Goal: Information Seeking & Learning: Learn about a topic

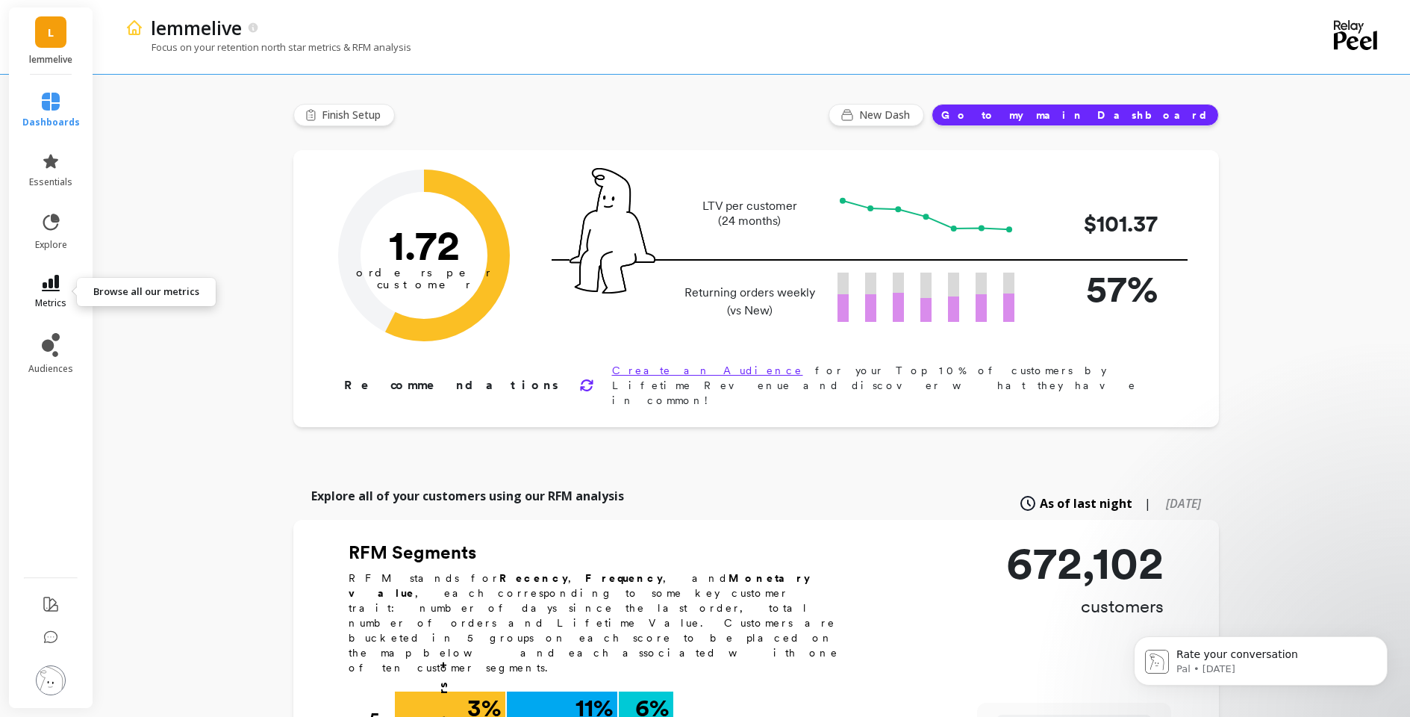
click at [34, 286] on link "metrics" at bounding box center [50, 292] width 57 height 34
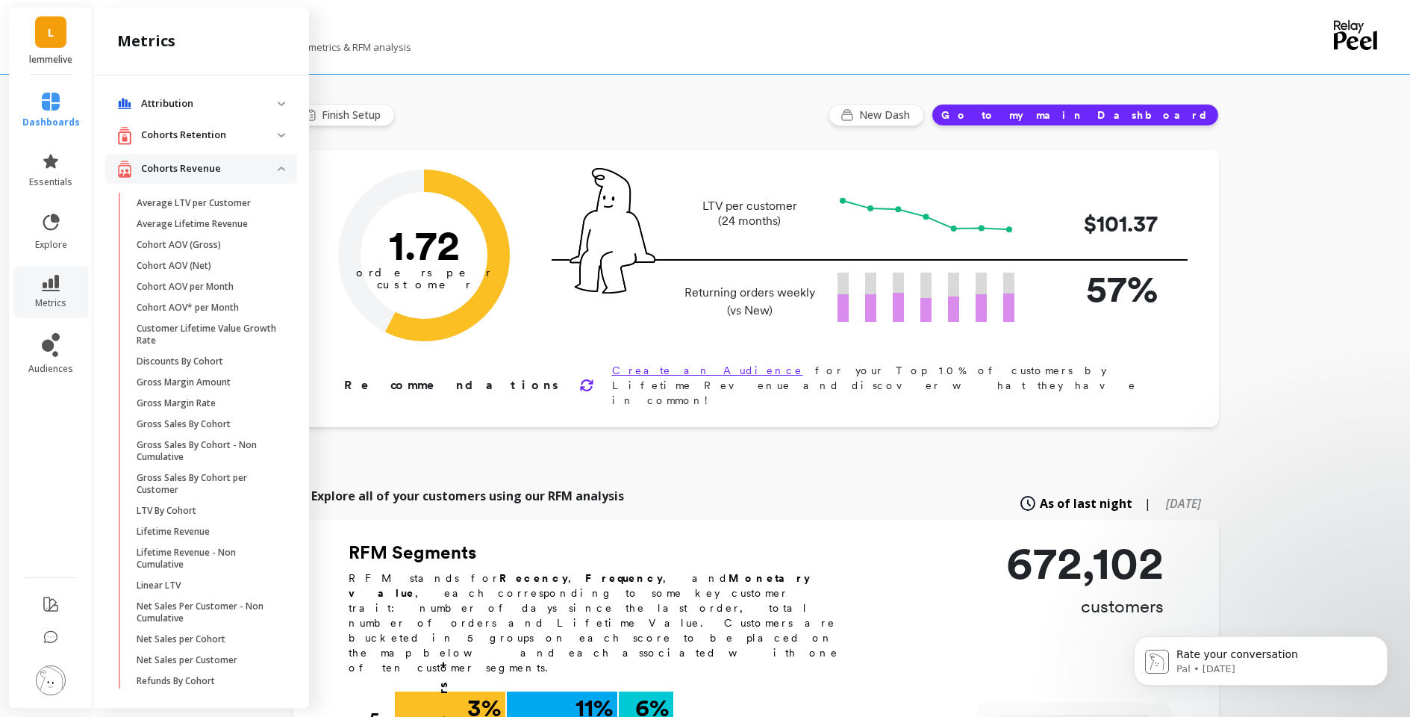
scroll to position [49, 0]
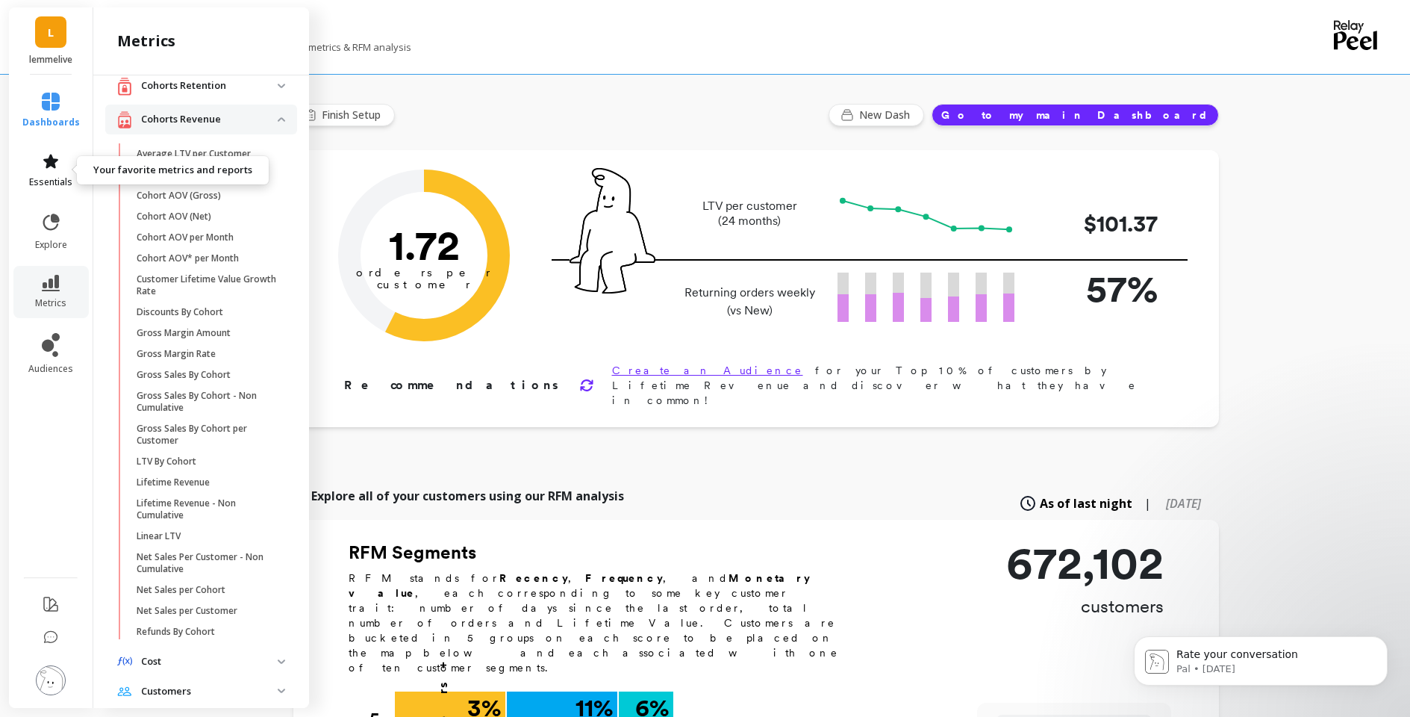
click at [59, 170] on link "essentials" at bounding box center [50, 170] width 57 height 36
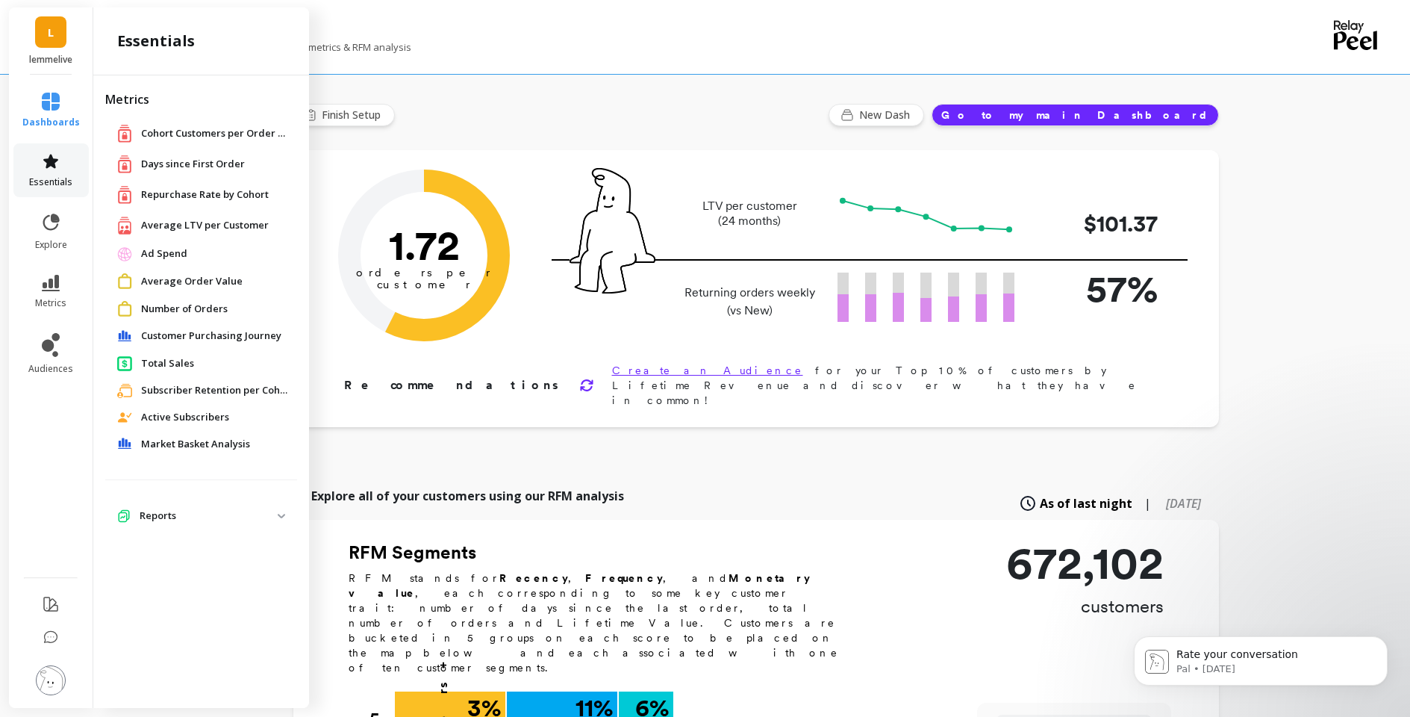
scroll to position [0, 0]
click at [186, 194] on span "Repurchase Rate by Cohort" at bounding box center [205, 194] width 128 height 15
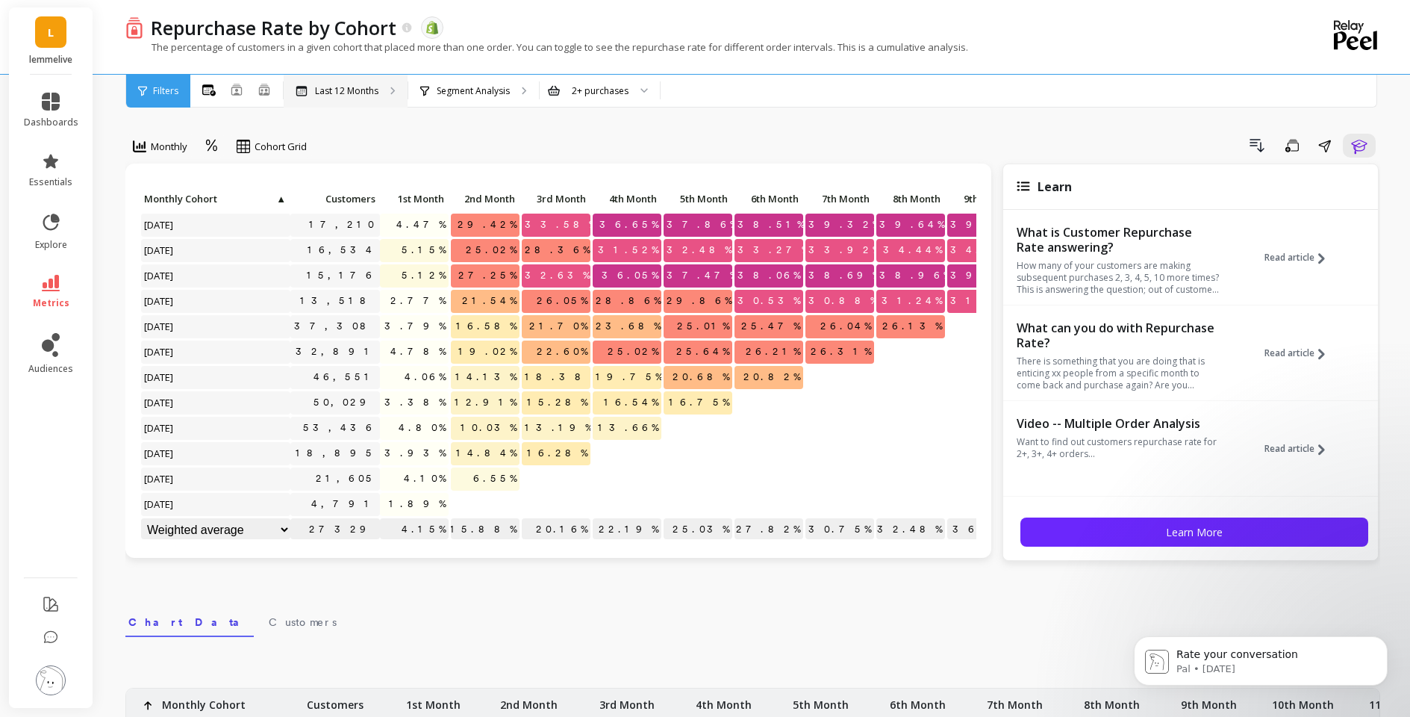
click at [354, 96] on p "Last 12 Months" at bounding box center [346, 91] width 63 height 12
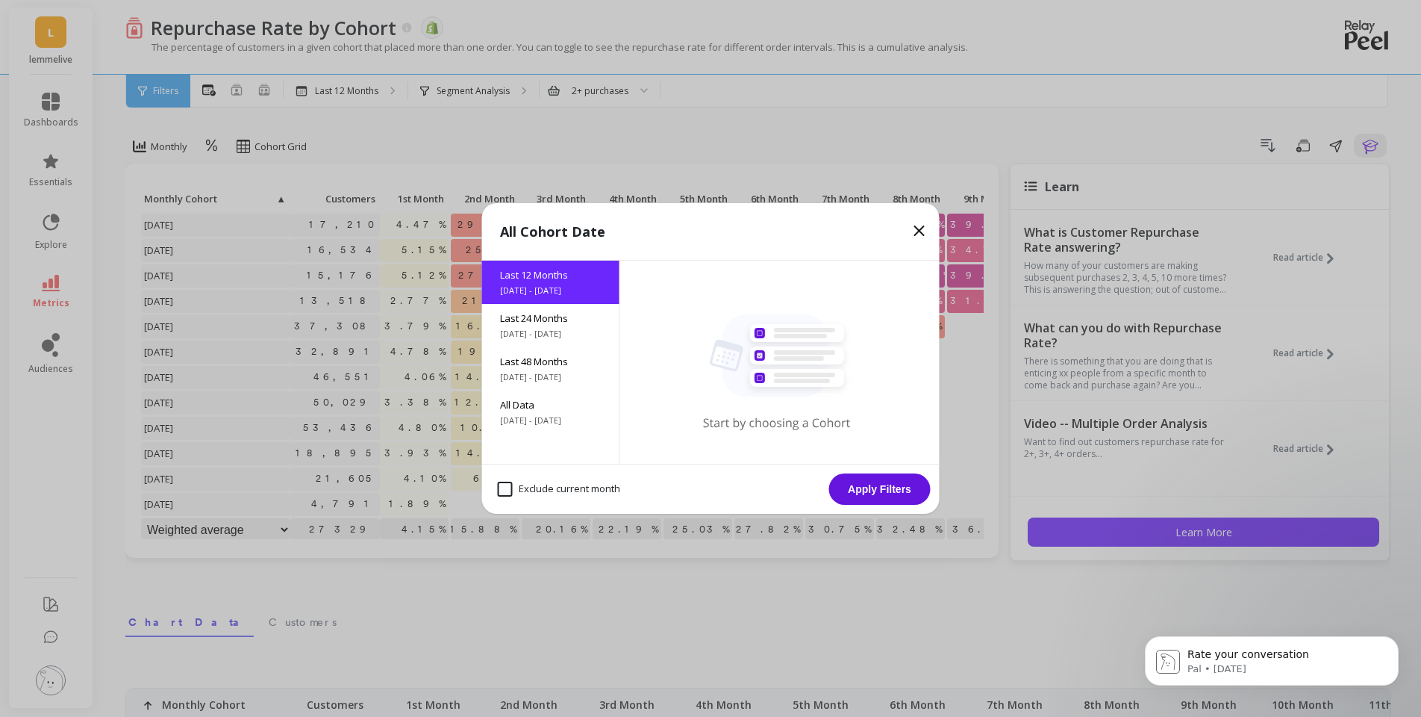
click at [509, 486] on month "Exclude current month" at bounding box center [559, 488] width 122 height 15
checkbox month "true"
click at [899, 496] on button "Apply Filters" at bounding box center [880, 488] width 102 height 31
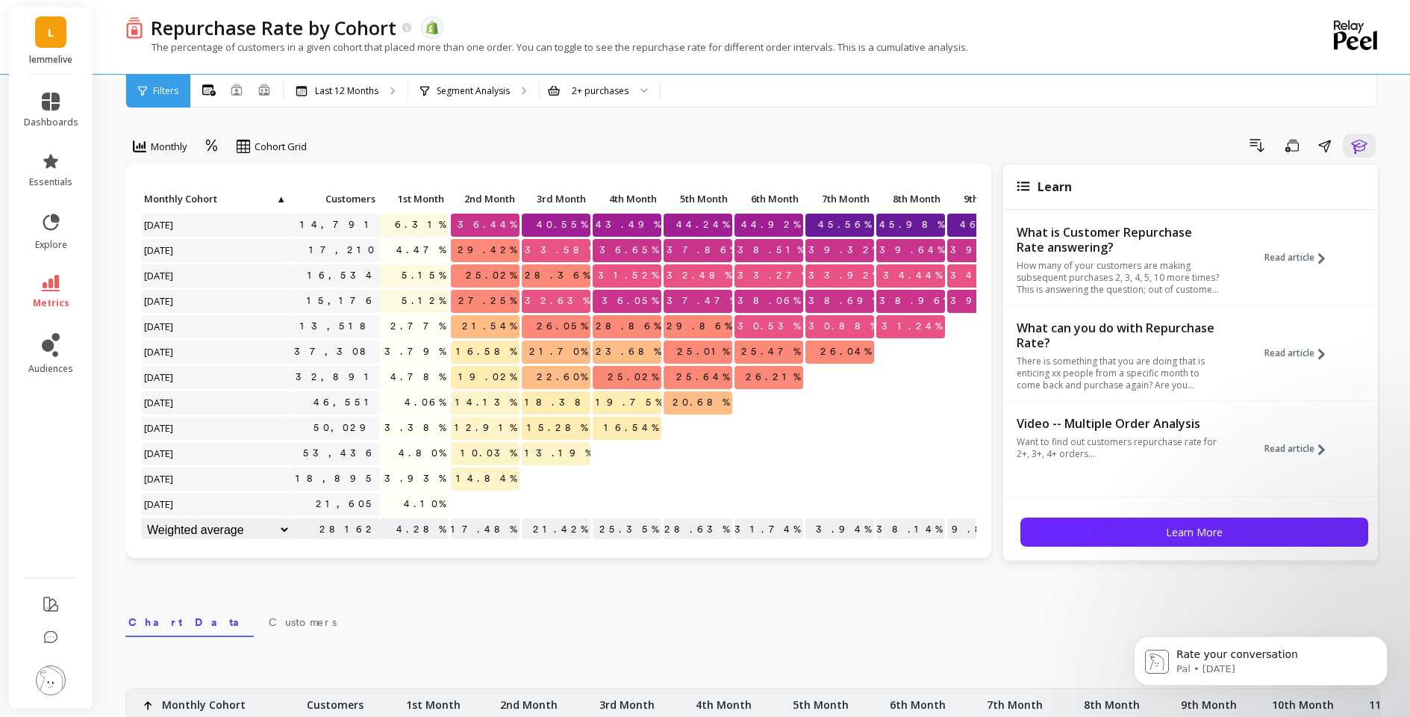
scroll to position [0, 154]
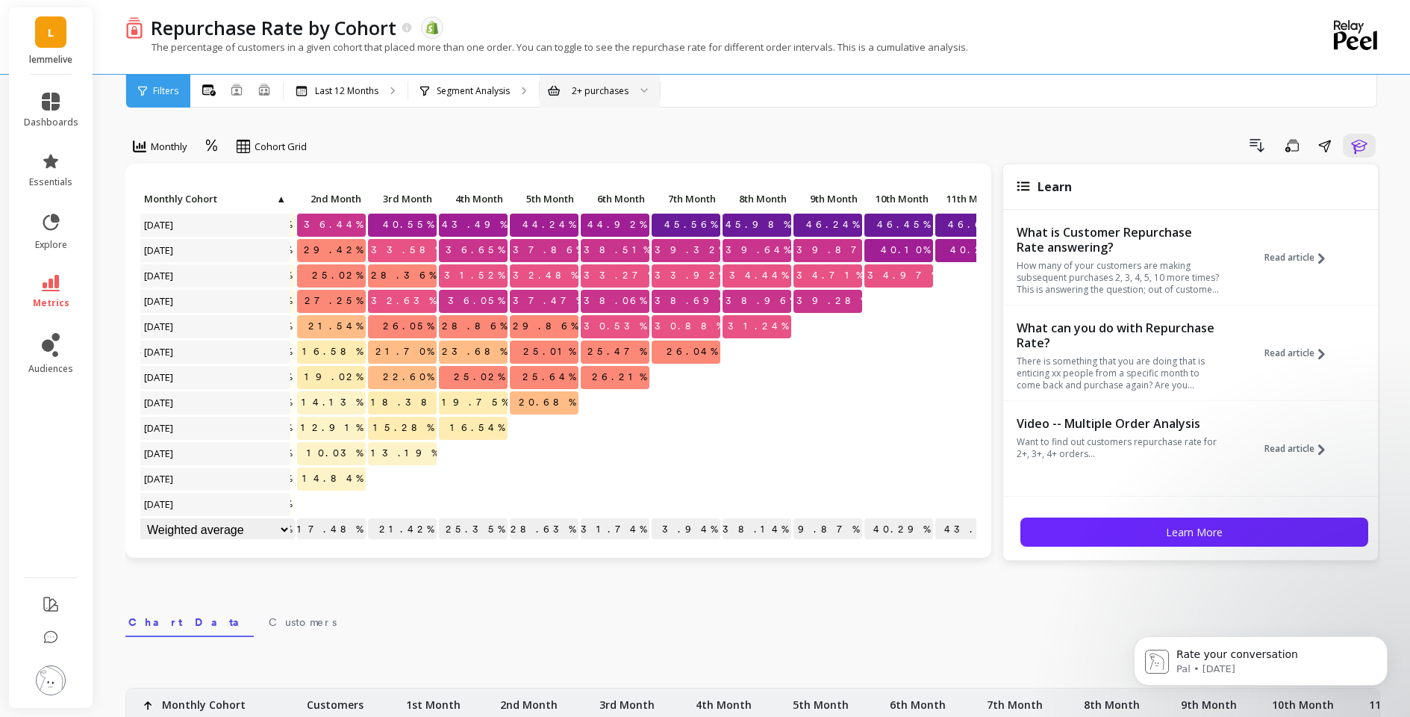
click at [615, 88] on div "2+ purchases" at bounding box center [600, 91] width 57 height 14
click at [754, 141] on div "Drill Down Save Share Learn" at bounding box center [848, 146] width 1063 height 24
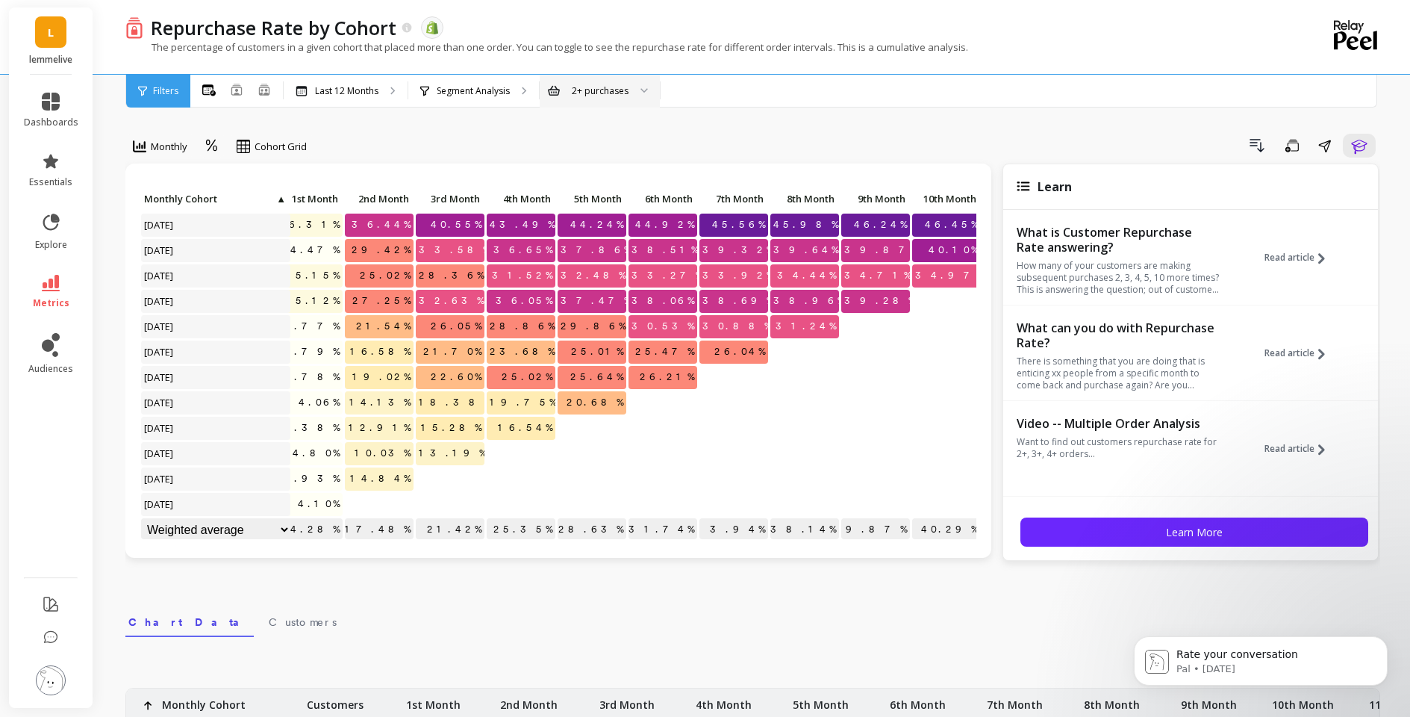
scroll to position [0, 93]
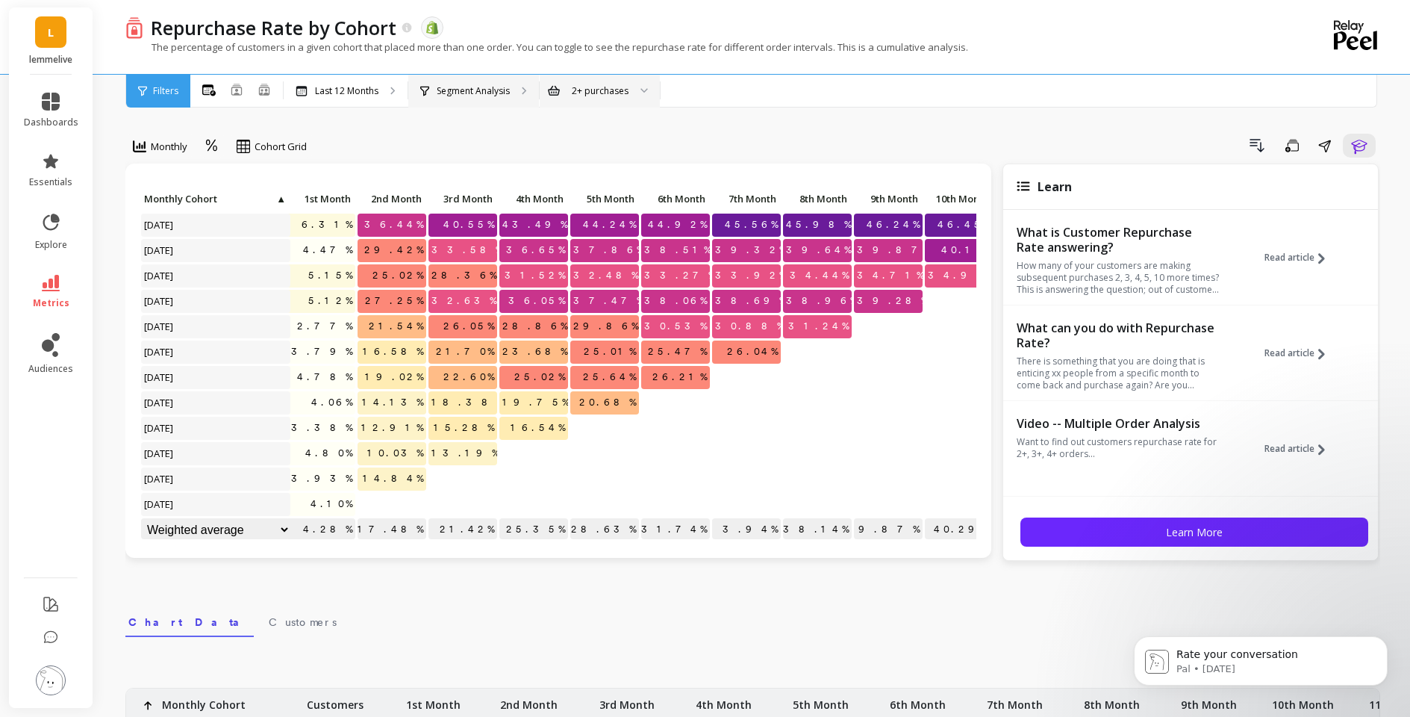
click at [506, 96] on div "Segment Analysis" at bounding box center [473, 91] width 131 height 33
drag, startPoint x: 498, startPoint y: 87, endPoint x: 848, endPoint y: 159, distance: 357.3
click at [364, 93] on p "Last 12 Months" at bounding box center [346, 91] width 63 height 12
click at [644, 94] on div at bounding box center [639, 91] width 18 height 33
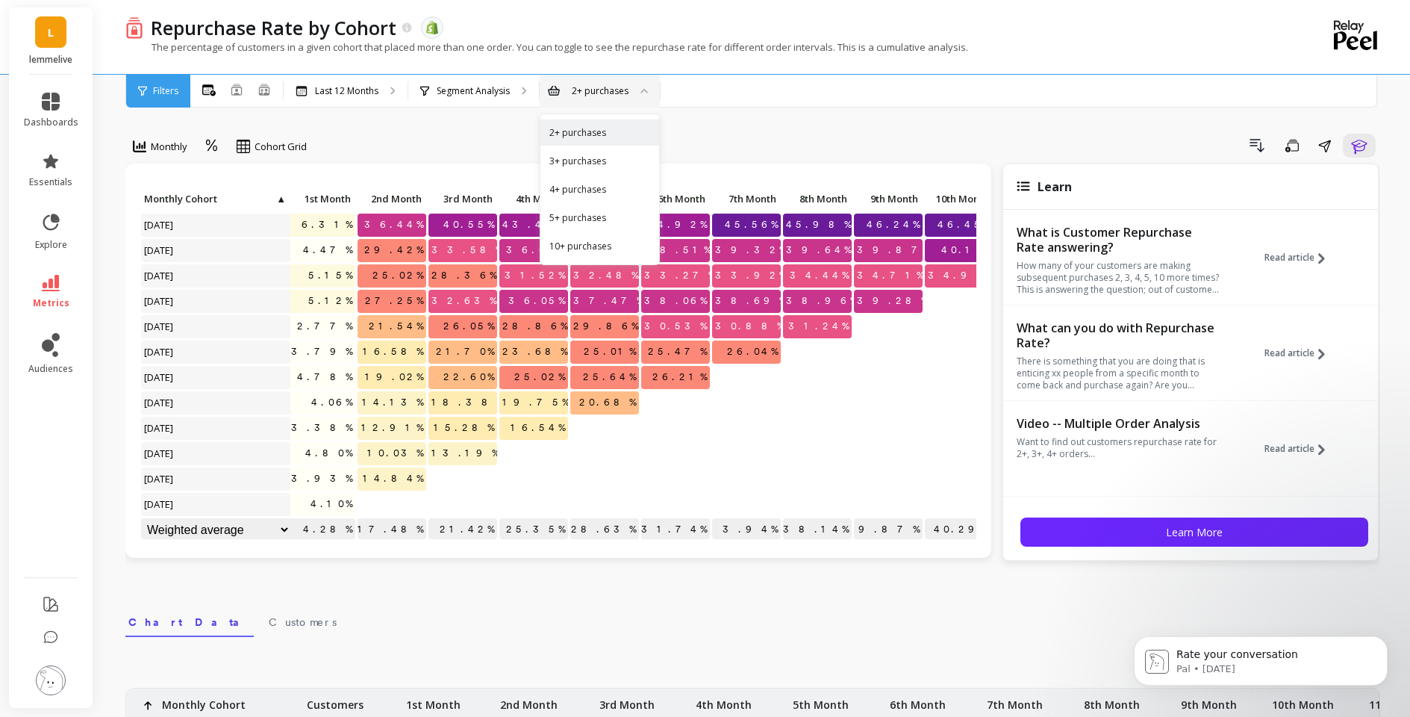
drag, startPoint x: 760, startPoint y: 125, endPoint x: 758, endPoint y: 116, distance: 8.5
click at [760, 125] on div "Monthly Cohort Grid Drill Down Save Share Learn Click to create an audience 14,…" at bounding box center [752, 630] width 1255 height 1140
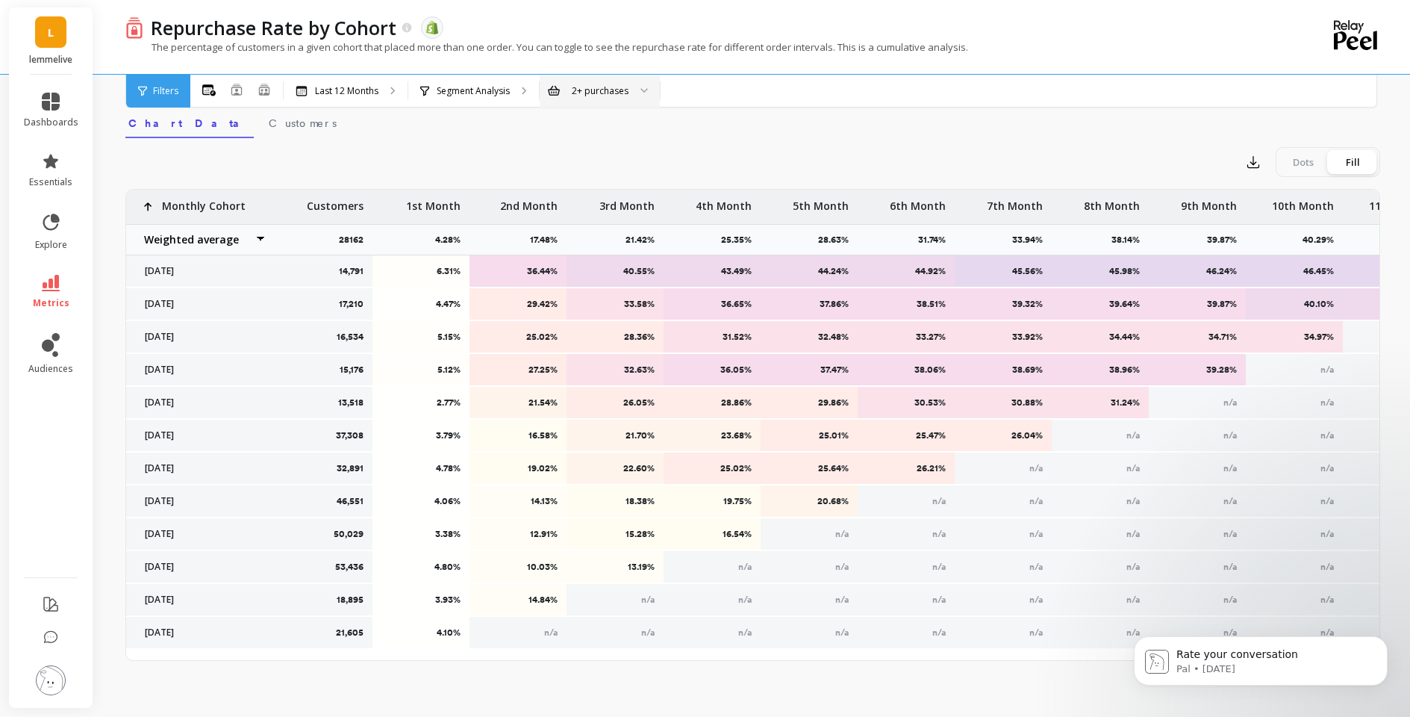
scroll to position [486, 0]
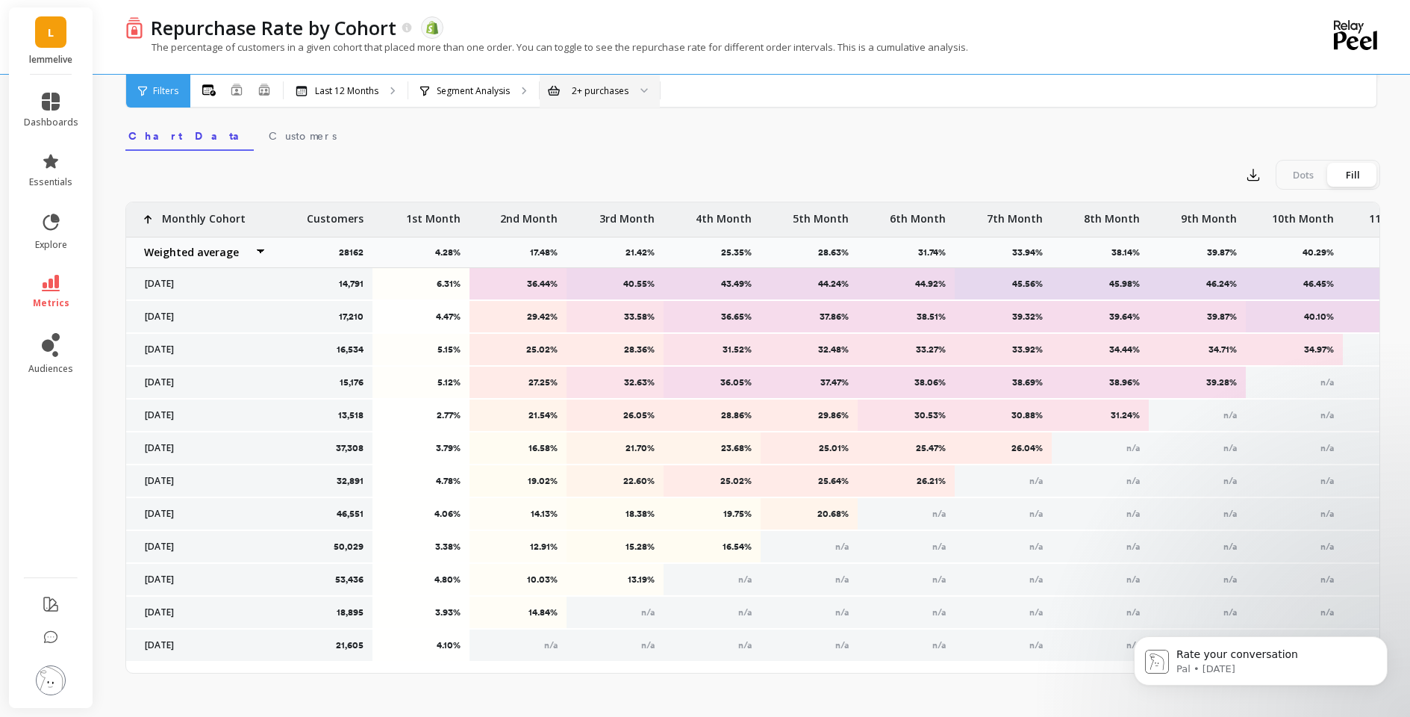
click at [1288, 166] on div "Dots" at bounding box center [1303, 175] width 49 height 24
click at [0, 0] on input "Dots Fill" at bounding box center [0, 0] width 0 height 0
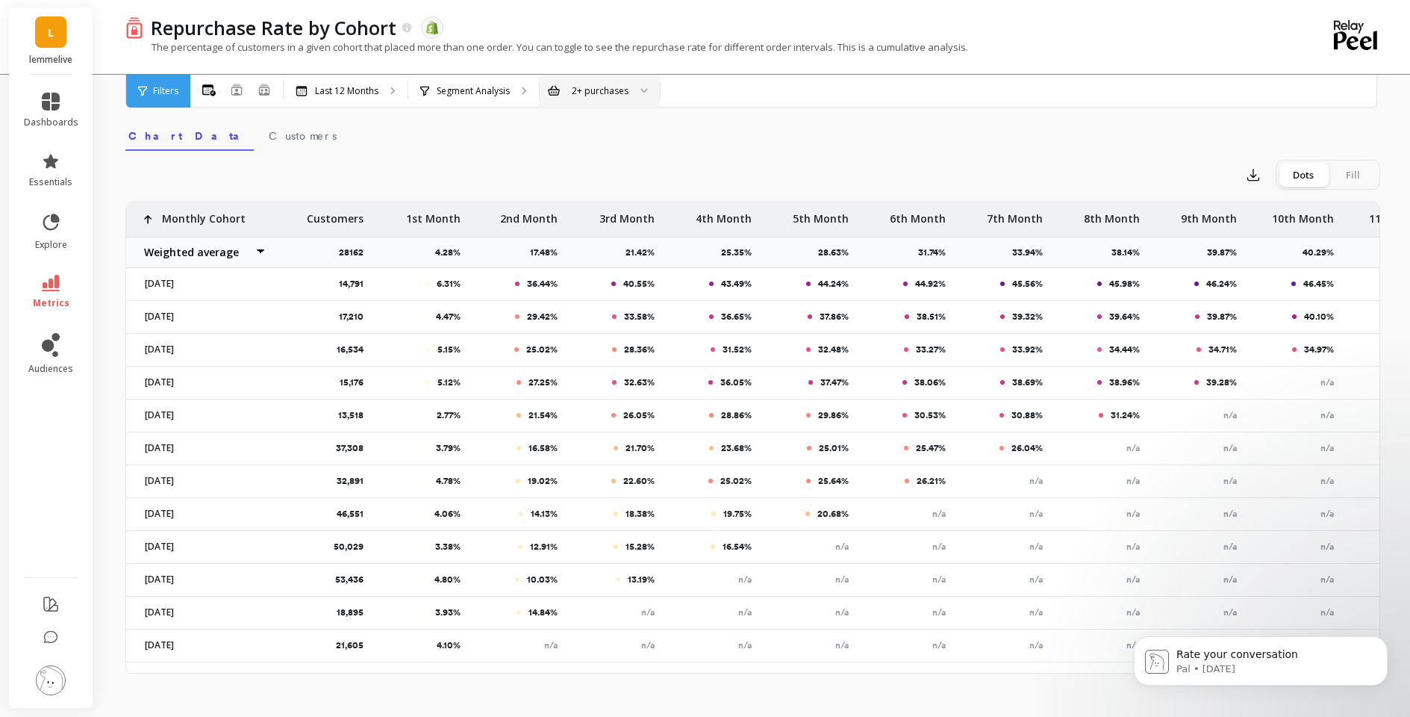
click at [1354, 171] on div "Fill" at bounding box center [1352, 175] width 49 height 24
click at [0, 0] on input "Dots Fill" at bounding box center [0, 0] width 0 height 0
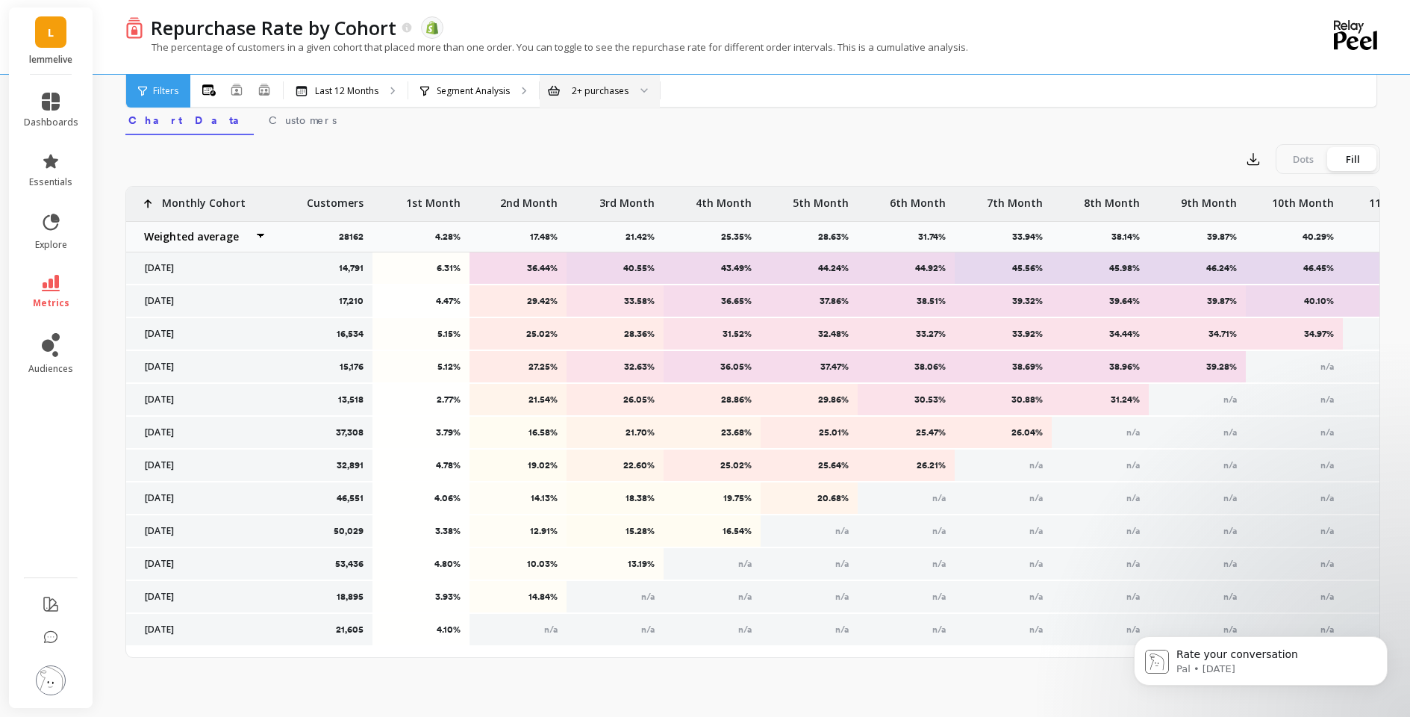
scroll to position [475, 0]
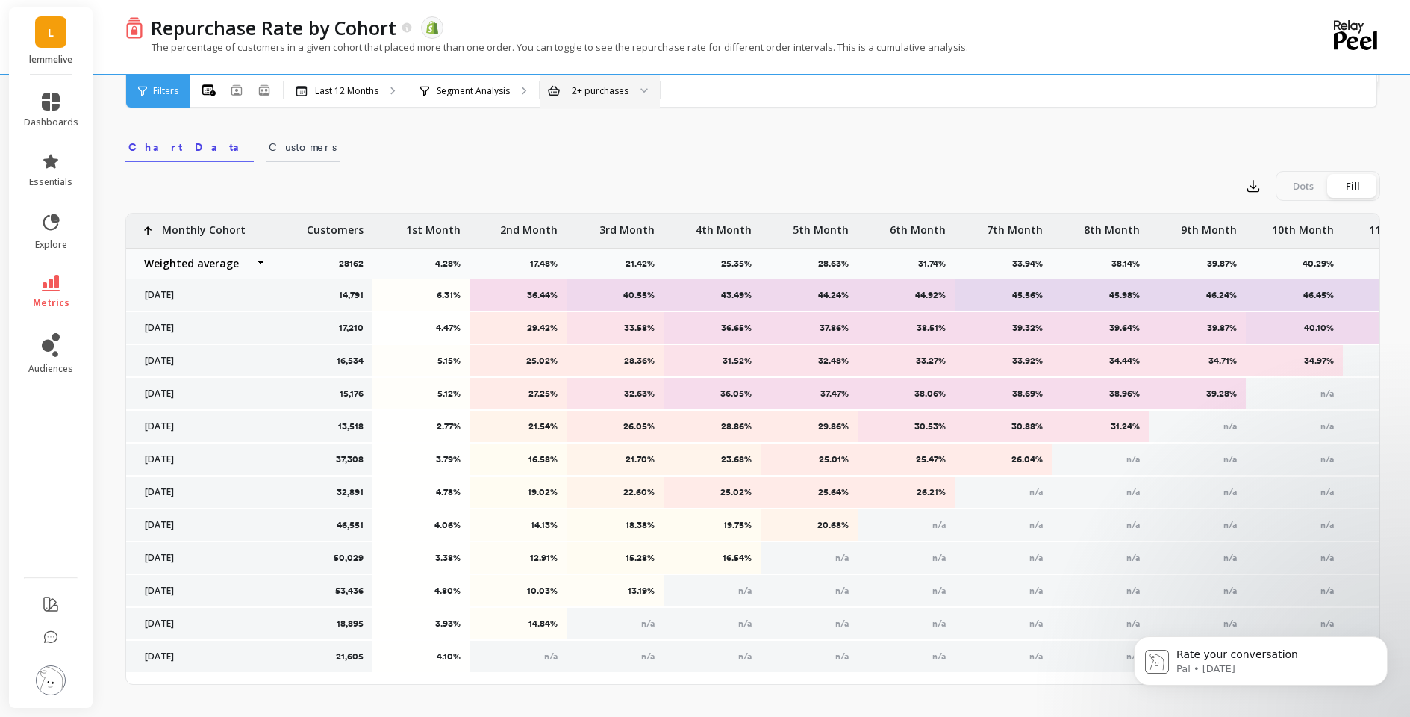
click at [269, 143] on span "Customers" at bounding box center [303, 147] width 68 height 15
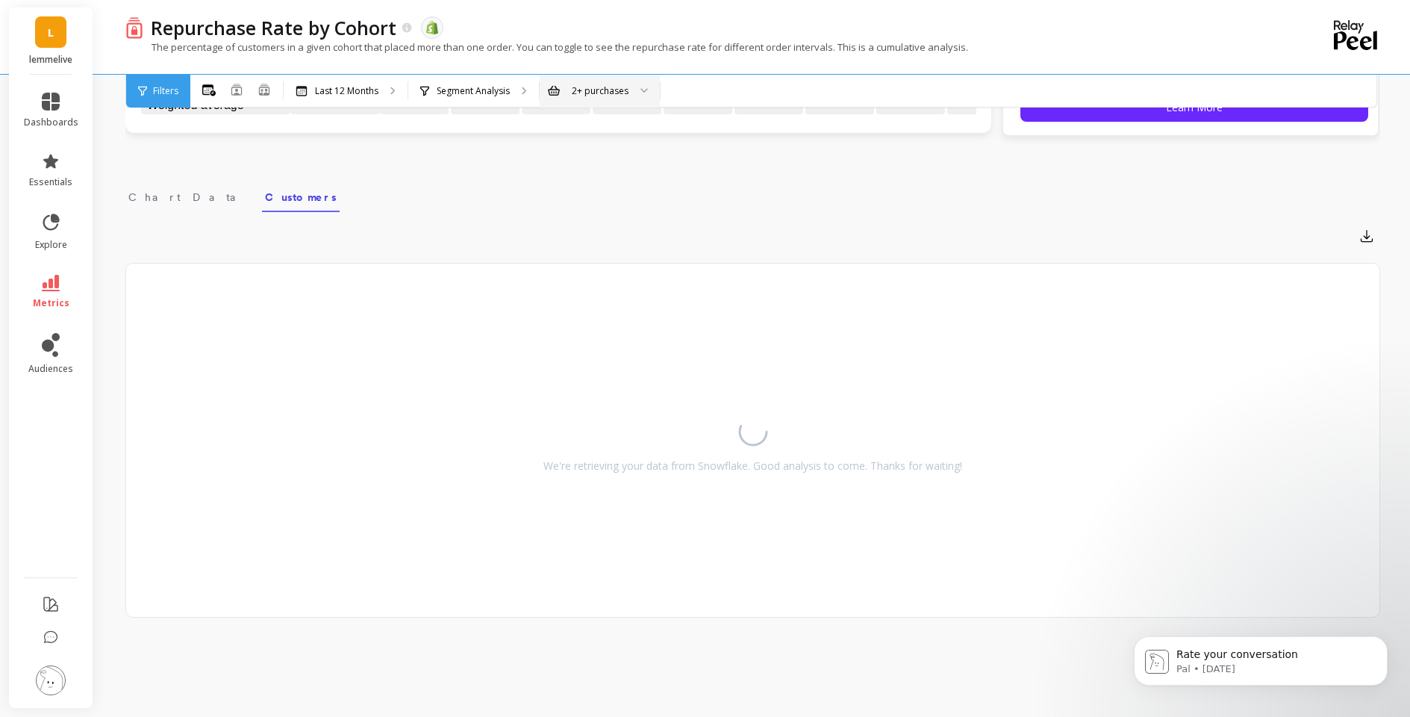
scroll to position [425, 0]
click at [149, 193] on span "Chart Data" at bounding box center [187, 197] width 119 height 15
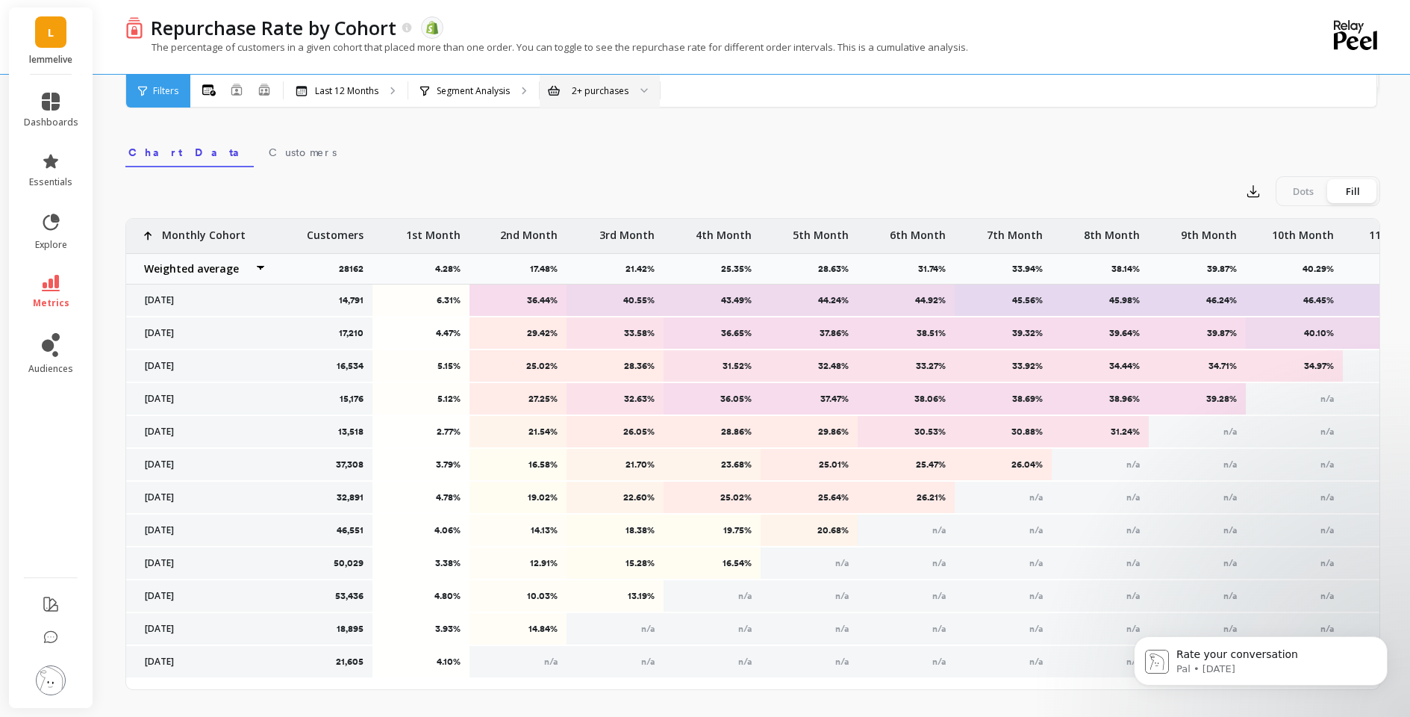
scroll to position [502, 0]
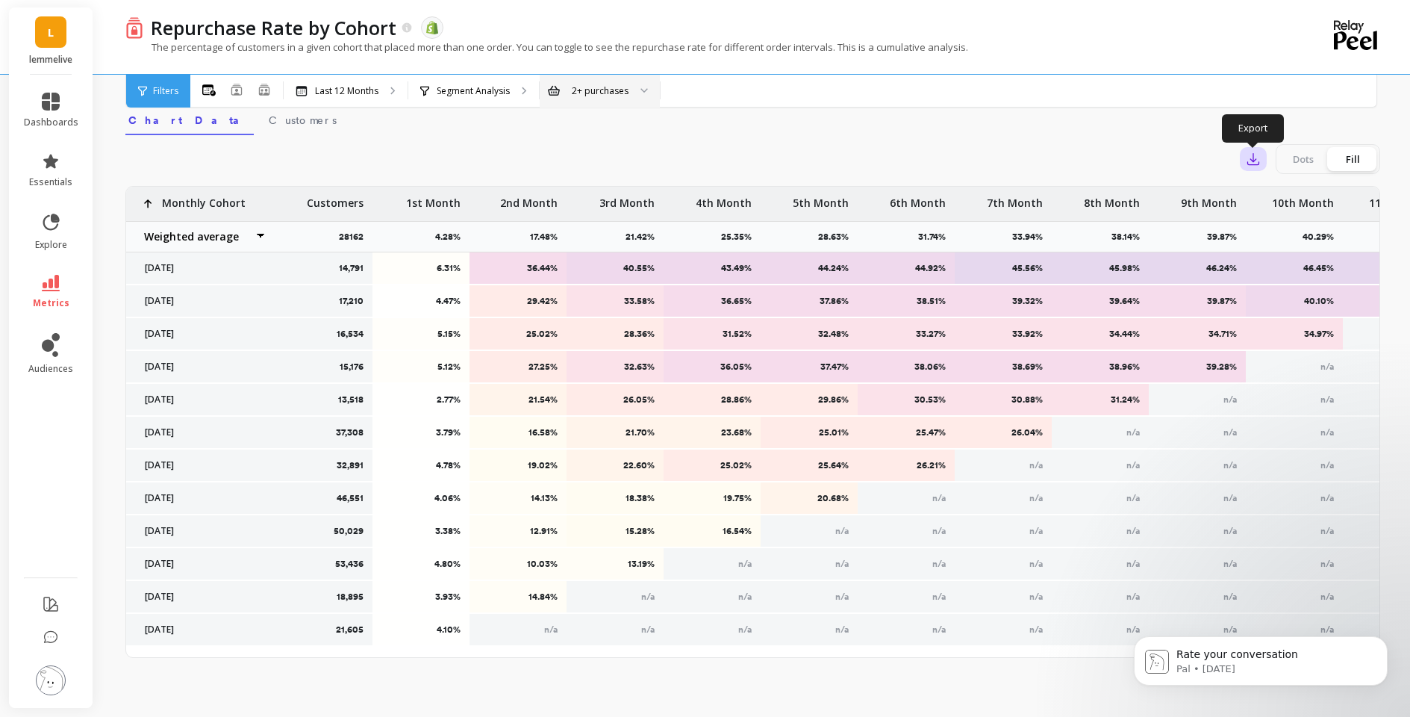
click at [1252, 153] on icon "button" at bounding box center [1253, 159] width 15 height 15
click at [1289, 253] on span "Google Sheets" at bounding box center [1304, 254] width 69 height 15
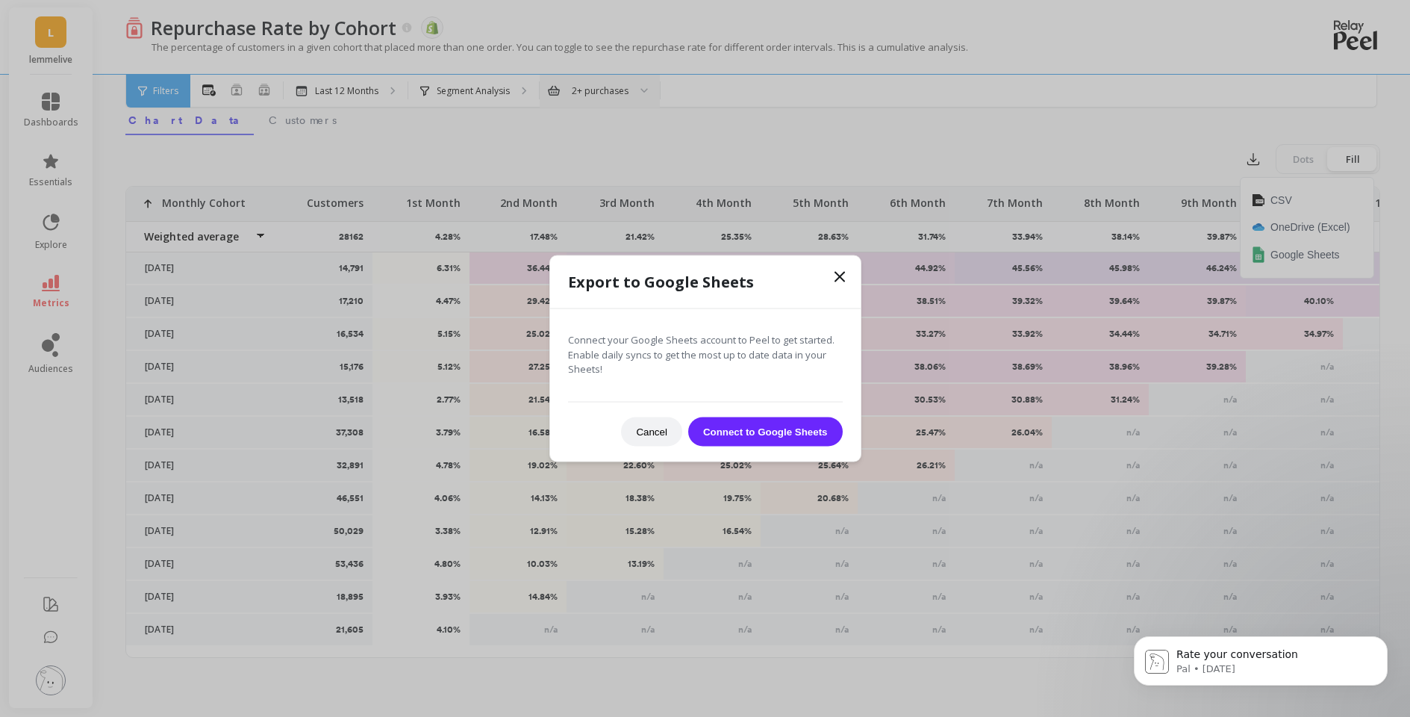
scroll to position [443, 0]
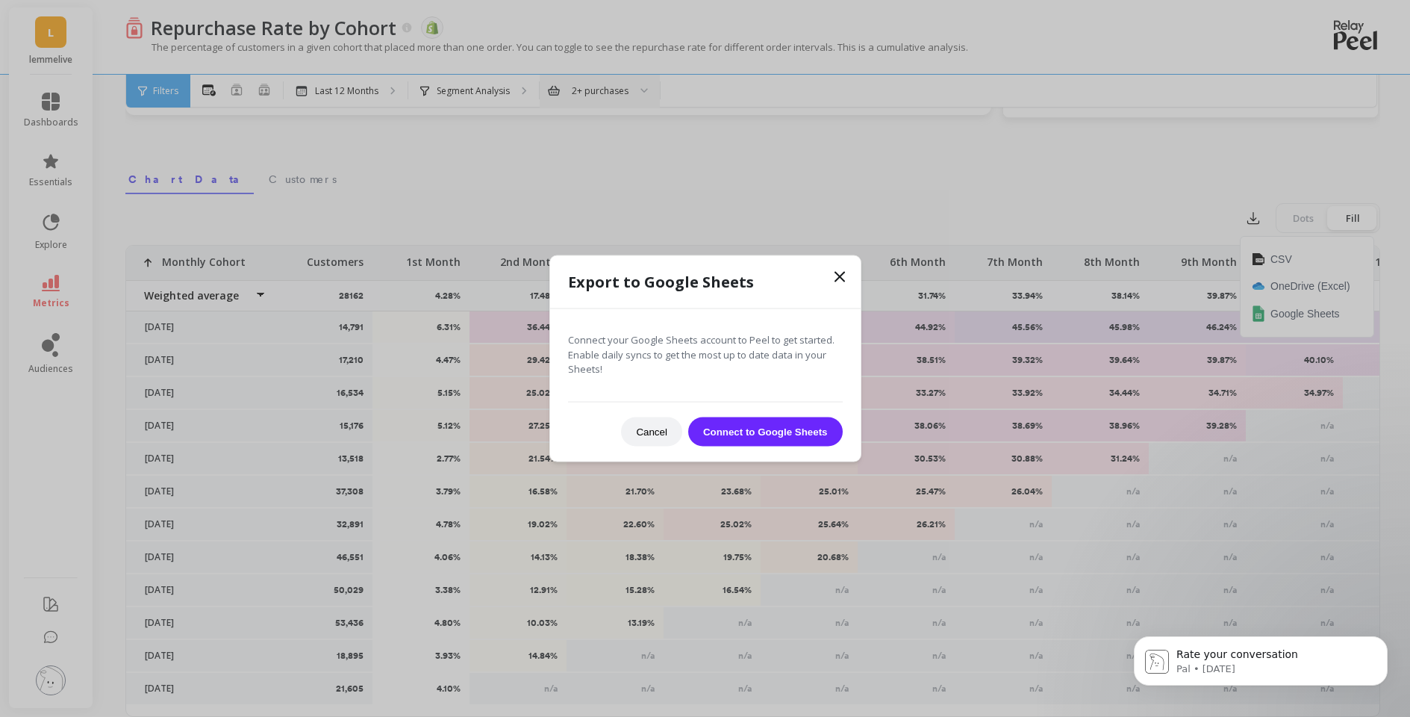
click at [643, 430] on button "Cancel" at bounding box center [651, 430] width 61 height 29
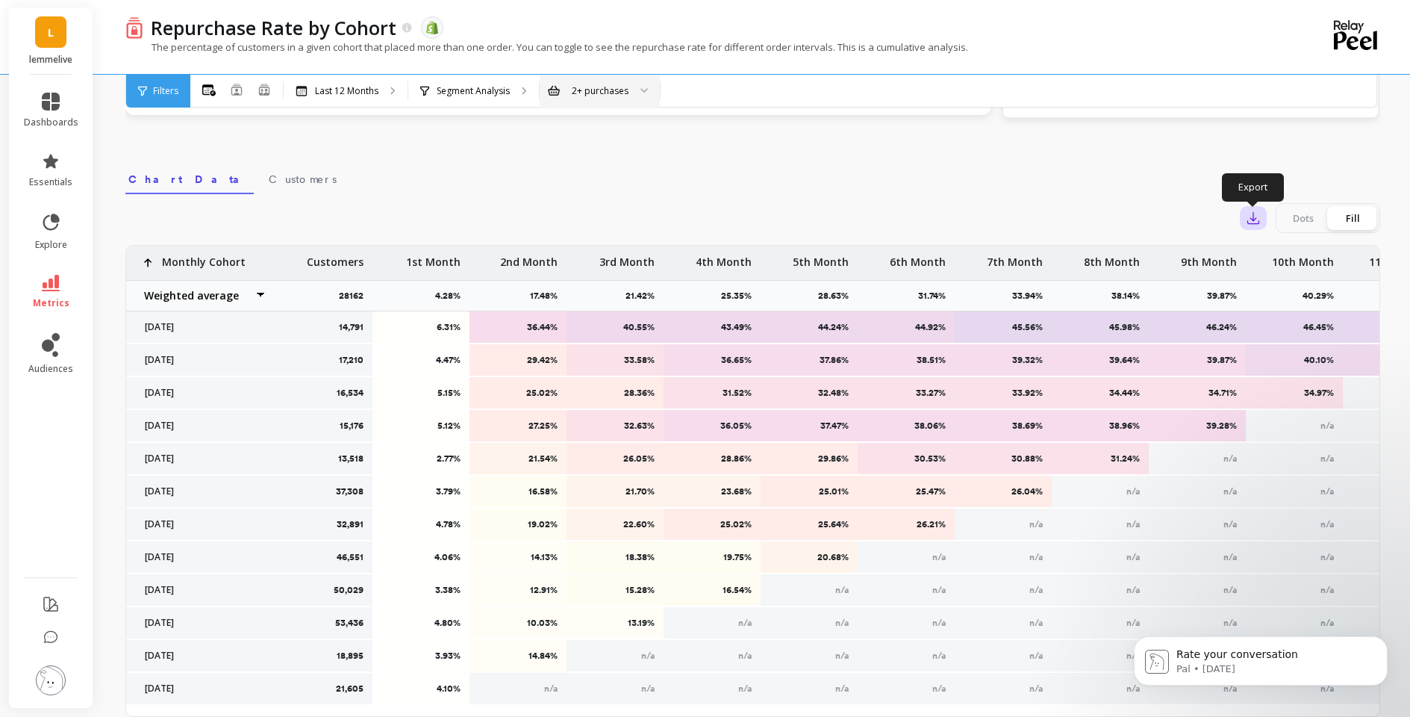
click at [1252, 217] on icon "button" at bounding box center [1253, 217] width 15 height 15
click at [1275, 265] on span "CSV" at bounding box center [1281, 259] width 22 height 15
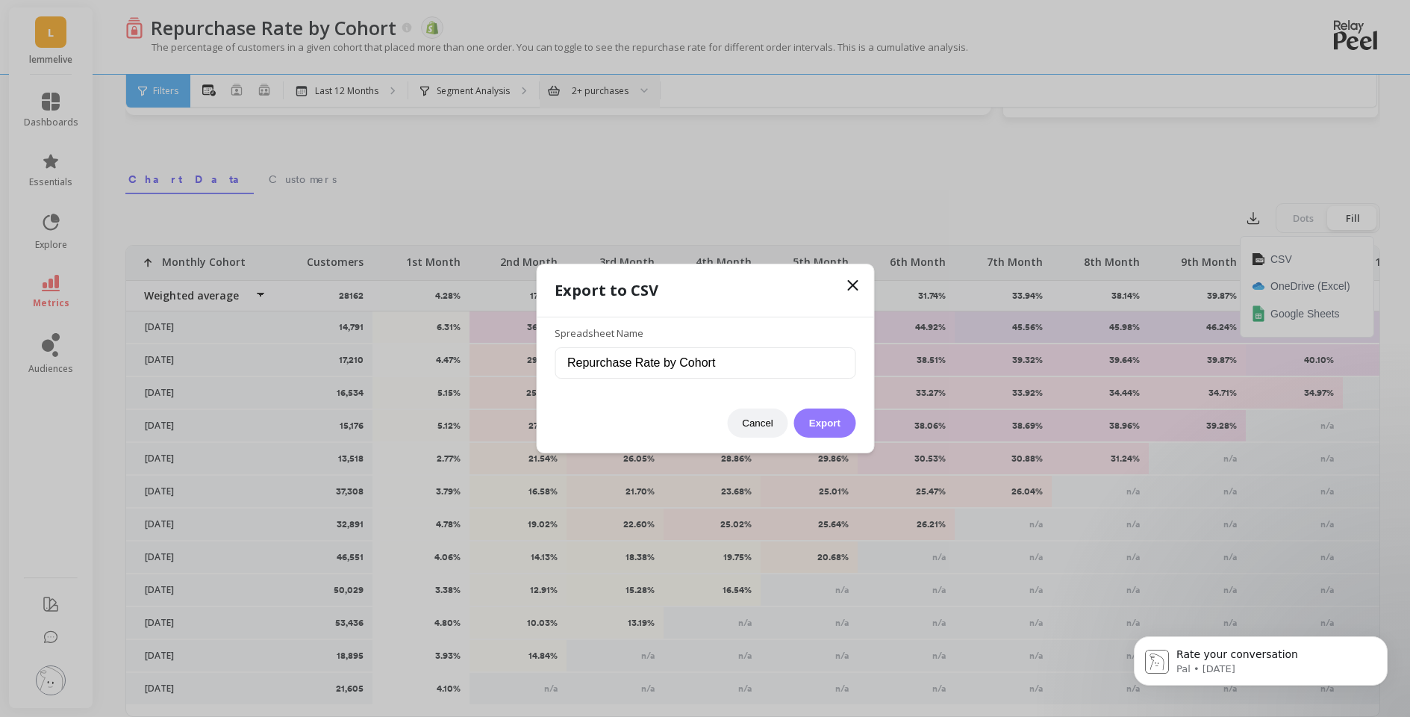
click at [834, 423] on button "Export" at bounding box center [824, 422] width 61 height 29
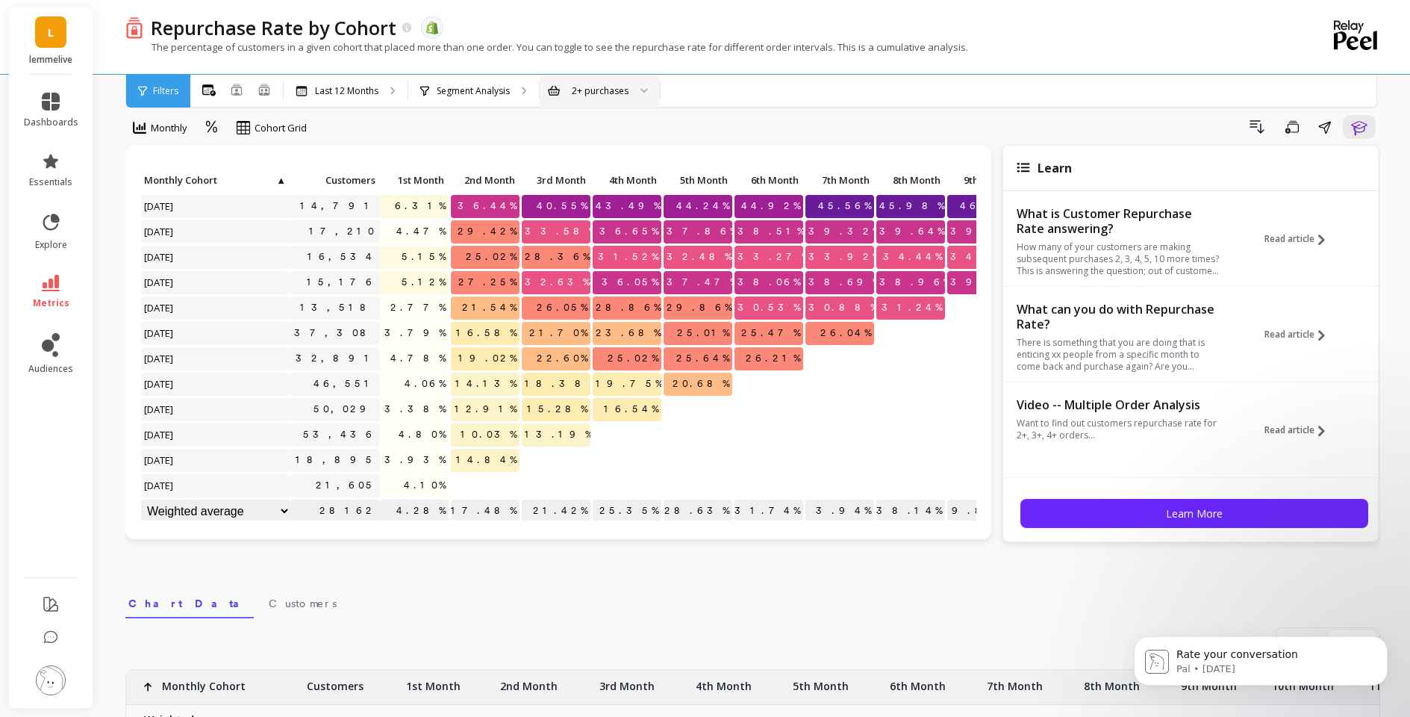
scroll to position [0, 0]
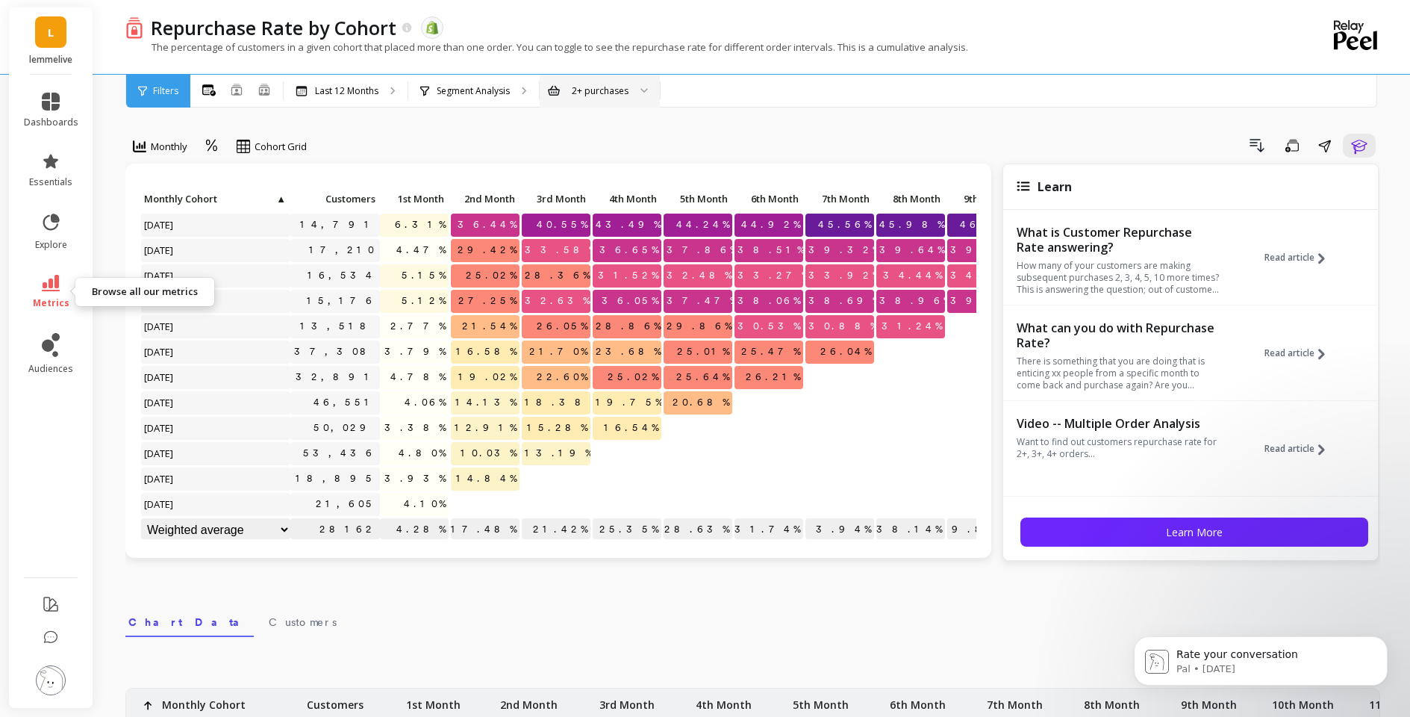
click at [53, 292] on link "metrics" at bounding box center [51, 292] width 54 height 34
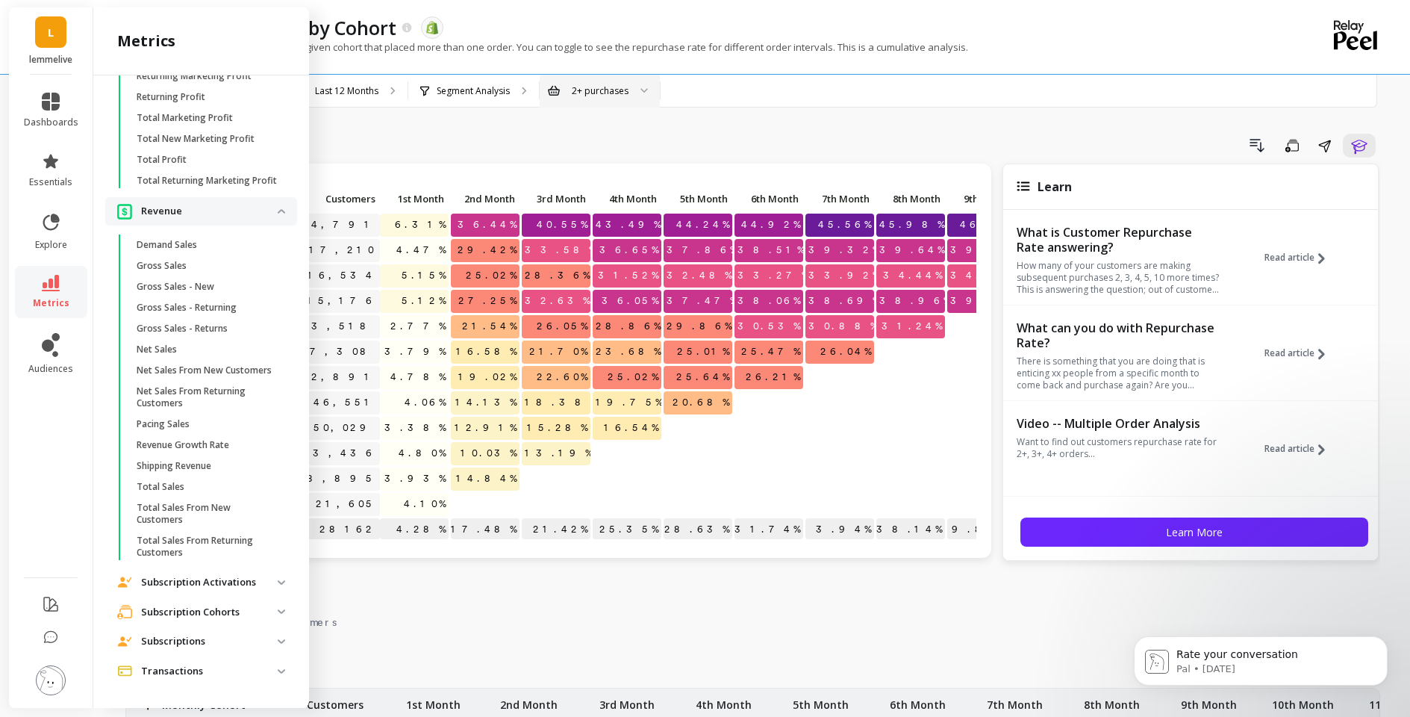
scroll to position [2009, 0]
click at [278, 580] on img at bounding box center [281, 582] width 7 height 4
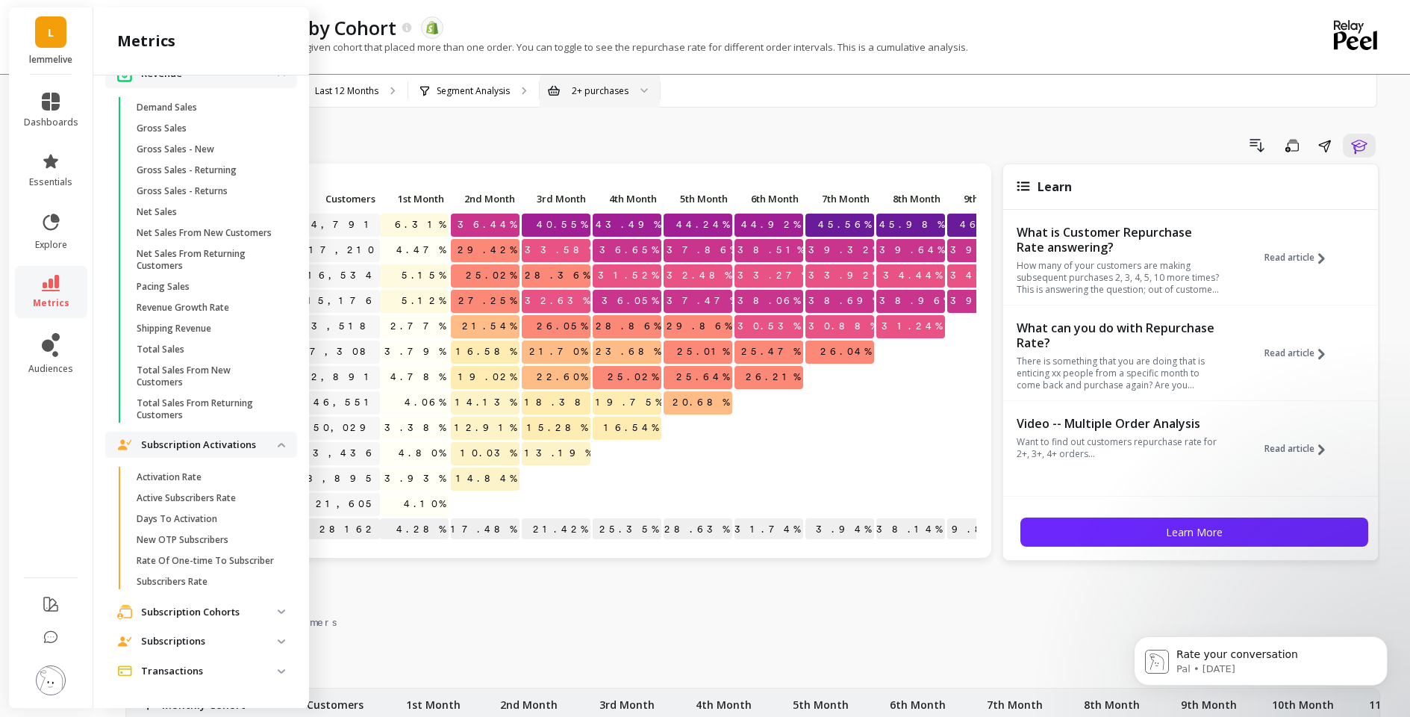
scroll to position [2159, 0]
click at [183, 614] on p "Subscription Cohorts" at bounding box center [209, 612] width 137 height 15
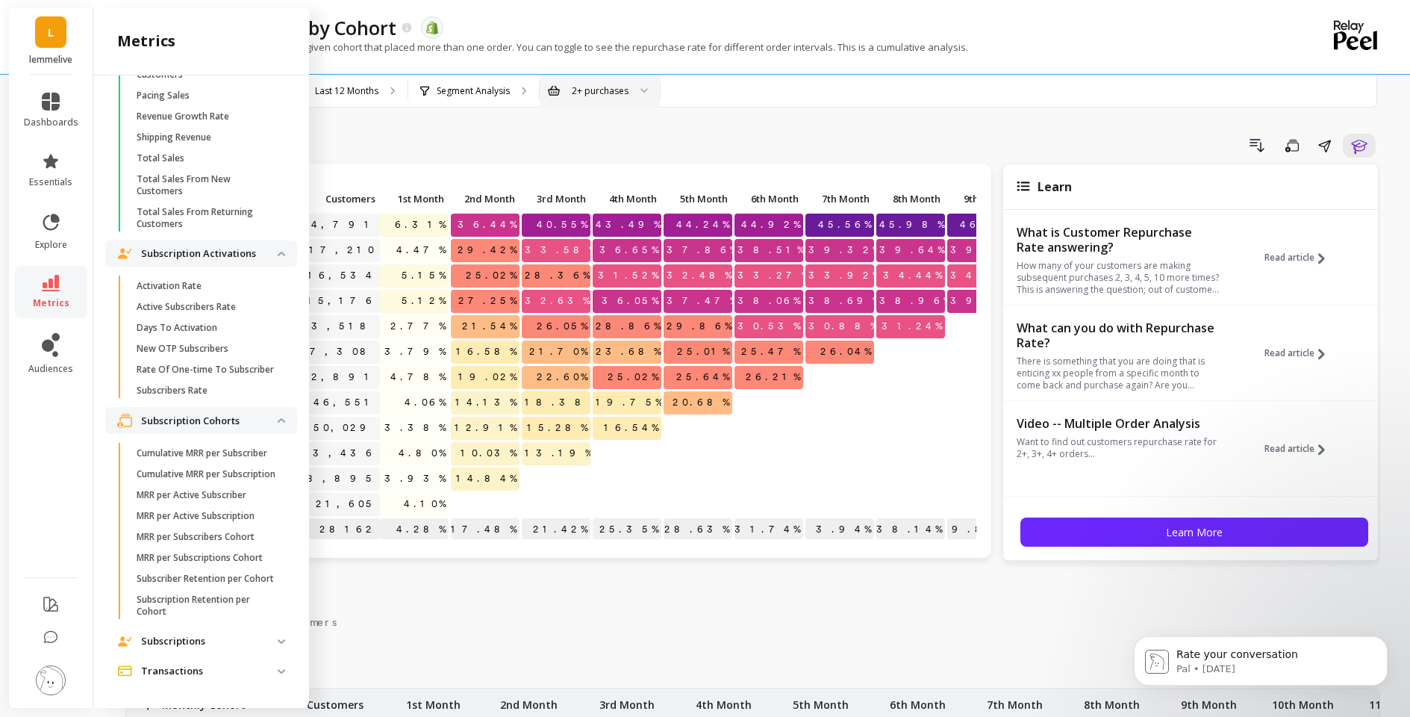
scroll to position [2386, 0]
click at [242, 640] on p "Subscriptions" at bounding box center [209, 641] width 137 height 15
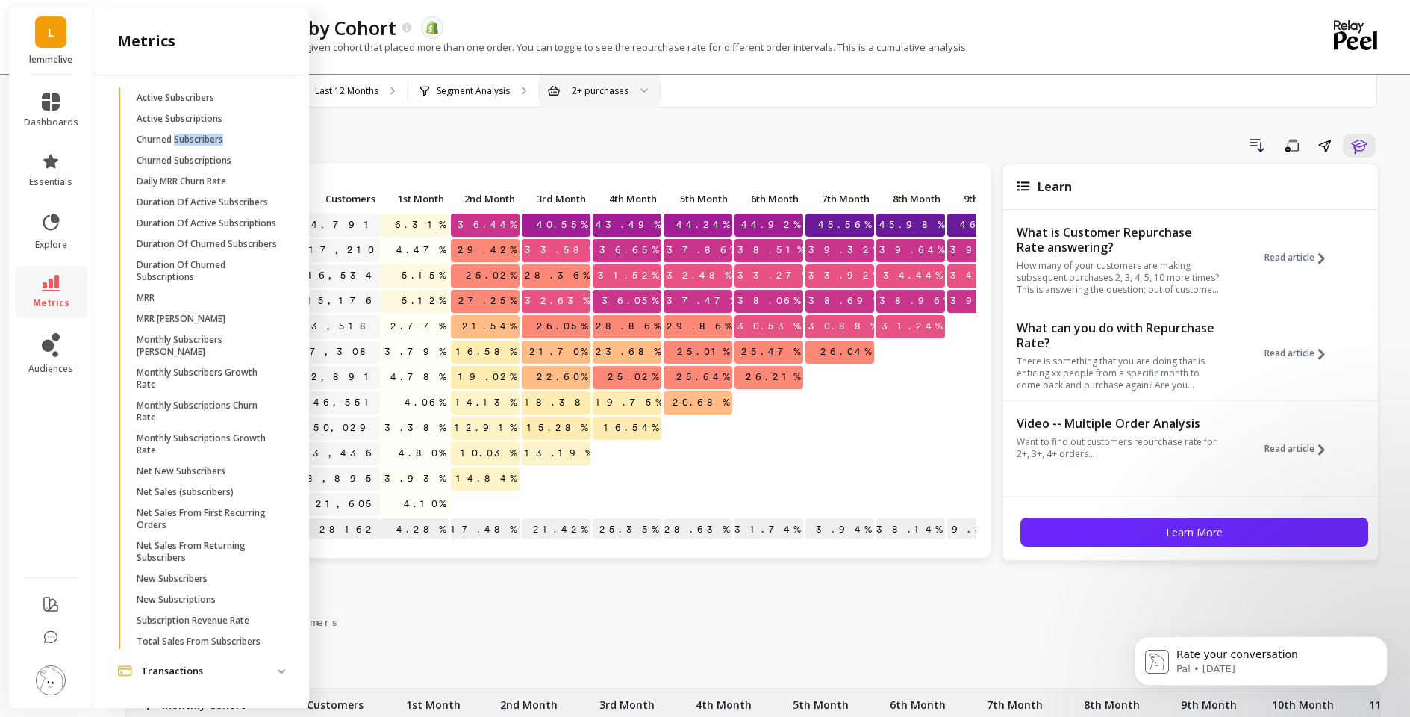
scroll to position [2889, 0]
click at [186, 358] on p "Monthly Subscribers [PERSON_NAME]" at bounding box center [208, 346] width 143 height 24
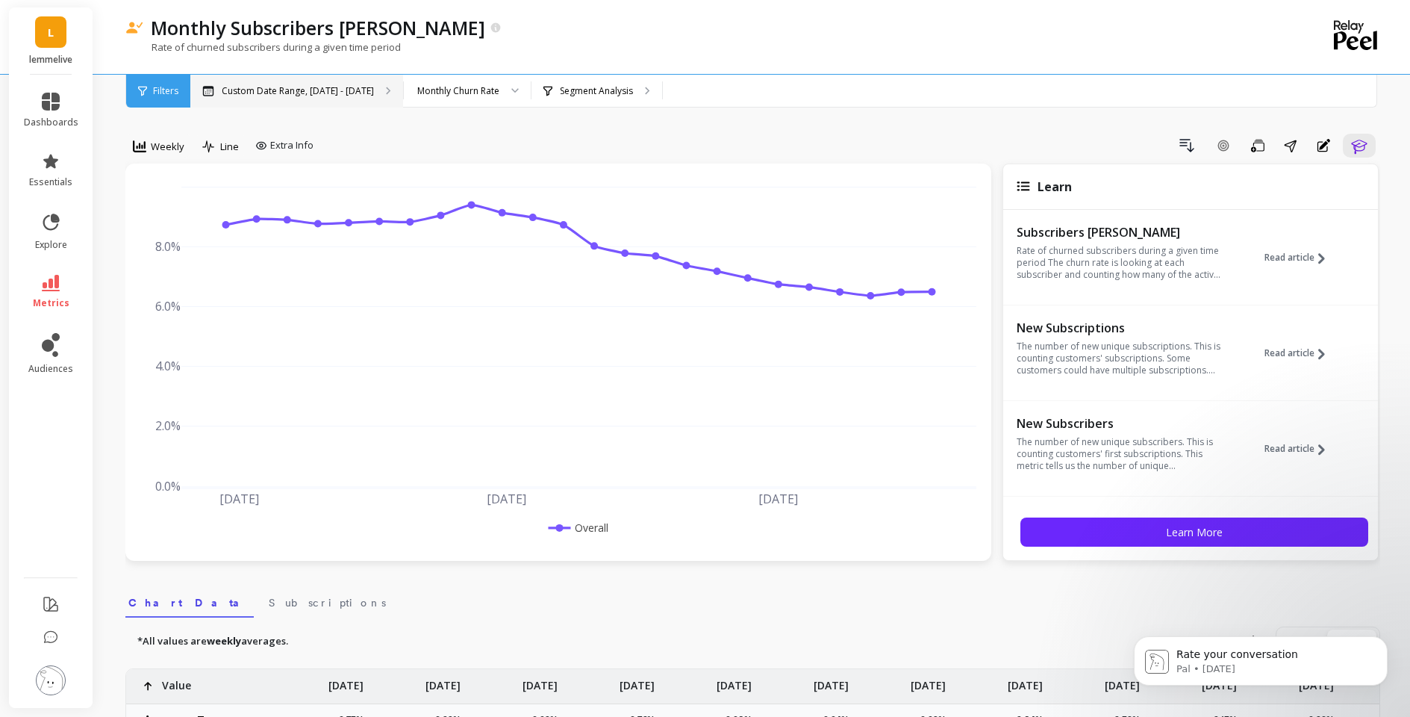
click at [312, 94] on p "Custom Date Range, [DATE] - [DATE]" at bounding box center [298, 91] width 152 height 12
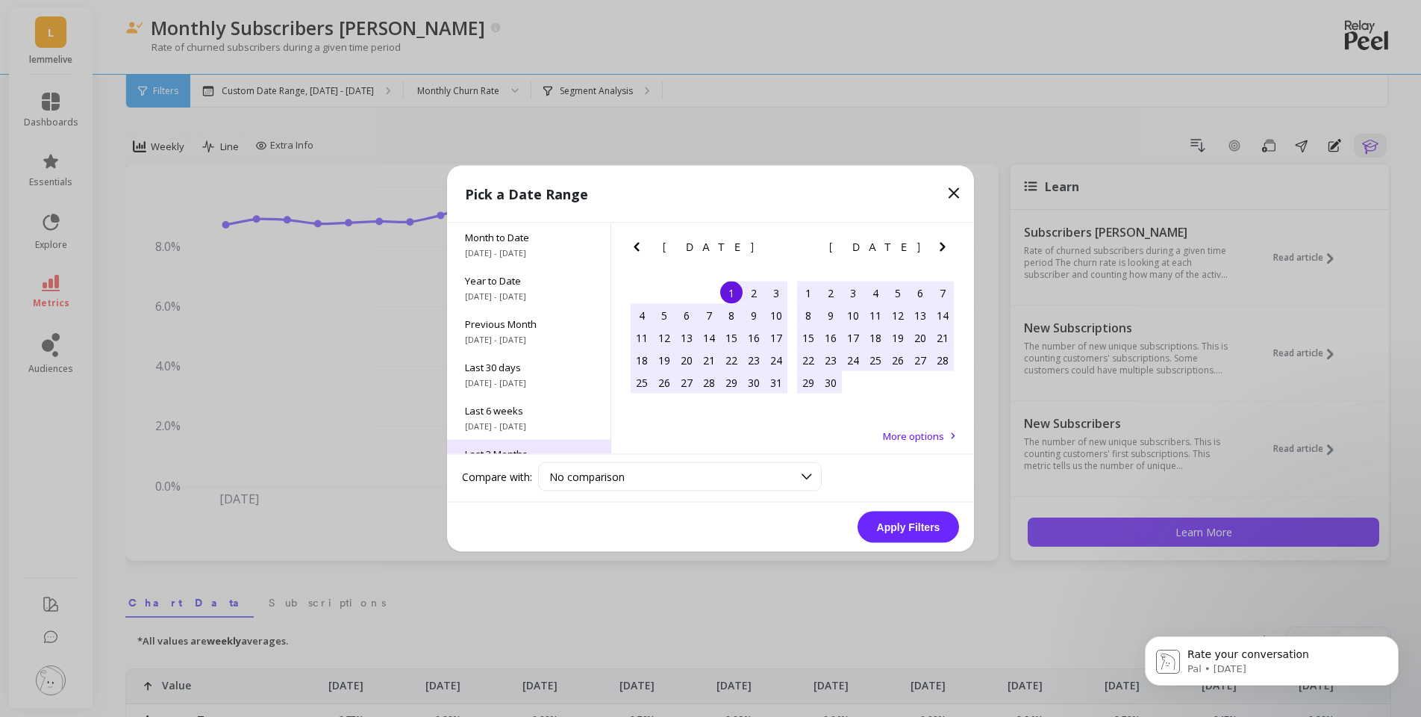
click at [545, 447] on span "Last 3 Months" at bounding box center [529, 453] width 128 height 13
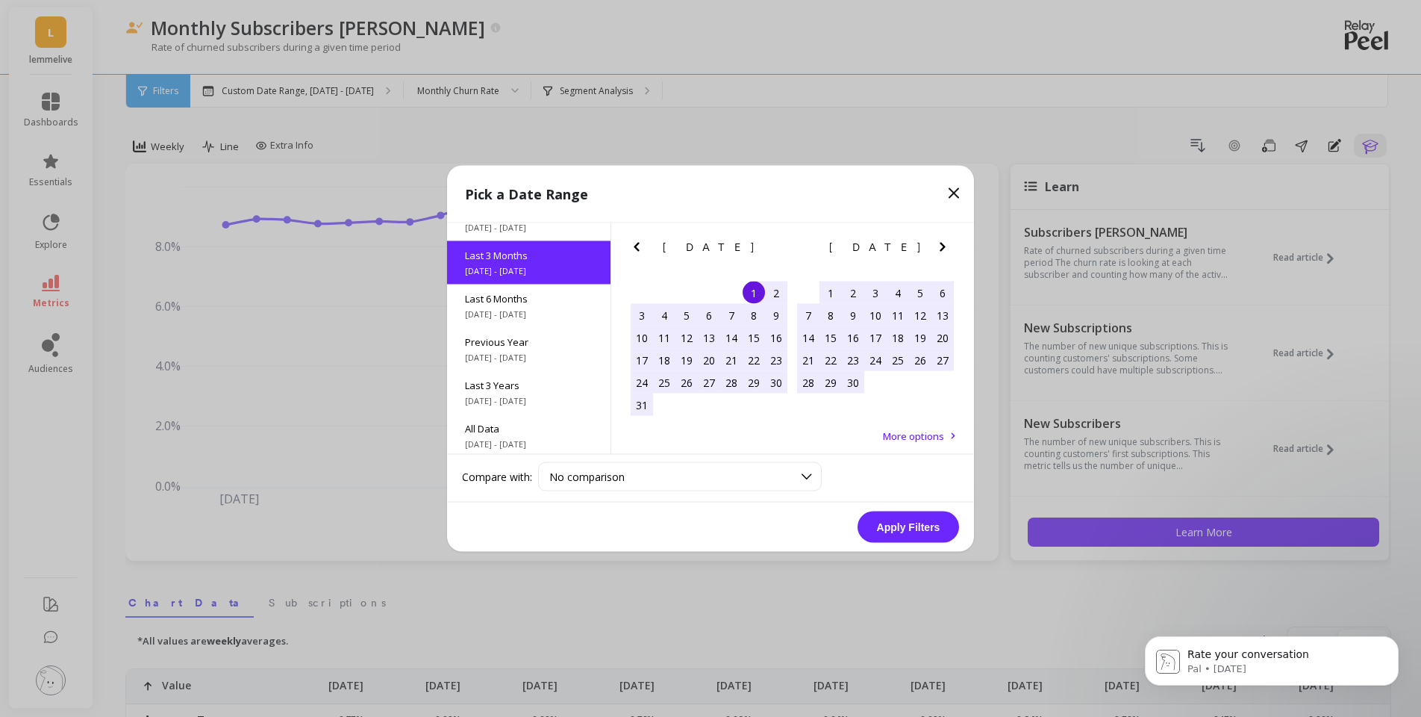
scroll to position [202, 0]
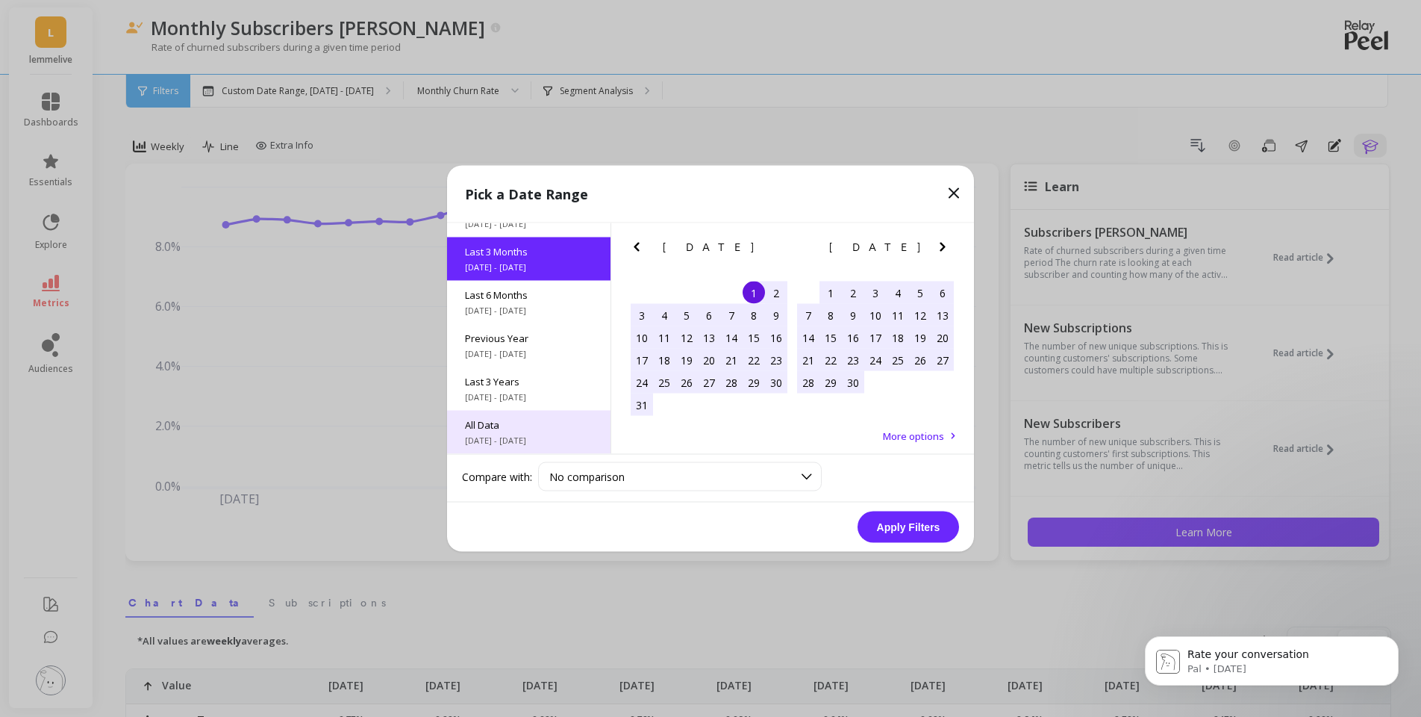
click at [485, 424] on span "All Data" at bounding box center [529, 424] width 128 height 13
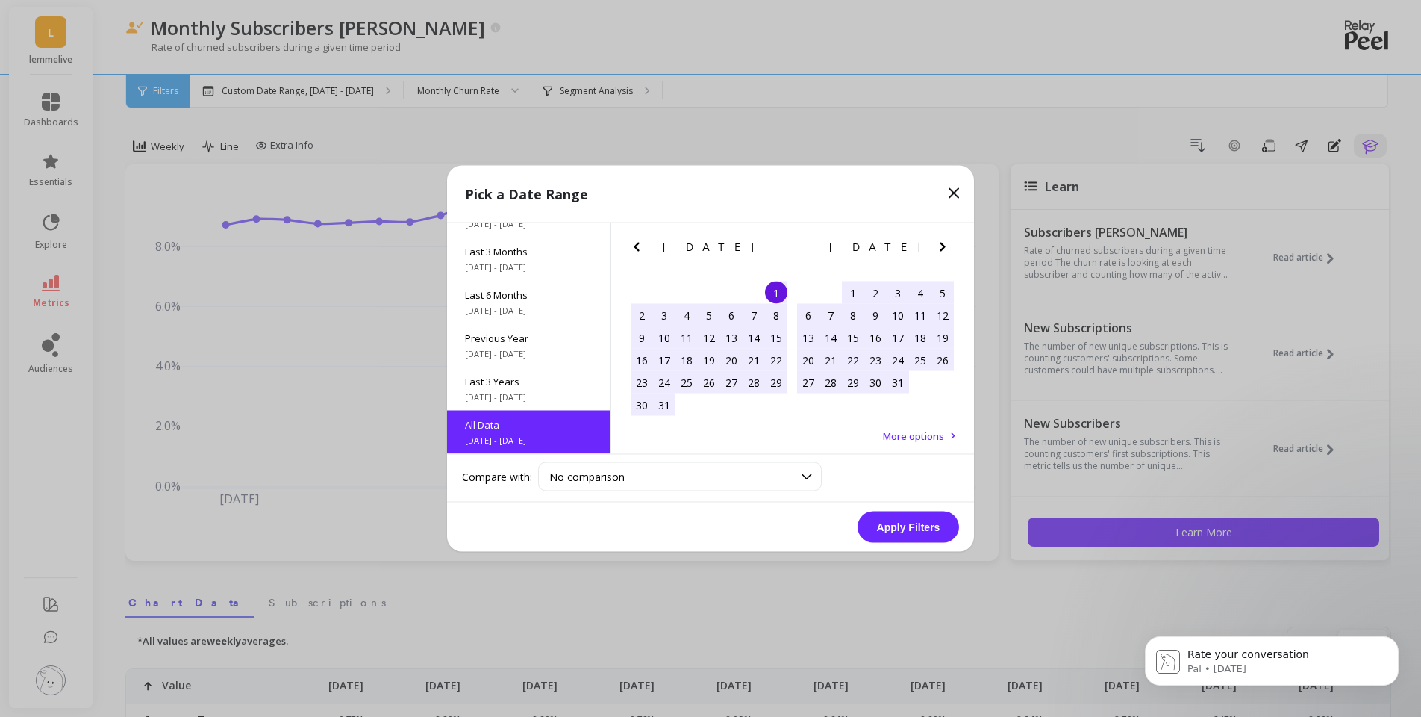
scroll to position [1, 0]
click at [892, 530] on button "Apply Filters" at bounding box center [909, 526] width 102 height 31
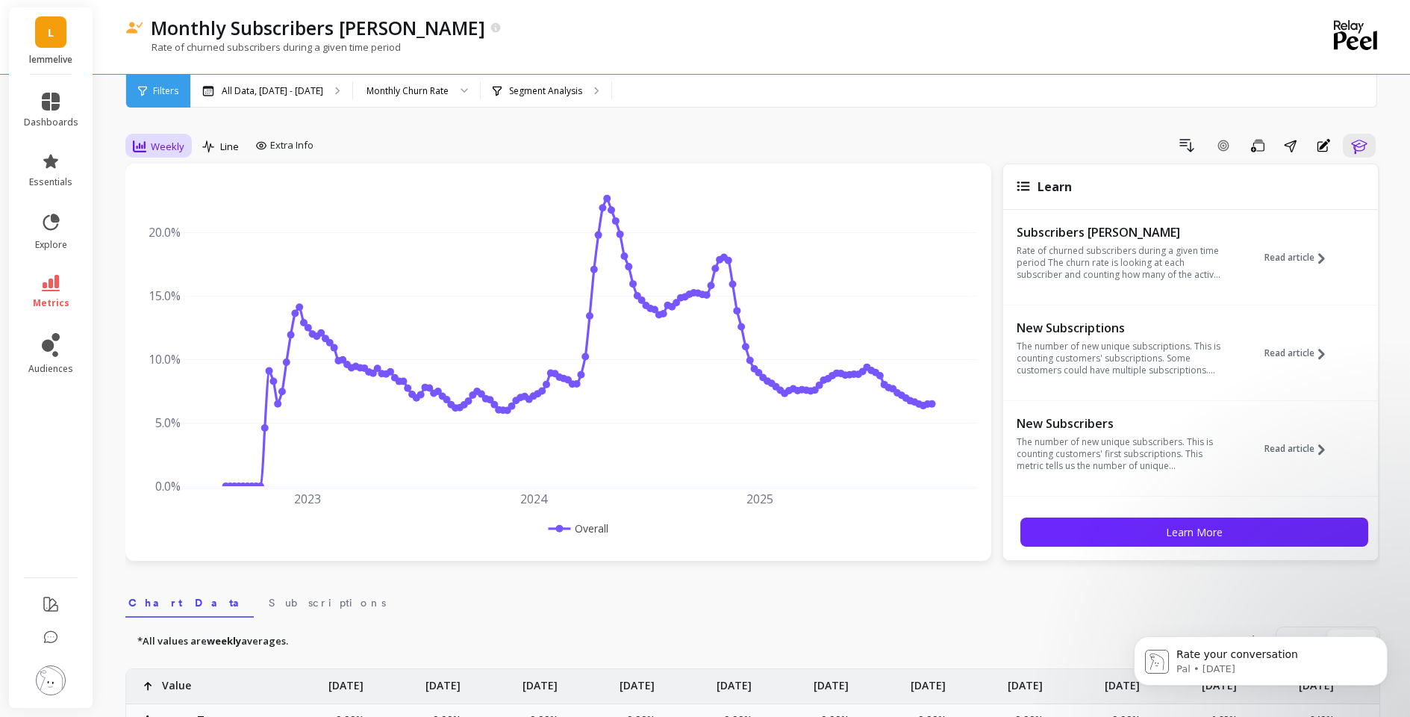
click at [163, 148] on span "Weekly" at bounding box center [168, 147] width 34 height 14
click at [177, 268] on div "Monthly" at bounding box center [180, 265] width 85 height 14
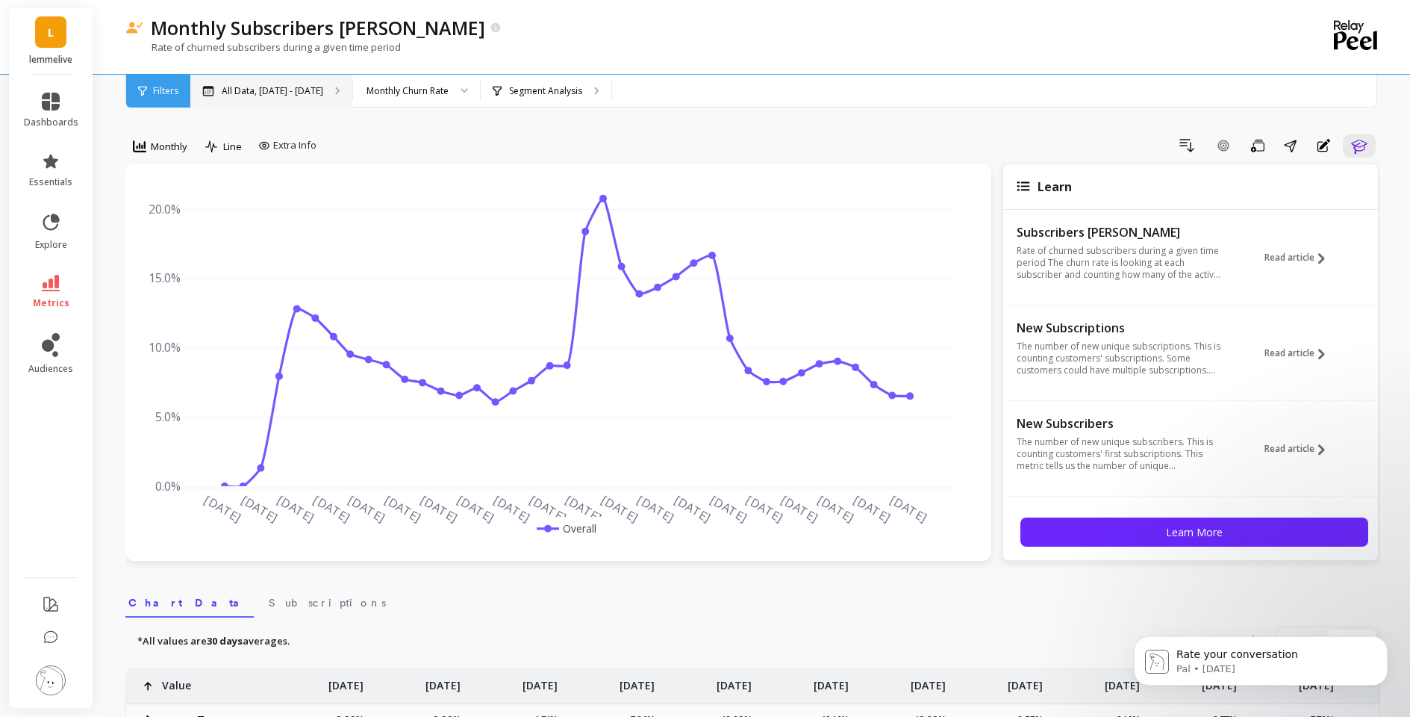
click at [331, 78] on div "All Data, [DATE] - [DATE]" at bounding box center [271, 91] width 162 height 33
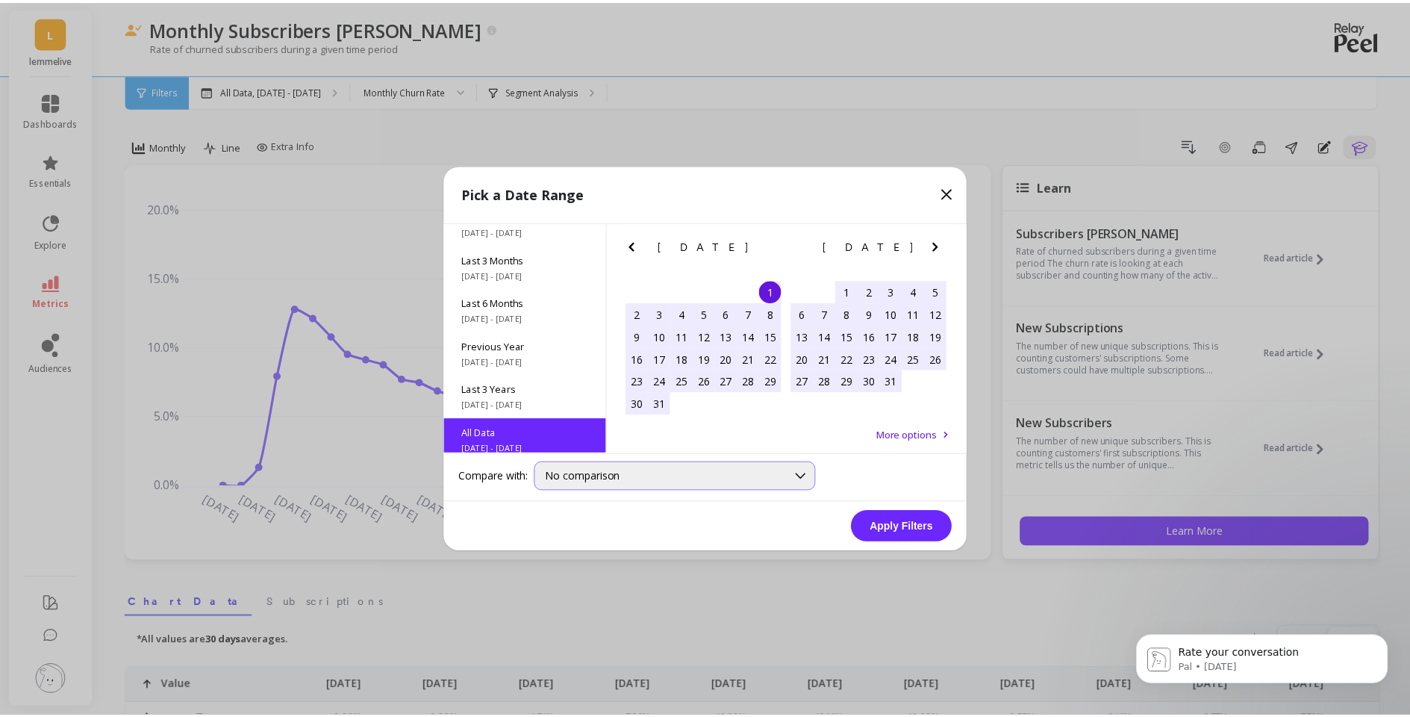
scroll to position [202, 0]
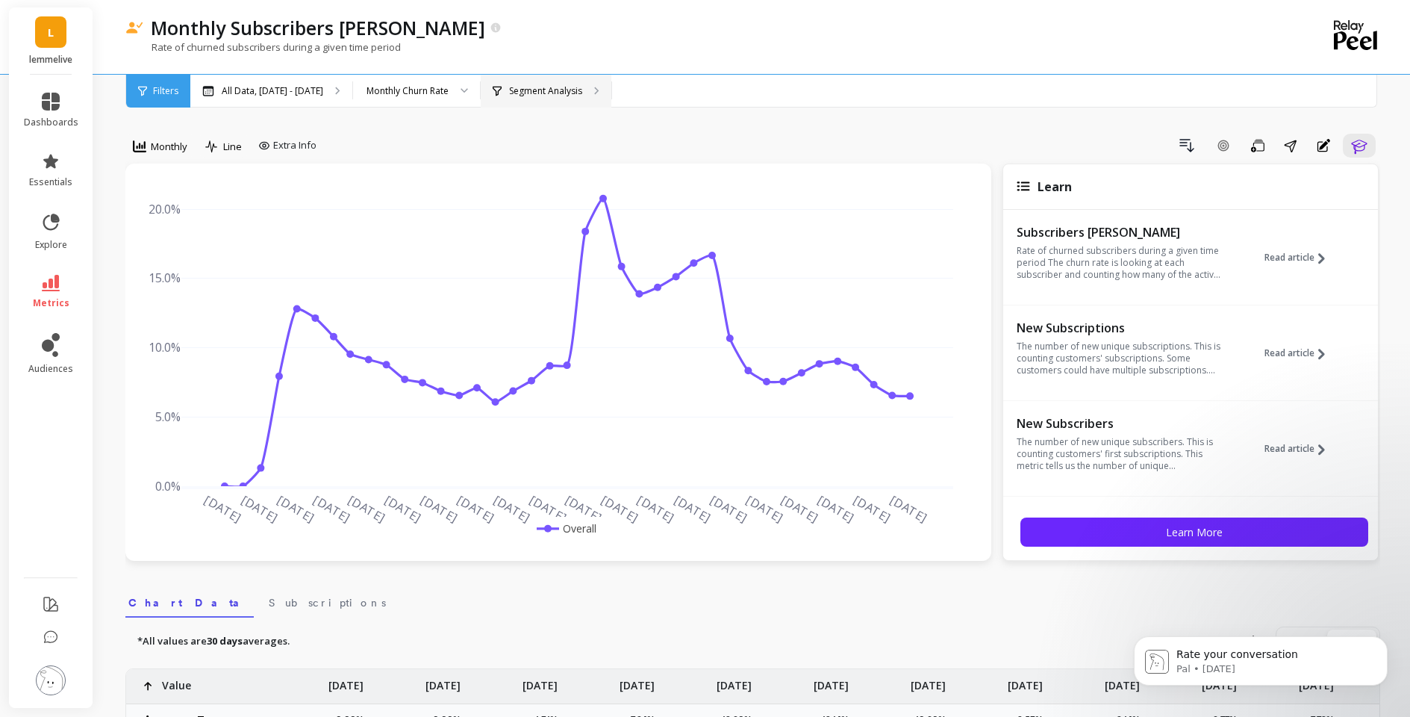
click at [582, 86] on p "Segment Analysis" at bounding box center [545, 91] width 73 height 12
click at [148, 147] on div "Monthly" at bounding box center [160, 146] width 54 height 18
click at [153, 143] on span "Monthly" at bounding box center [169, 147] width 37 height 14
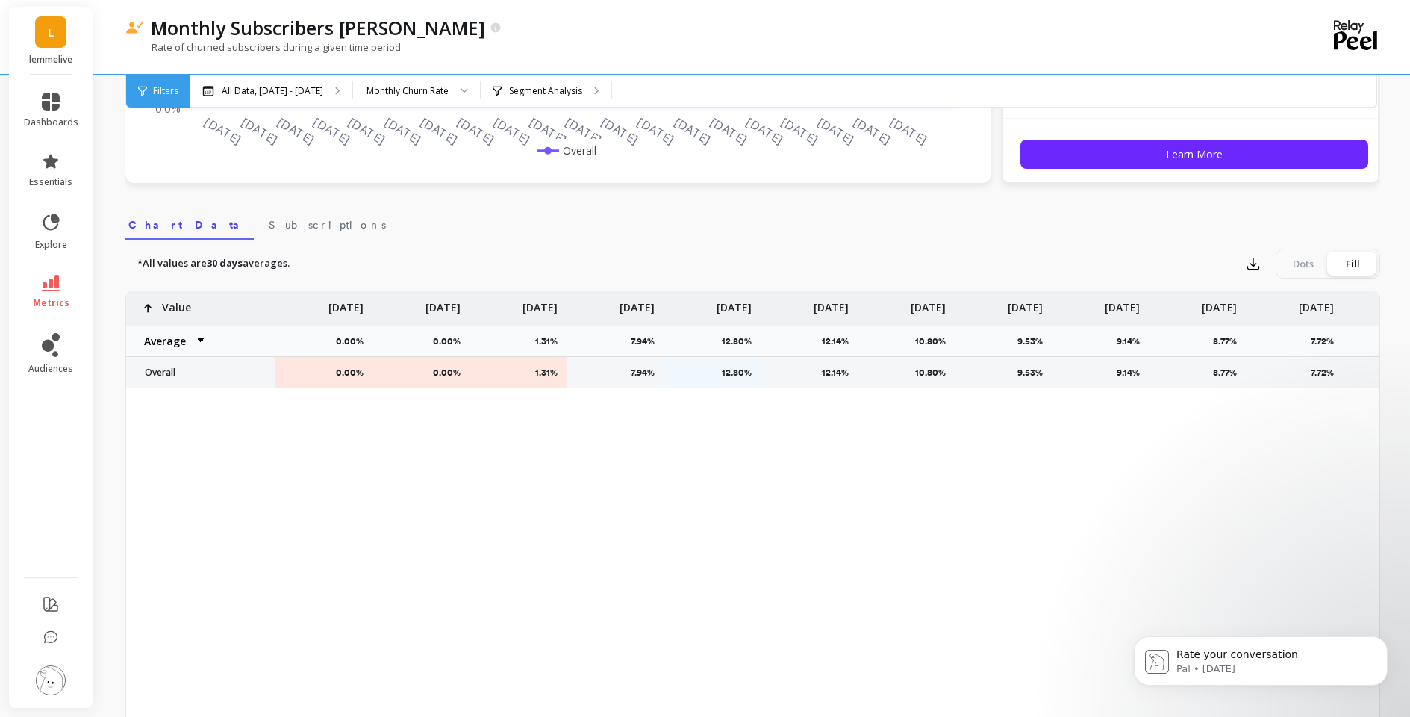
scroll to position [384, 0]
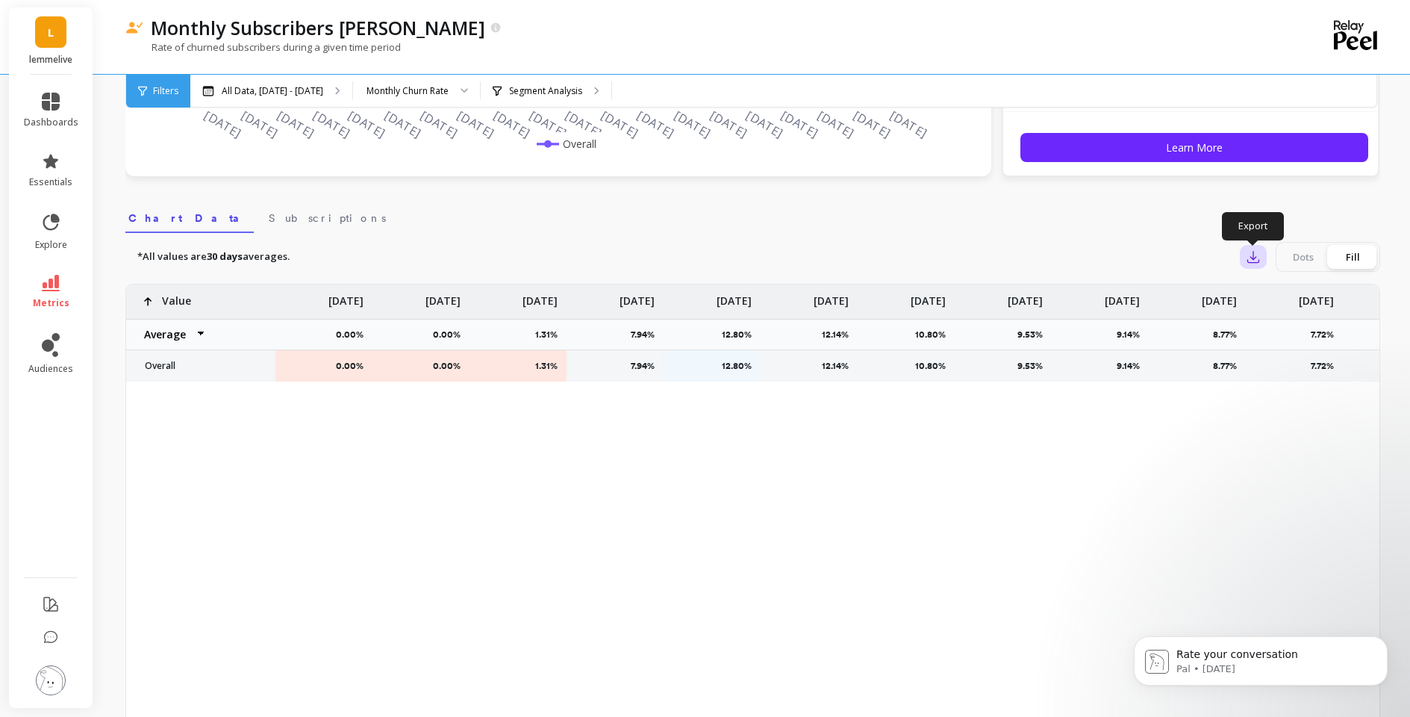
click at [1261, 249] on button "button" at bounding box center [1253, 257] width 27 height 24
click at [1267, 288] on button "CSV" at bounding box center [1307, 297] width 133 height 27
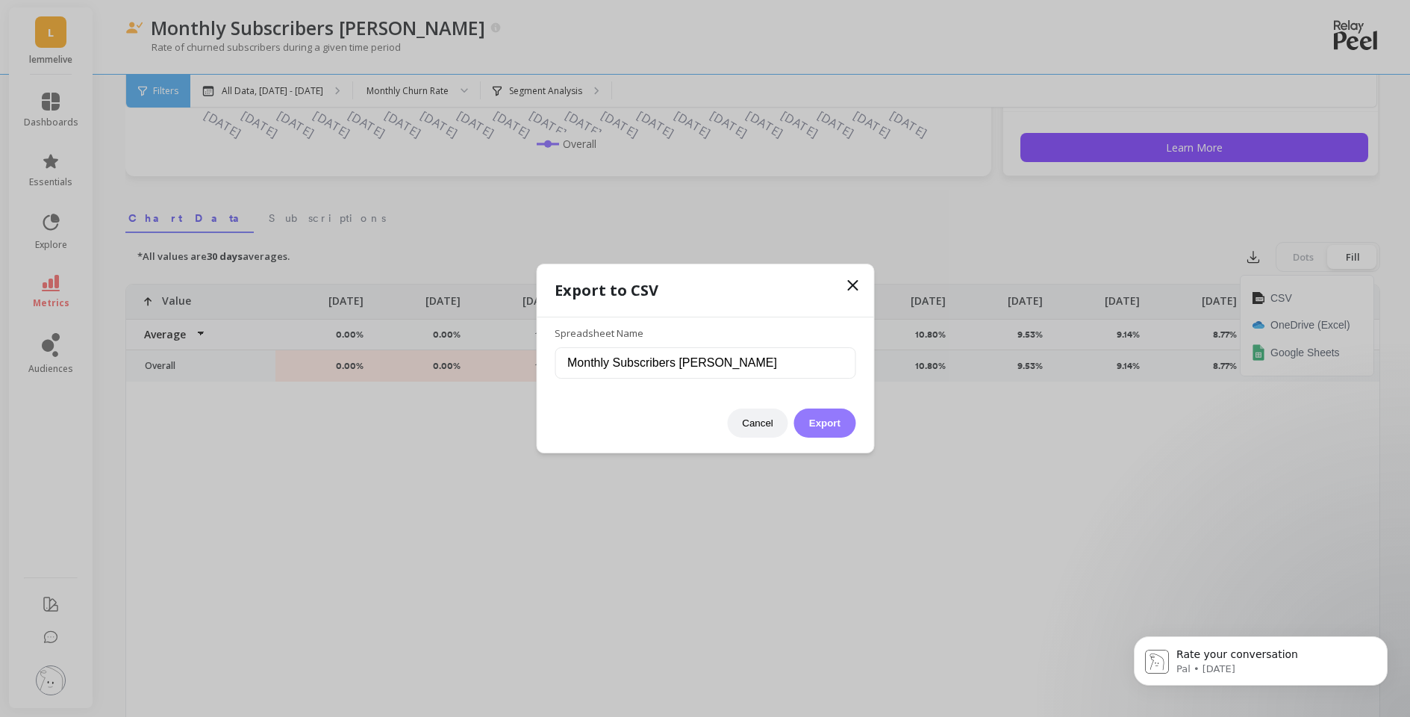
click at [824, 424] on button "Export" at bounding box center [824, 422] width 61 height 29
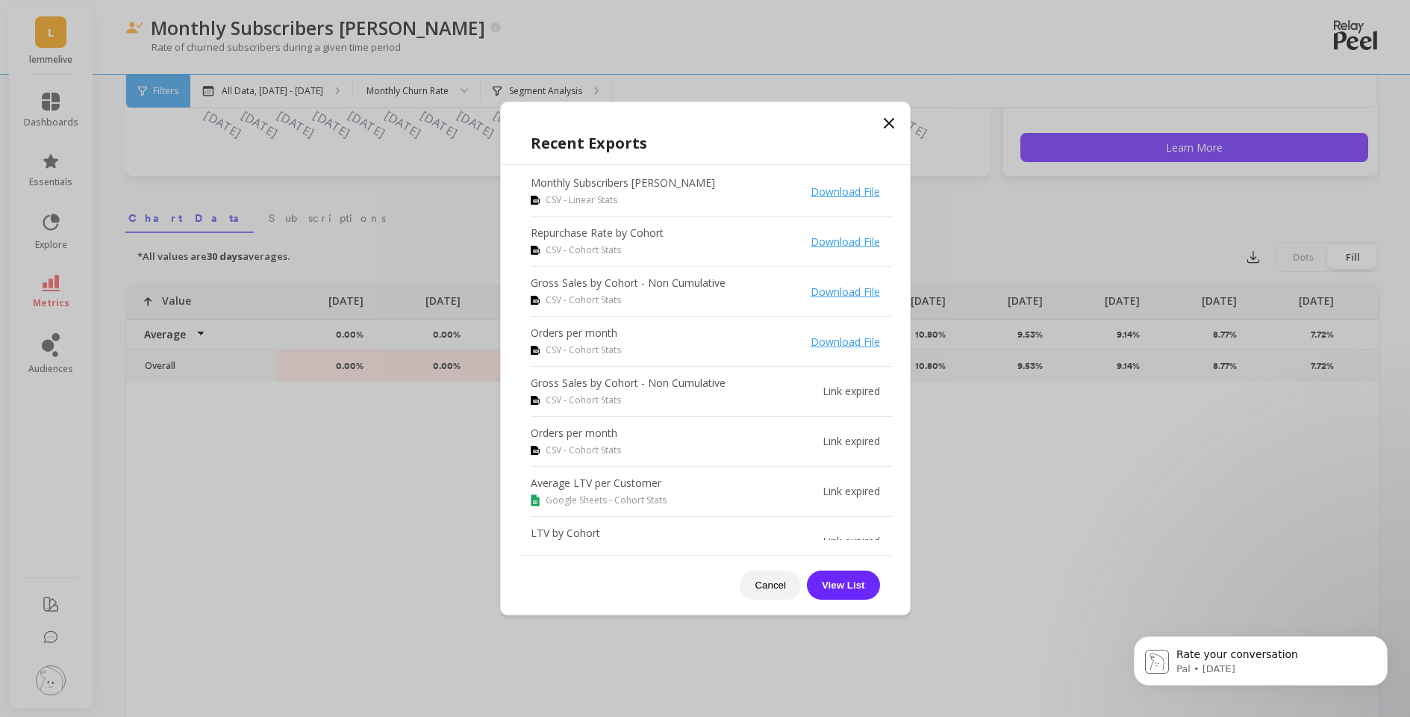
click at [885, 119] on icon at bounding box center [889, 123] width 18 height 18
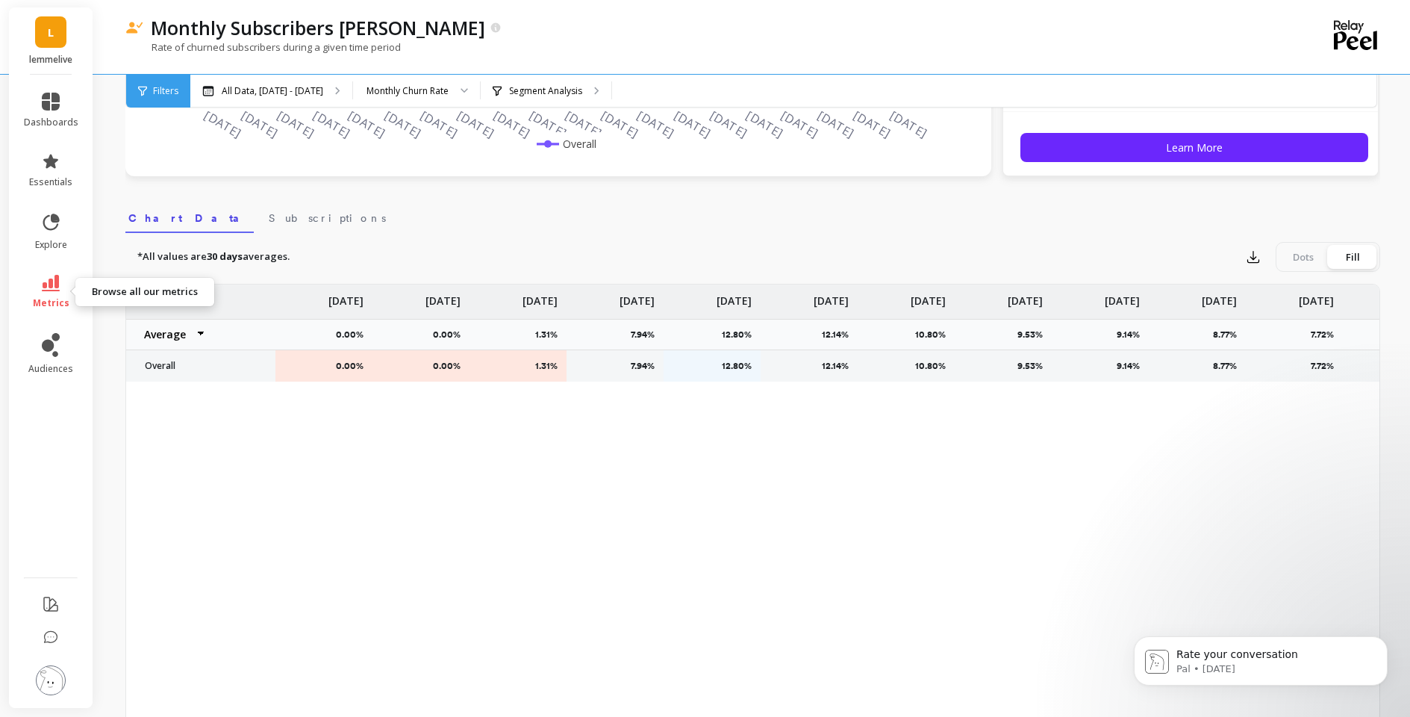
click at [50, 284] on icon at bounding box center [51, 283] width 18 height 16
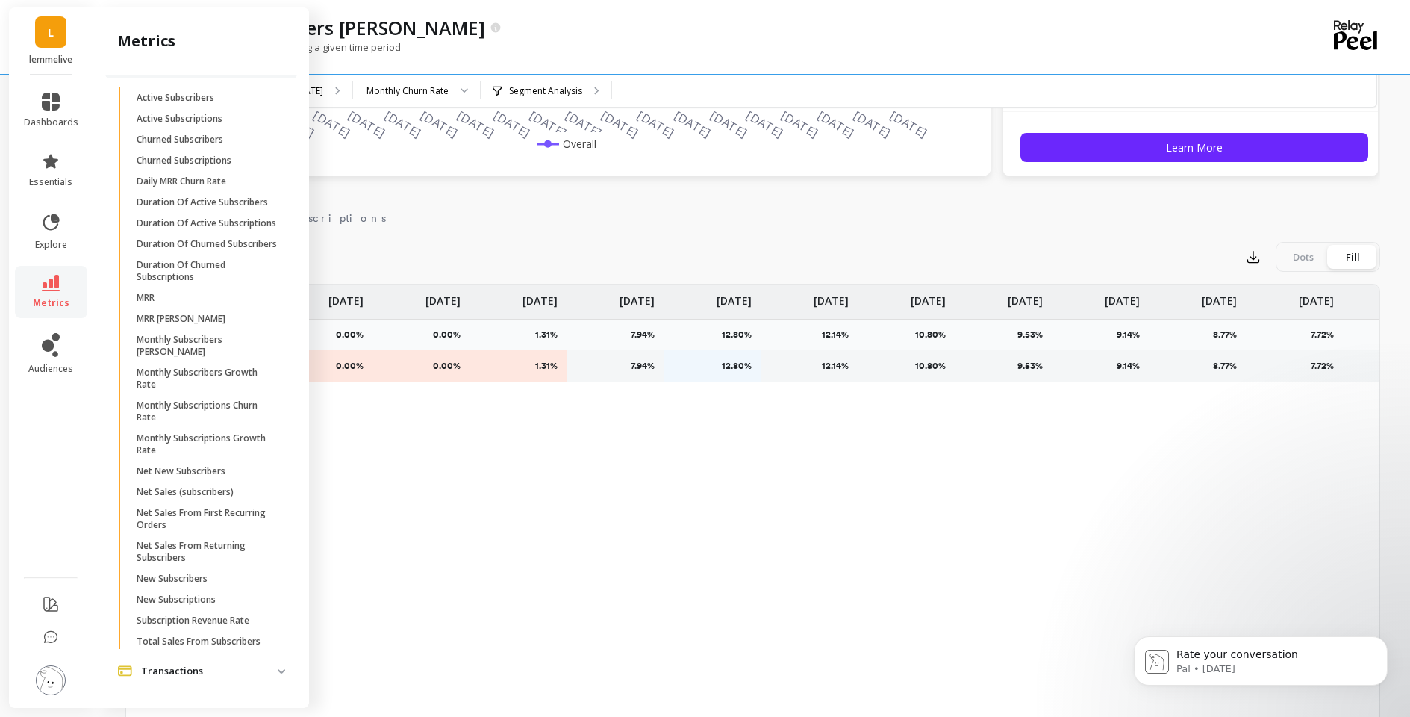
scroll to position [2998, 0]
click at [206, 387] on p "Monthly Subscribers Growth Rate" at bounding box center [208, 378] width 143 height 24
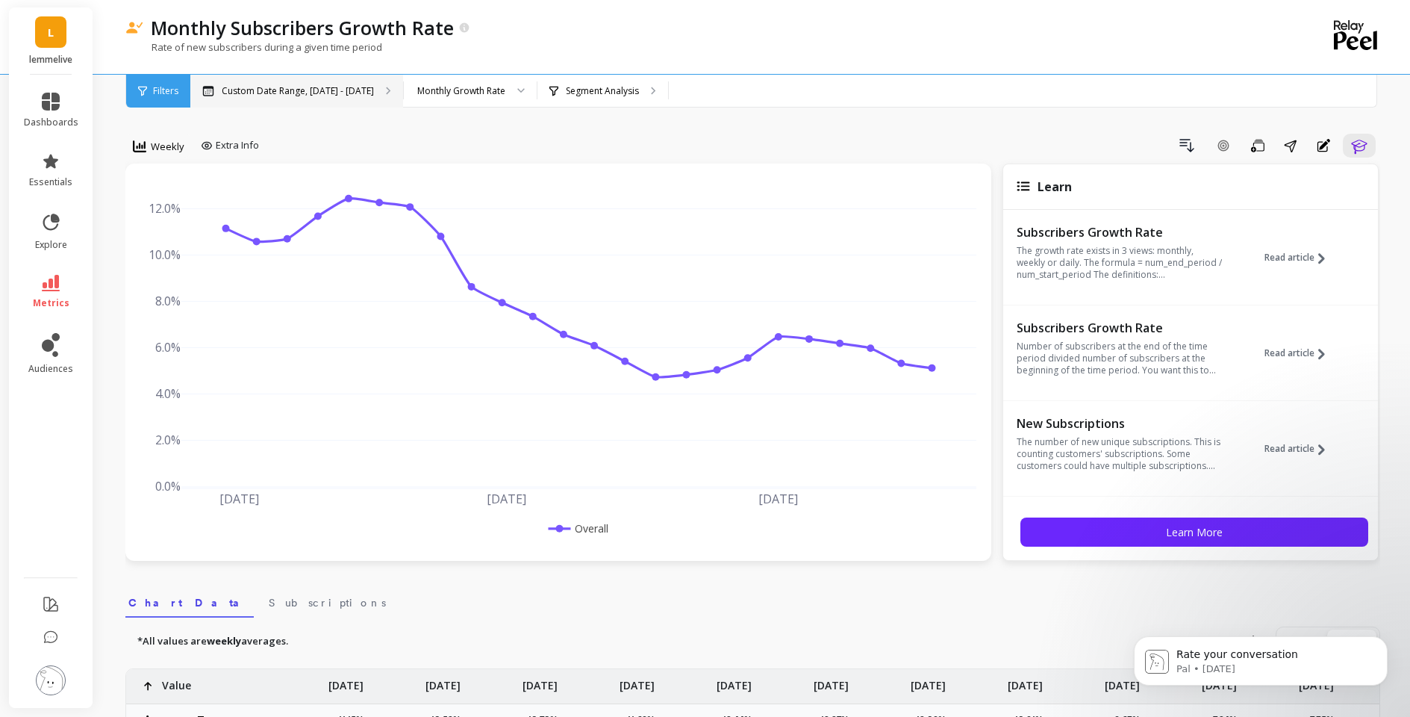
click at [274, 101] on div "Custom Date Range, [DATE] - [DATE]" at bounding box center [296, 91] width 213 height 33
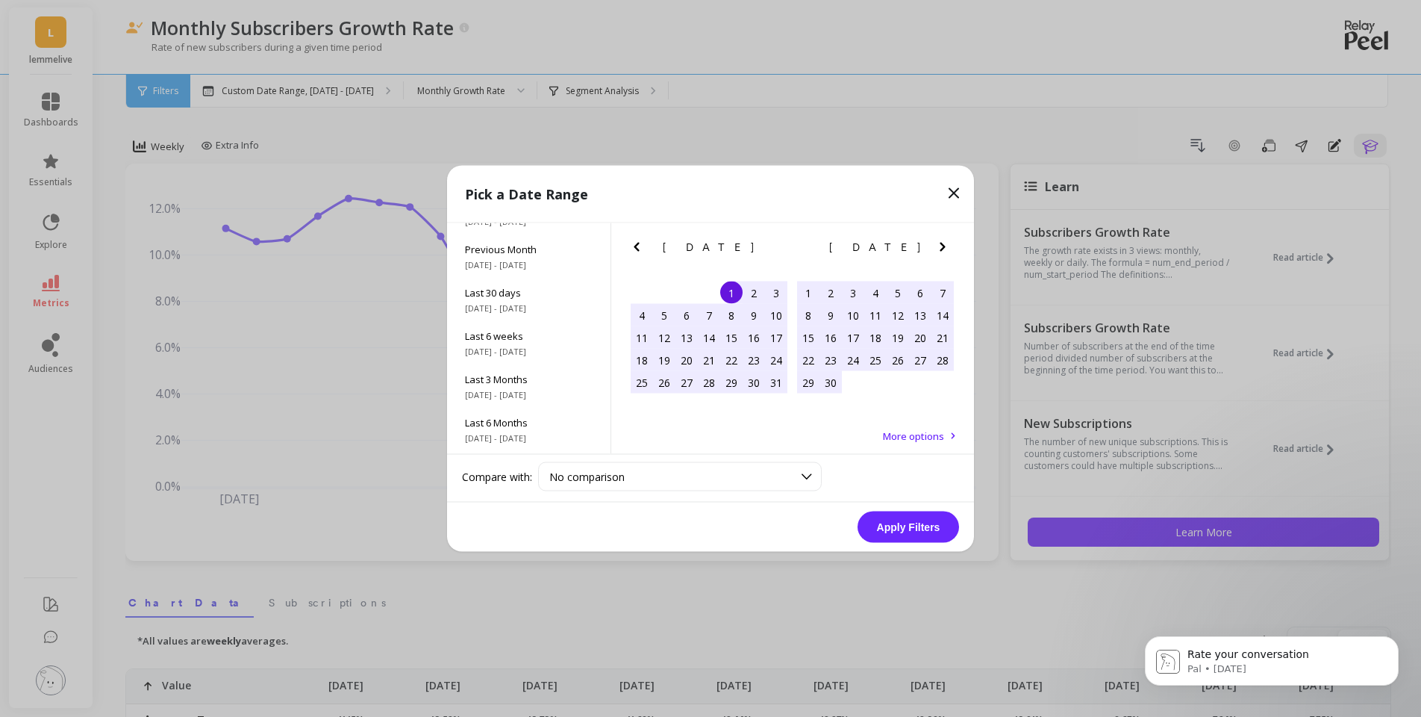
scroll to position [202, 0]
click at [504, 432] on div "All Data [DATE] - [DATE]" at bounding box center [528, 432] width 163 height 43
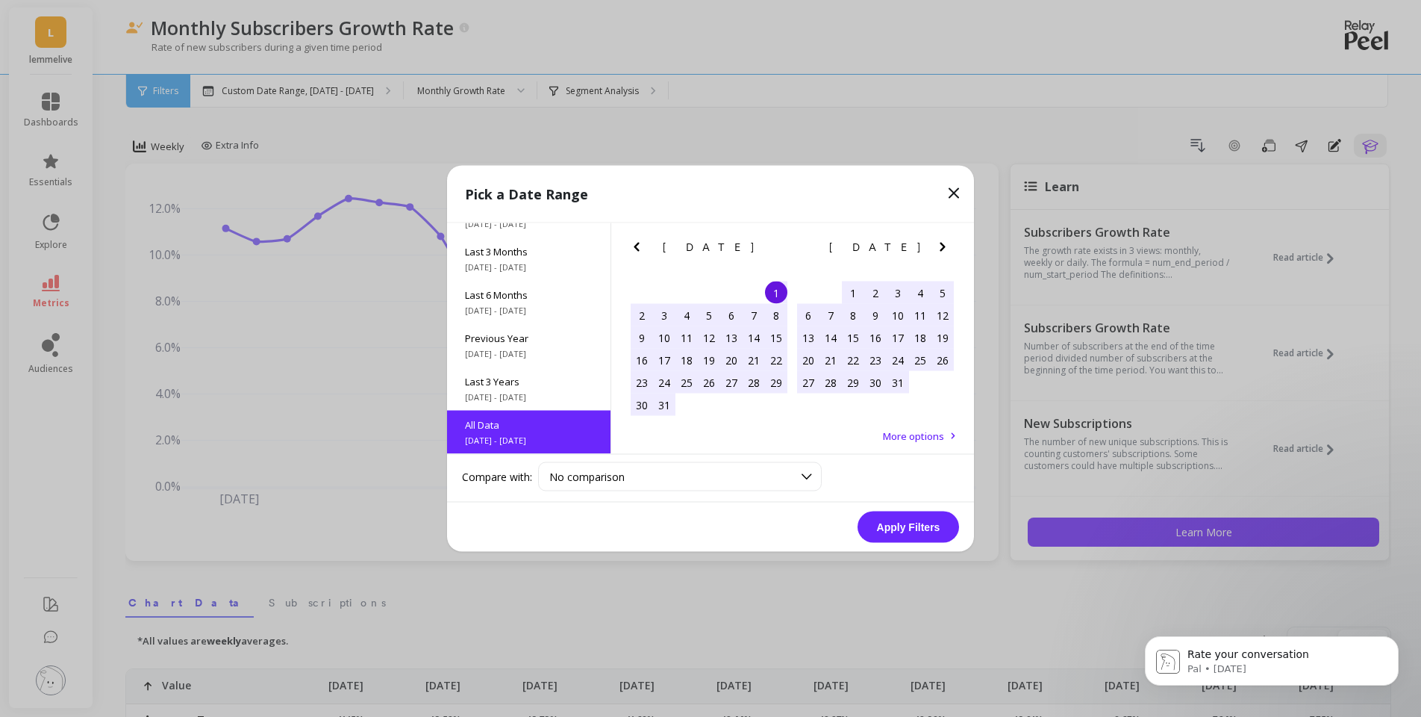
scroll to position [1, 0]
click at [656, 475] on div "No comparison" at bounding box center [670, 476] width 243 height 14
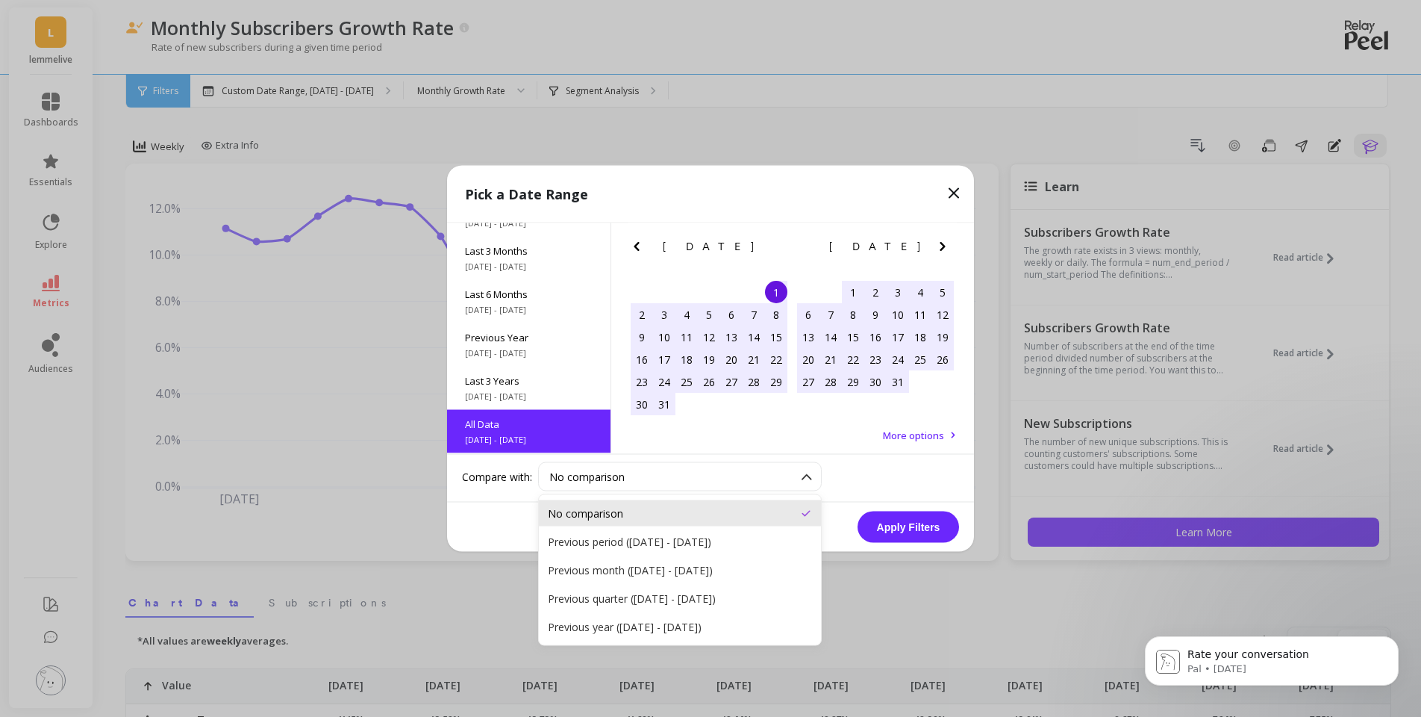
click at [933, 526] on button "Apply Filters" at bounding box center [909, 526] width 102 height 31
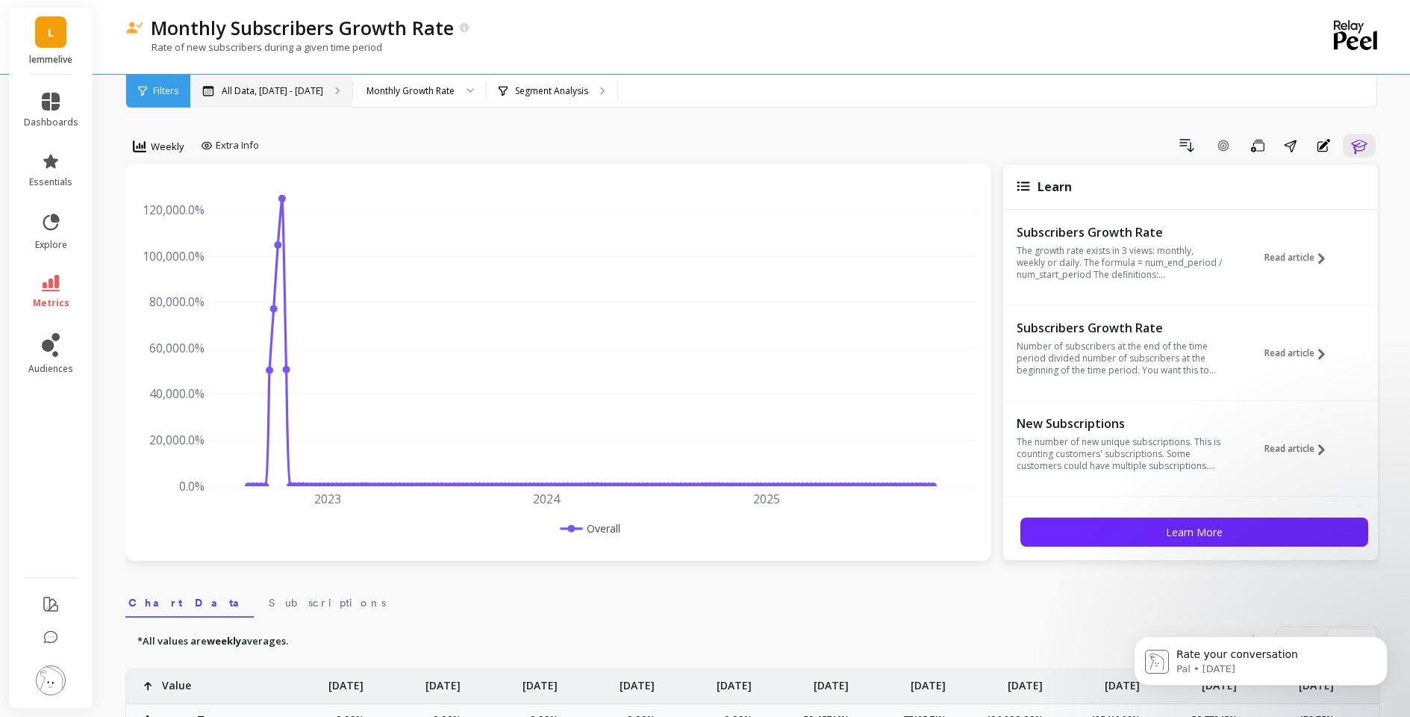
click at [312, 90] on p "All Data, [DATE] - [DATE]" at bounding box center [273, 91] width 102 height 12
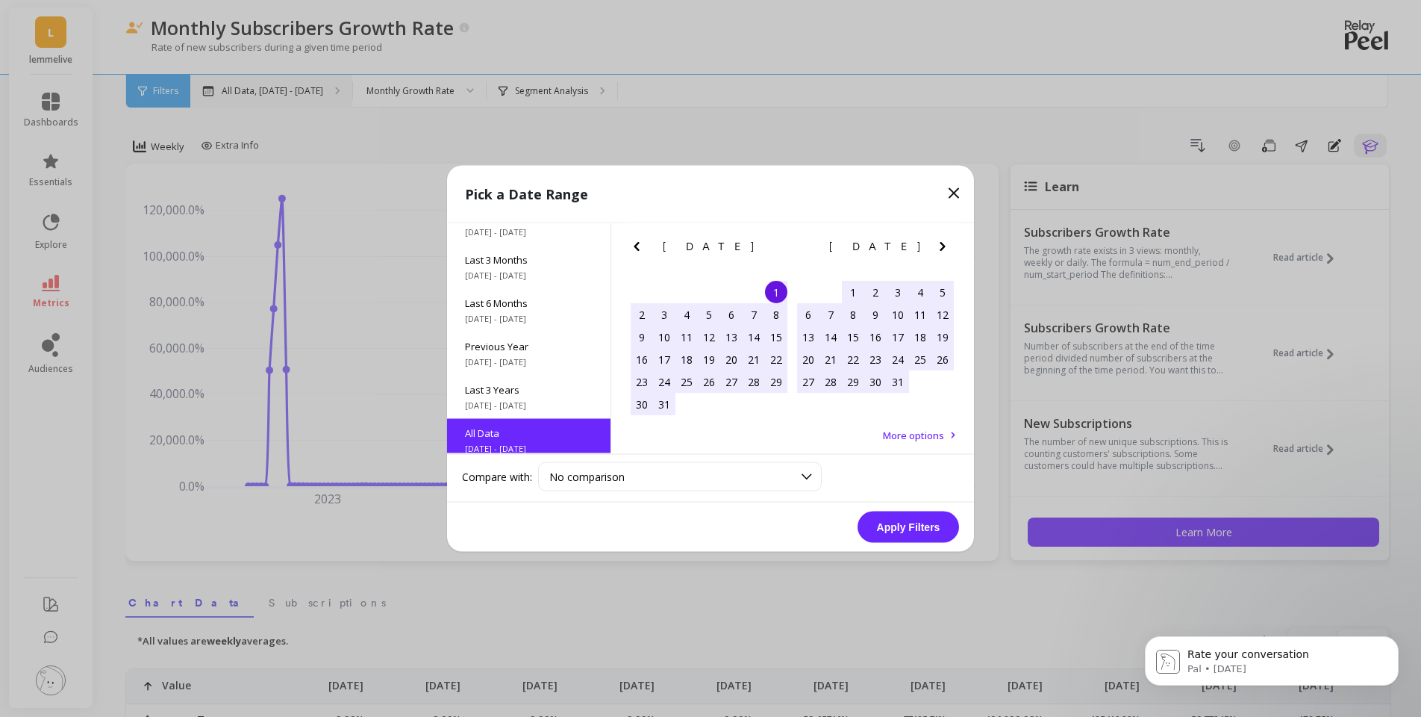
scroll to position [202, 0]
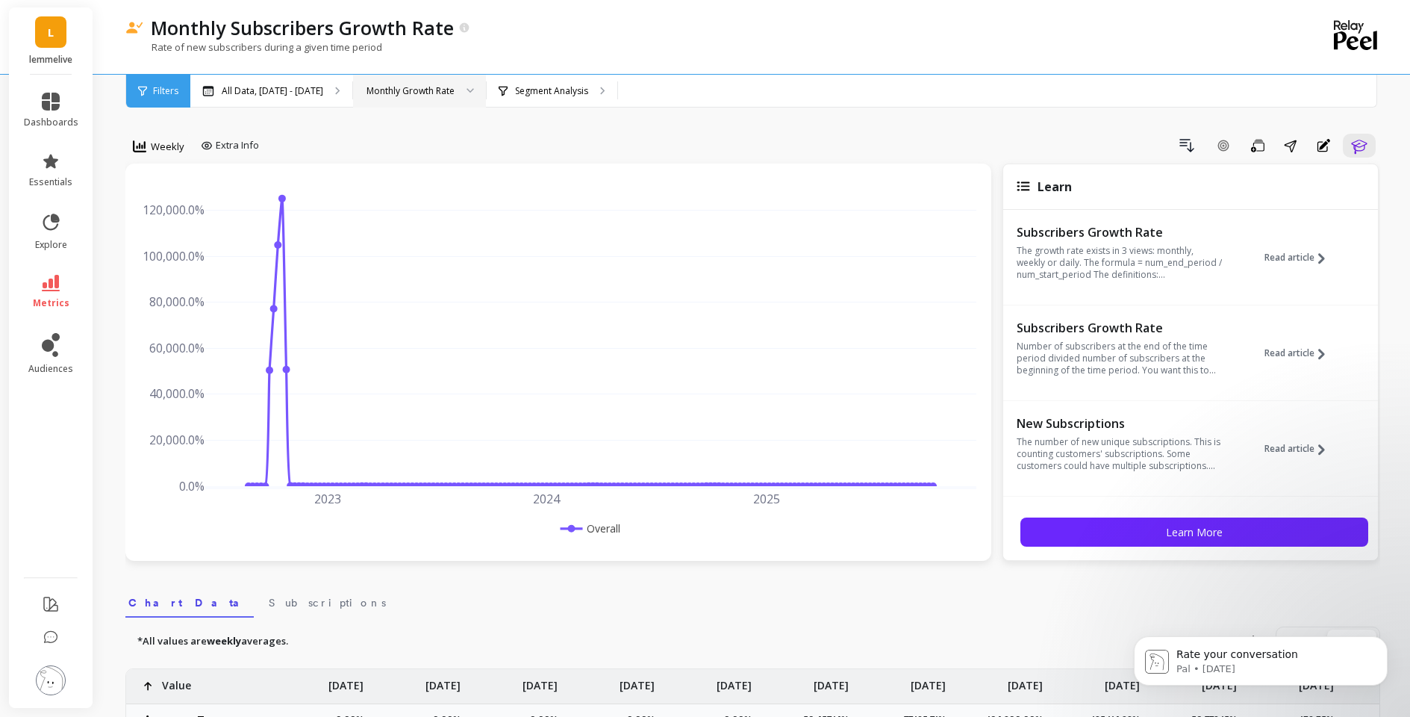
click at [455, 93] on div "Monthly Growth Rate" at bounding box center [410, 91] width 88 height 14
click at [561, 90] on p "Segment Analysis" at bounding box center [551, 91] width 73 height 12
click at [157, 146] on span "Weekly" at bounding box center [168, 147] width 34 height 14
click at [162, 273] on div "Monthly" at bounding box center [180, 265] width 103 height 26
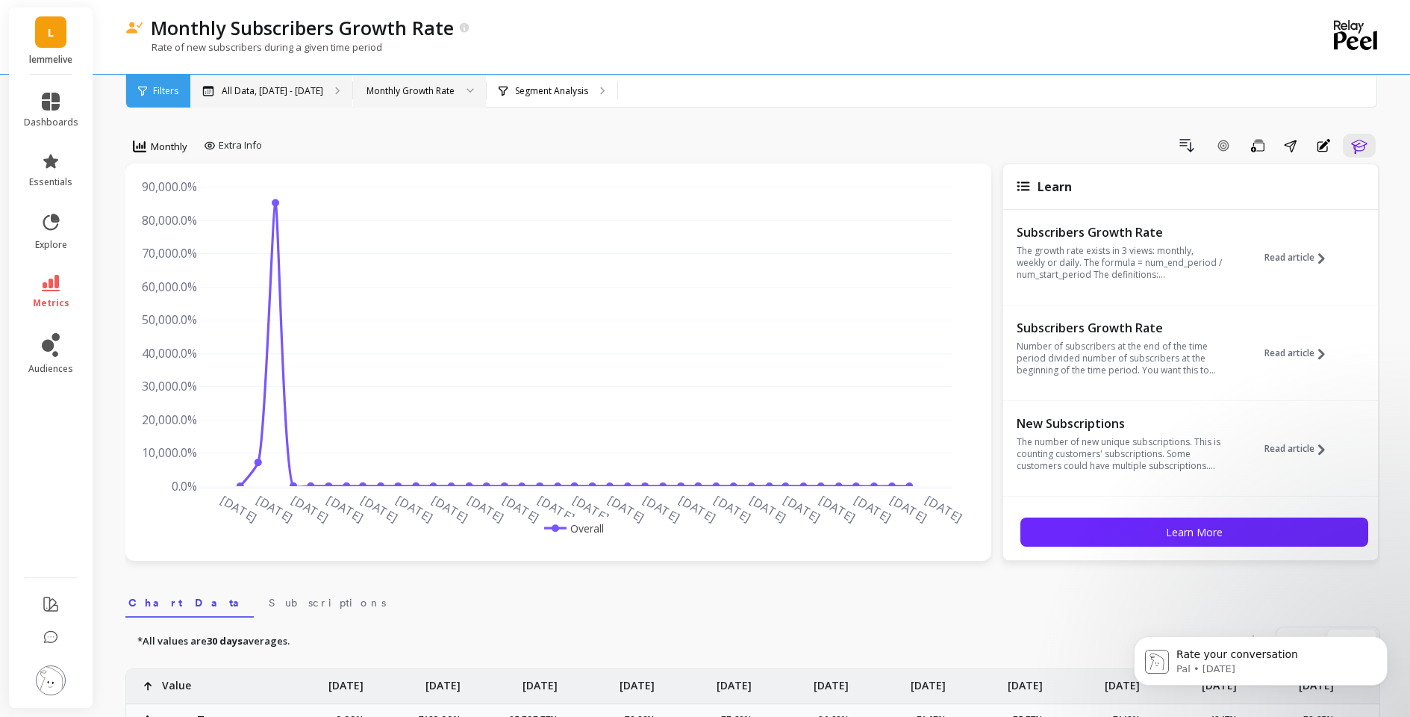
click at [267, 88] on p "All Data, [DATE] - [DATE]" at bounding box center [273, 91] width 102 height 12
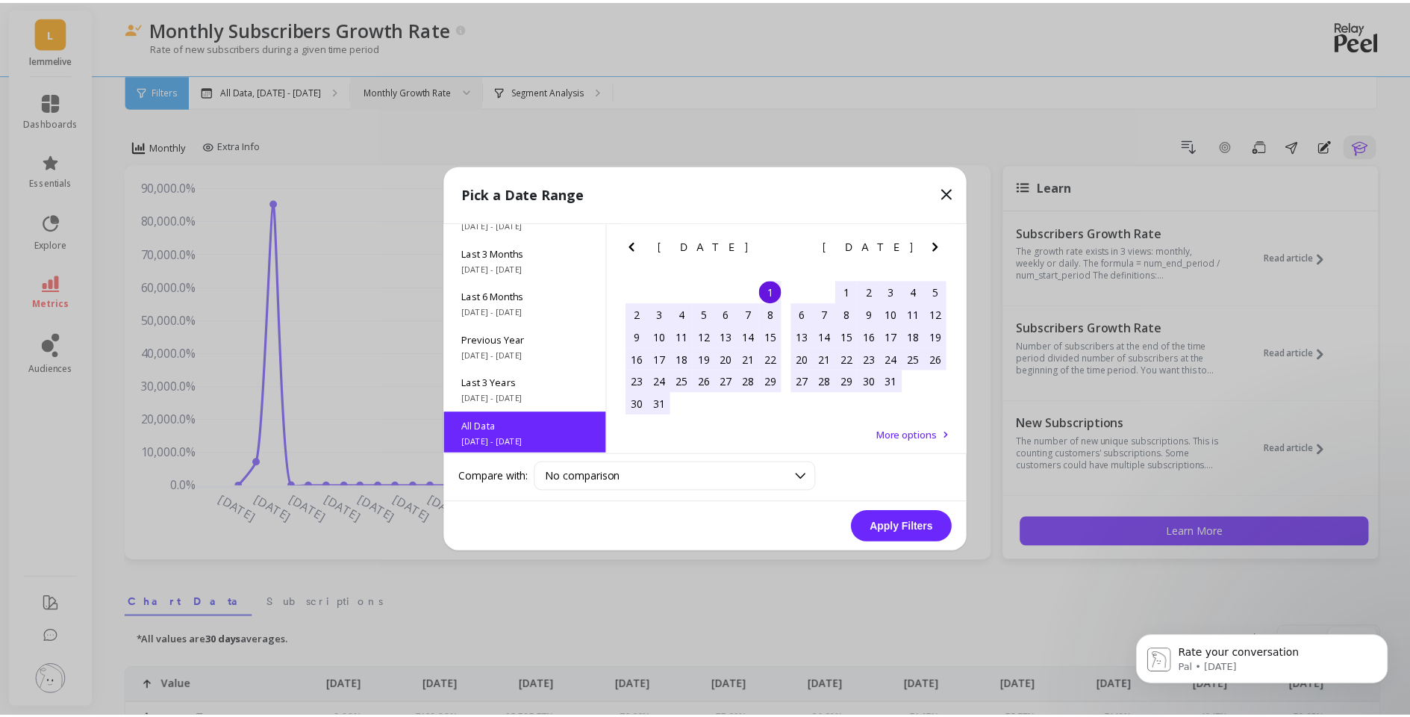
scroll to position [202, 0]
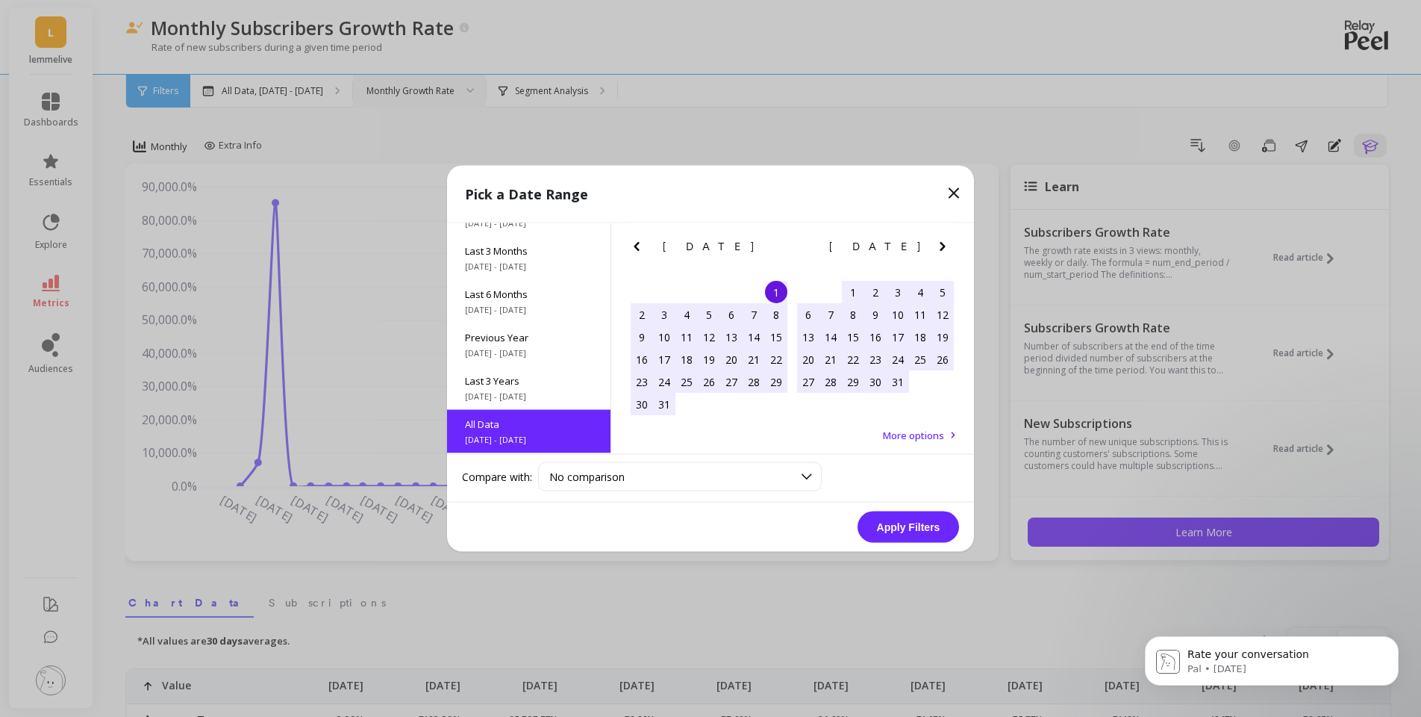
click at [853, 292] on div "1" at bounding box center [853, 292] width 22 height 22
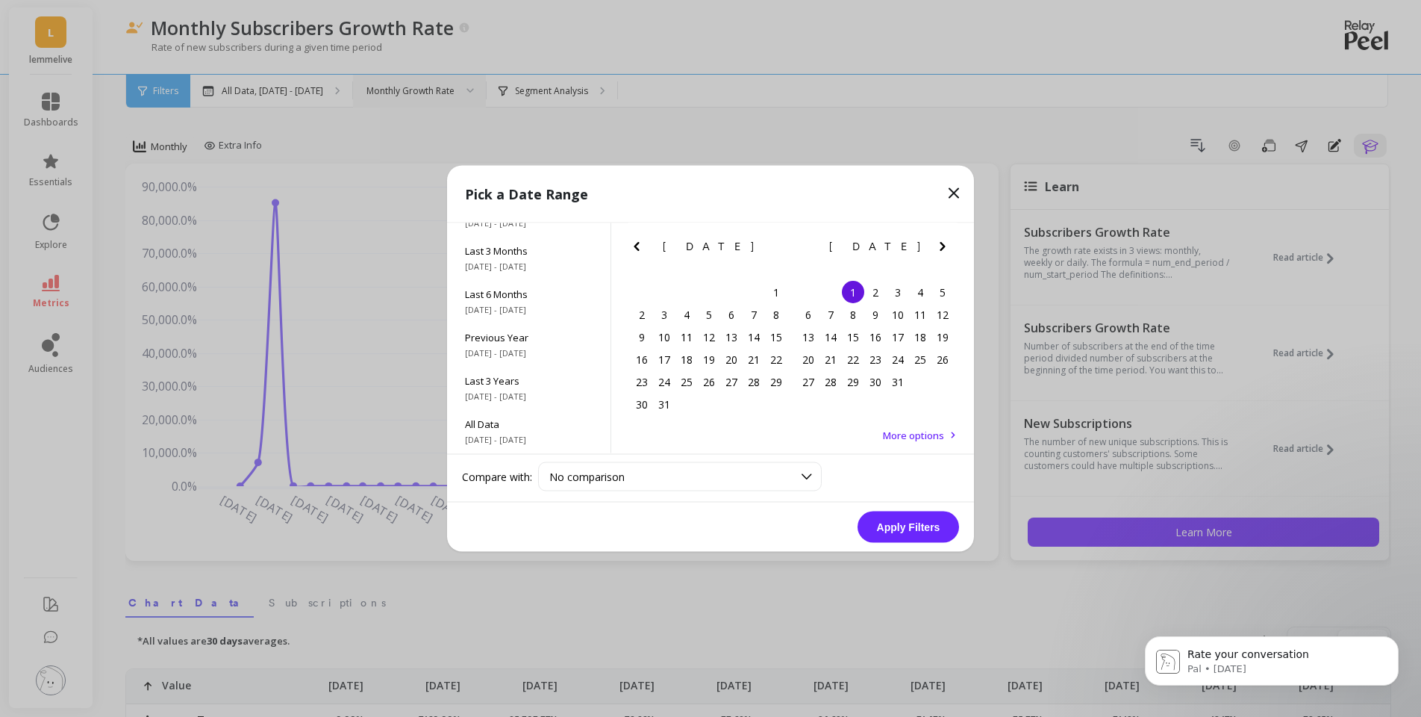
click at [940, 251] on icon "Next Month" at bounding box center [943, 246] width 18 height 18
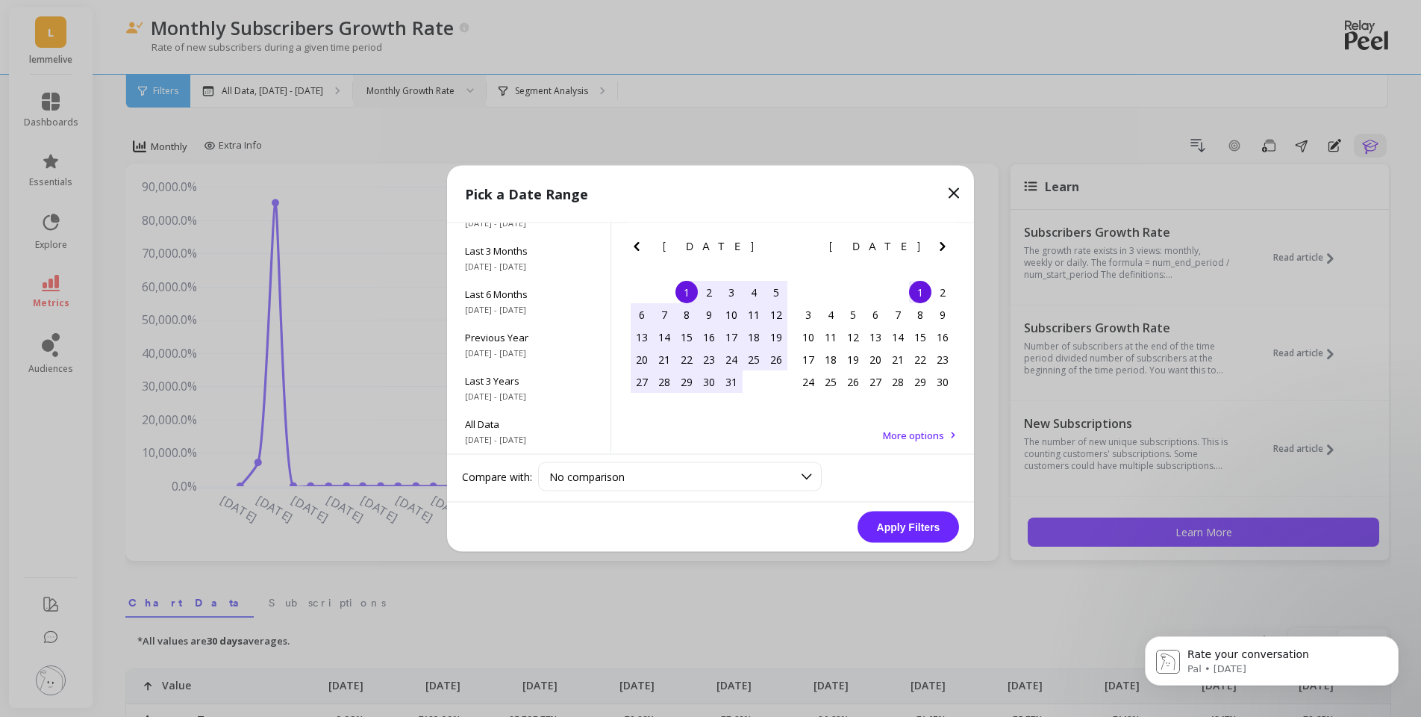
click at [940, 251] on icon "Next Month" at bounding box center [943, 246] width 18 height 18
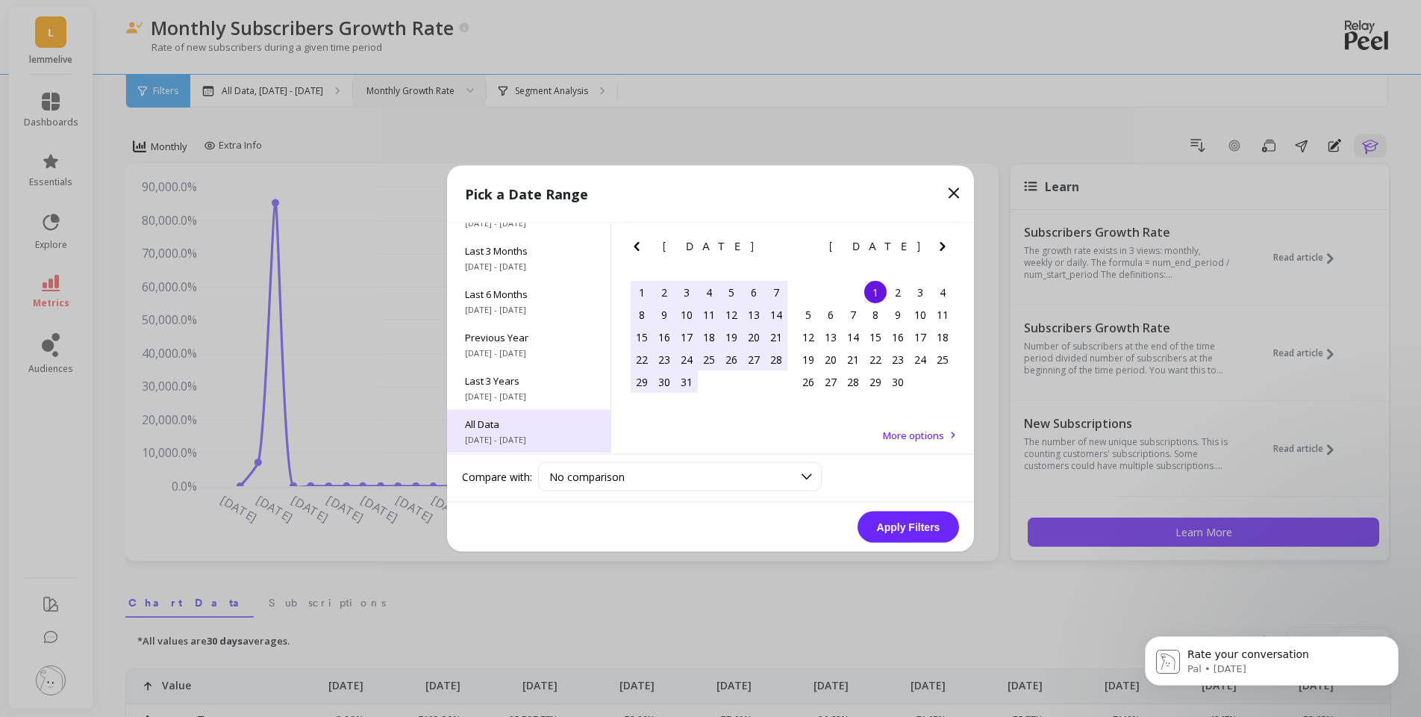
click at [496, 431] on div "All Data [DATE] - [DATE]" at bounding box center [528, 431] width 163 height 43
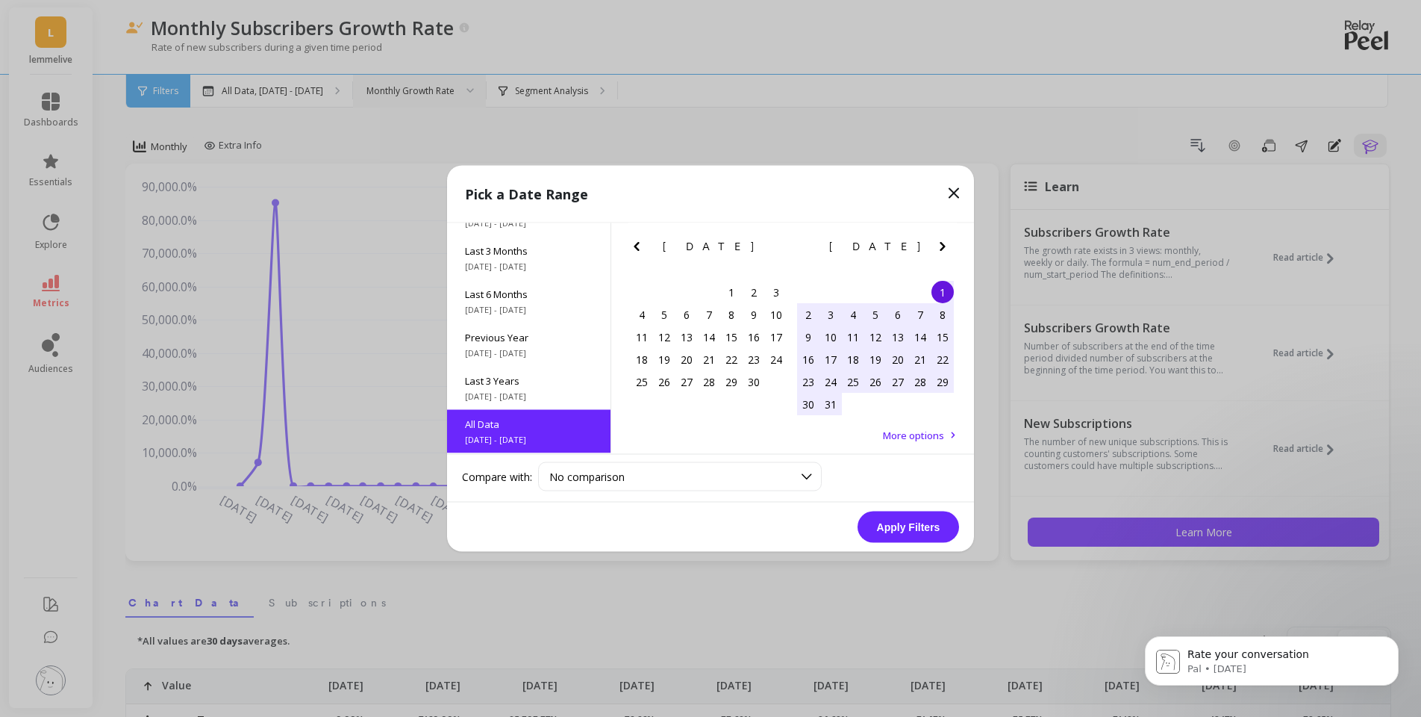
click at [929, 430] on span "More options" at bounding box center [913, 434] width 61 height 13
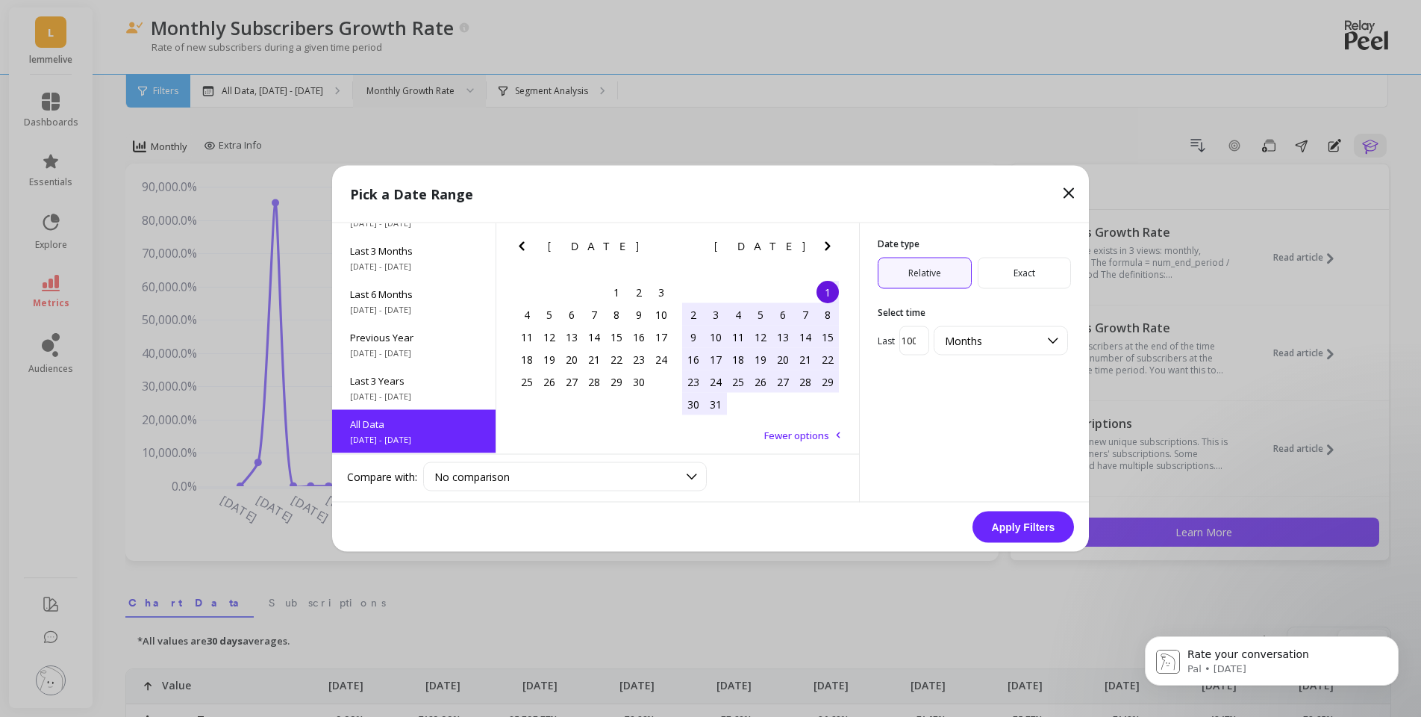
click at [826, 242] on icon "Next Month" at bounding box center [828, 246] width 18 height 18
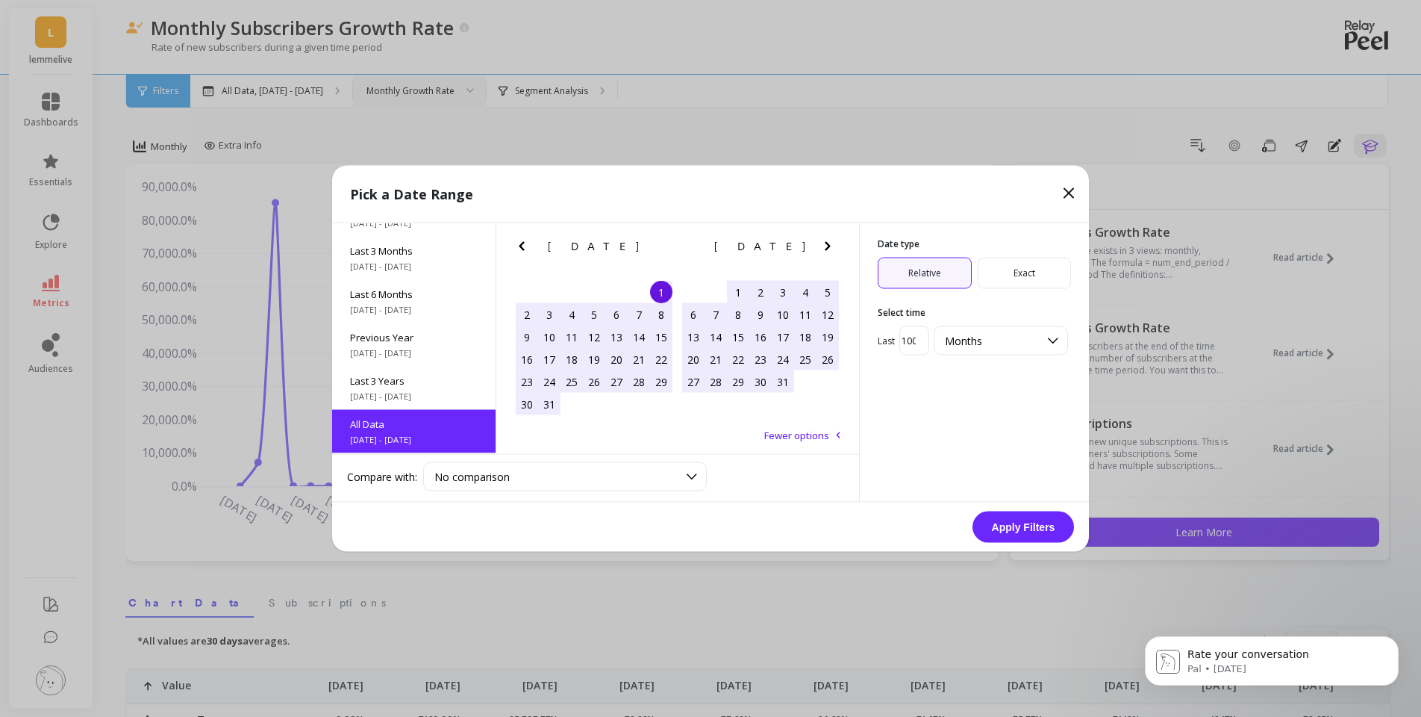
click at [824, 244] on icon "Next Month" at bounding box center [828, 246] width 18 height 18
click at [690, 292] on div "1" at bounding box center [693, 292] width 22 height 22
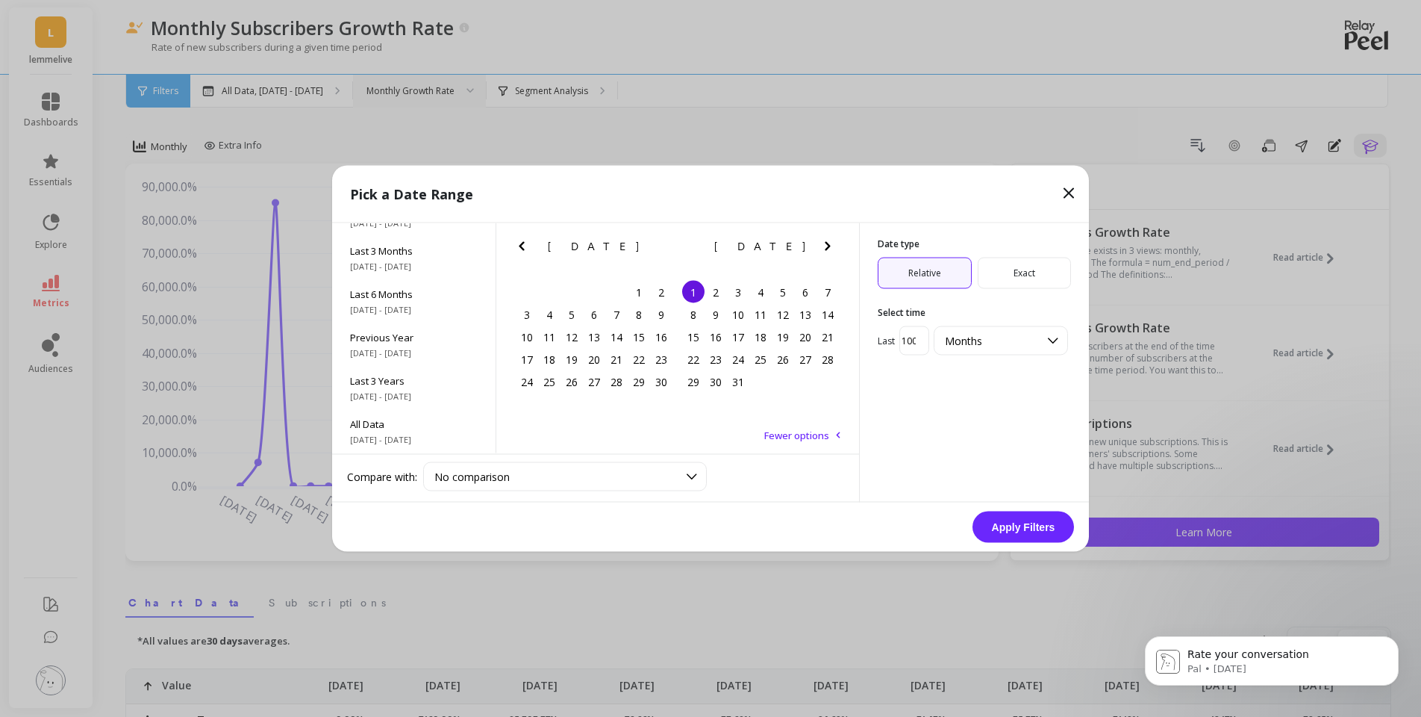
click at [829, 244] on icon "Next Month" at bounding box center [828, 246] width 18 height 18
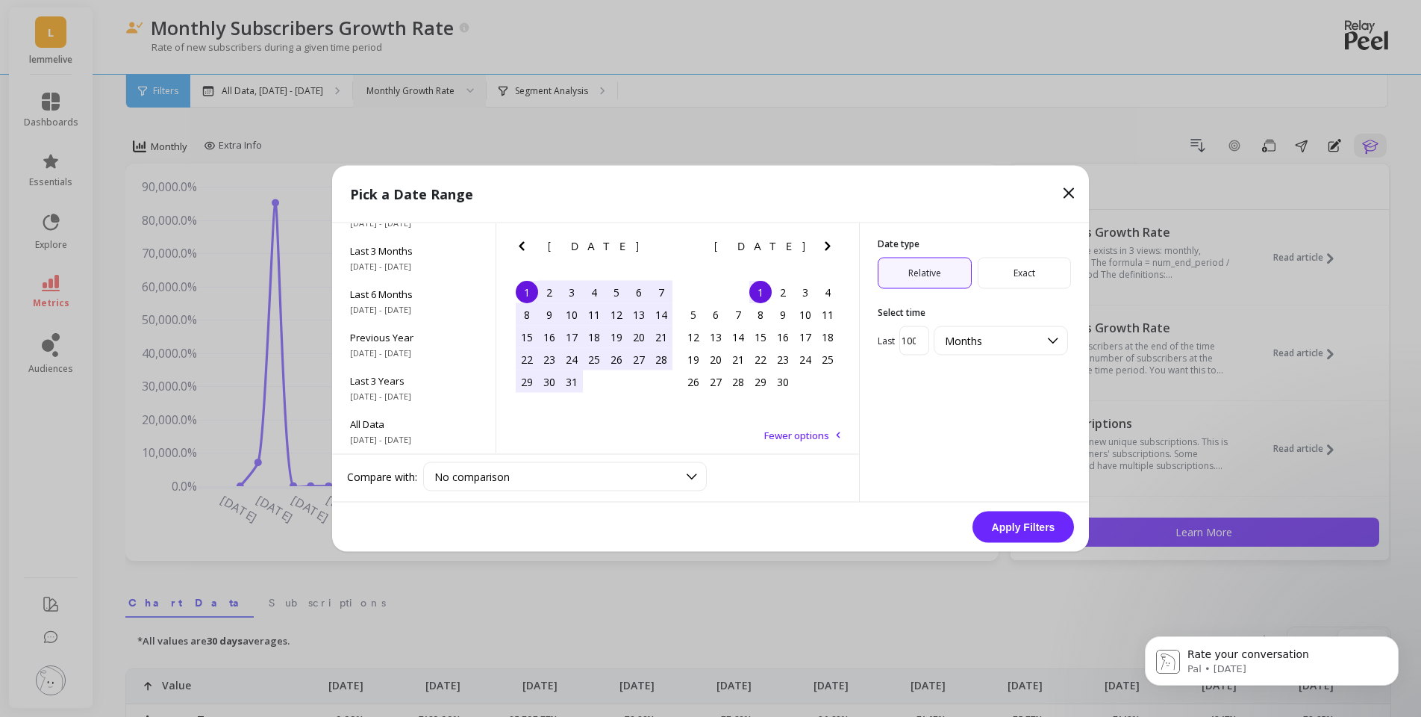
click at [829, 244] on icon "Next Month" at bounding box center [828, 246] width 18 height 18
click at [829, 245] on icon "Next Month" at bounding box center [828, 246] width 18 height 18
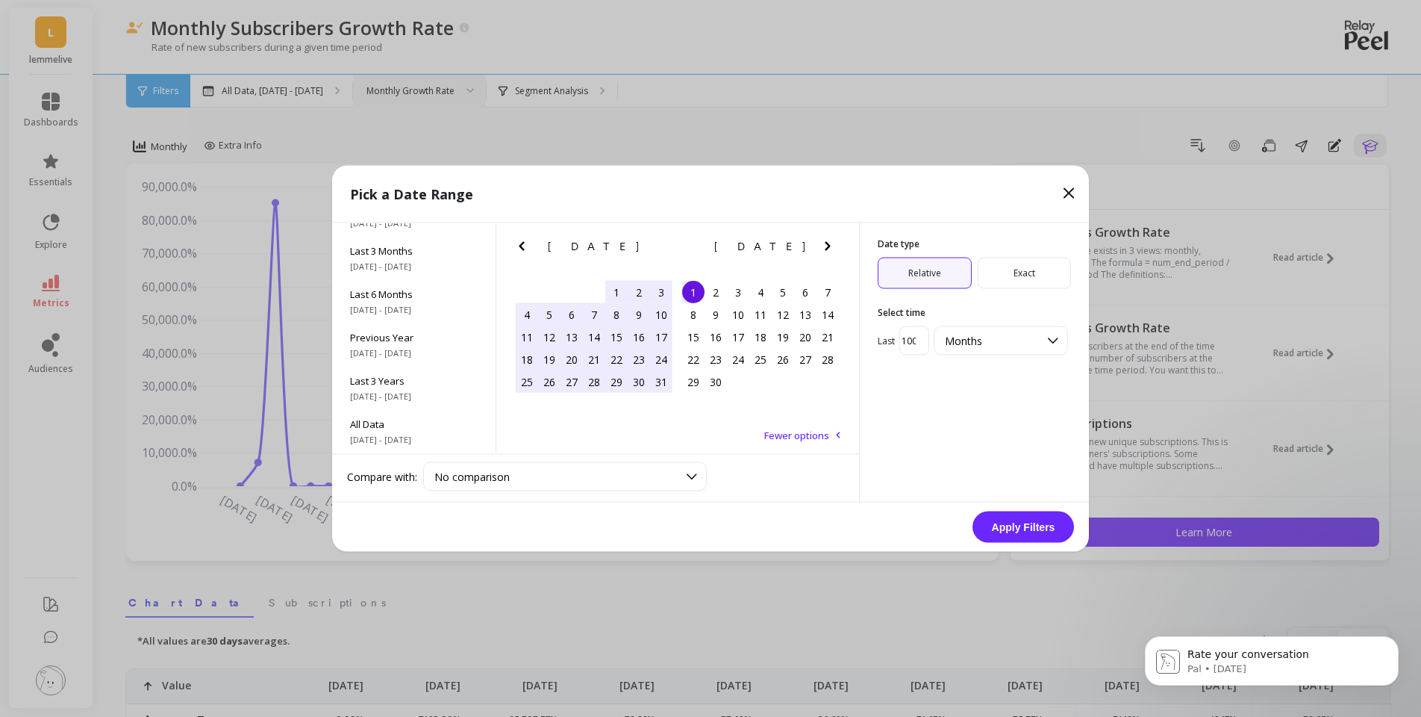
click at [829, 245] on icon "Next Month" at bounding box center [828, 246] width 18 height 18
click at [829, 244] on icon "Next Month" at bounding box center [828, 246] width 18 height 18
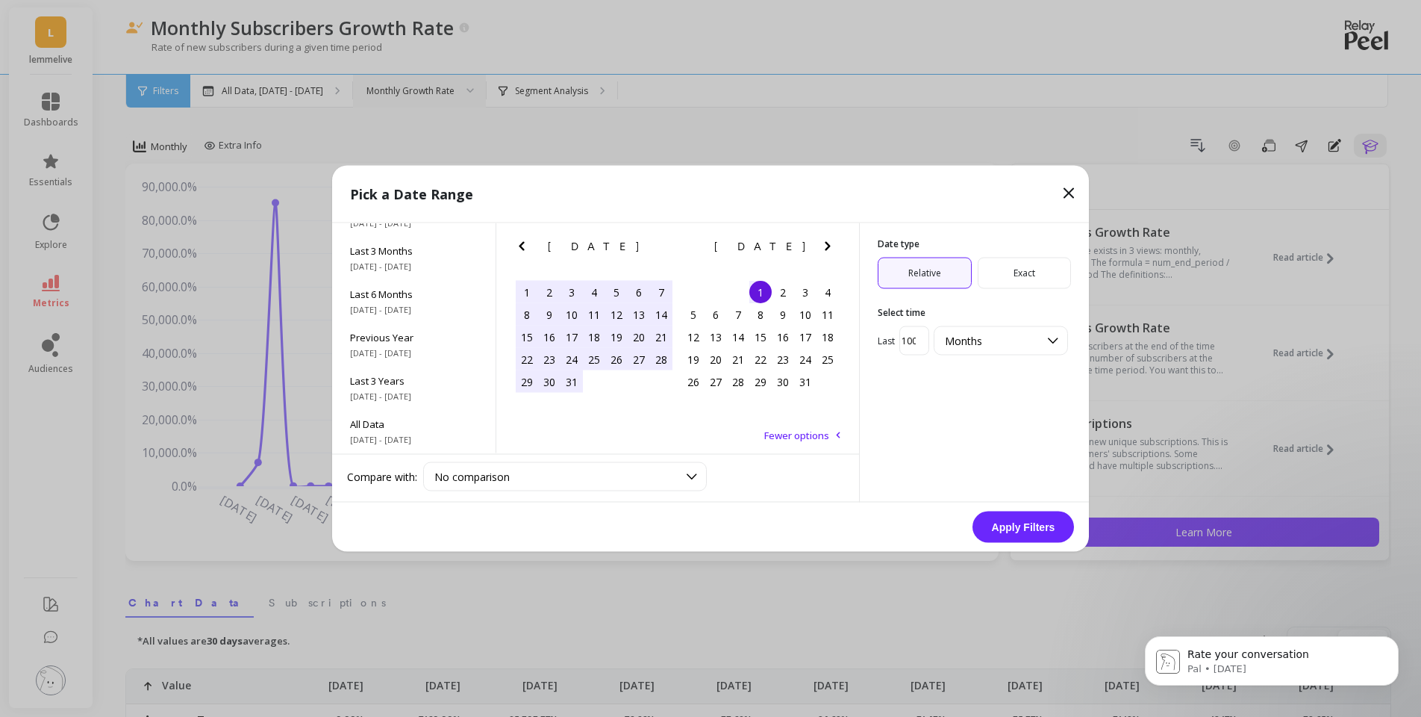
click at [829, 244] on icon "Next Month" at bounding box center [828, 246] width 18 height 18
click at [787, 286] on div "1" at bounding box center [783, 292] width 22 height 22
click at [780, 284] on div "1" at bounding box center [783, 292] width 22 height 22
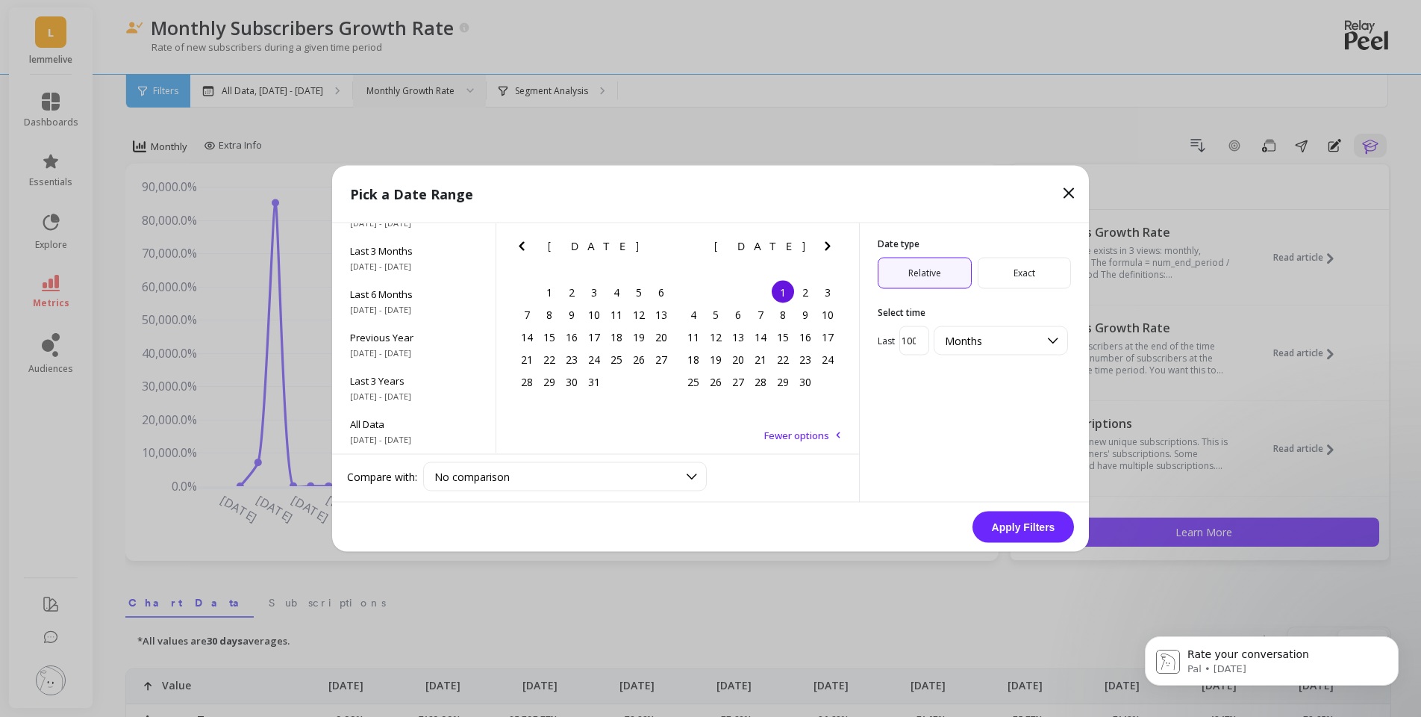
click at [827, 247] on icon "Next Month" at bounding box center [827, 246] width 5 height 9
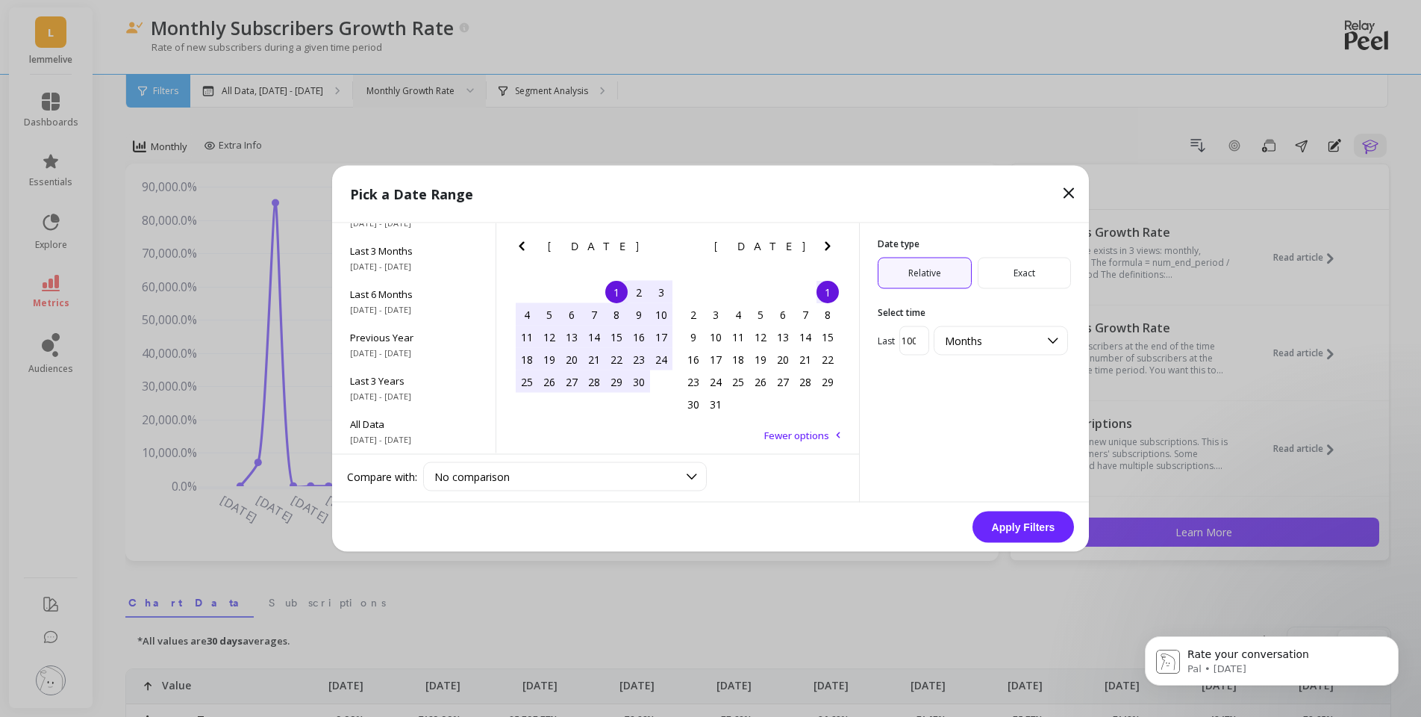
click at [827, 247] on icon "Next Month" at bounding box center [827, 246] width 5 height 9
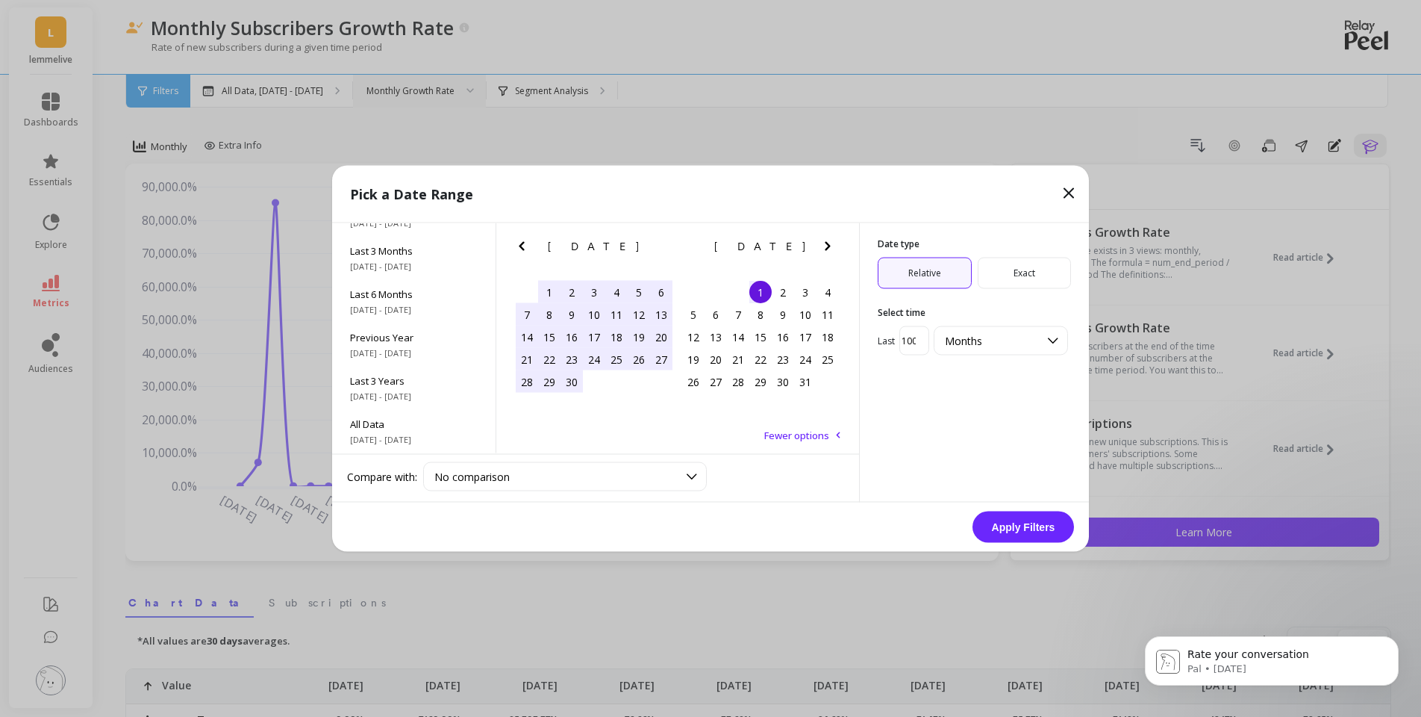
click at [827, 247] on icon "Next Month" at bounding box center [827, 246] width 5 height 9
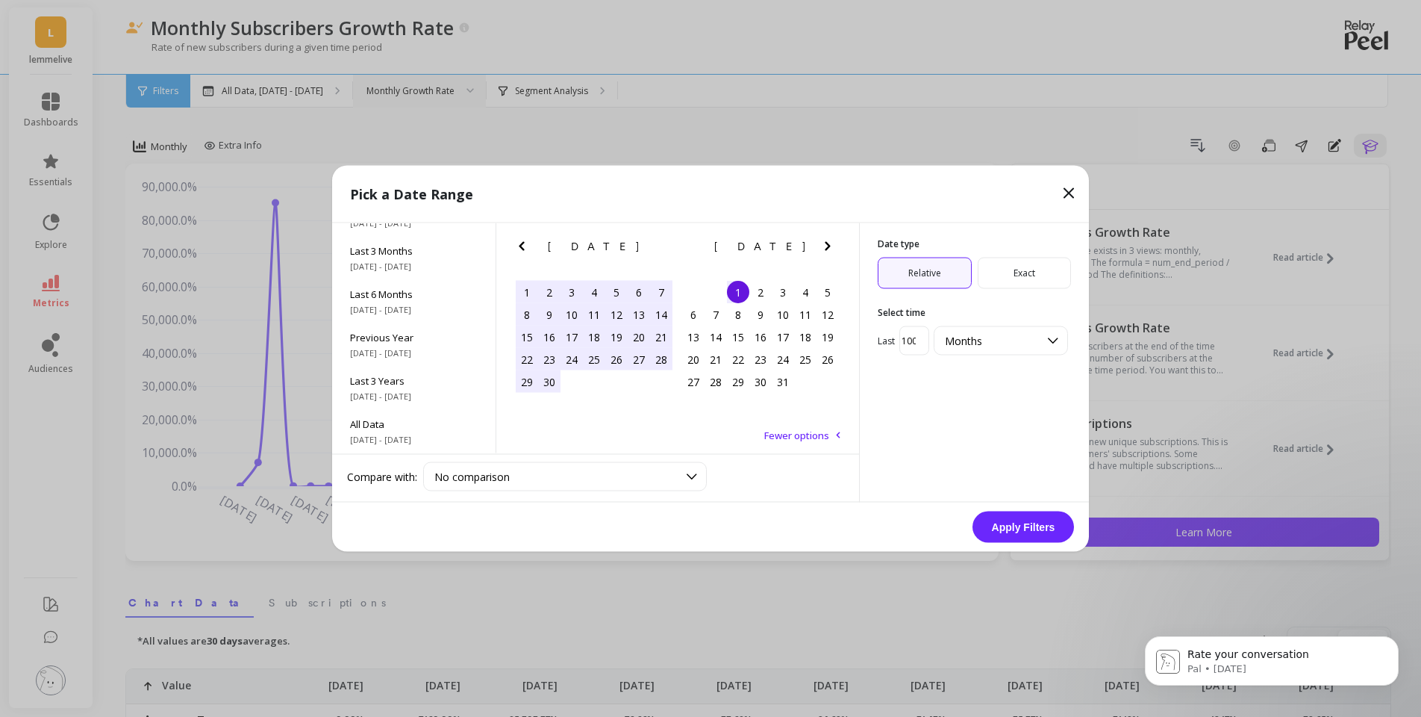
click at [827, 247] on icon "Next Month" at bounding box center [827, 246] width 5 height 9
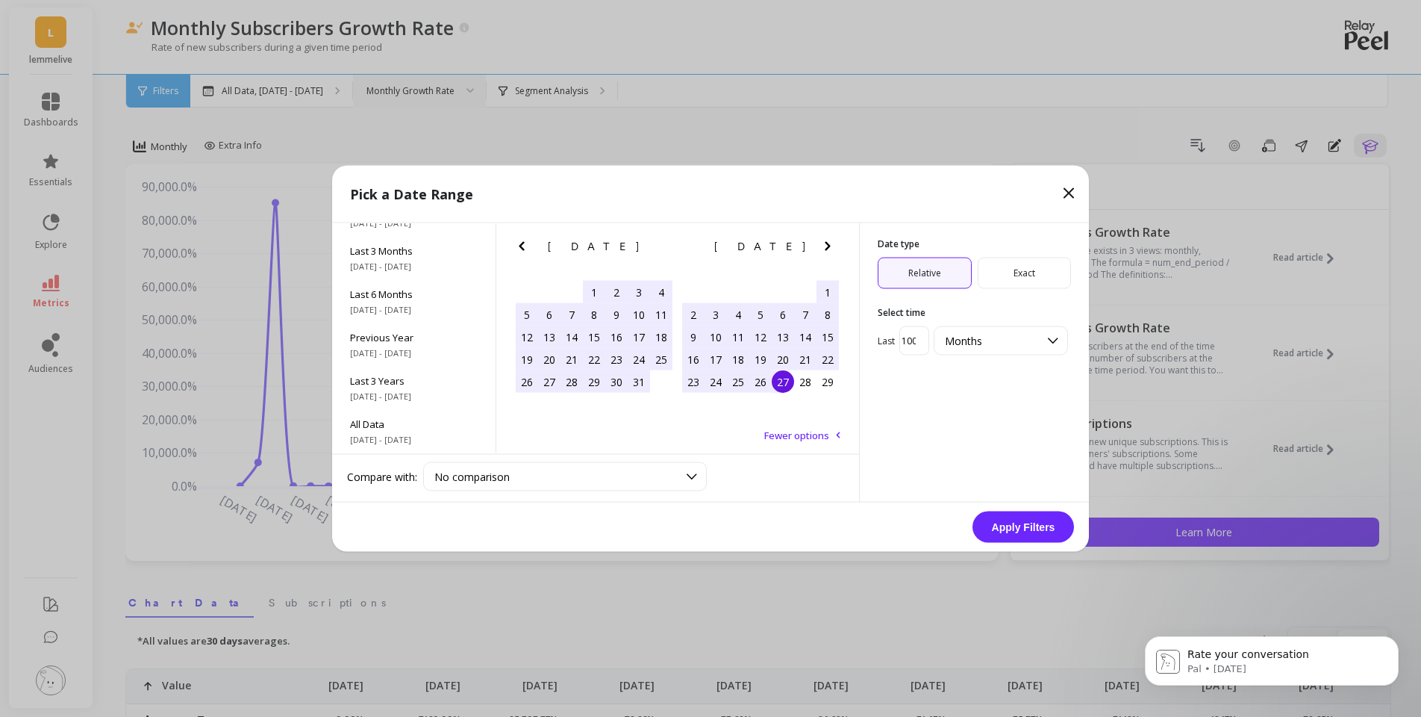
click at [773, 382] on div "27" at bounding box center [783, 381] width 22 height 22
click at [988, 525] on button "Apply Filters" at bounding box center [1024, 526] width 102 height 31
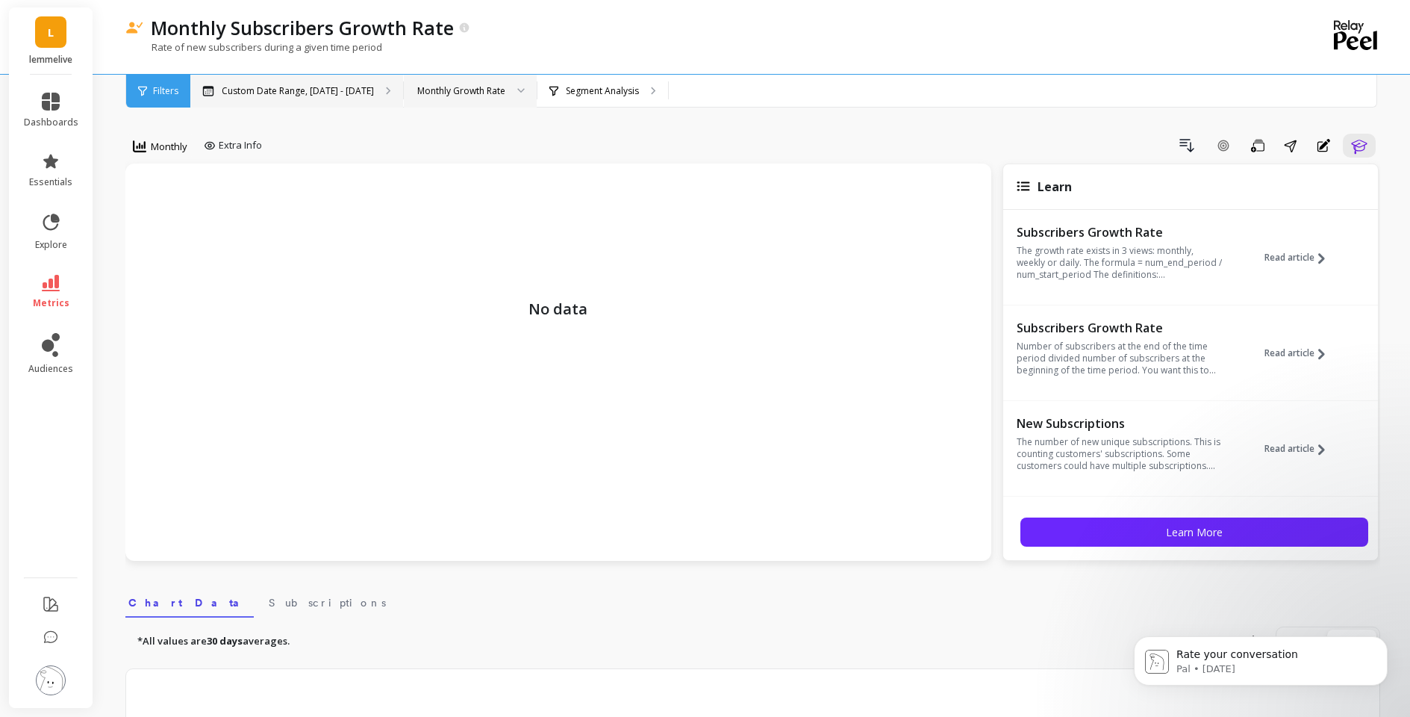
click at [360, 94] on p "Custom Date Range, [DATE] - [DATE]" at bounding box center [298, 91] width 152 height 12
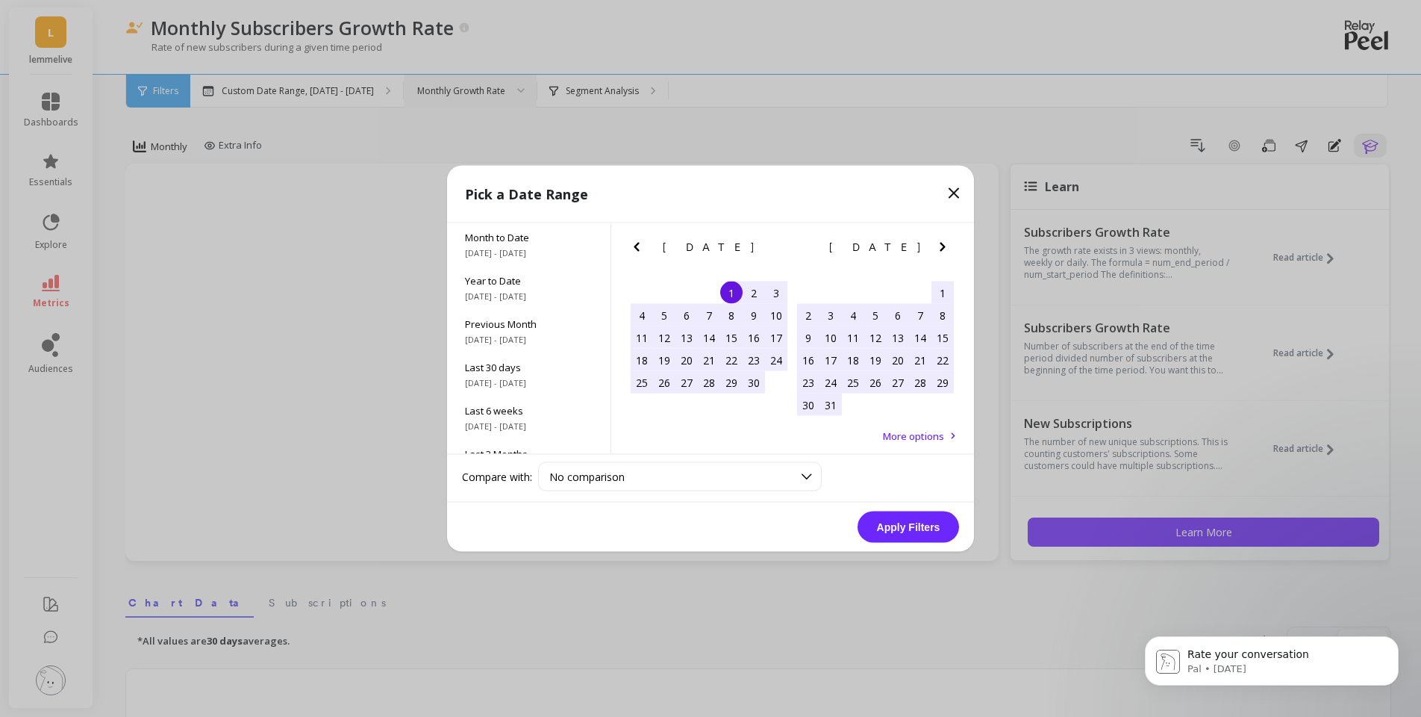
click at [956, 187] on icon at bounding box center [954, 193] width 18 height 18
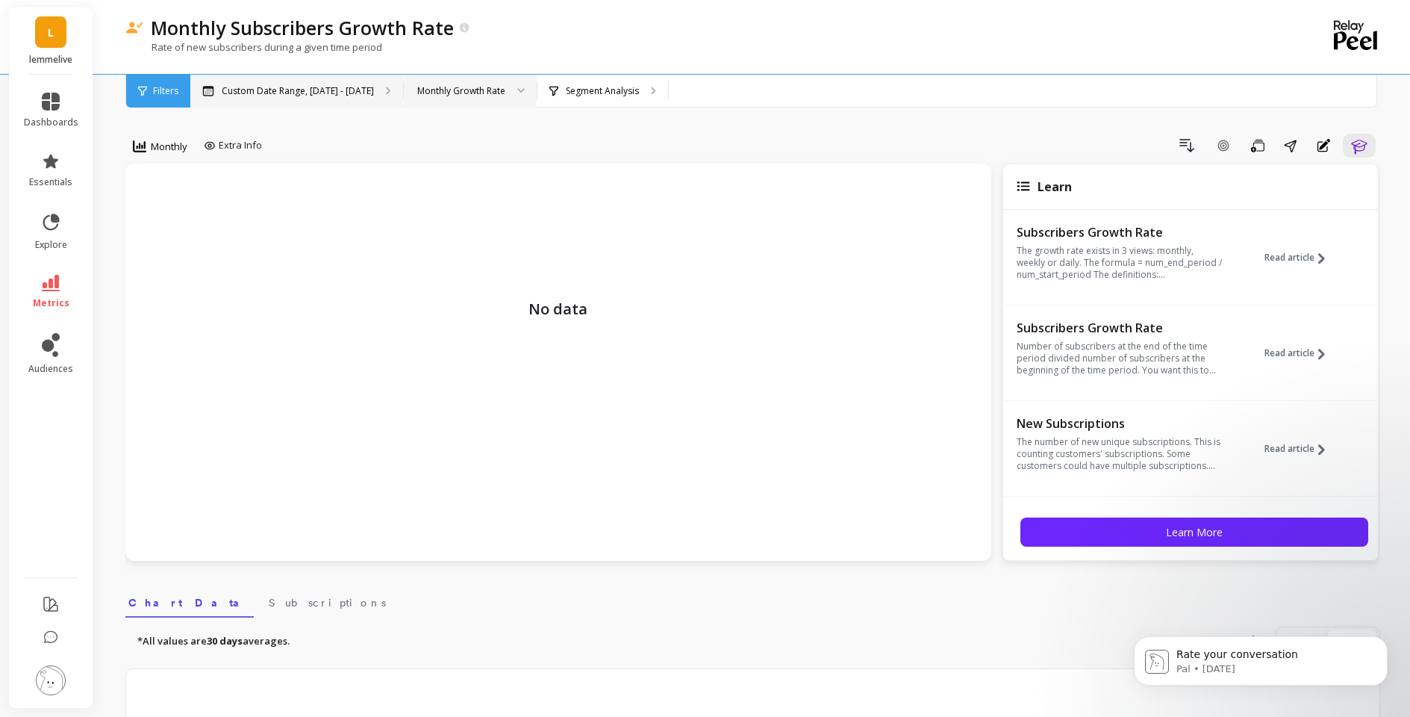
click at [285, 90] on p "Custom Date Range, [DATE] - [DATE]" at bounding box center [298, 91] width 152 height 12
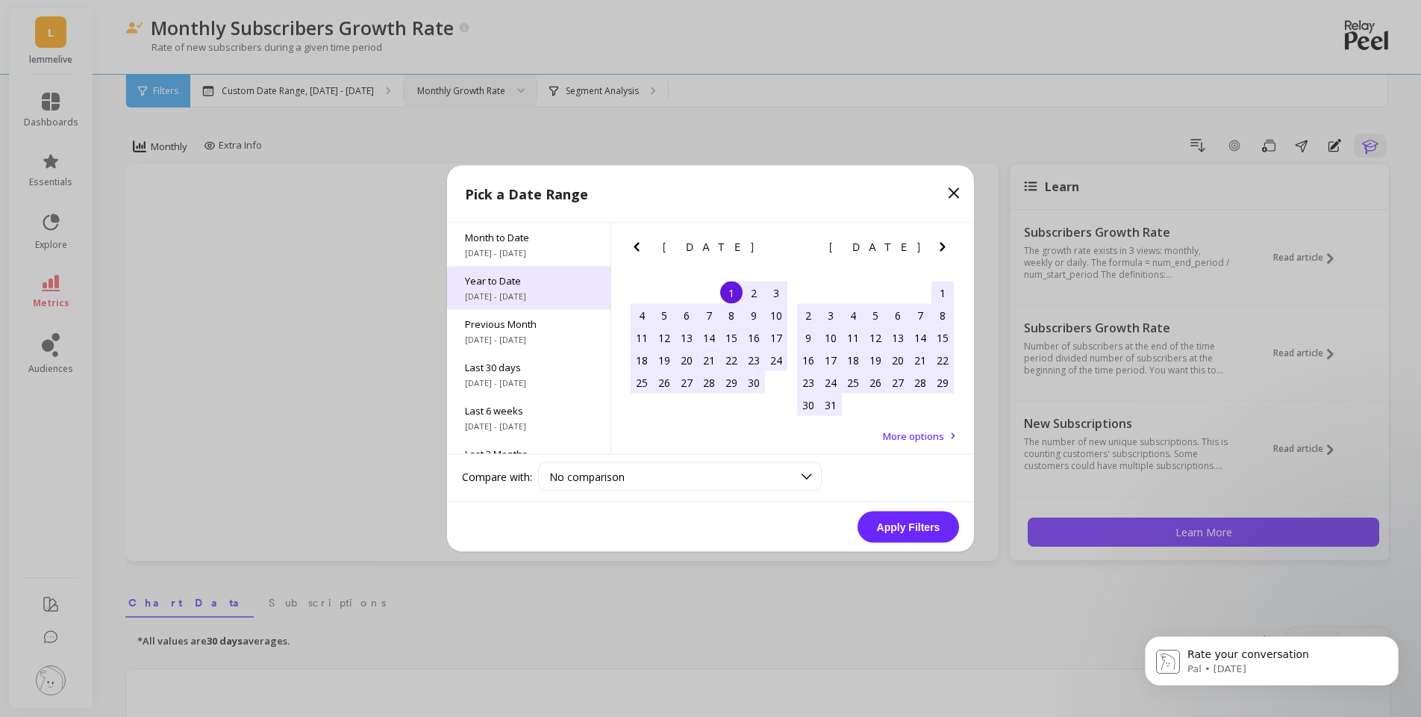
click at [532, 291] on span "[DATE] - [DATE]" at bounding box center [529, 296] width 128 height 12
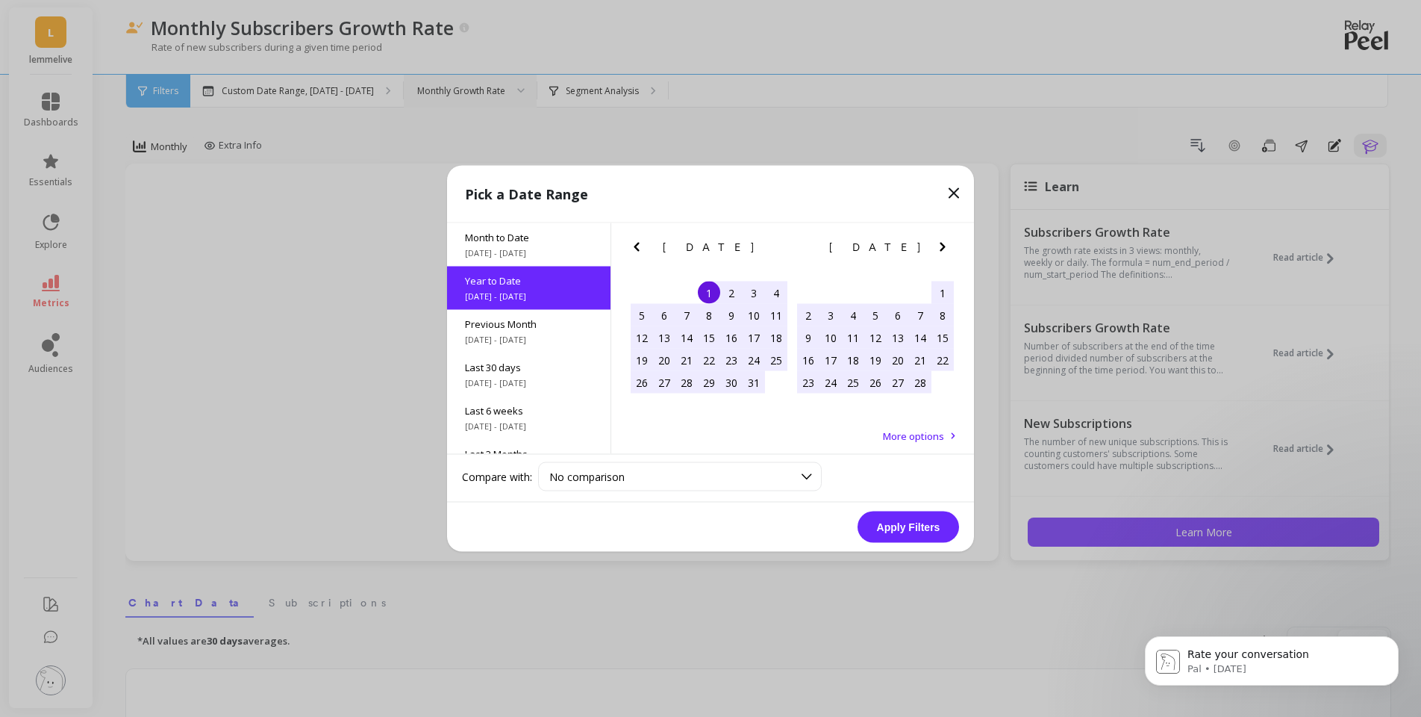
click at [898, 519] on button "Apply Filters" at bounding box center [909, 526] width 102 height 31
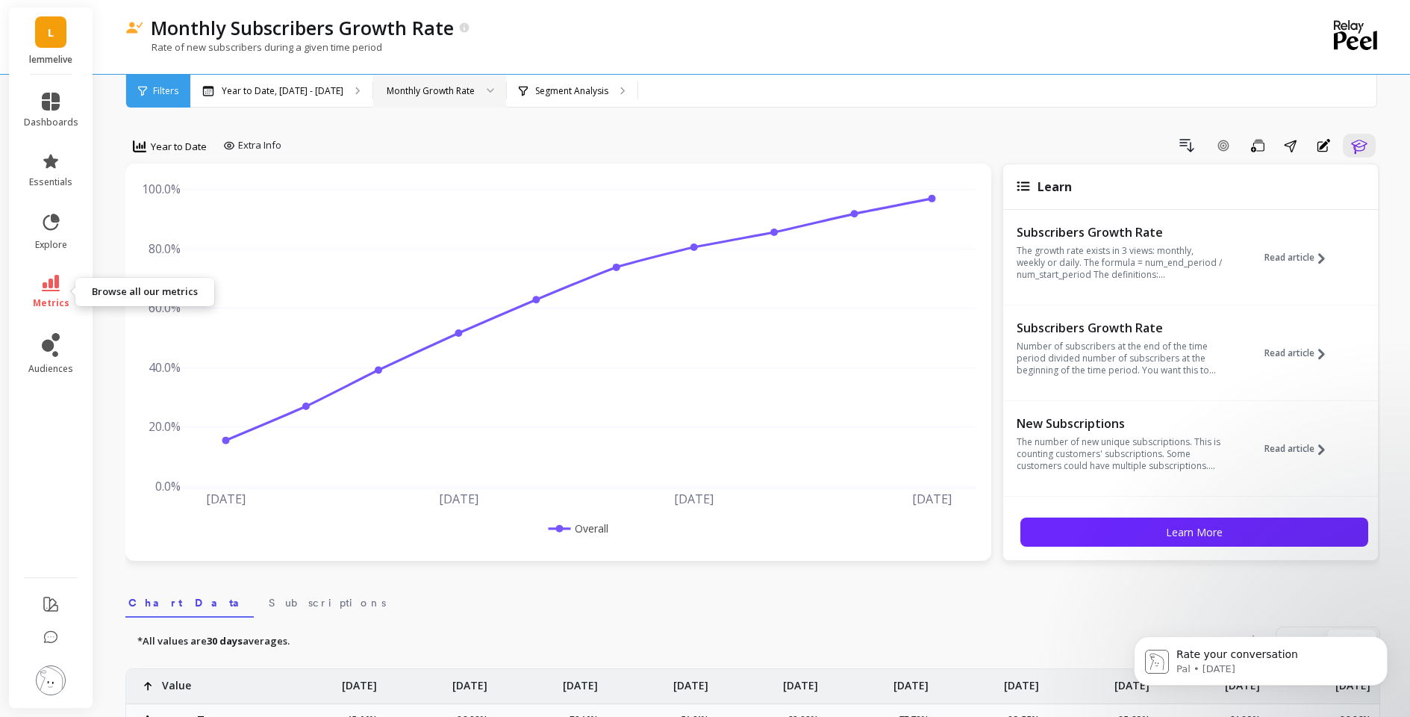
click at [47, 297] on span "metrics" at bounding box center [51, 303] width 37 height 12
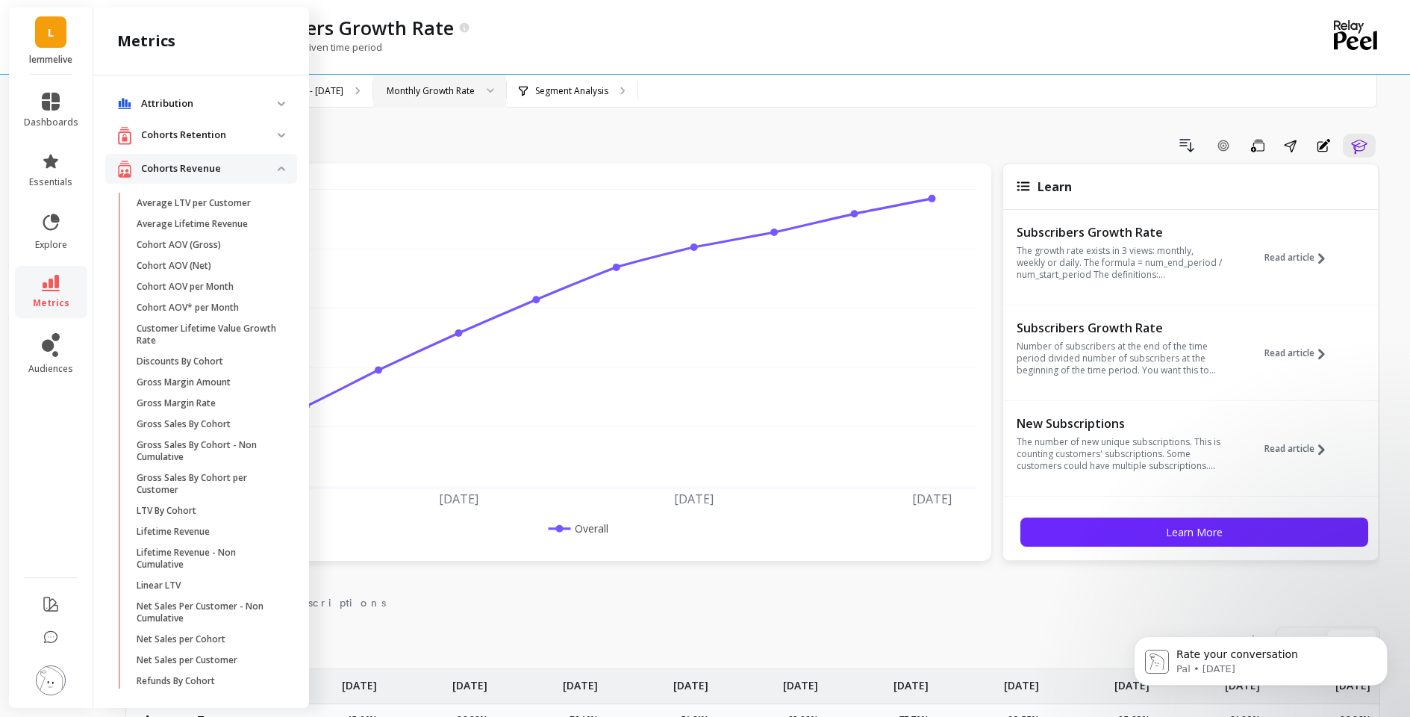
scroll to position [2998, 0]
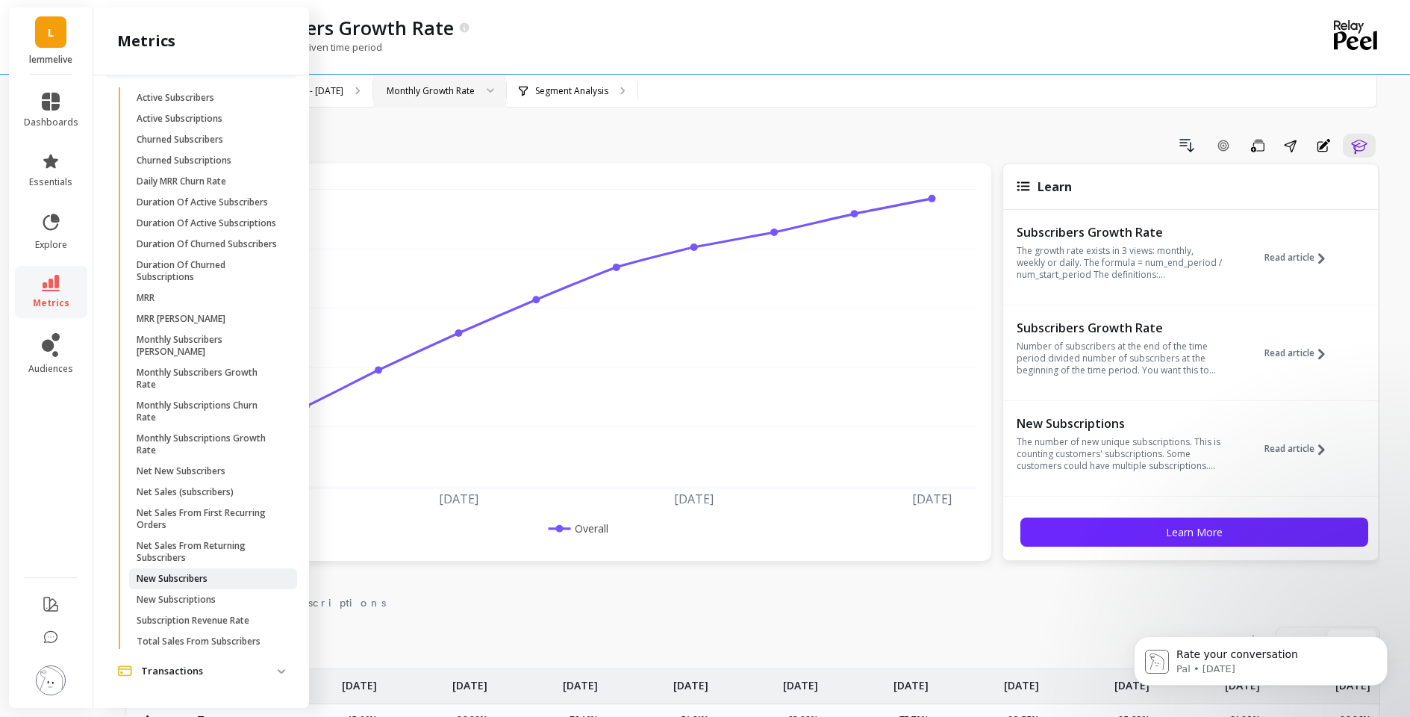
click at [234, 582] on span "New Subscribers" at bounding box center [208, 579] width 143 height 12
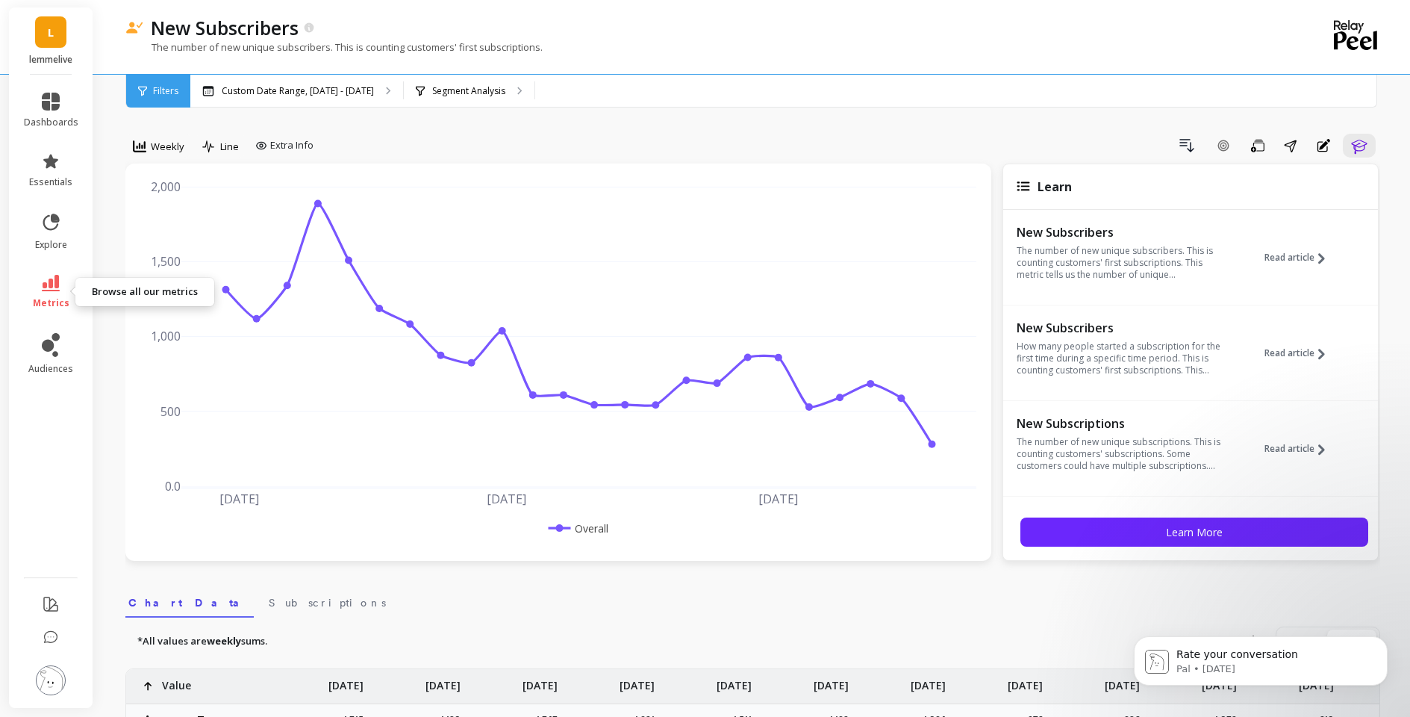
click at [41, 303] on span "metrics" at bounding box center [51, 303] width 37 height 12
click at [352, 90] on p "Custom Date Range, [DATE] - [DATE]" at bounding box center [298, 91] width 152 height 12
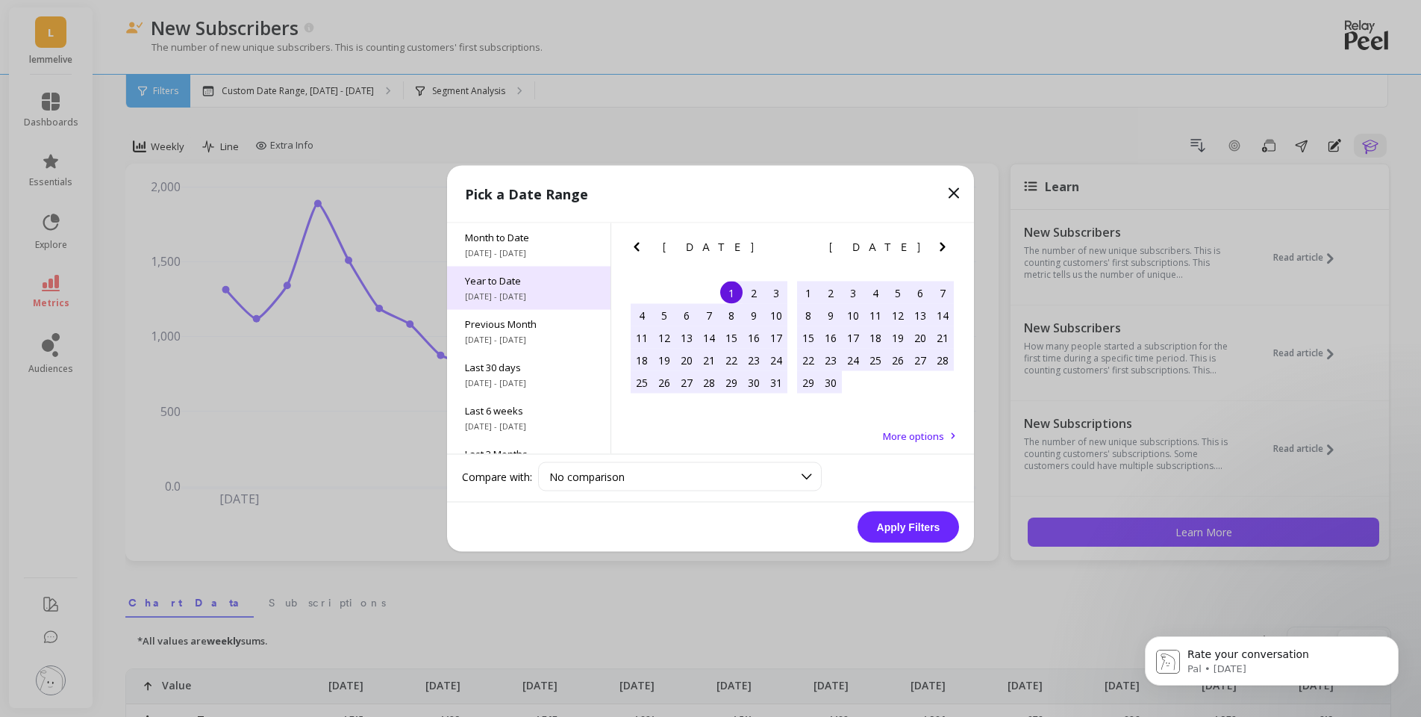
click at [530, 296] on span "[DATE] - [DATE]" at bounding box center [529, 296] width 128 height 12
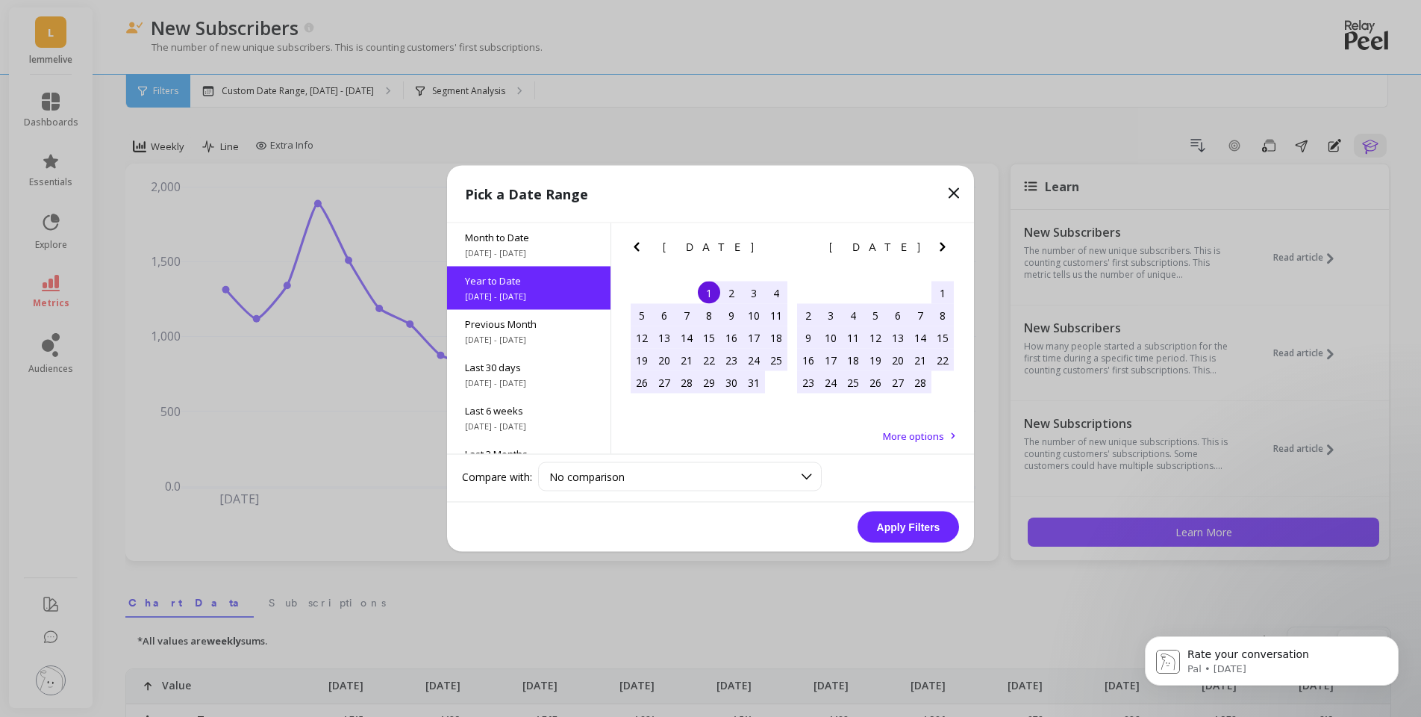
click at [902, 525] on button "Apply Filters" at bounding box center [909, 526] width 102 height 31
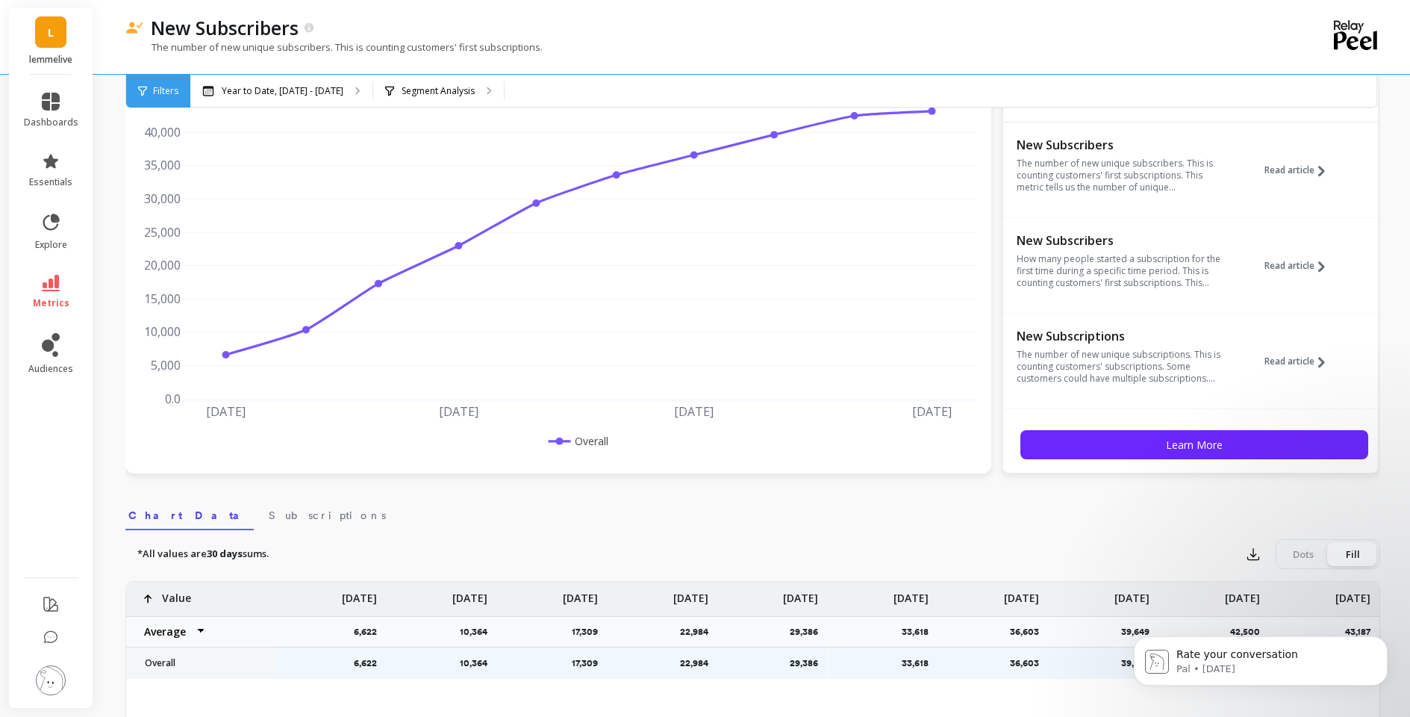
scroll to position [96, 0]
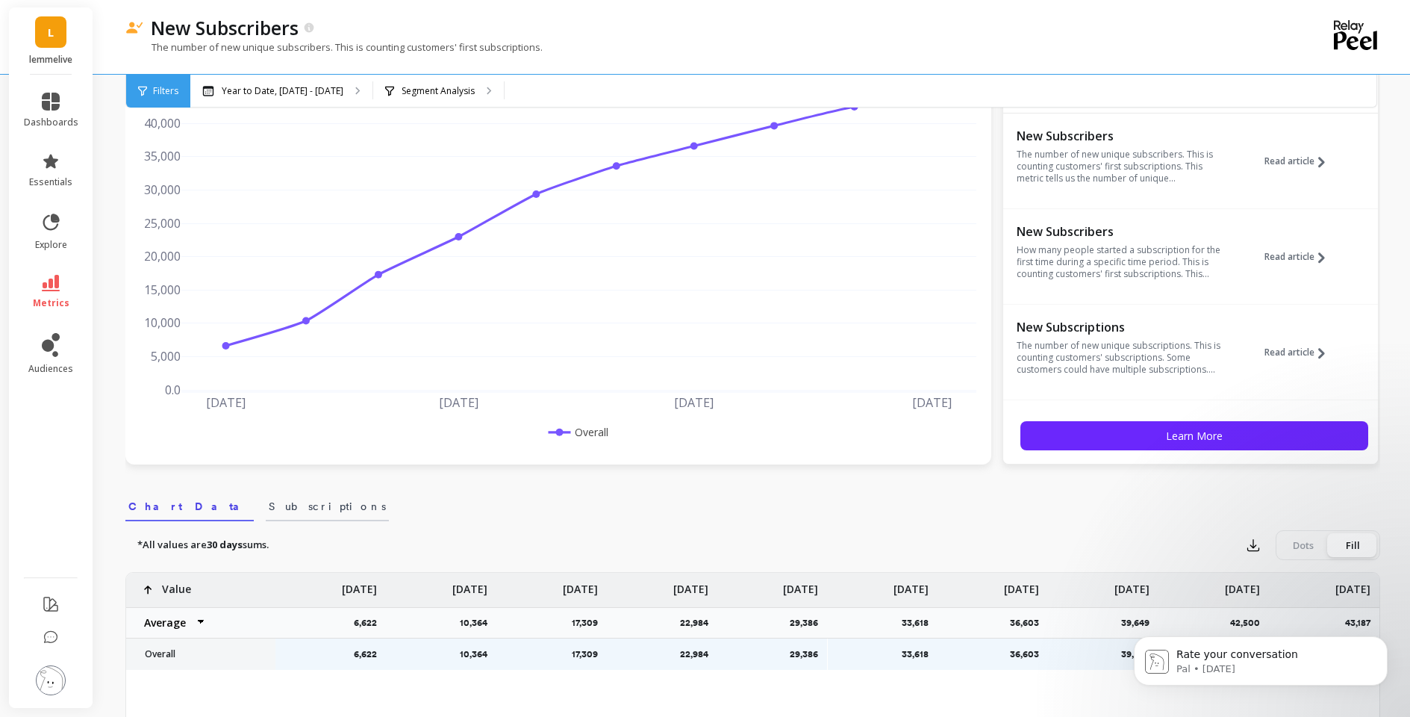
click at [269, 502] on span "Subscriptions" at bounding box center [327, 506] width 117 height 15
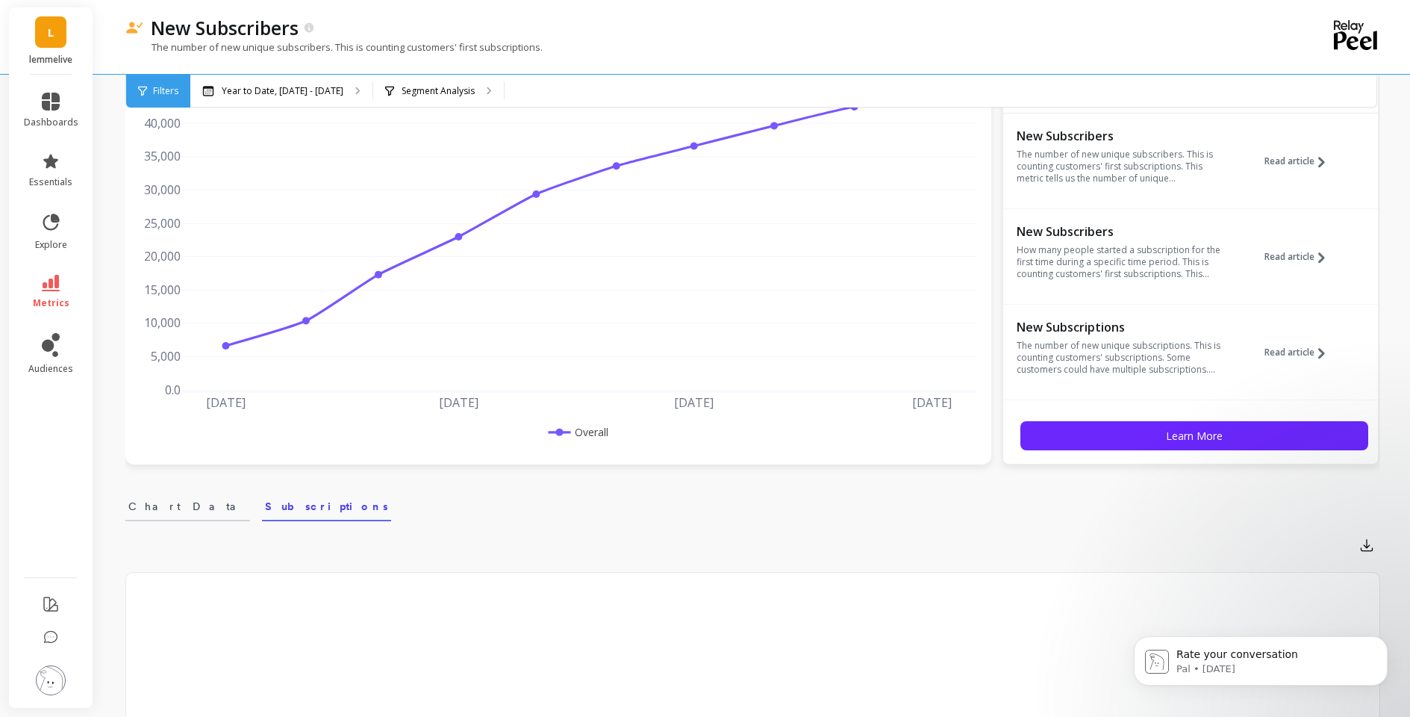
scroll to position [346, 0]
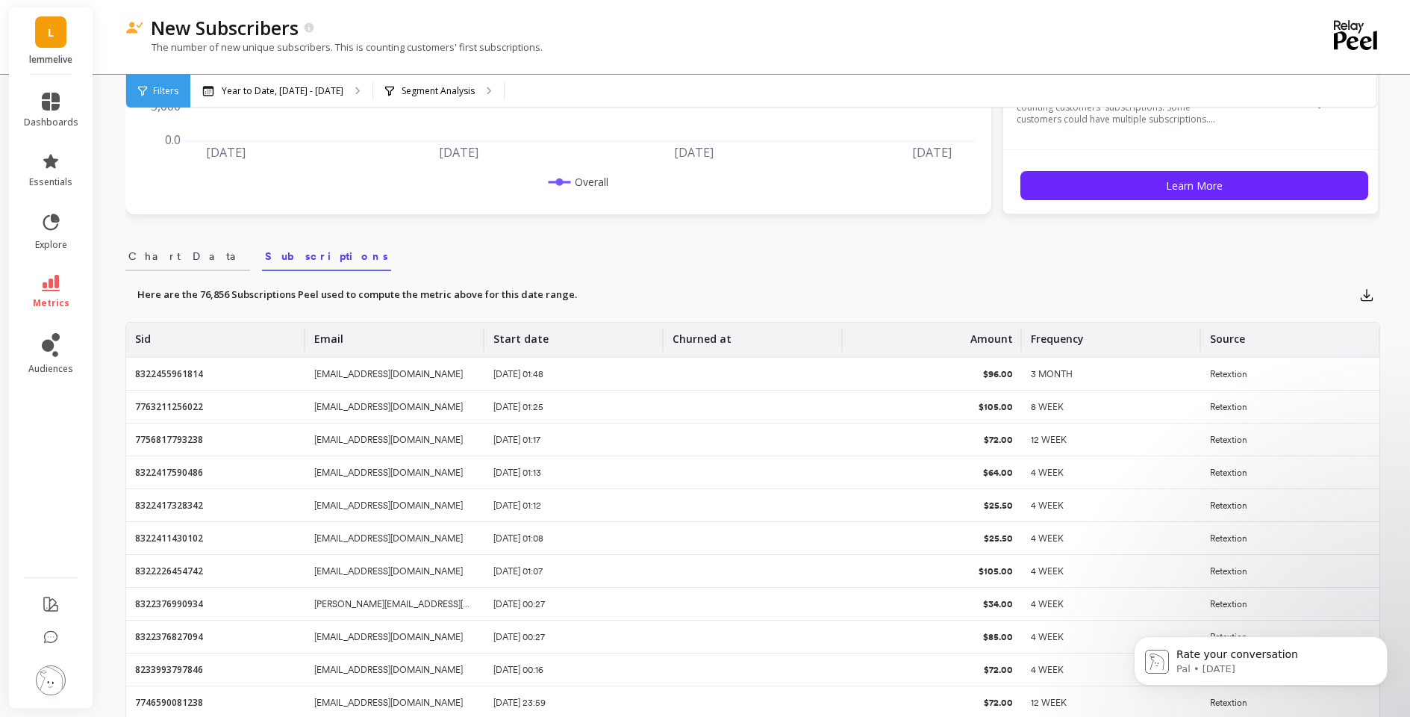
click at [141, 251] on span "Chart Data" at bounding box center [187, 256] width 119 height 15
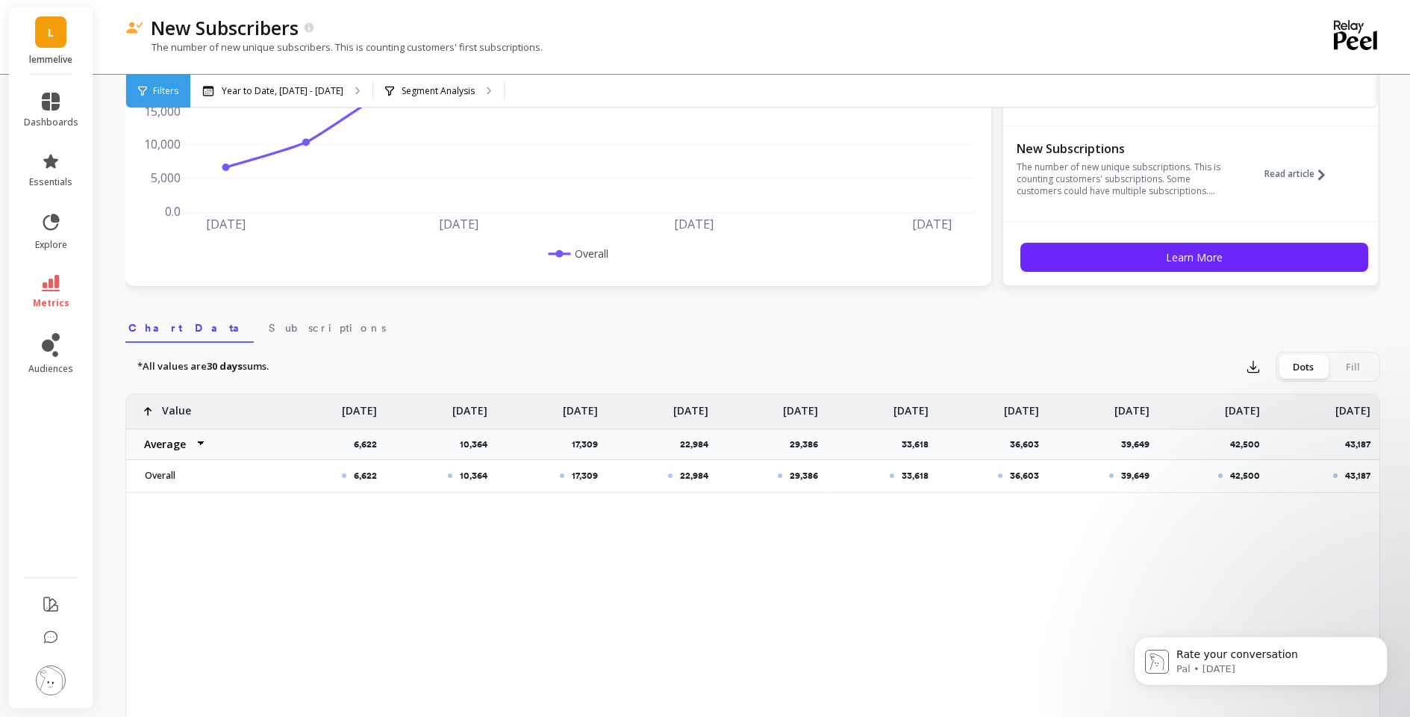
scroll to position [285, 0]
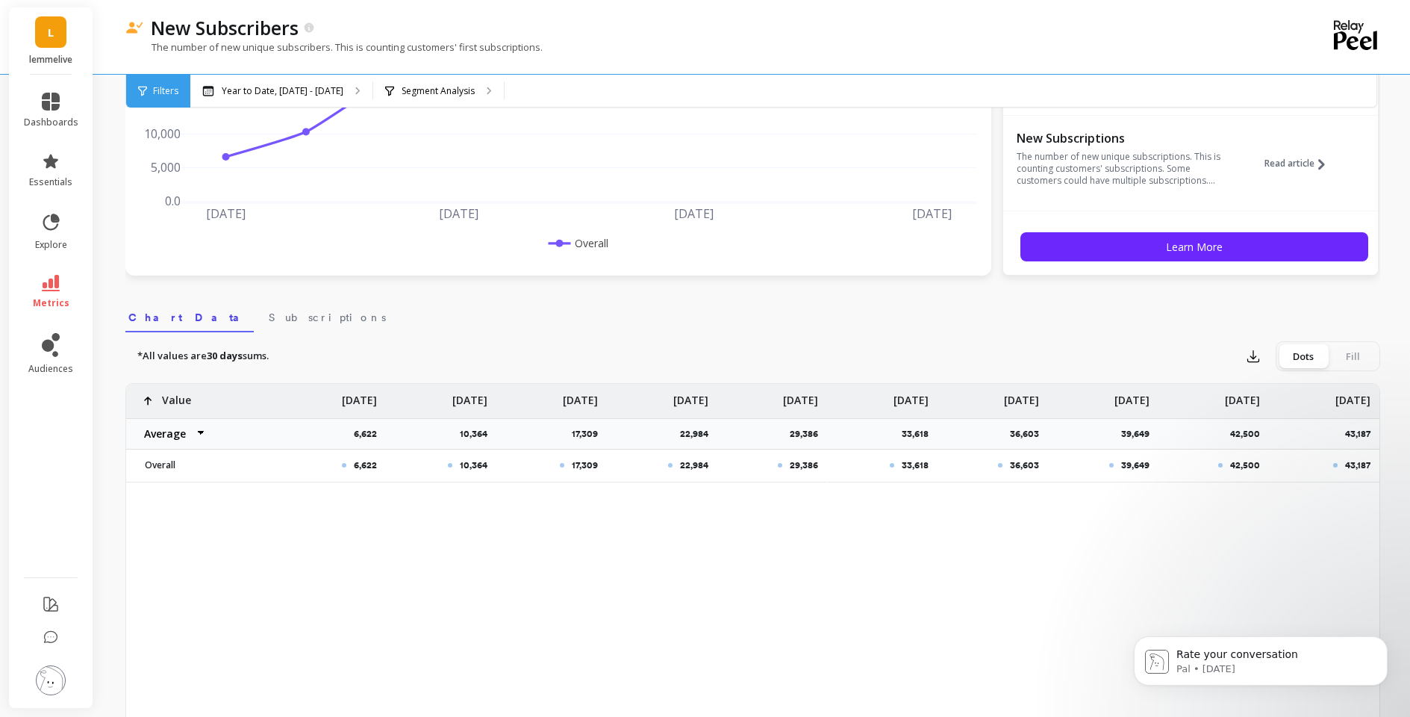
click at [1349, 456] on div "43,187" at bounding box center [1324, 464] width 110 height 31
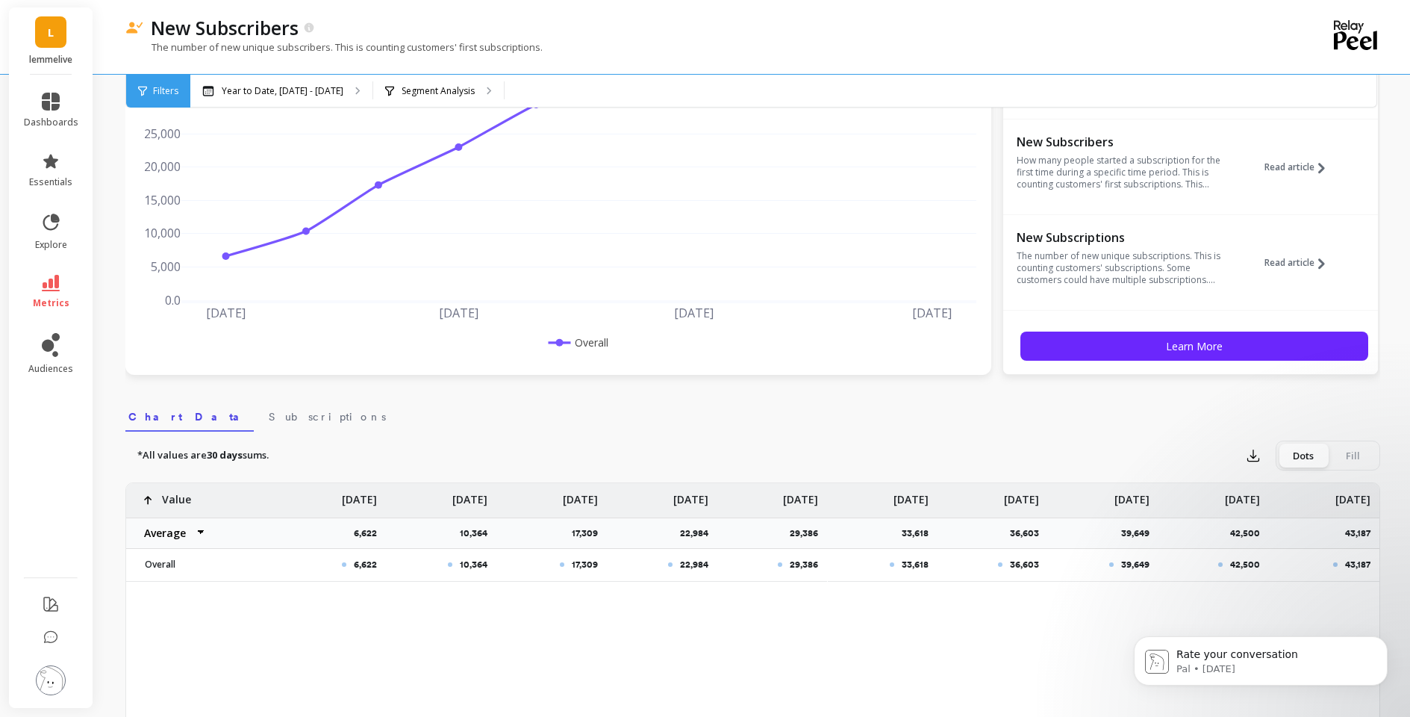
scroll to position [0, 0]
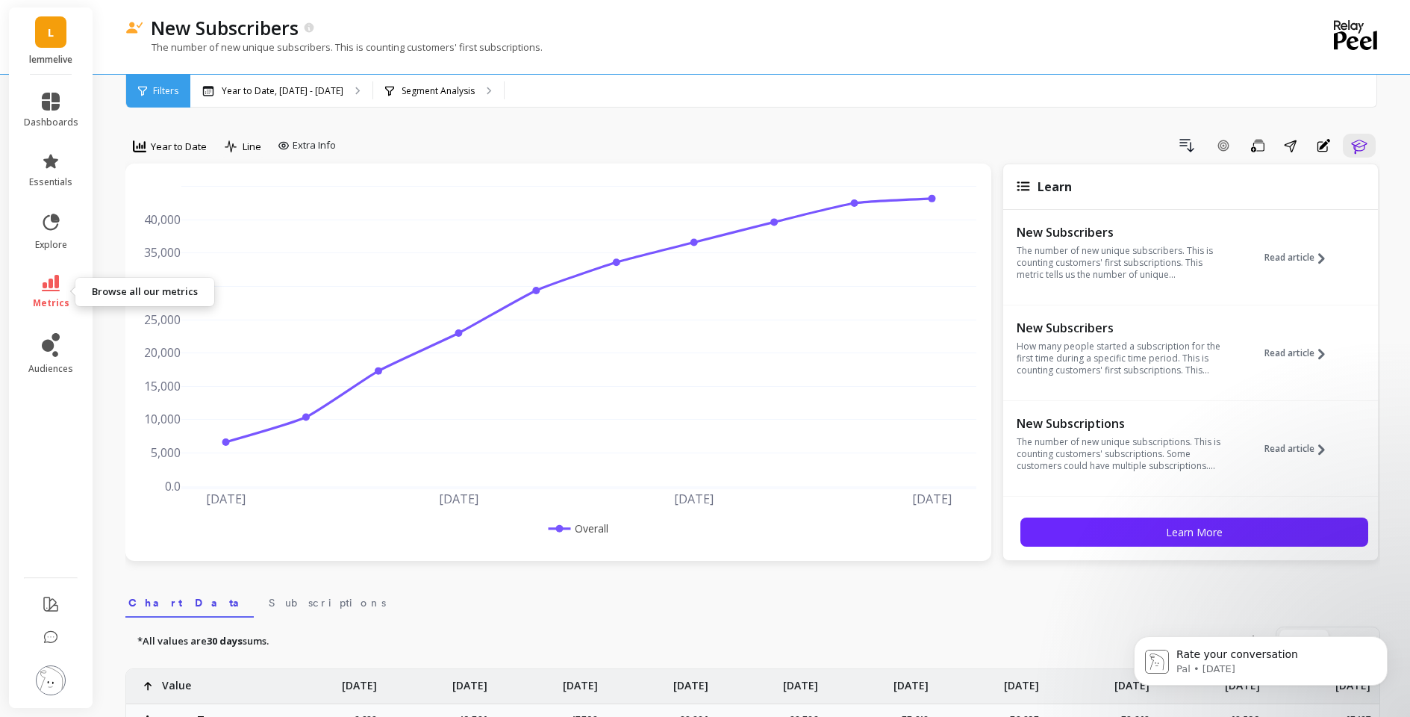
click at [52, 292] on link "metrics" at bounding box center [51, 292] width 54 height 34
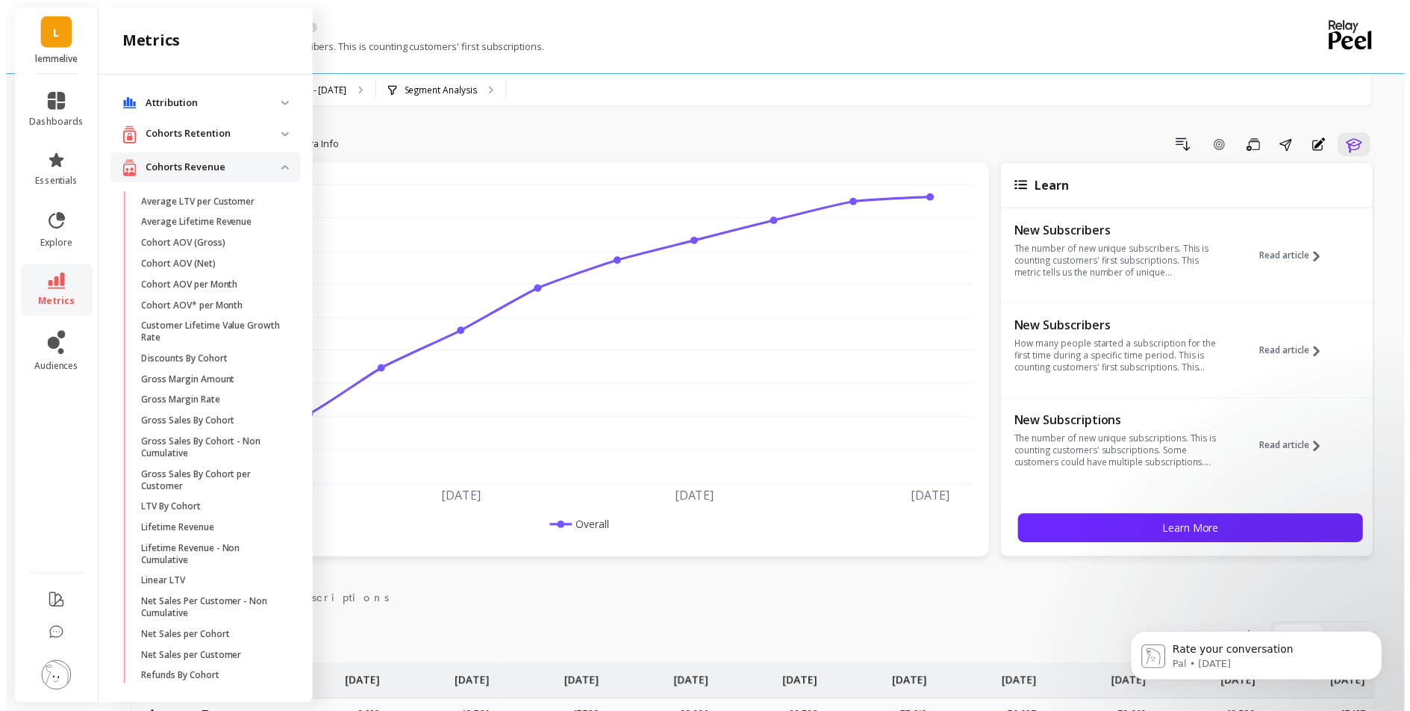
scroll to position [2998, 0]
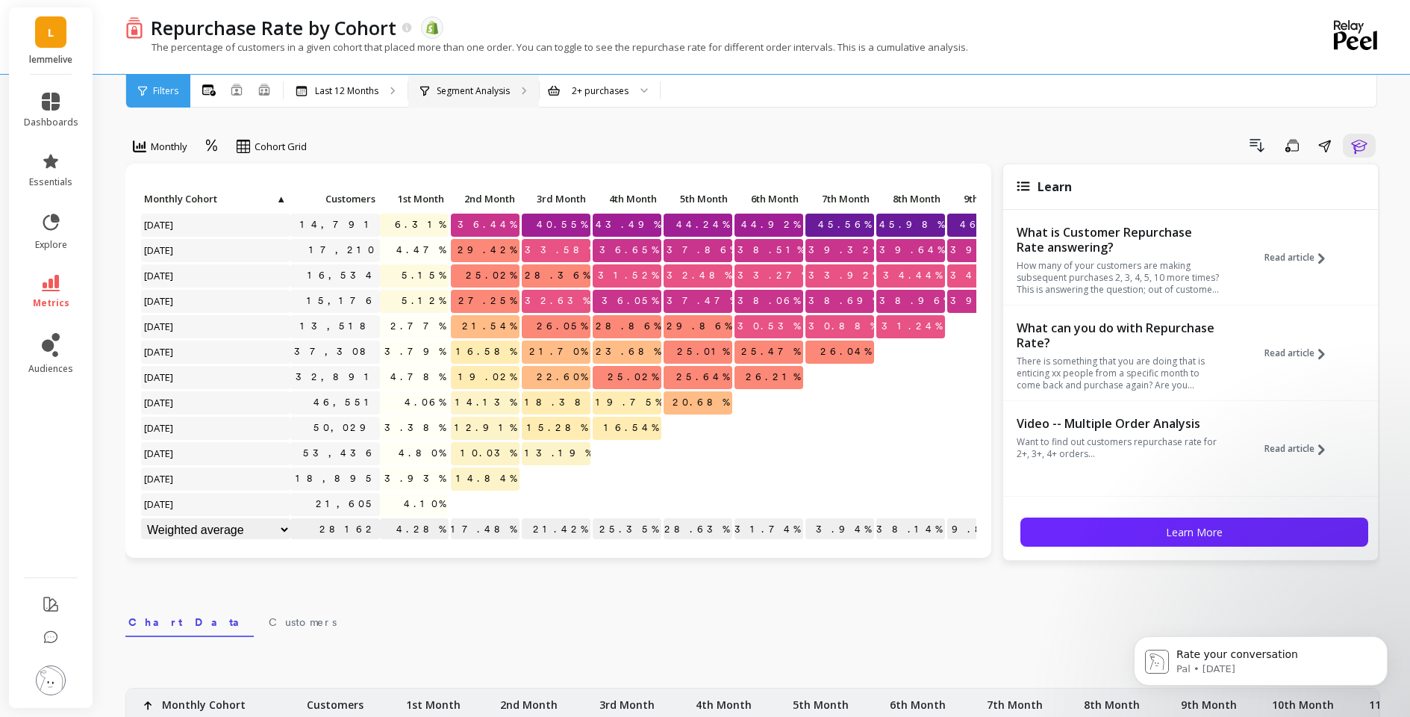
click at [508, 100] on div "Segment Analysis" at bounding box center [473, 91] width 131 height 33
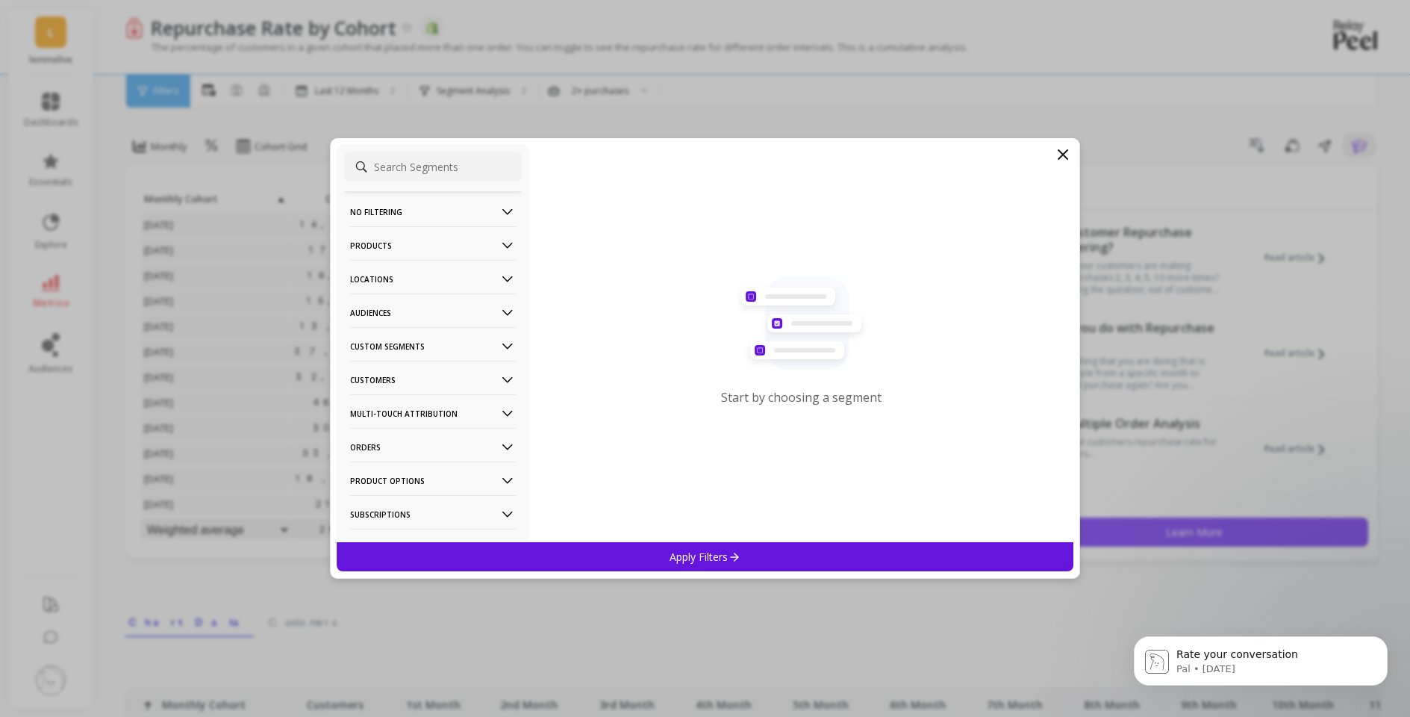
click at [437, 213] on p "No filtering" at bounding box center [433, 212] width 166 height 38
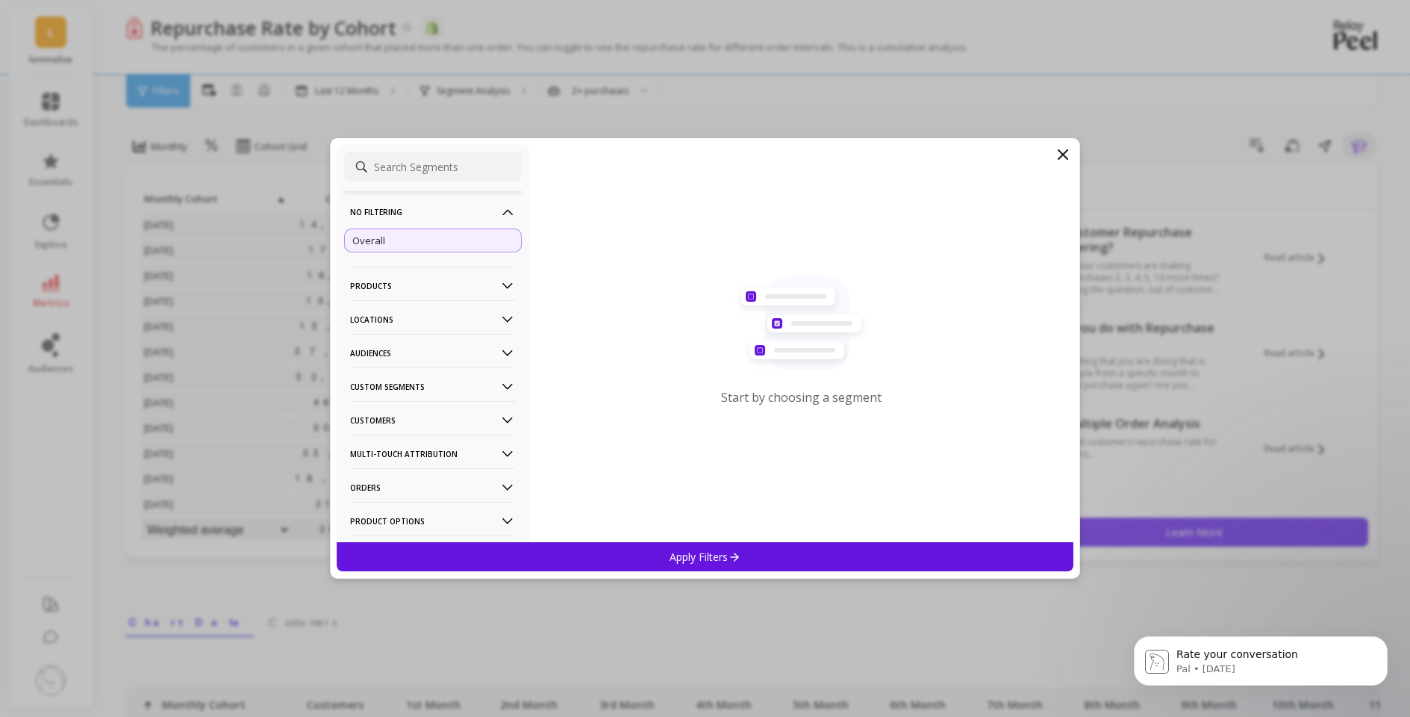
click at [425, 208] on p "No filtering" at bounding box center [433, 212] width 166 height 38
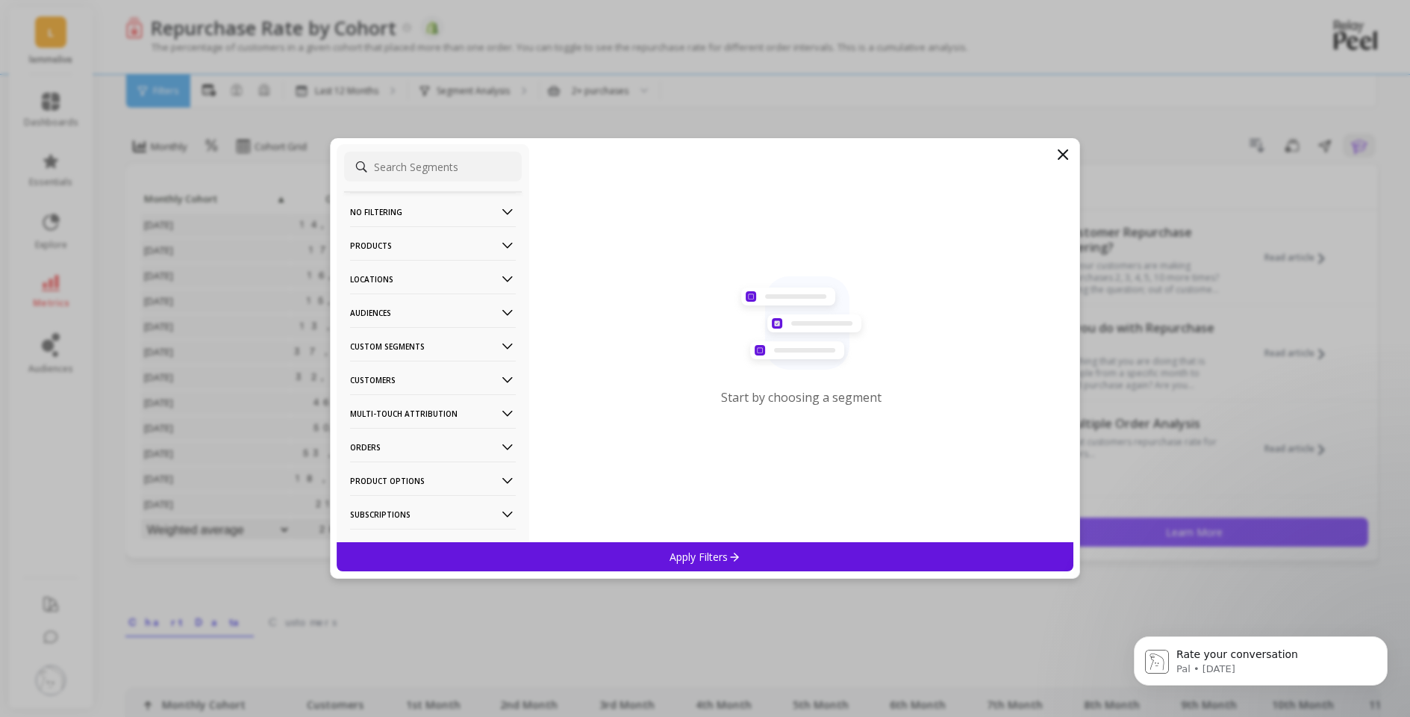
click at [681, 554] on p "Apply Filters" at bounding box center [705, 556] width 71 height 14
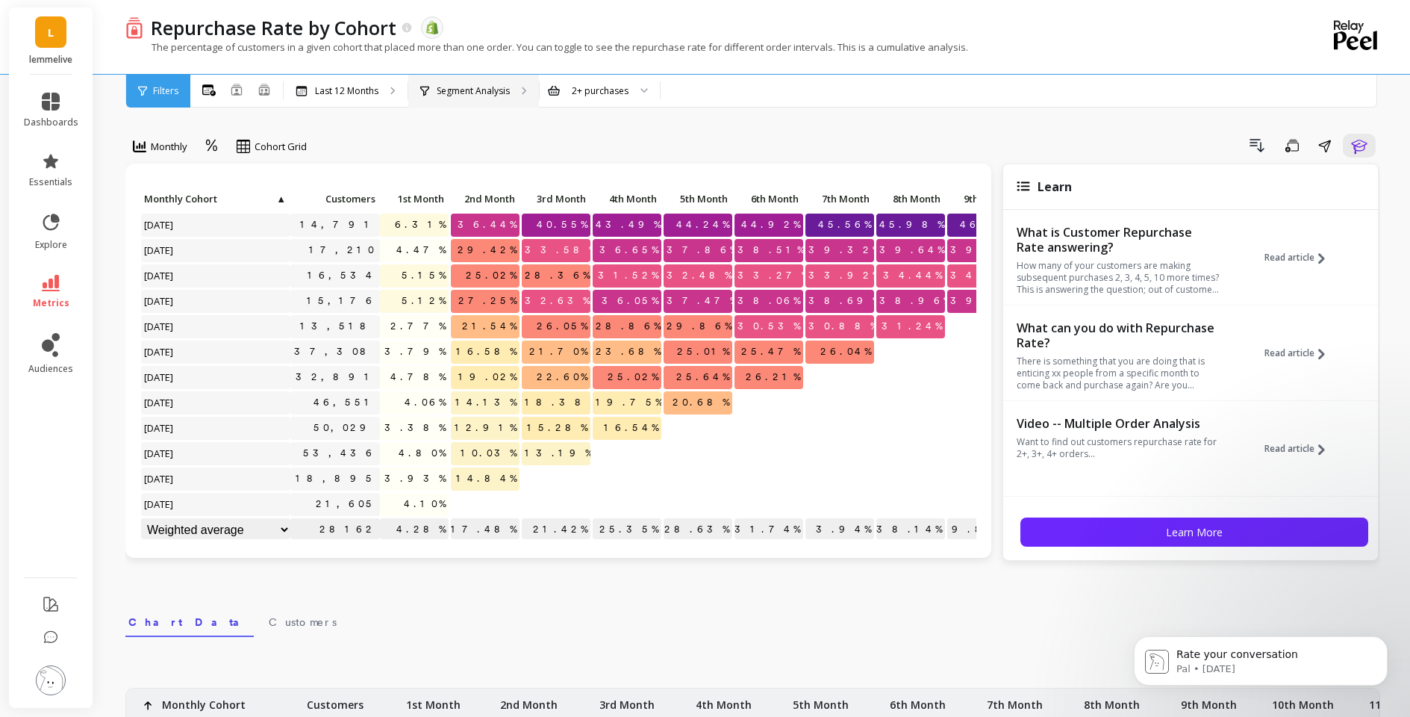
click at [484, 96] on p "Segment Analysis" at bounding box center [473, 91] width 73 height 12
click at [157, 89] on span "Filters" at bounding box center [165, 91] width 25 height 12
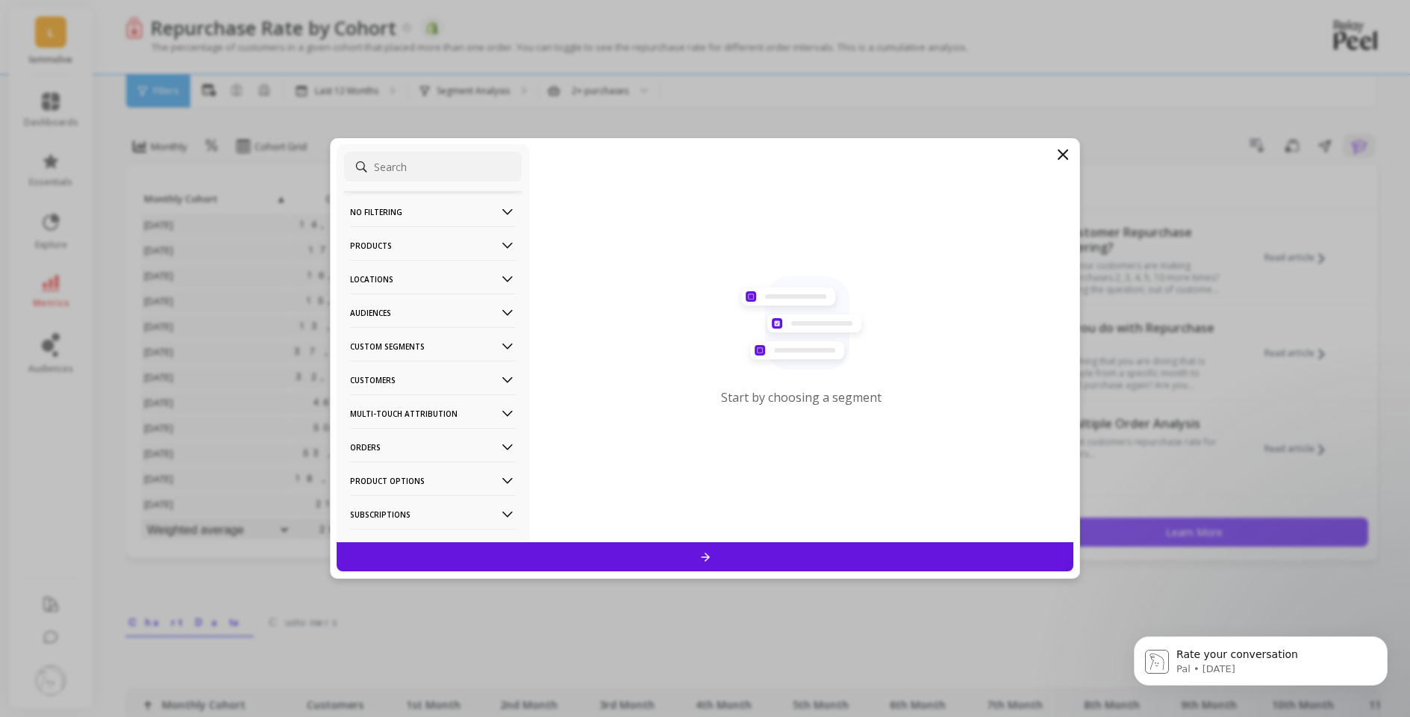
click at [422, 456] on p "Orders" at bounding box center [433, 447] width 166 height 38
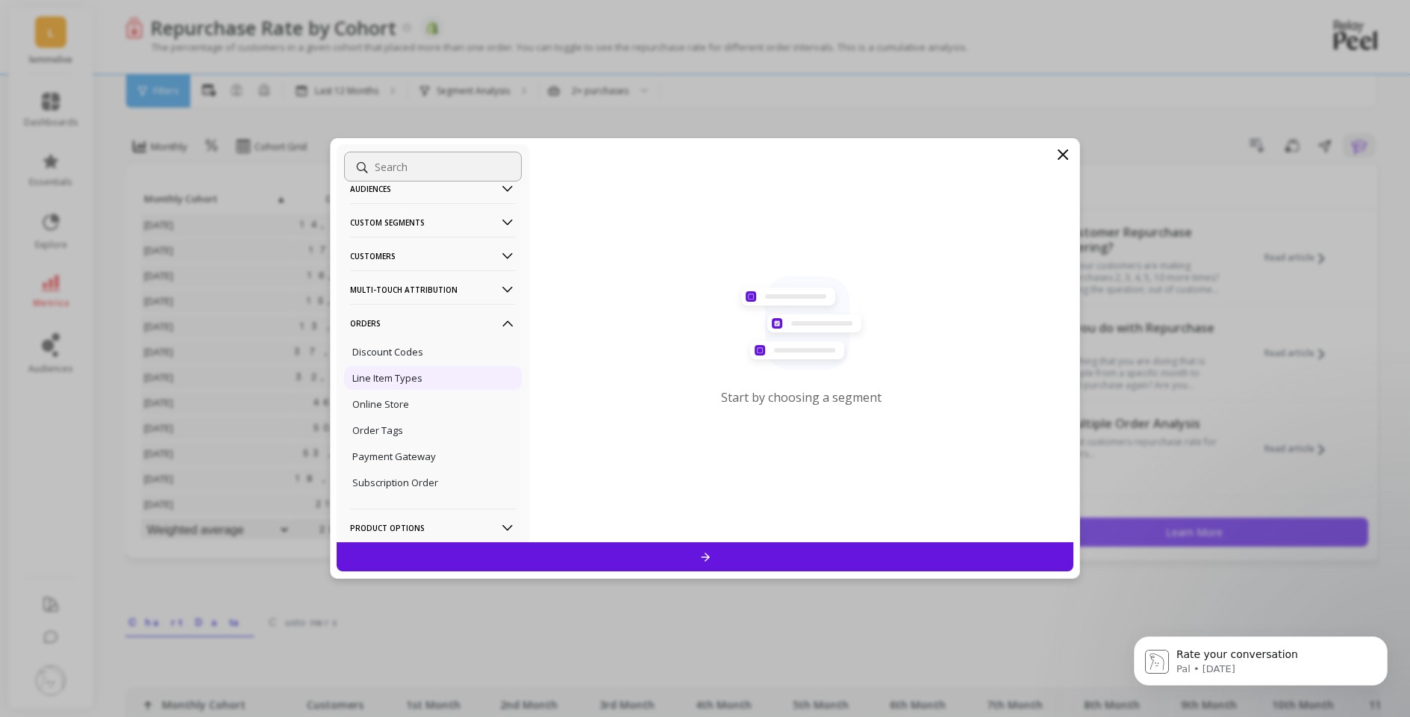
scroll to position [141, 0]
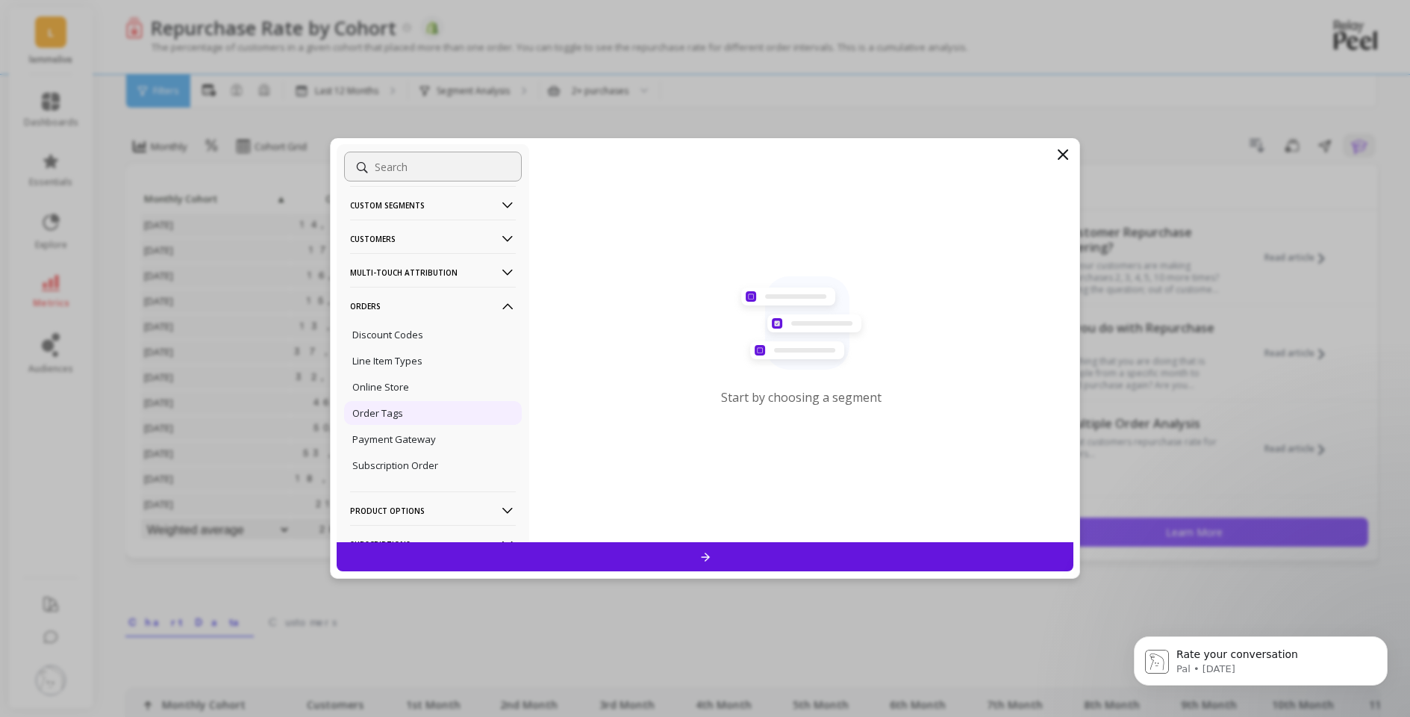
click at [410, 415] on div "Order Tags" at bounding box center [433, 413] width 178 height 24
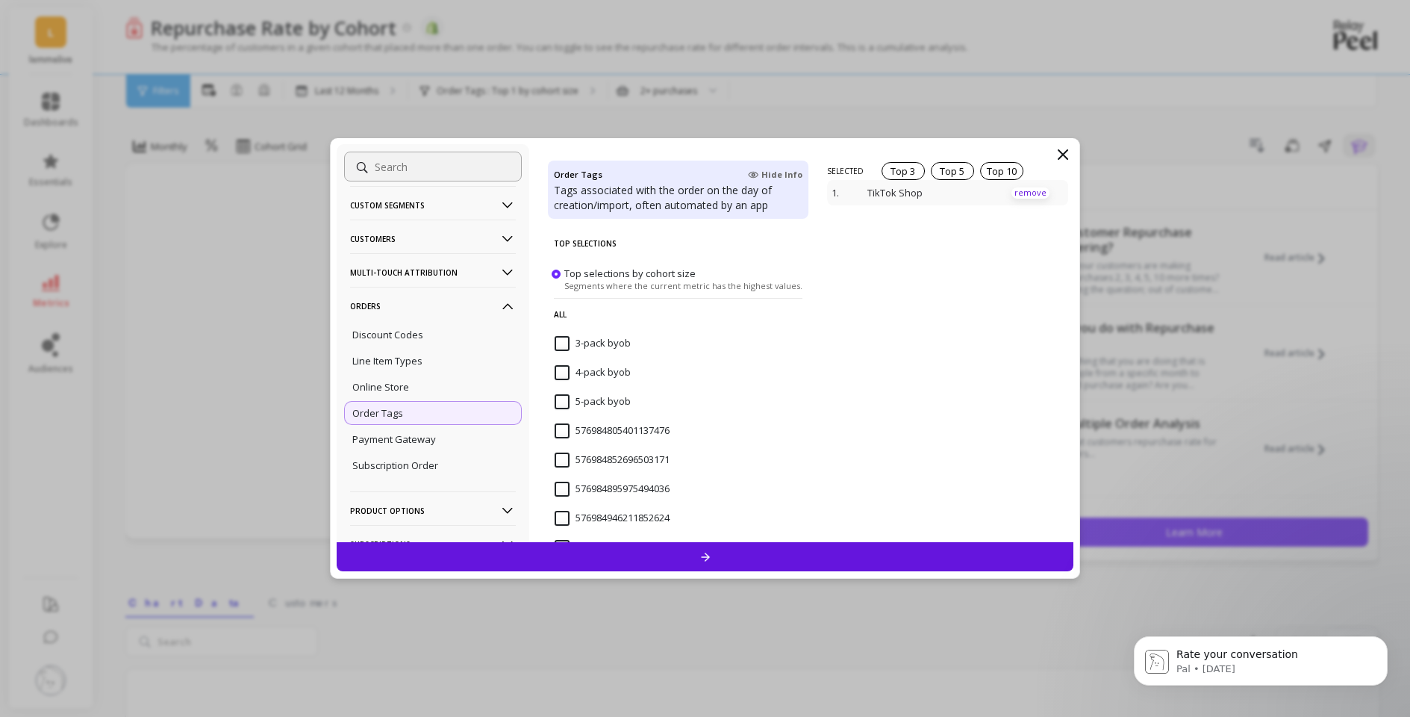
click at [1020, 192] on p "remove" at bounding box center [1030, 192] width 38 height 11
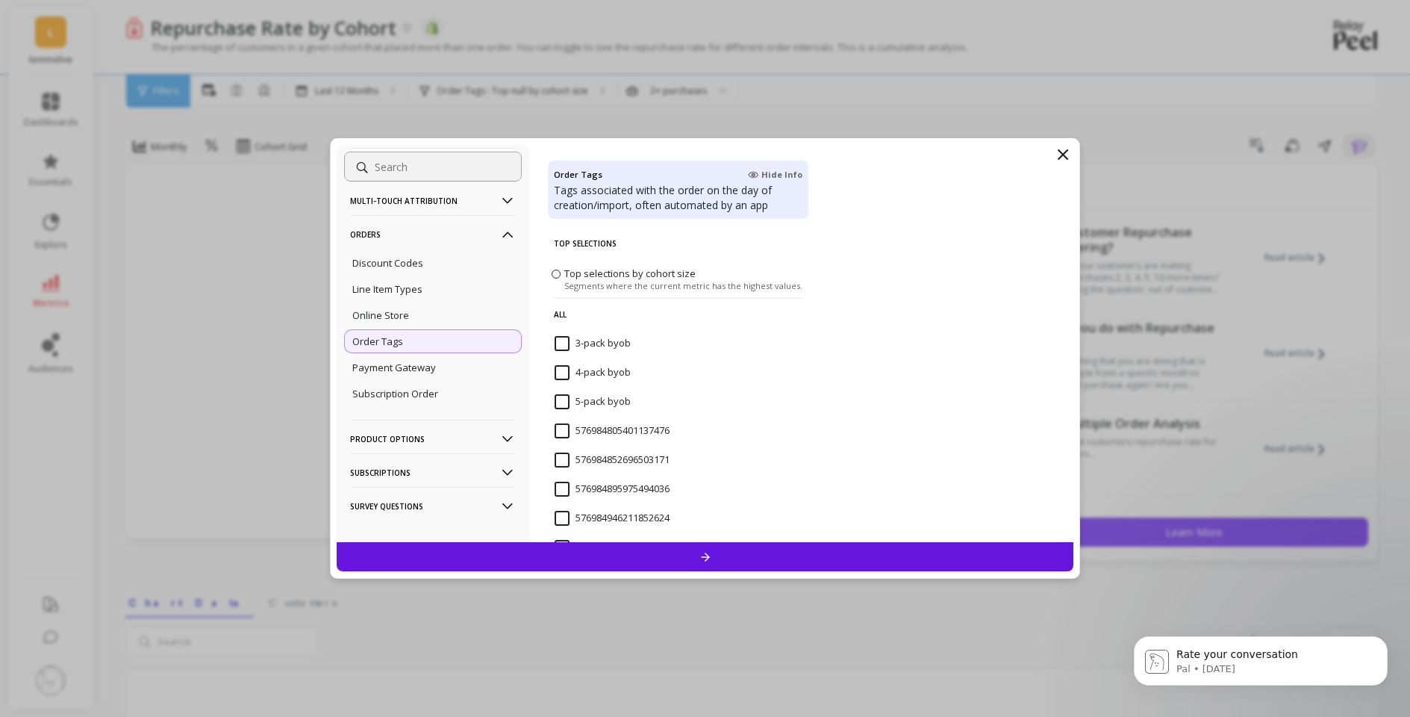
scroll to position [228, 0]
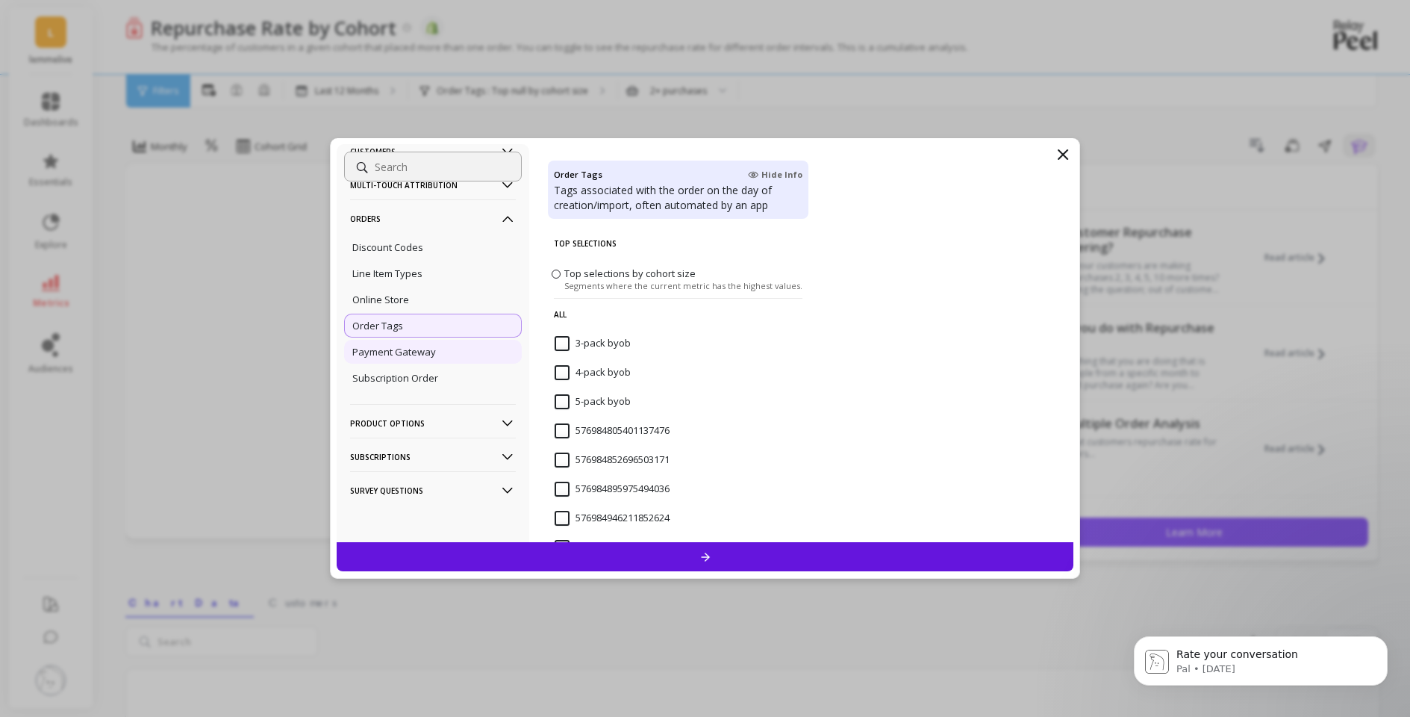
click at [401, 358] on div "Payment Gateway" at bounding box center [433, 352] width 178 height 24
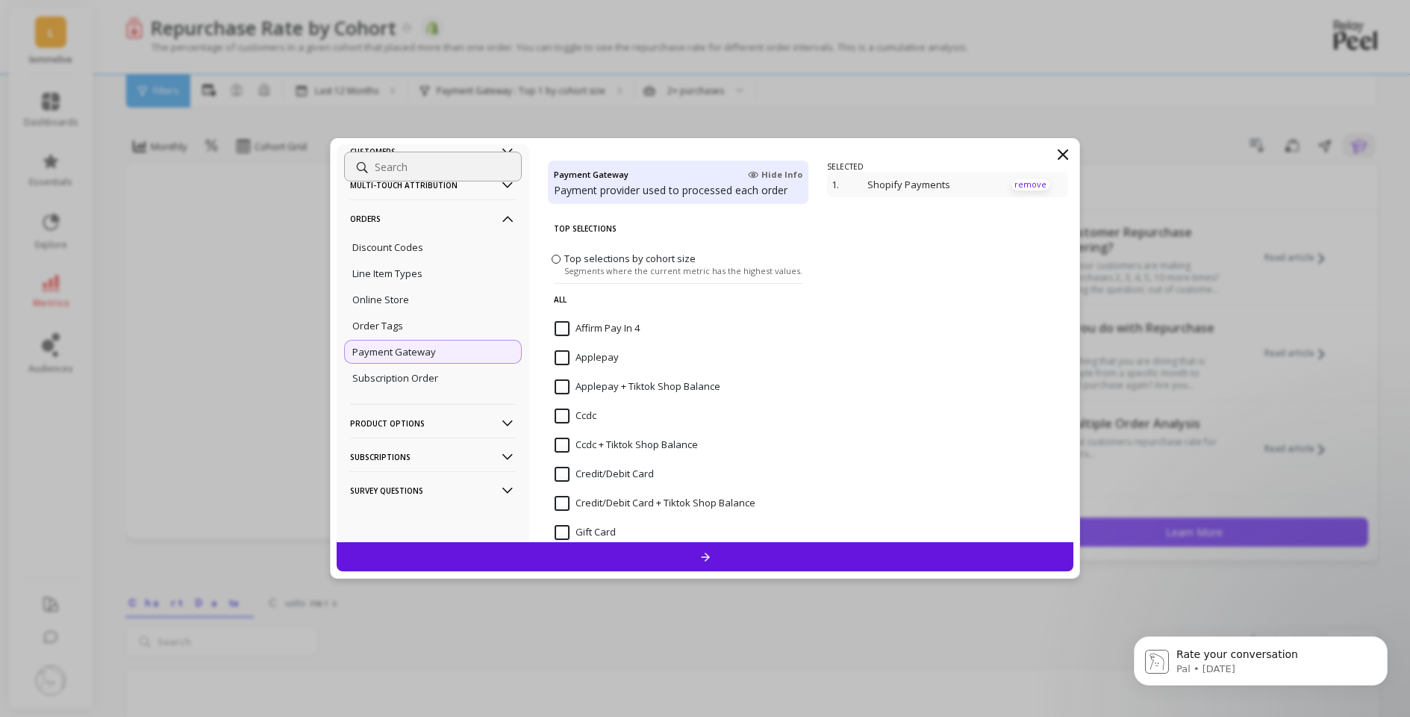
click at [1015, 182] on p "remove" at bounding box center [1030, 184] width 38 height 11
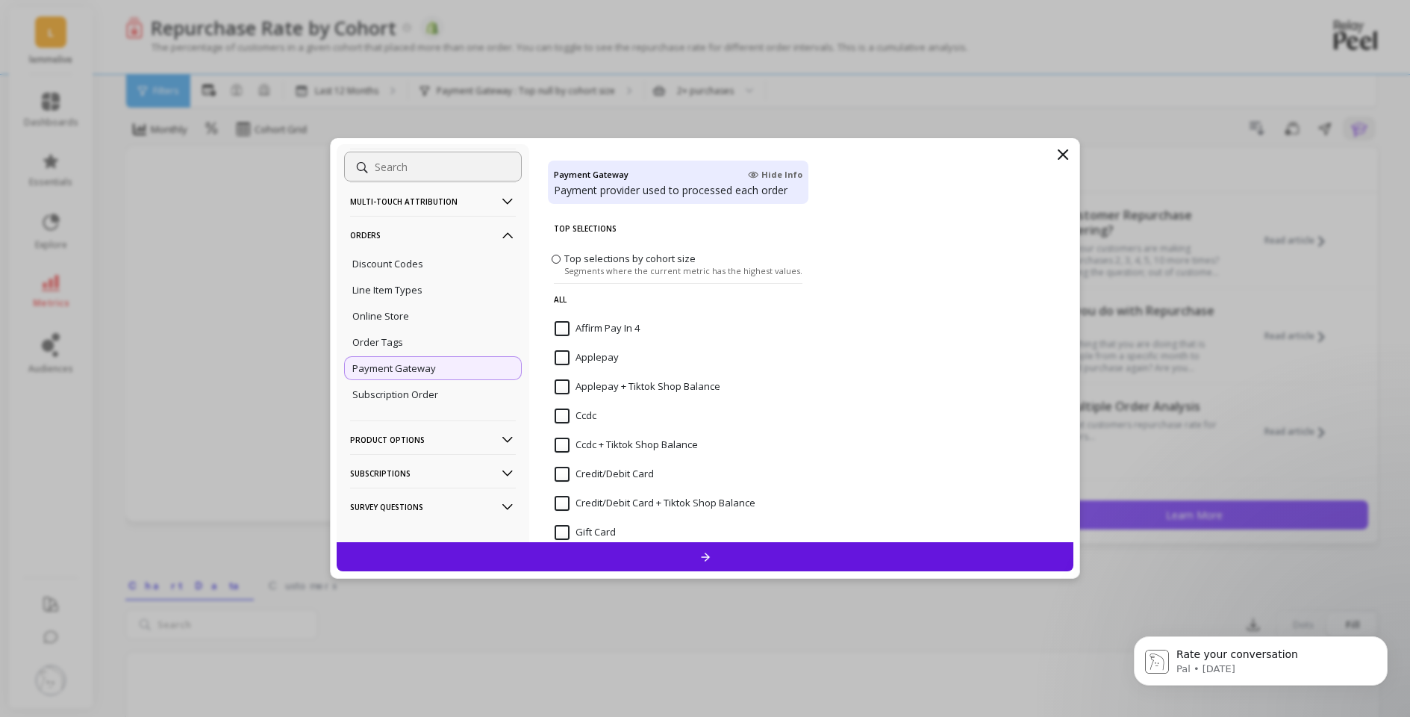
scroll to position [228, 0]
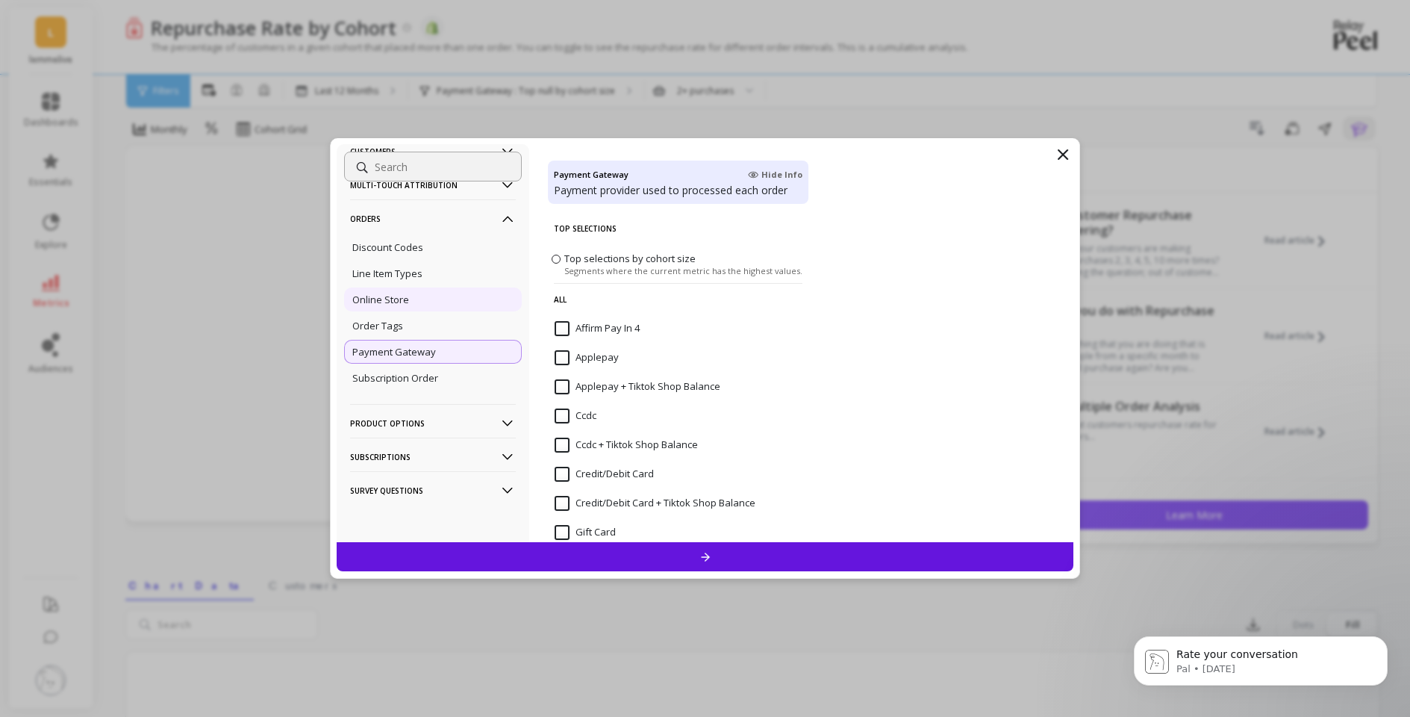
click at [420, 308] on div "Online Store" at bounding box center [433, 299] width 178 height 24
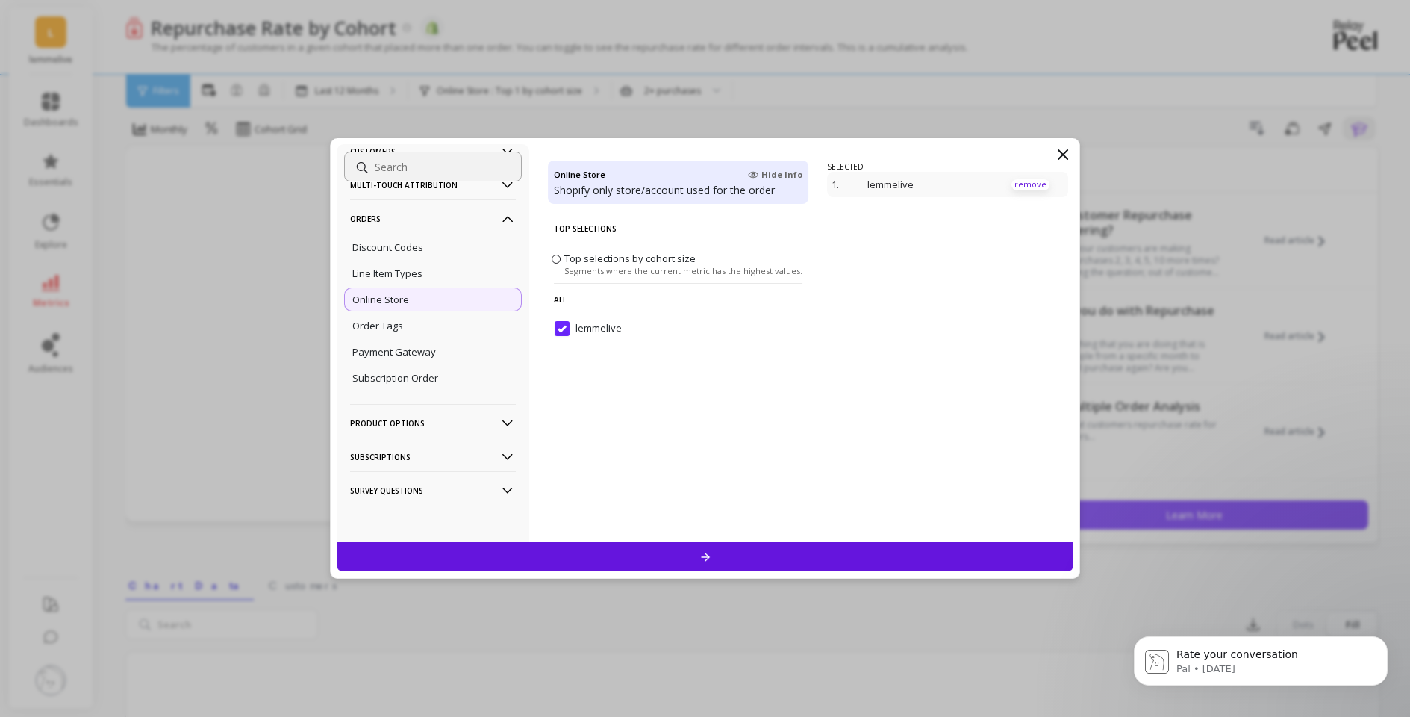
click at [1028, 181] on p "remove" at bounding box center [1030, 184] width 38 height 11
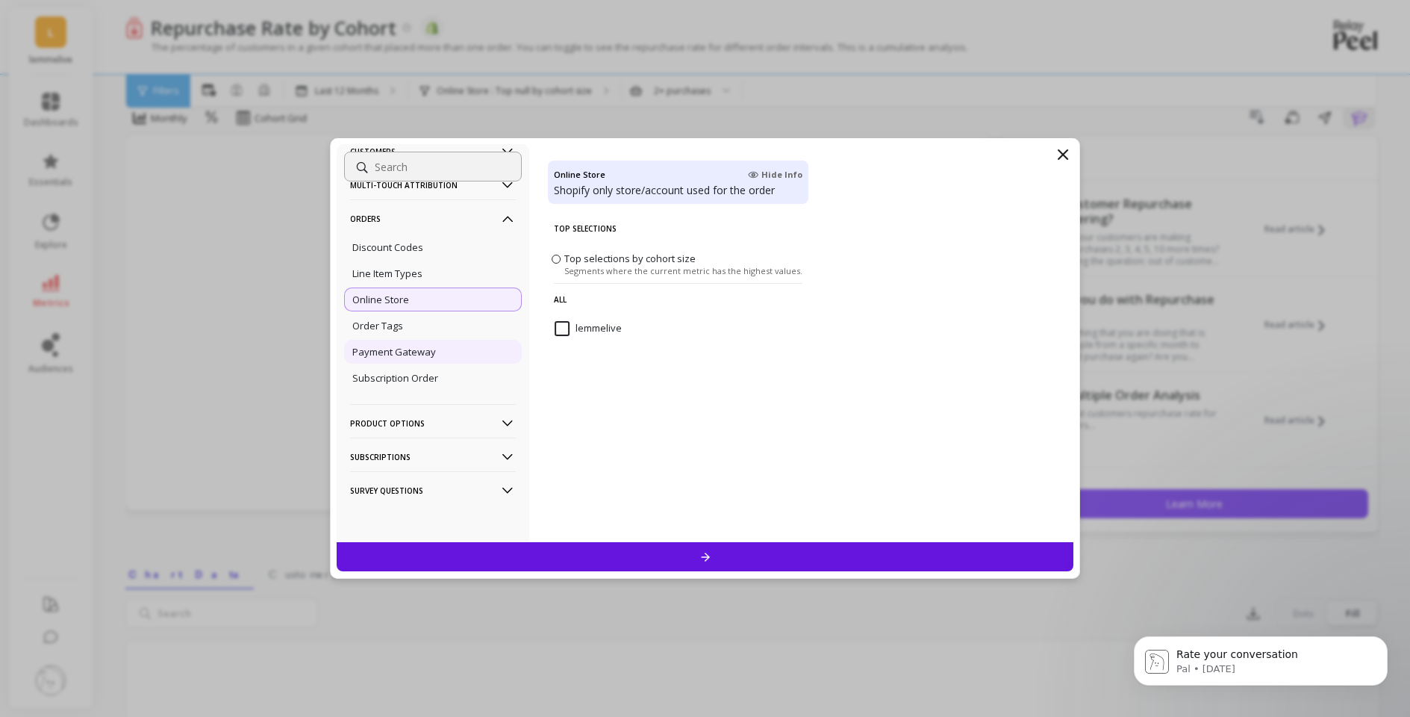
click at [422, 353] on p "Payment Gateway" at bounding box center [394, 351] width 84 height 13
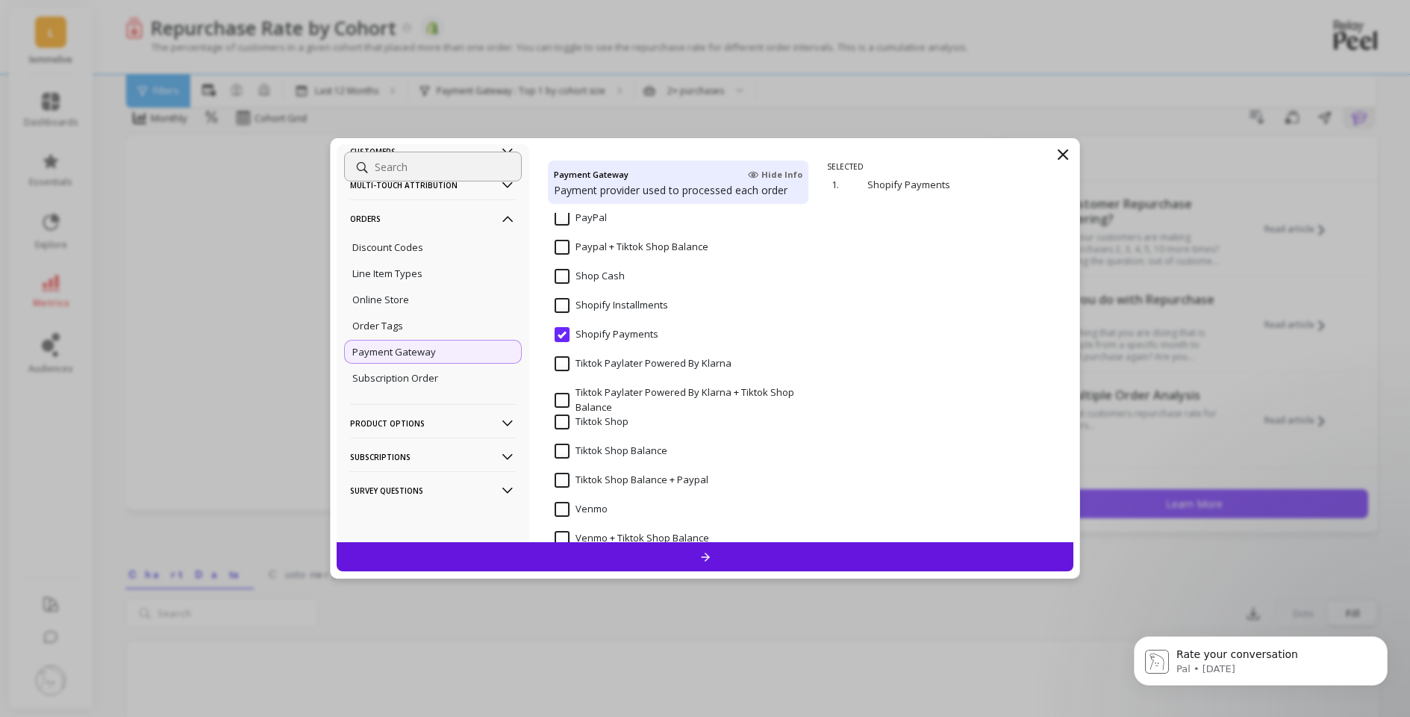
scroll to position [603, 0]
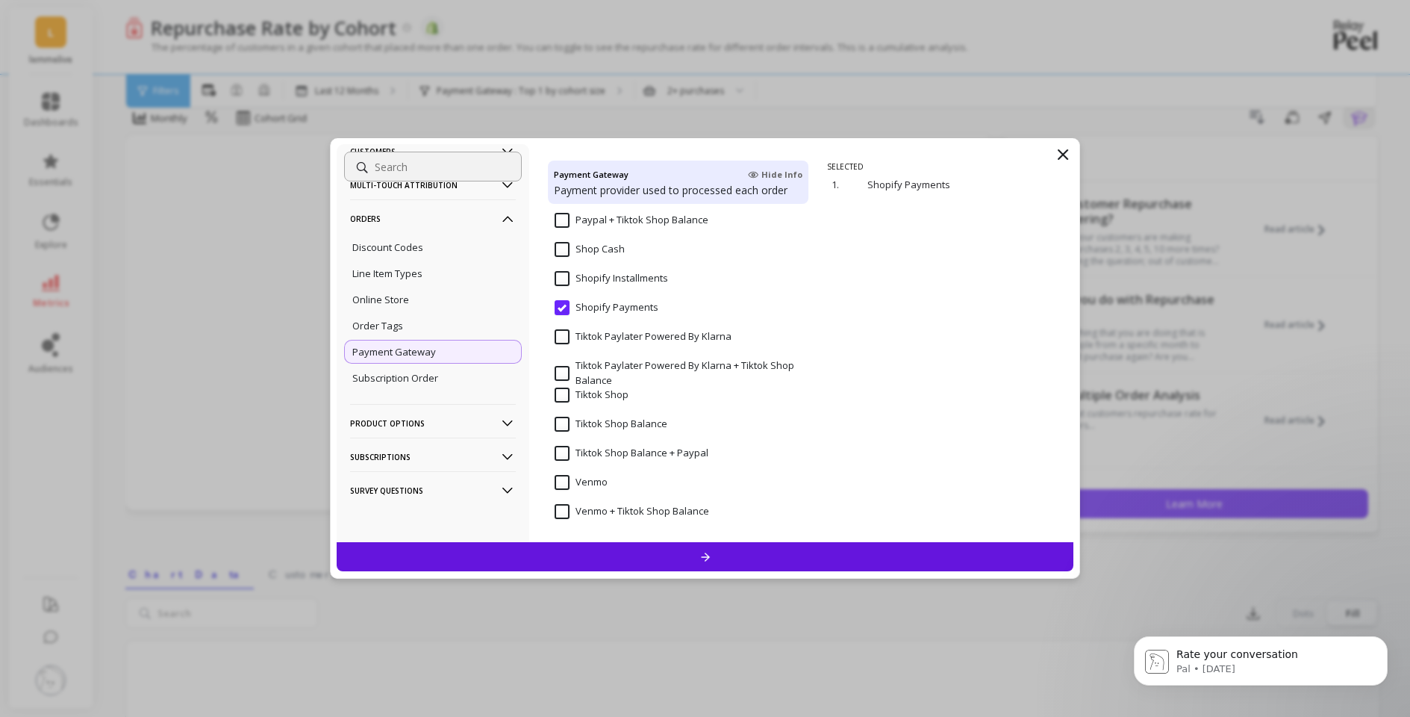
click at [567, 479] on input "Venmo" at bounding box center [581, 482] width 53 height 15
click at [563, 246] on input "Shop Cash" at bounding box center [590, 249] width 70 height 15
click at [572, 278] on input "Shopify Installments" at bounding box center [611, 278] width 113 height 15
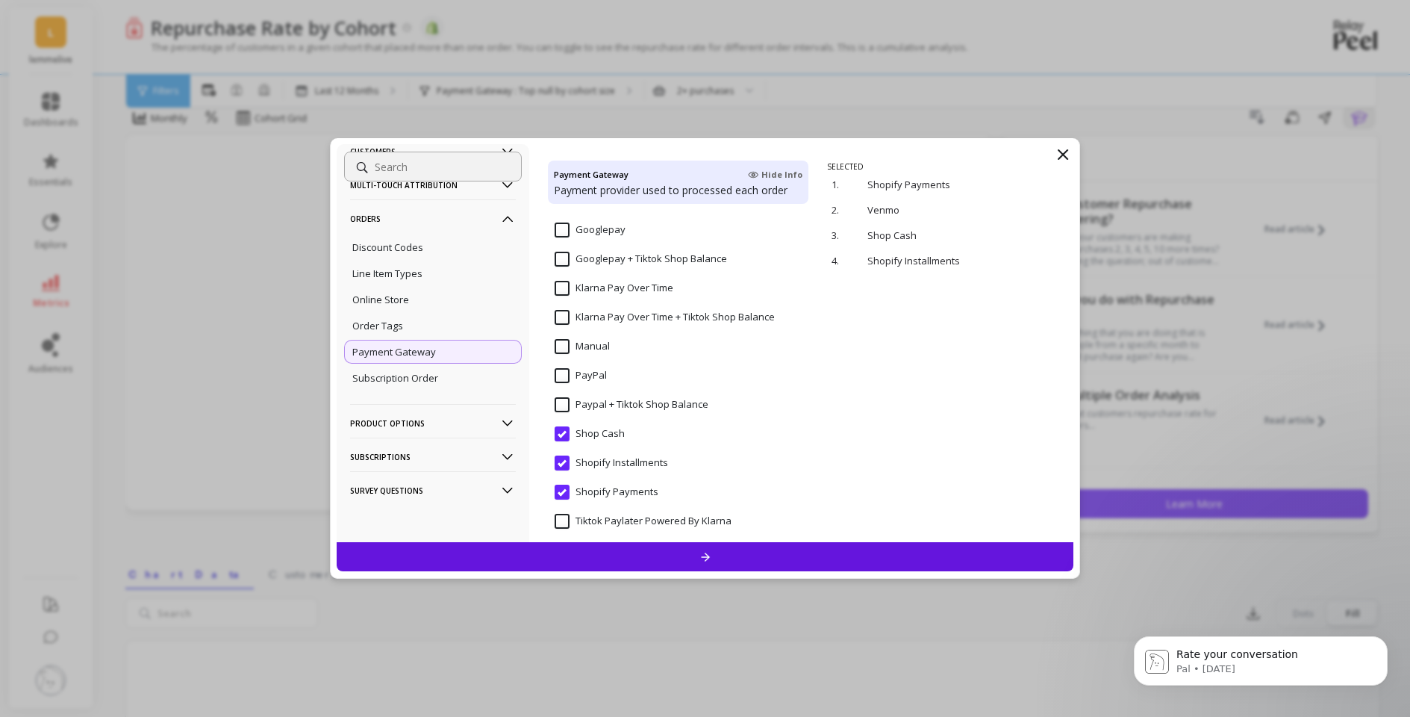
scroll to position [406, 0]
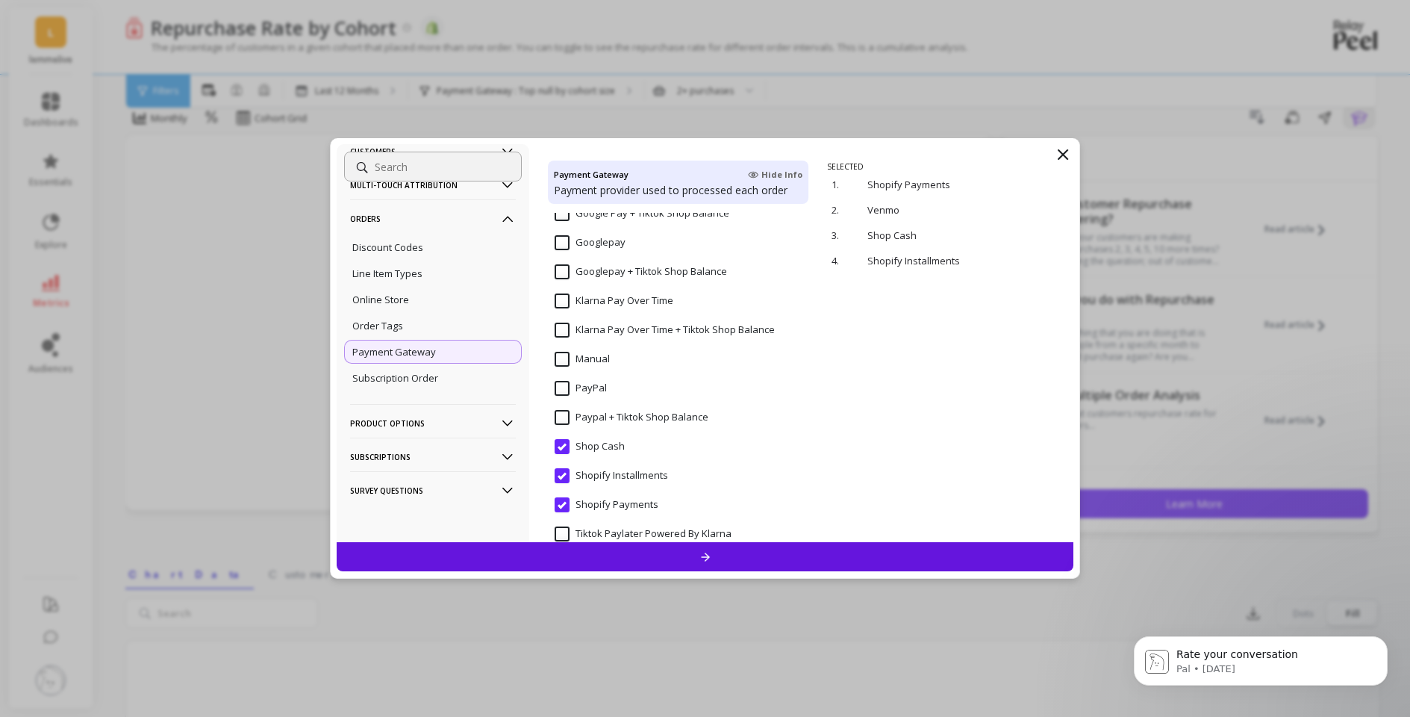
click at [567, 383] on input "PayPal" at bounding box center [581, 388] width 52 height 15
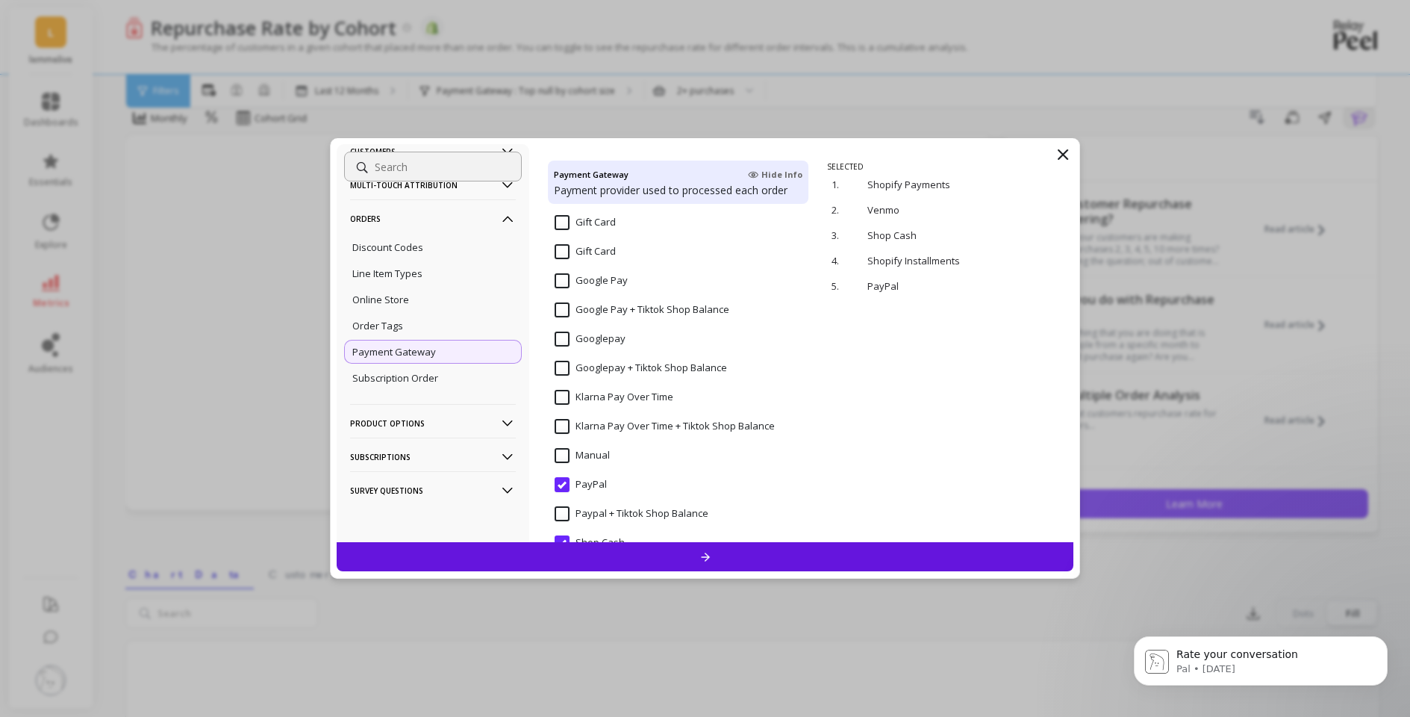
scroll to position [304, 0]
click at [561, 399] on time "Klarna Pay Over Time" at bounding box center [614, 403] width 119 height 15
click at [561, 340] on input "Googlepay" at bounding box center [590, 344] width 71 height 15
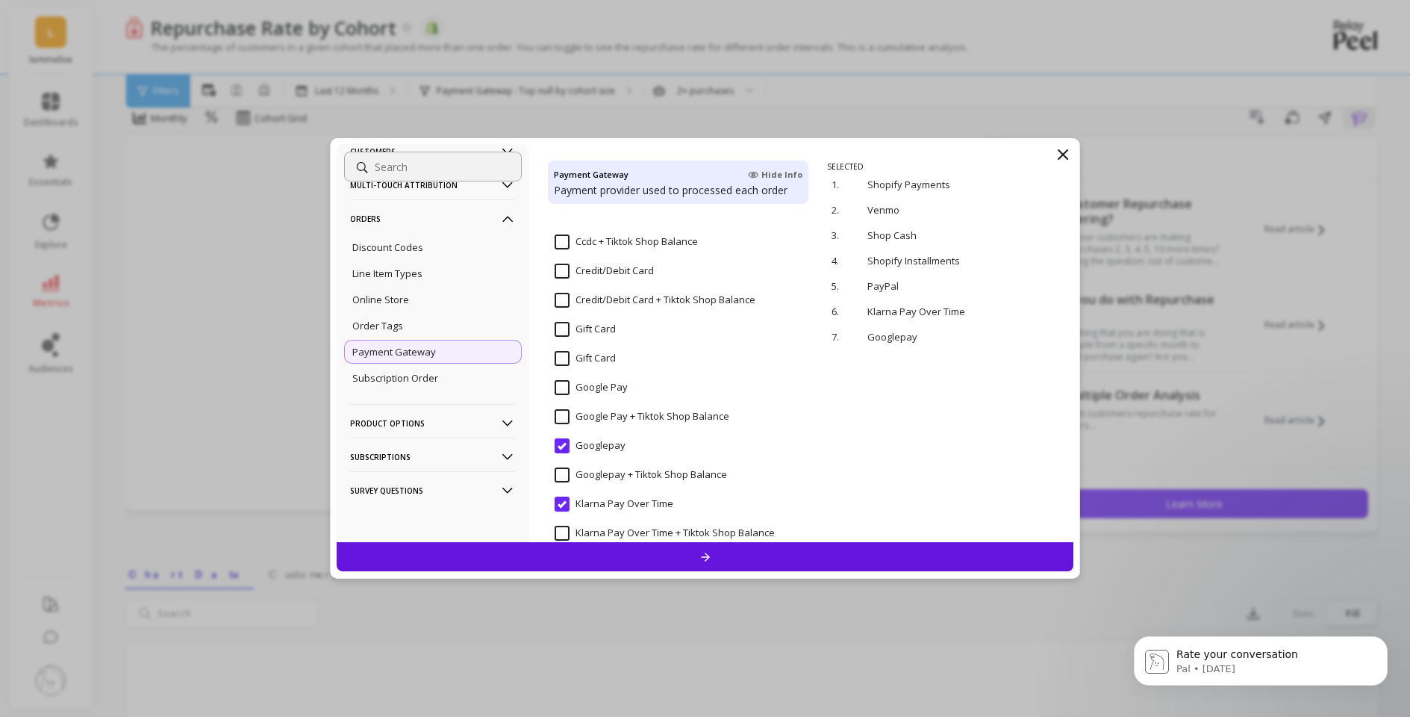
scroll to position [187, 0]
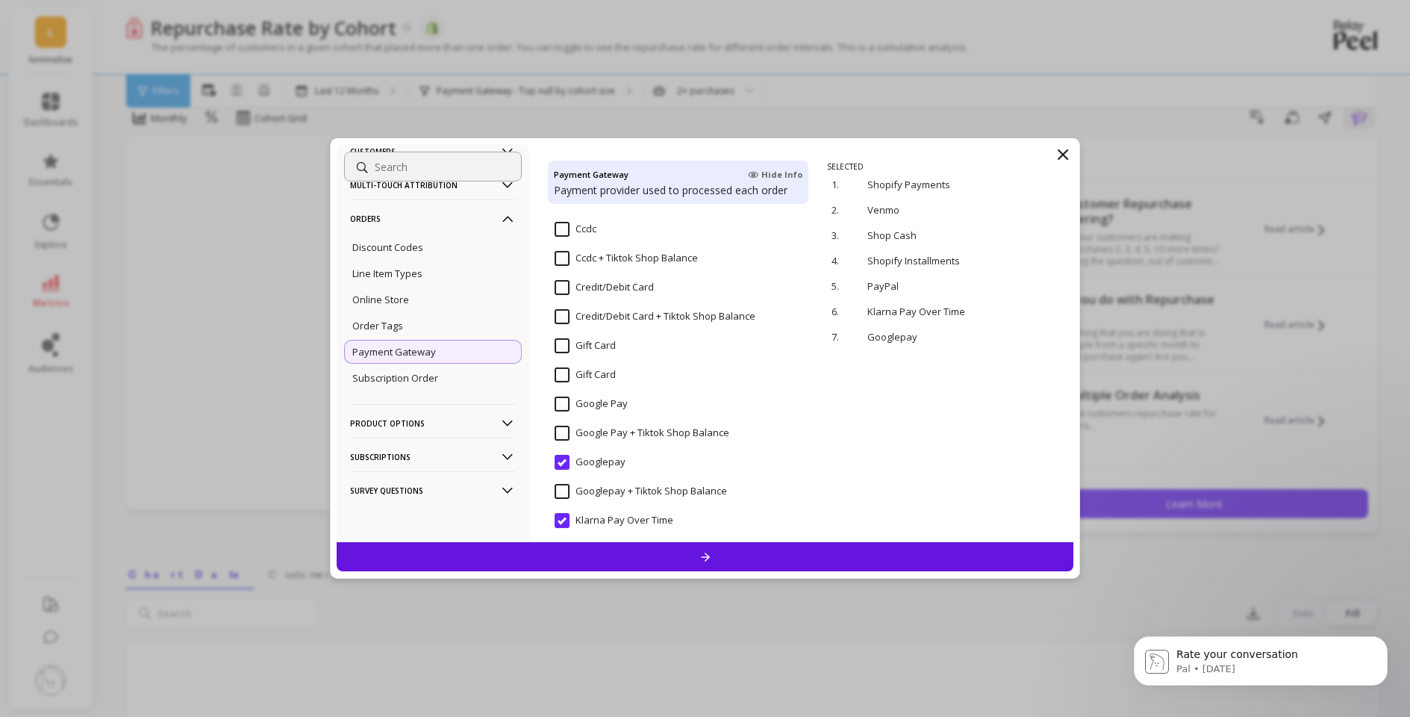
click at [551, 281] on div "Credit/Debit Card" at bounding box center [678, 295] width 260 height 45
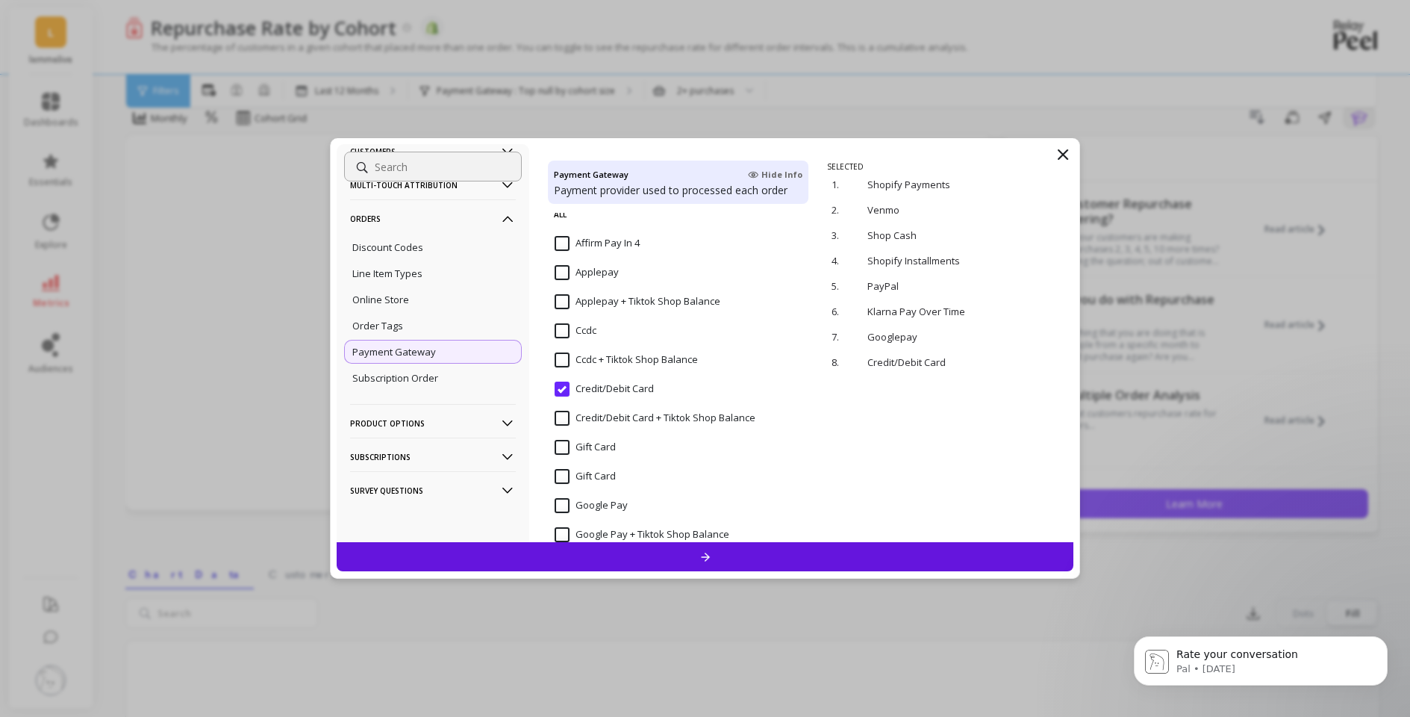
scroll to position [77, 0]
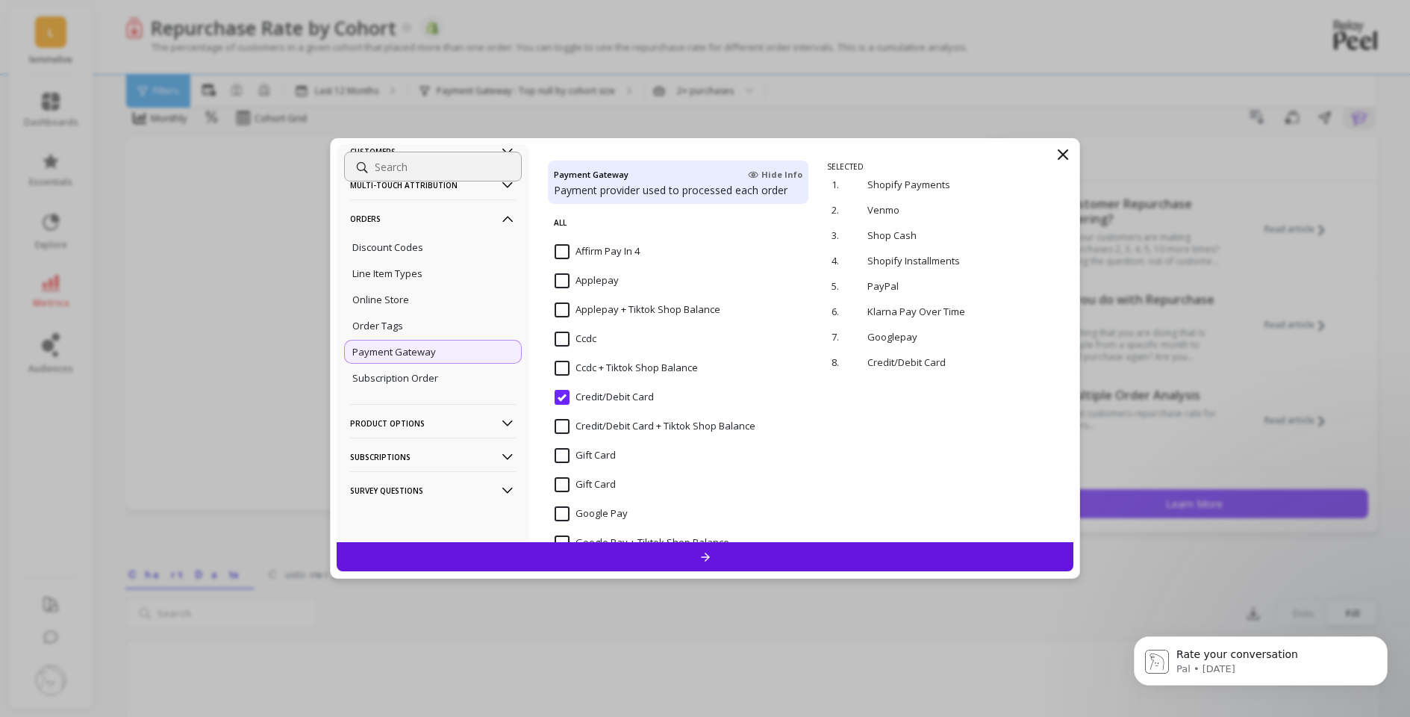
click at [597, 283] on input "Applepay" at bounding box center [587, 280] width 64 height 15
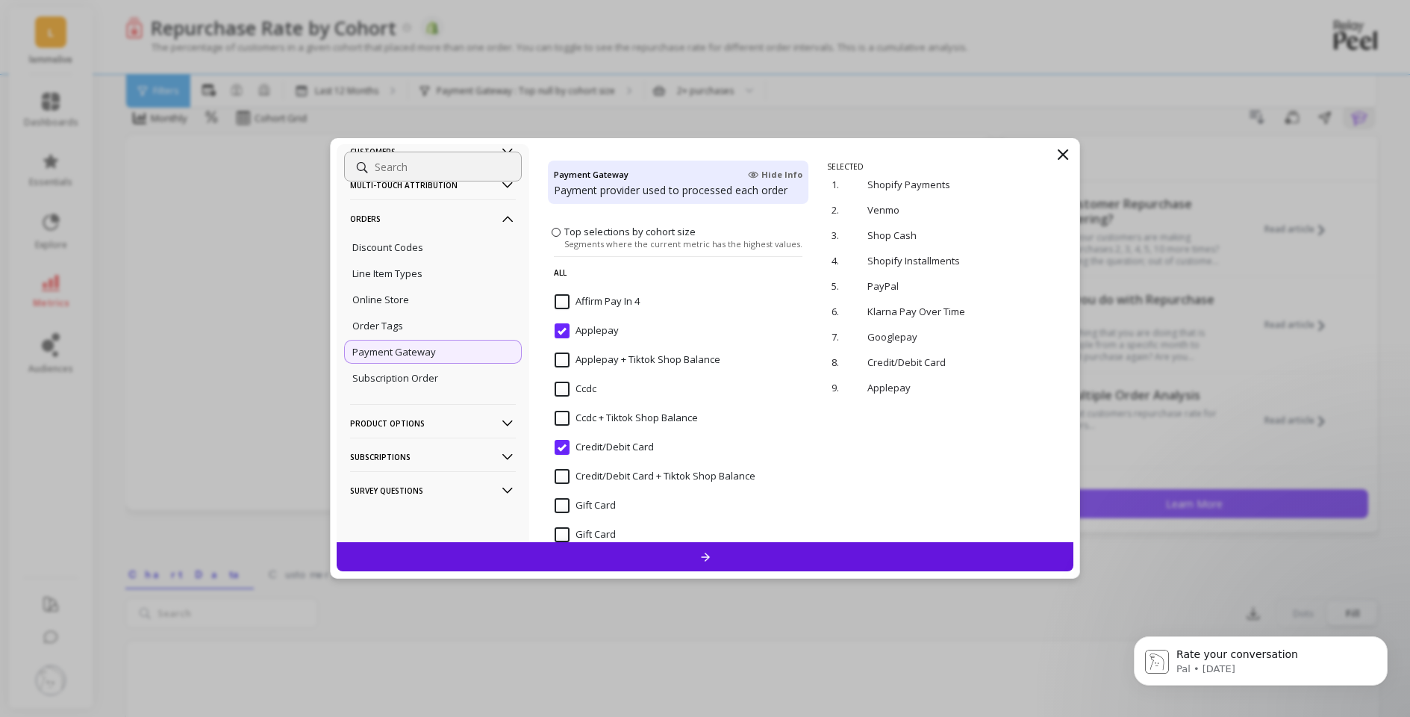
scroll to position [0, 0]
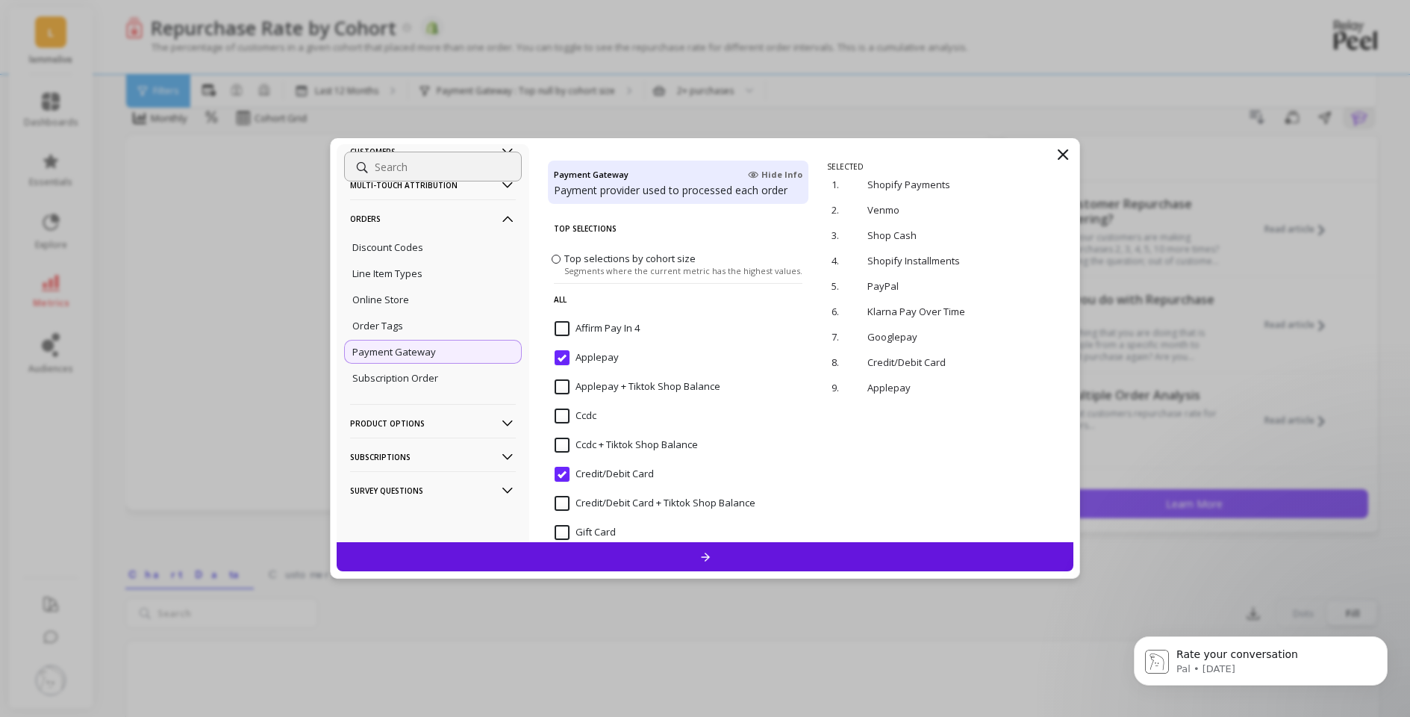
click at [597, 317] on div "Affirm Pay In 4" at bounding box center [678, 336] width 260 height 45
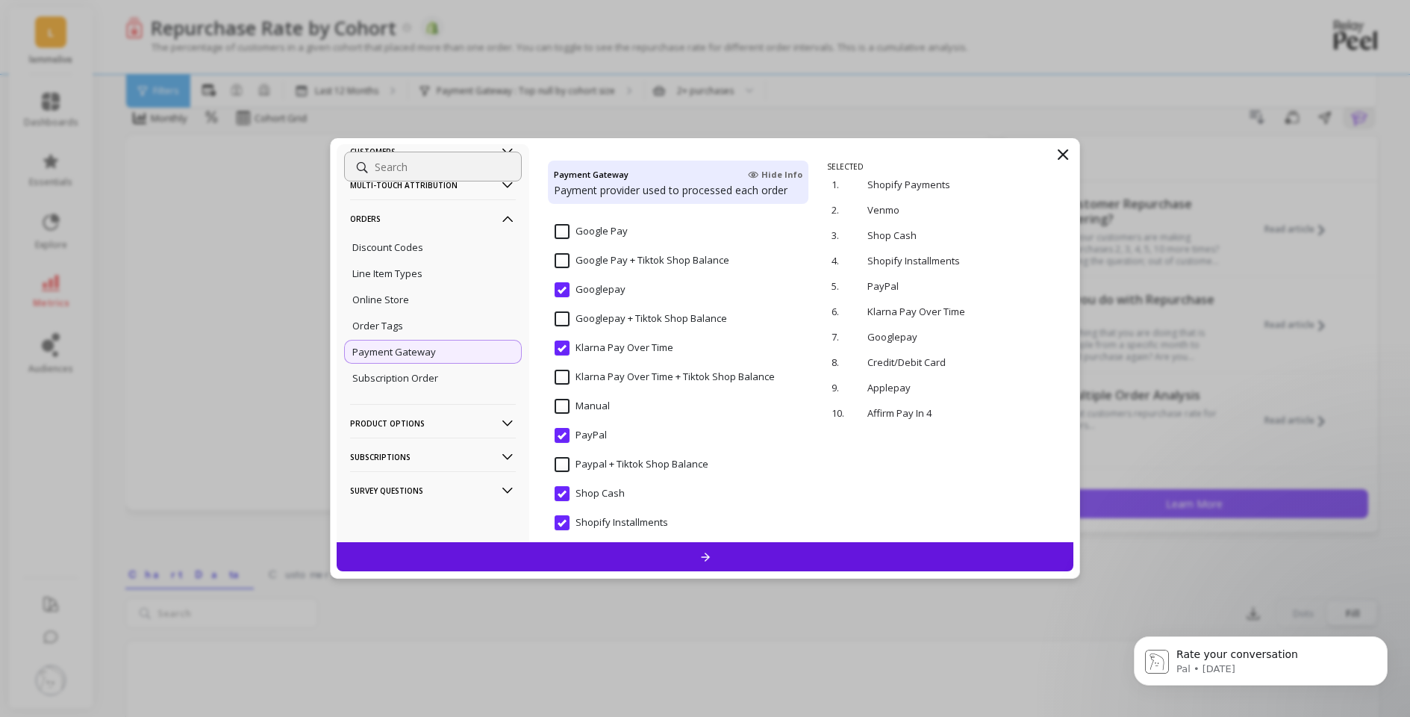
scroll to position [603, 0]
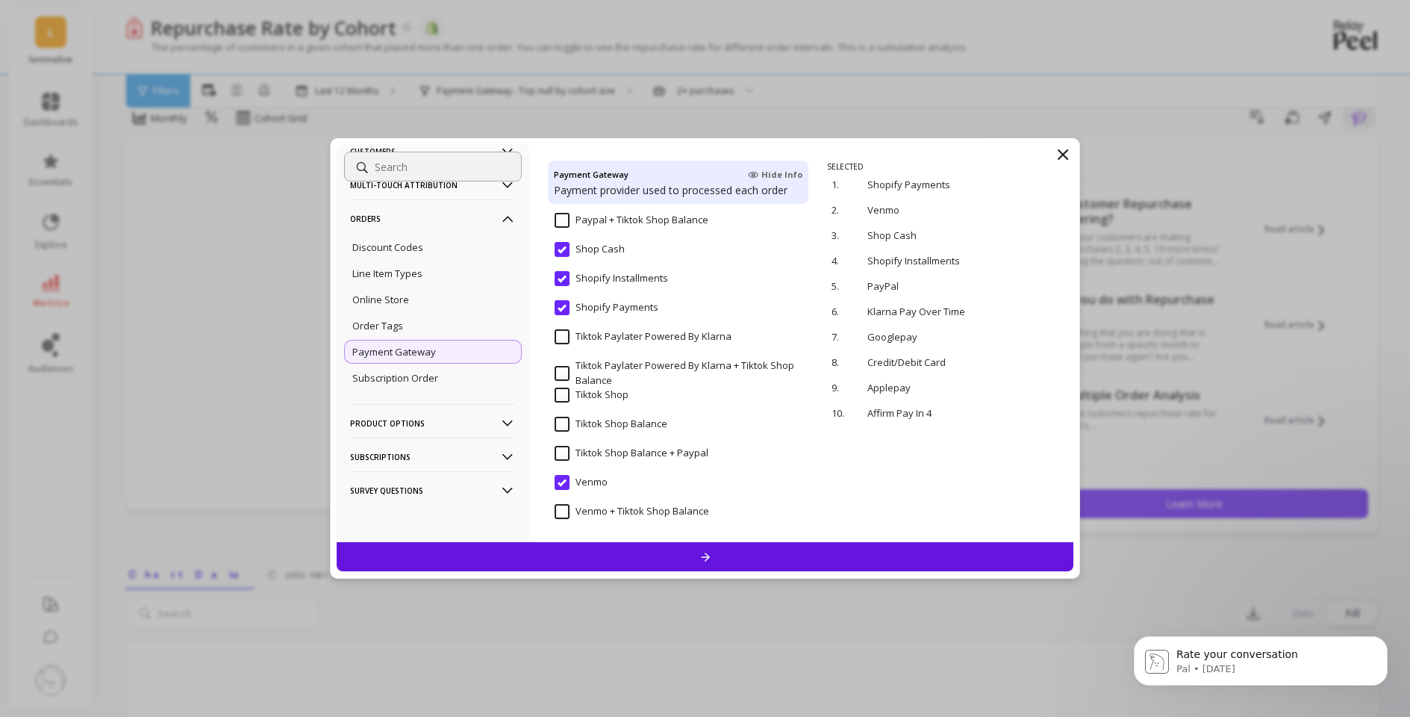
click at [729, 552] on div at bounding box center [705, 556] width 737 height 29
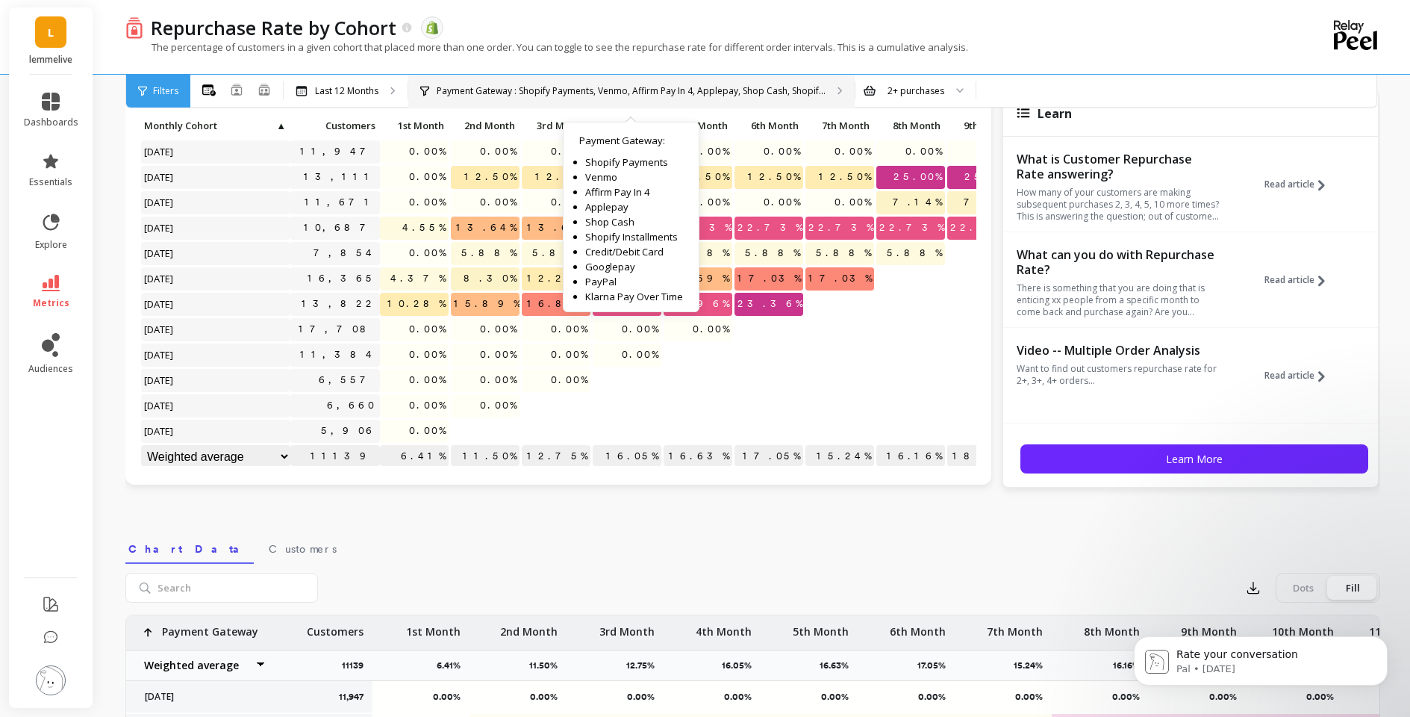
click at [765, 87] on p "Payment Gateway : Shopify Payments, Venmo, Affirm Pay In 4, Applepay, Shop Cash…" at bounding box center [631, 91] width 389 height 12
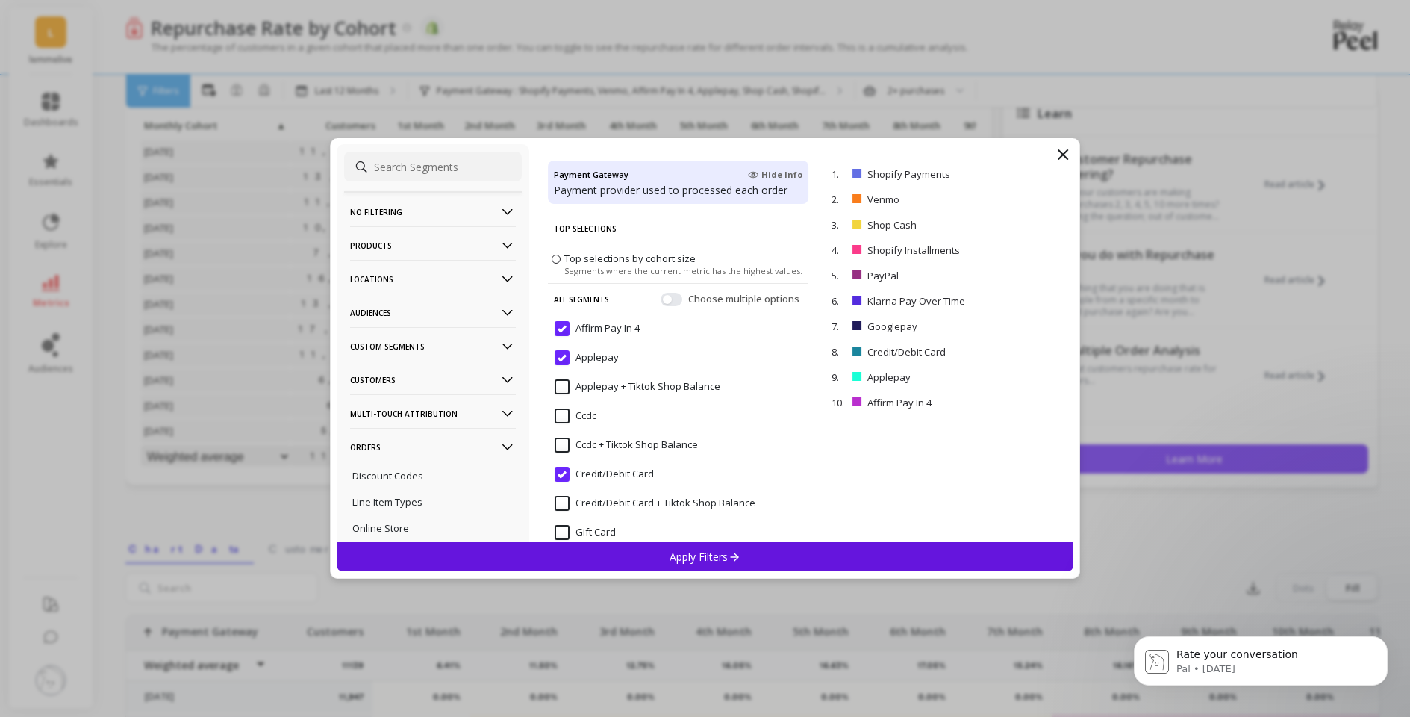
click at [562, 411] on input "Ccdc" at bounding box center [576, 415] width 42 height 15
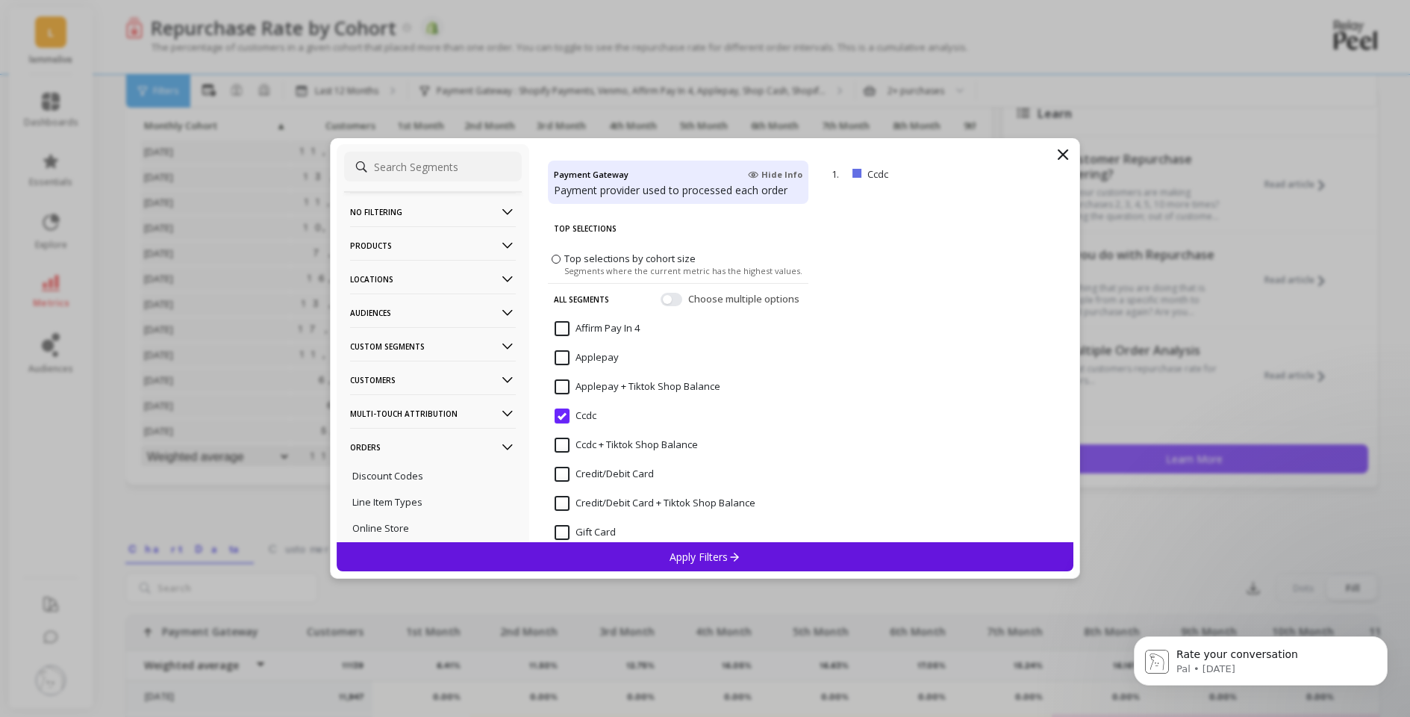
click at [549, 255] on span "Top selections by cohort size Segments where the current metric has the highest…" at bounding box center [678, 263] width 260 height 39
click at [561, 263] on label "Top selections by cohort size Segments where the current metric has the highest…" at bounding box center [677, 264] width 251 height 25
click at [0, 0] on input "Top selections by cohort size Segments where the current metric has the highest…" at bounding box center [0, 0] width 0 height 0
click at [555, 260] on span at bounding box center [556, 259] width 9 height 9
click at [0, 0] on input "Top selections by cohort size Segments where the current metric has the highest…" at bounding box center [0, 0] width 0 height 0
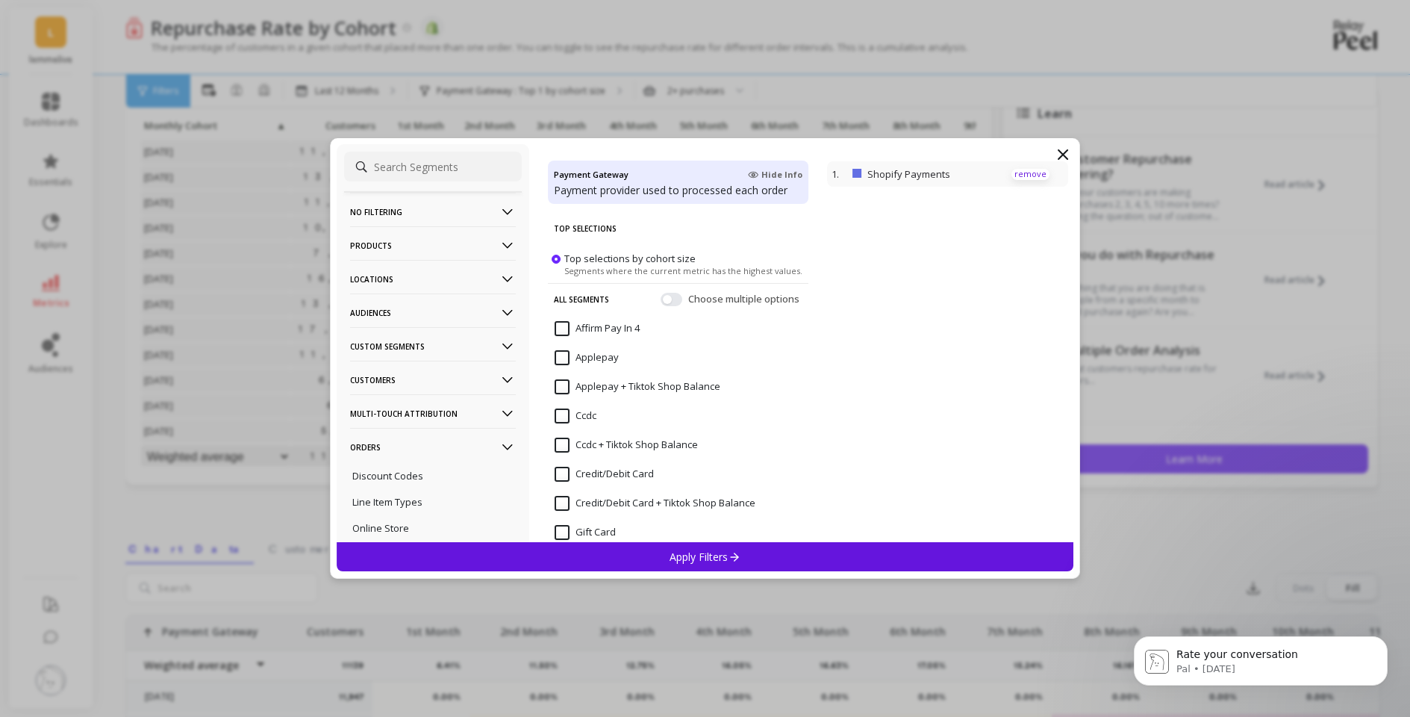
click at [1026, 171] on p "remove" at bounding box center [1030, 174] width 38 height 11
click at [723, 306] on div "All Segments Choose multiple options" at bounding box center [678, 298] width 260 height 31
click at [661, 301] on button "button" at bounding box center [672, 299] width 22 height 13
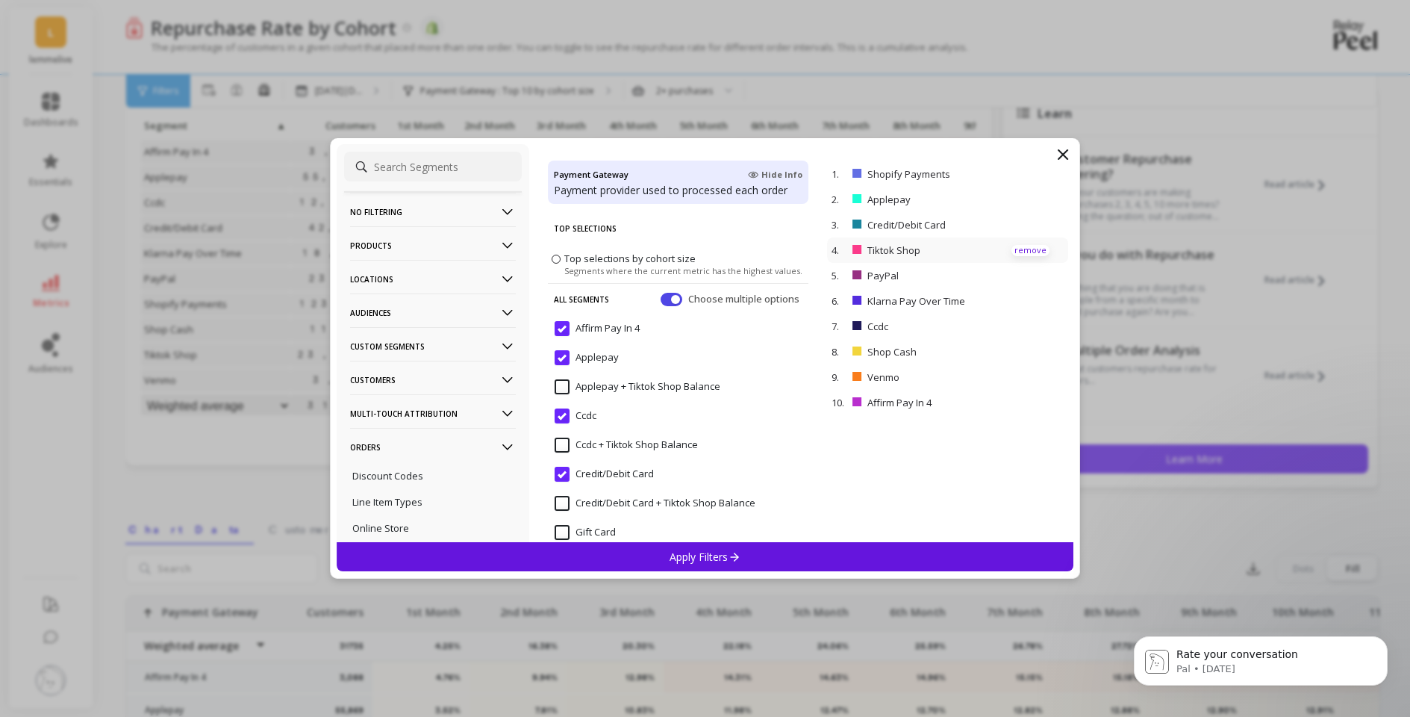
click at [1025, 250] on p "remove" at bounding box center [1030, 250] width 38 height 11
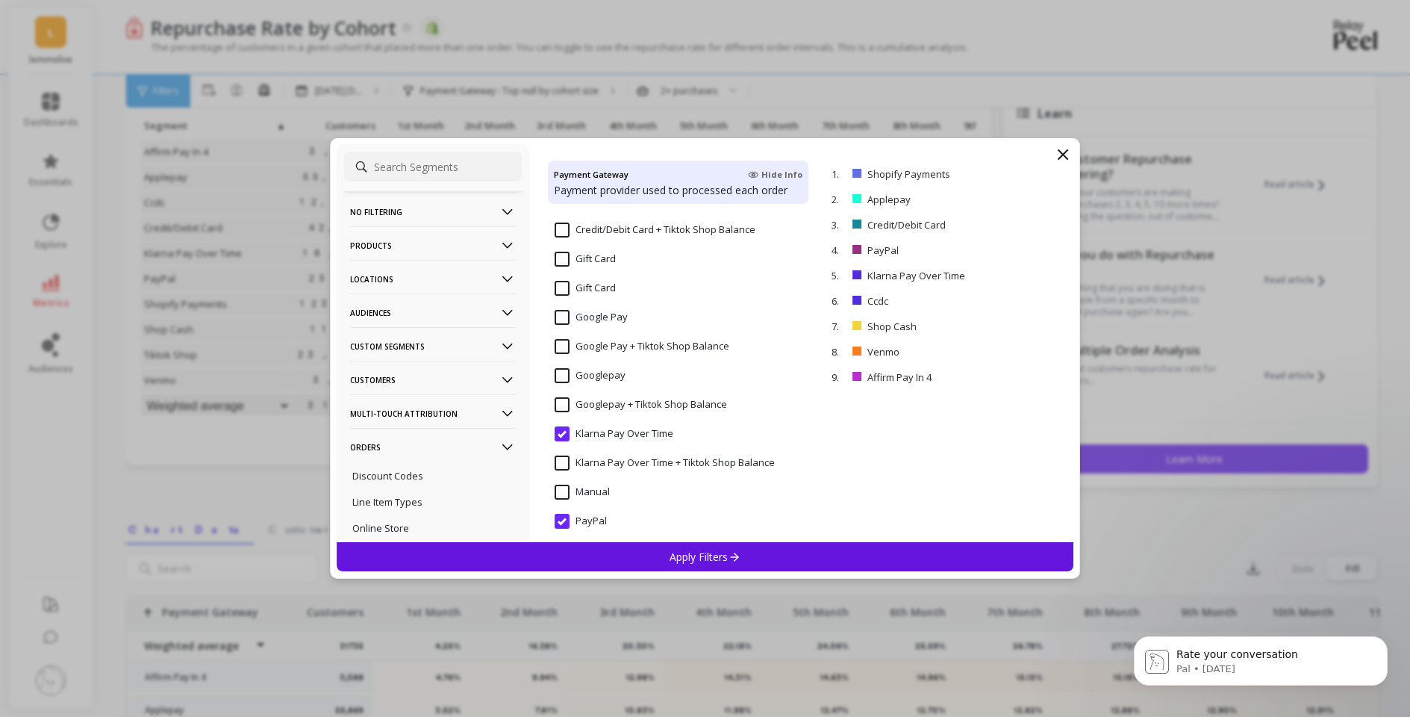
scroll to position [289, 0]
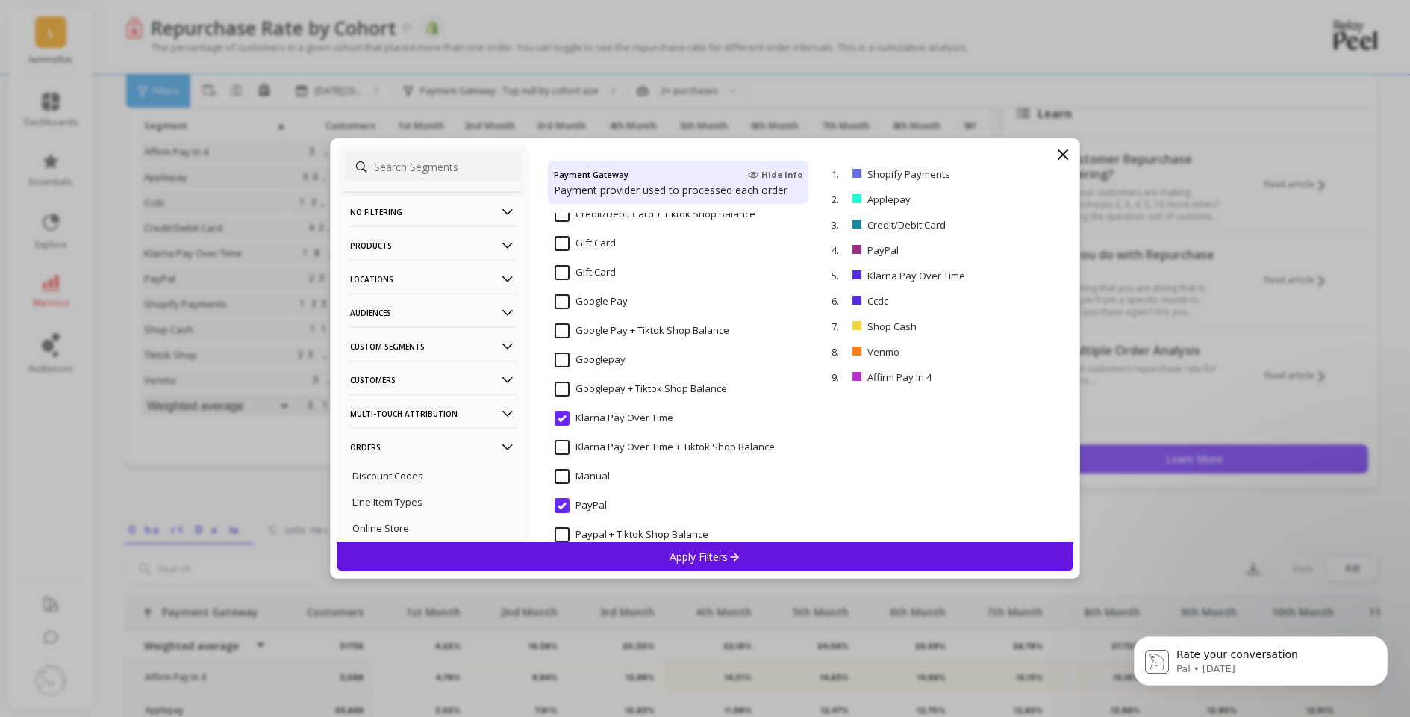
click at [556, 299] on Pay "Google Pay" at bounding box center [591, 301] width 73 height 15
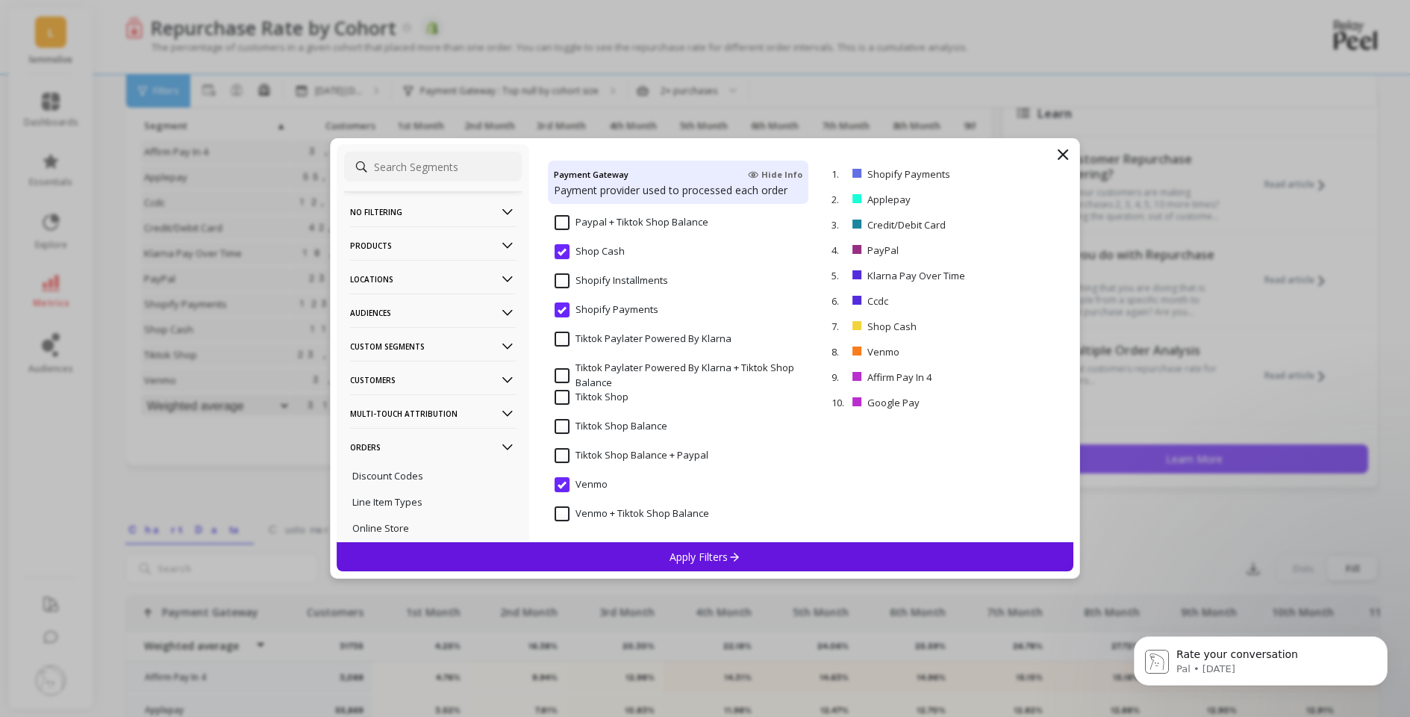
scroll to position [603, 0]
click at [736, 566] on div "Apply Filters" at bounding box center [705, 556] width 737 height 29
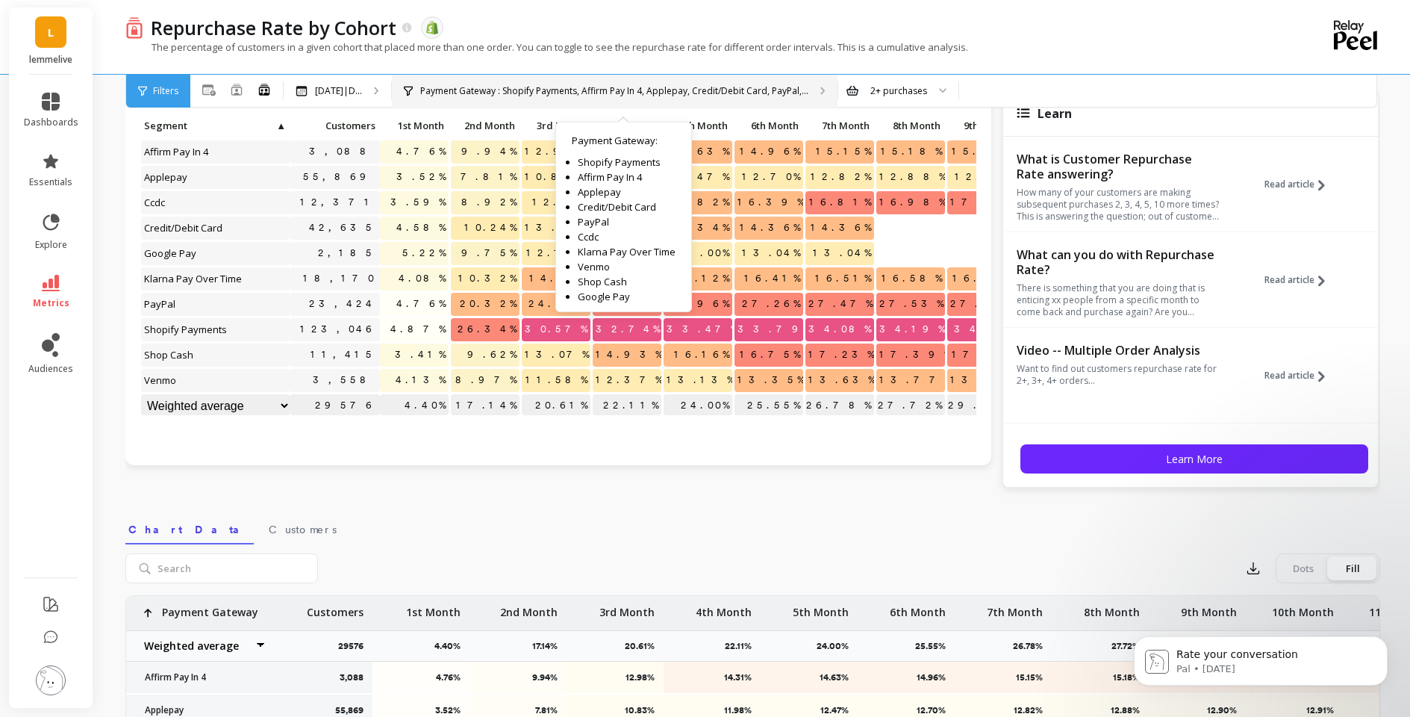
click at [585, 91] on p "Payment Gateway : Shopify Payments, Affirm Pay In 4, Applepay, Credit/Debit Car…" at bounding box center [614, 91] width 388 height 12
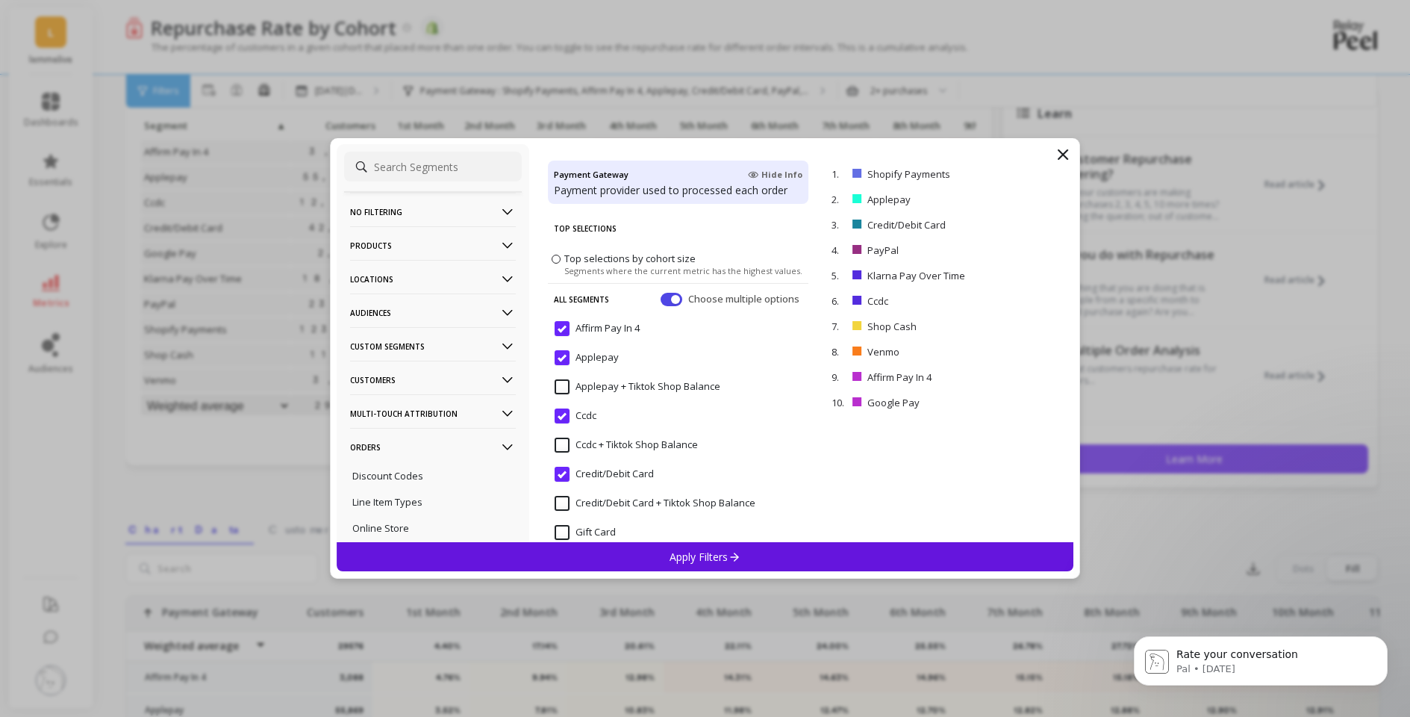
click at [1079, 158] on div "No filtering Overall Products Product Collections Product Tags Product Types Pr…" at bounding box center [705, 358] width 751 height 440
click at [1067, 154] on icon at bounding box center [1063, 155] width 18 height 18
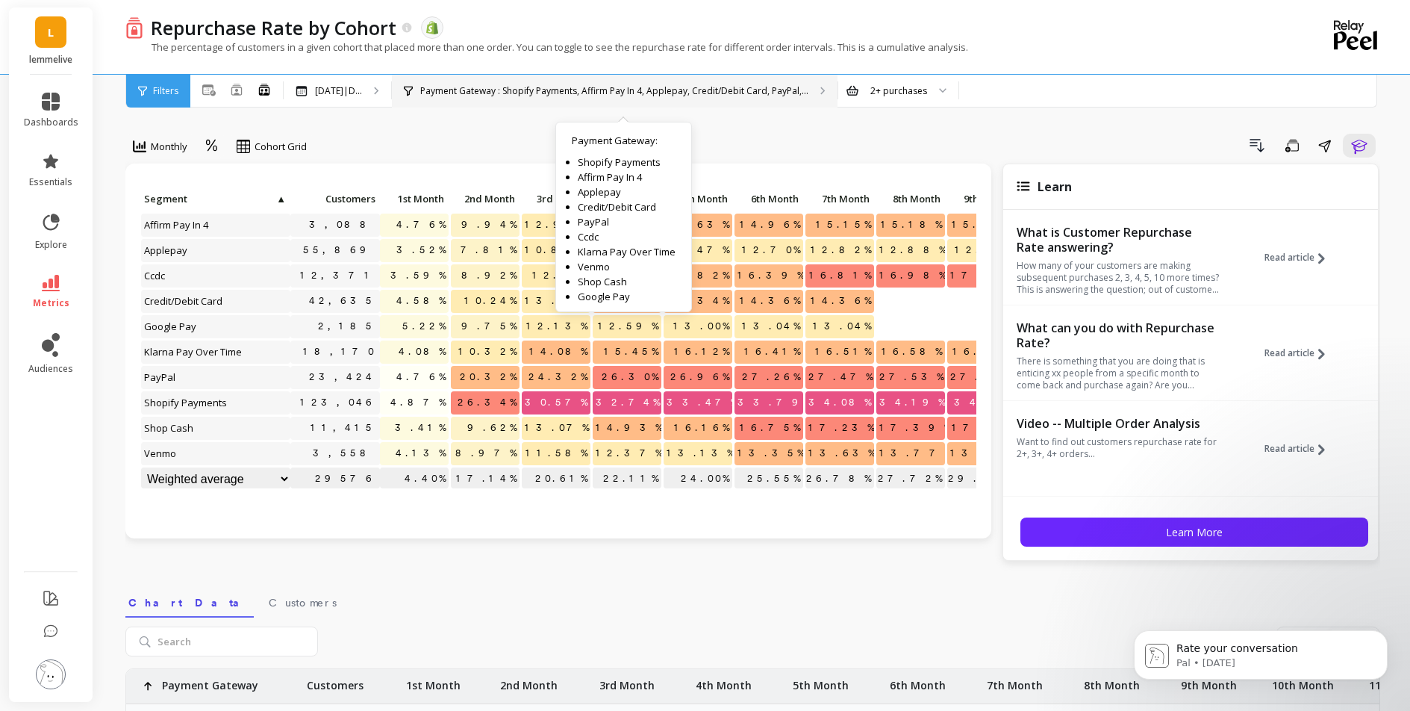
click at [623, 92] on p "Payment Gateway : Shopify Payments, Affirm Pay In 4, Applepay, Credit/Debit Car…" at bounding box center [614, 91] width 388 height 12
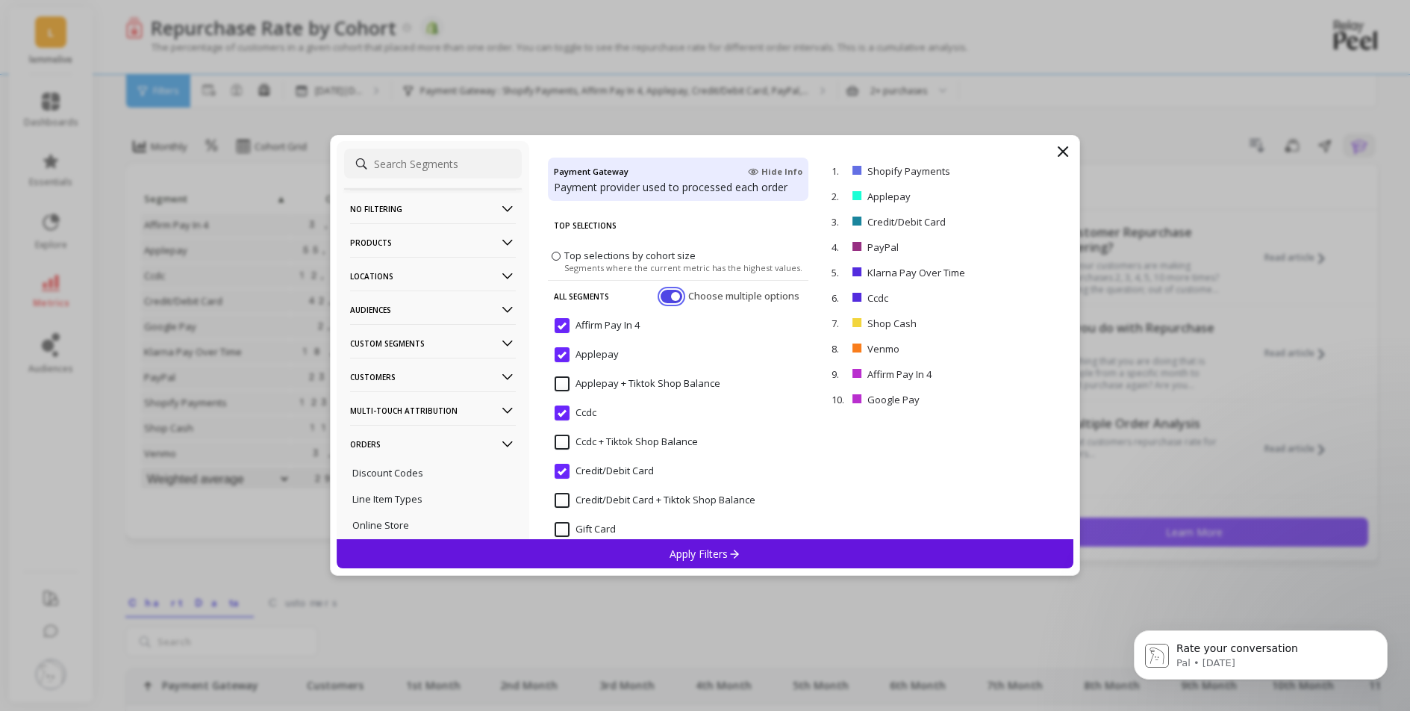
click at [661, 295] on button "button" at bounding box center [672, 296] width 22 height 13
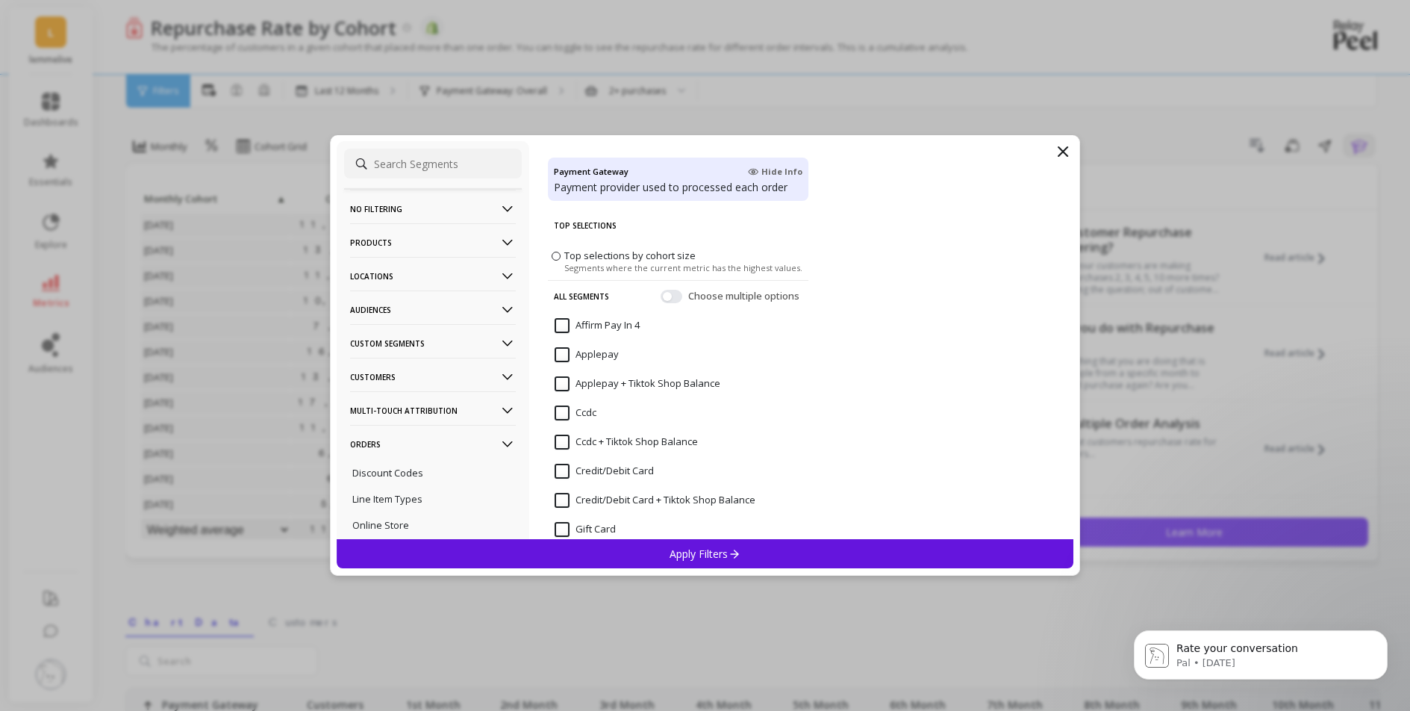
click at [774, 171] on span "Hide Info" at bounding box center [775, 172] width 54 height 12
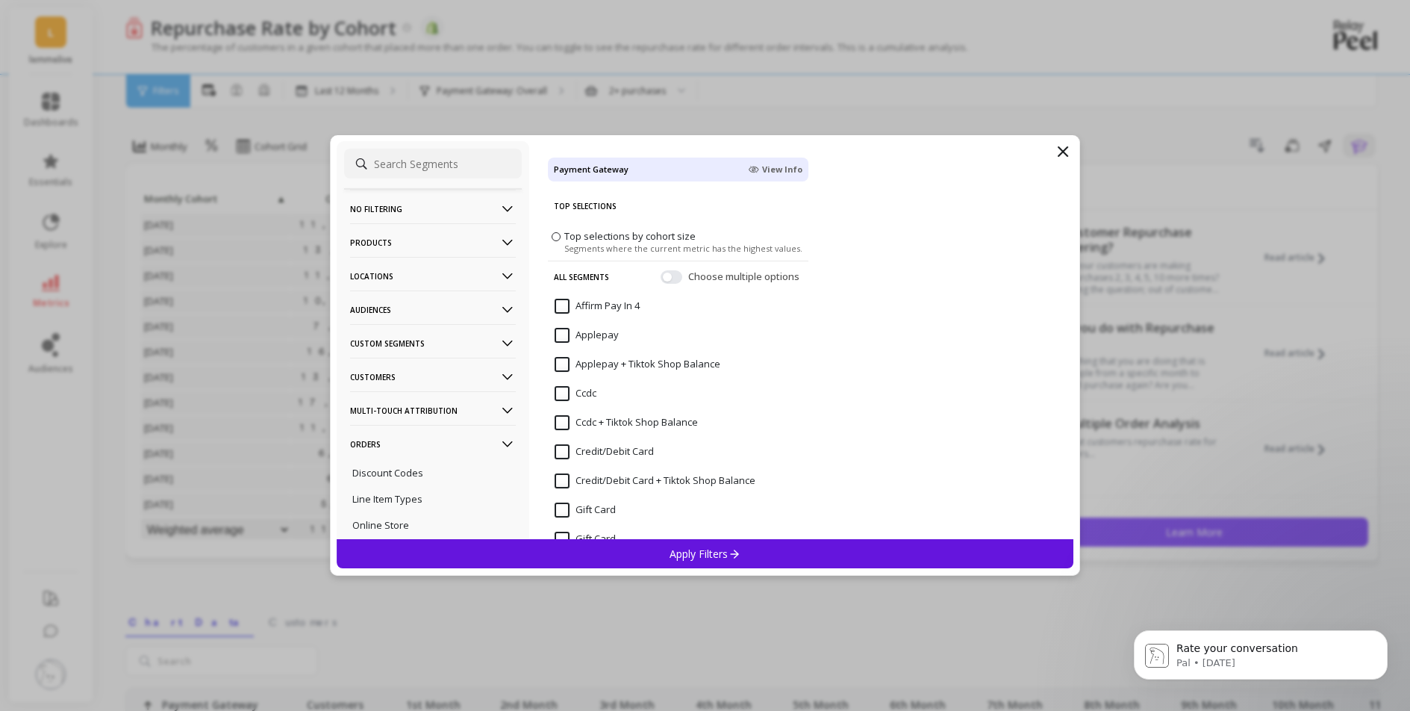
click at [770, 174] on span "View Info" at bounding box center [775, 169] width 54 height 12
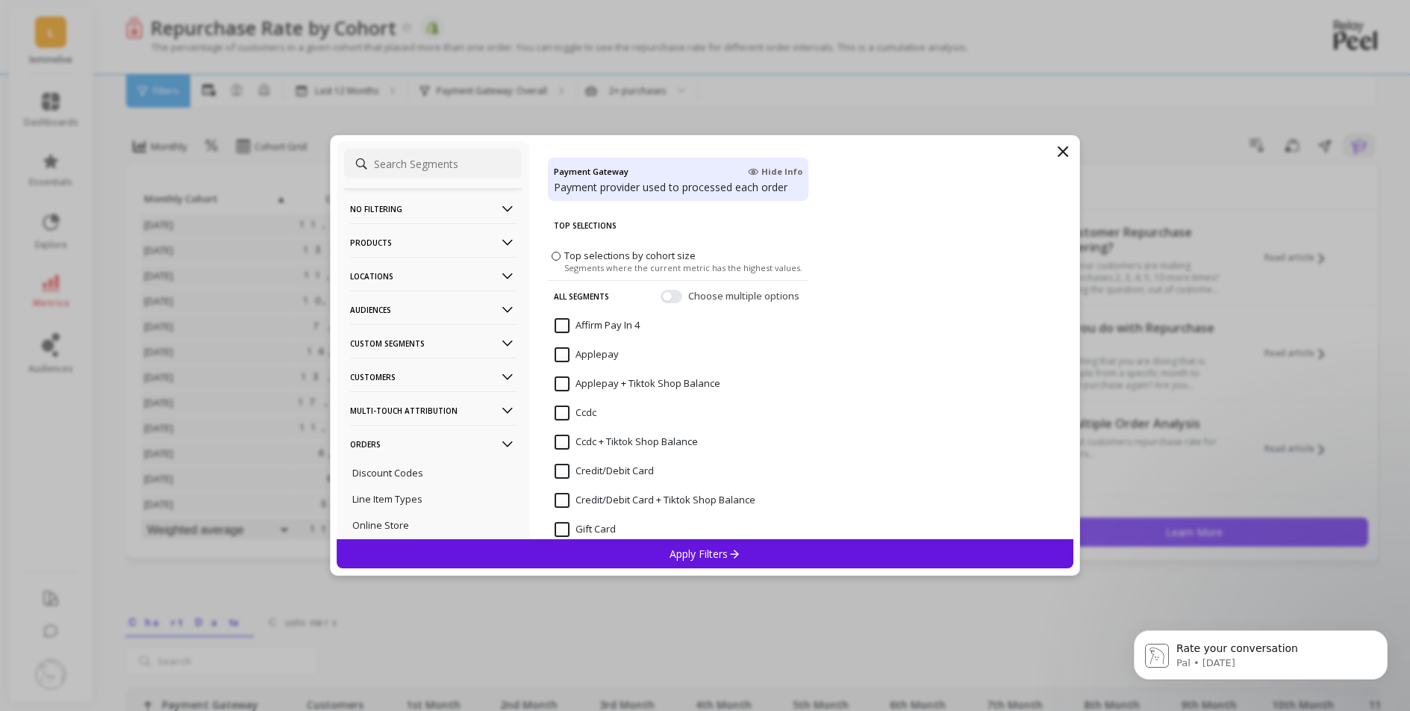
click at [763, 166] on span "Hide Info" at bounding box center [775, 172] width 54 height 12
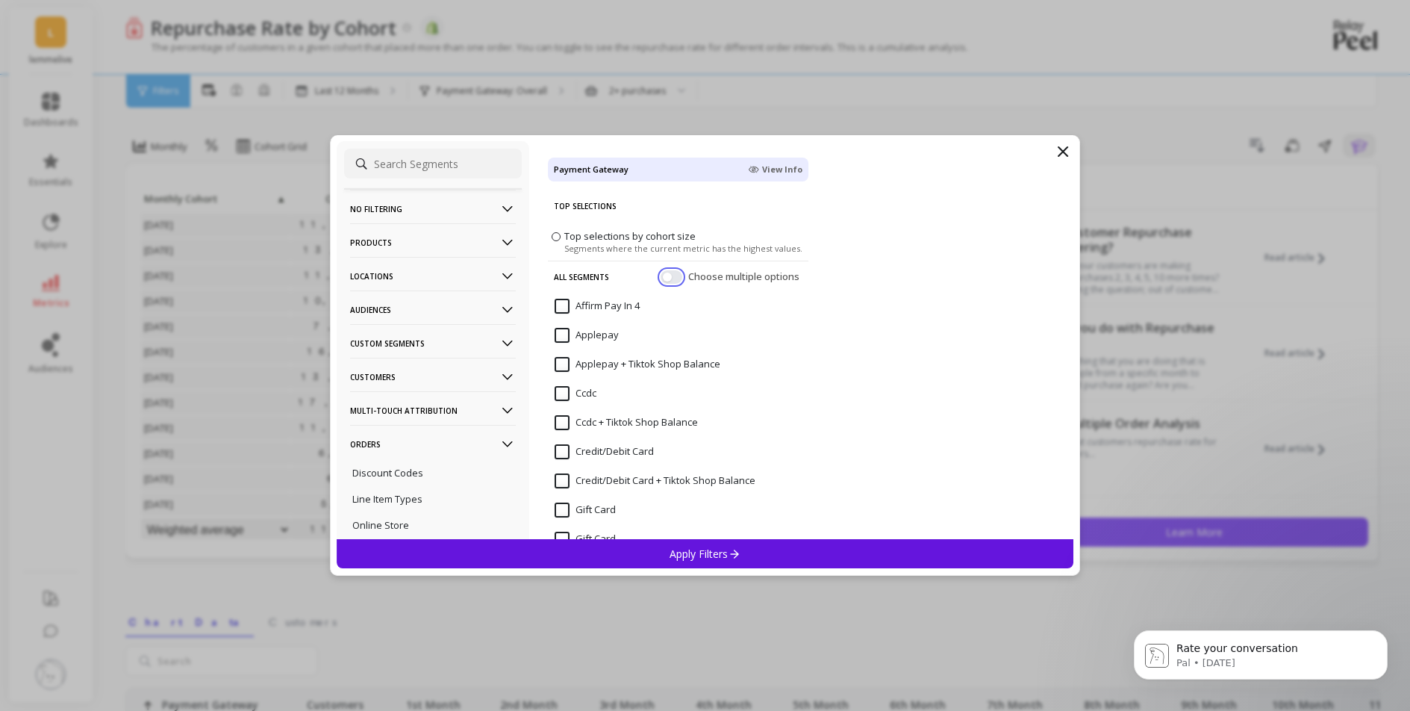
click at [661, 275] on button "button" at bounding box center [672, 276] width 22 height 13
click at [661, 278] on button "button" at bounding box center [672, 276] width 22 height 13
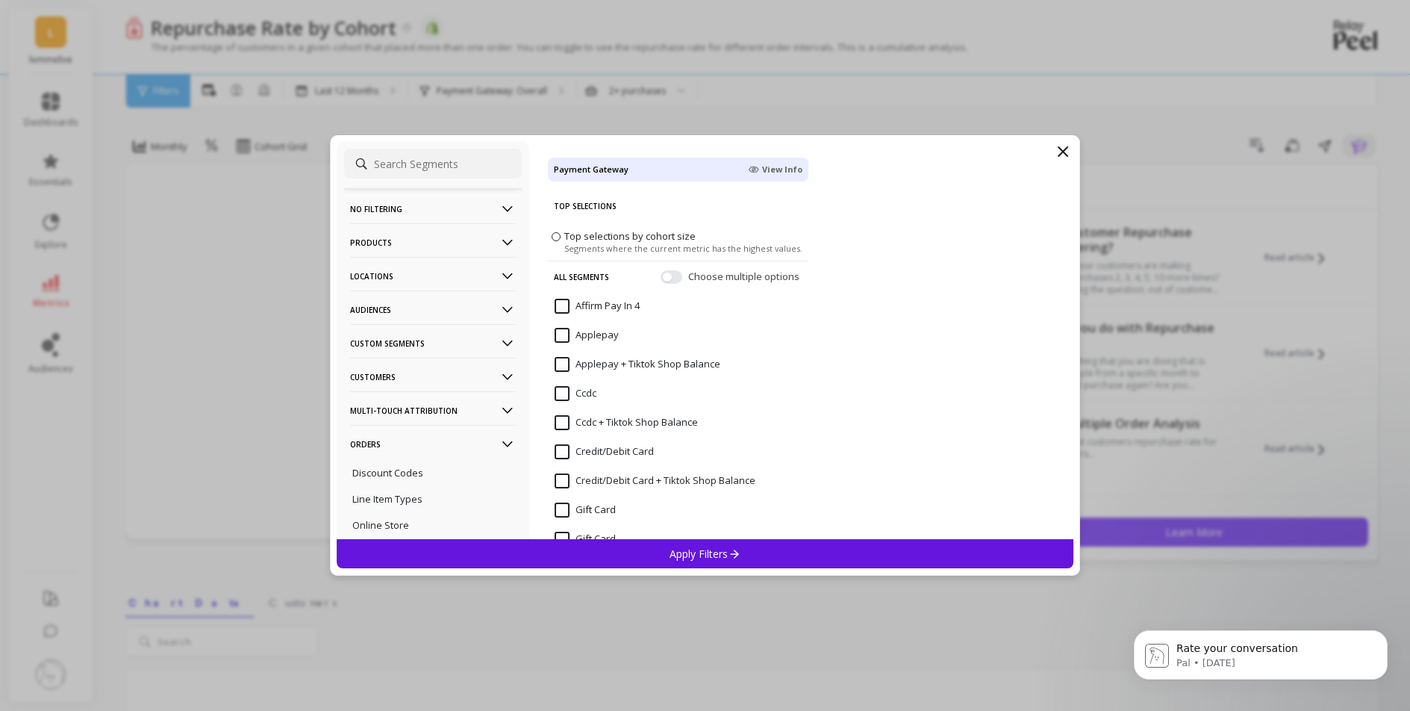
click at [765, 171] on span "View Info" at bounding box center [775, 169] width 54 height 12
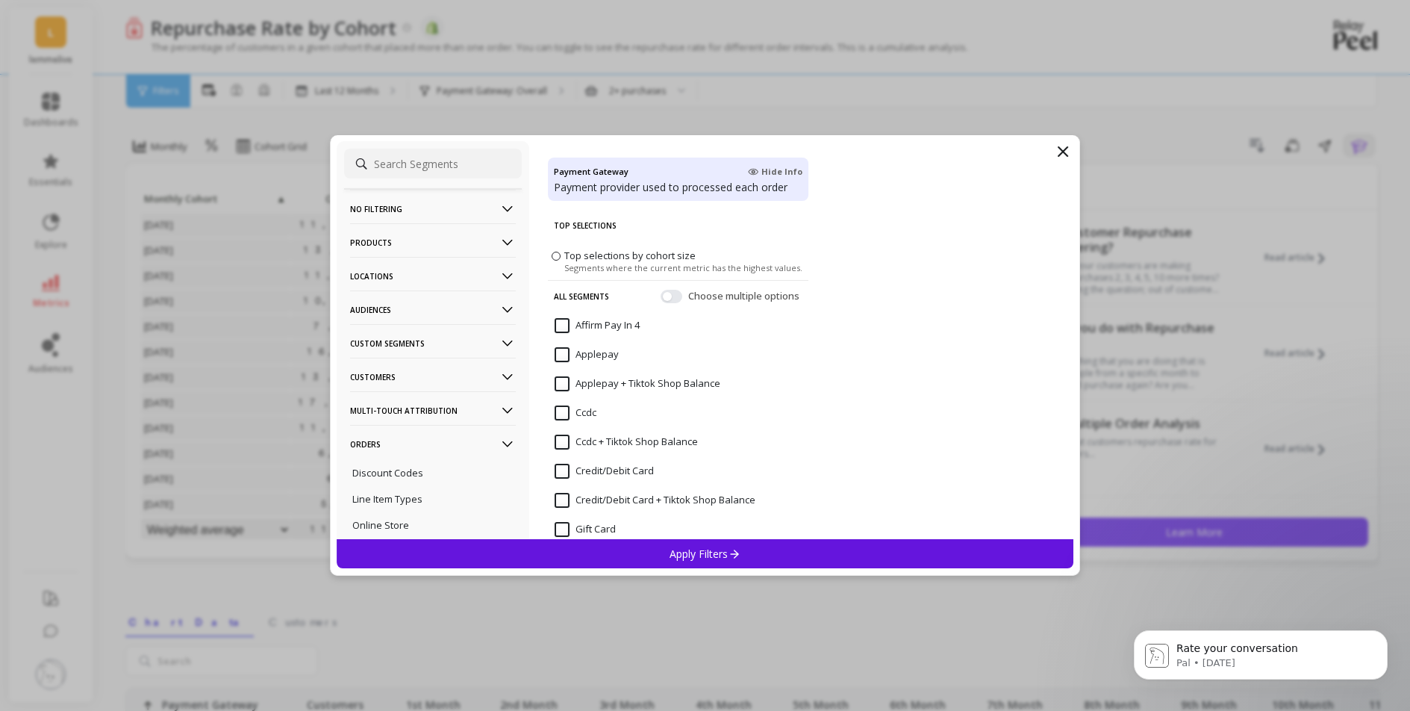
click at [1055, 149] on icon at bounding box center [1063, 152] width 18 height 18
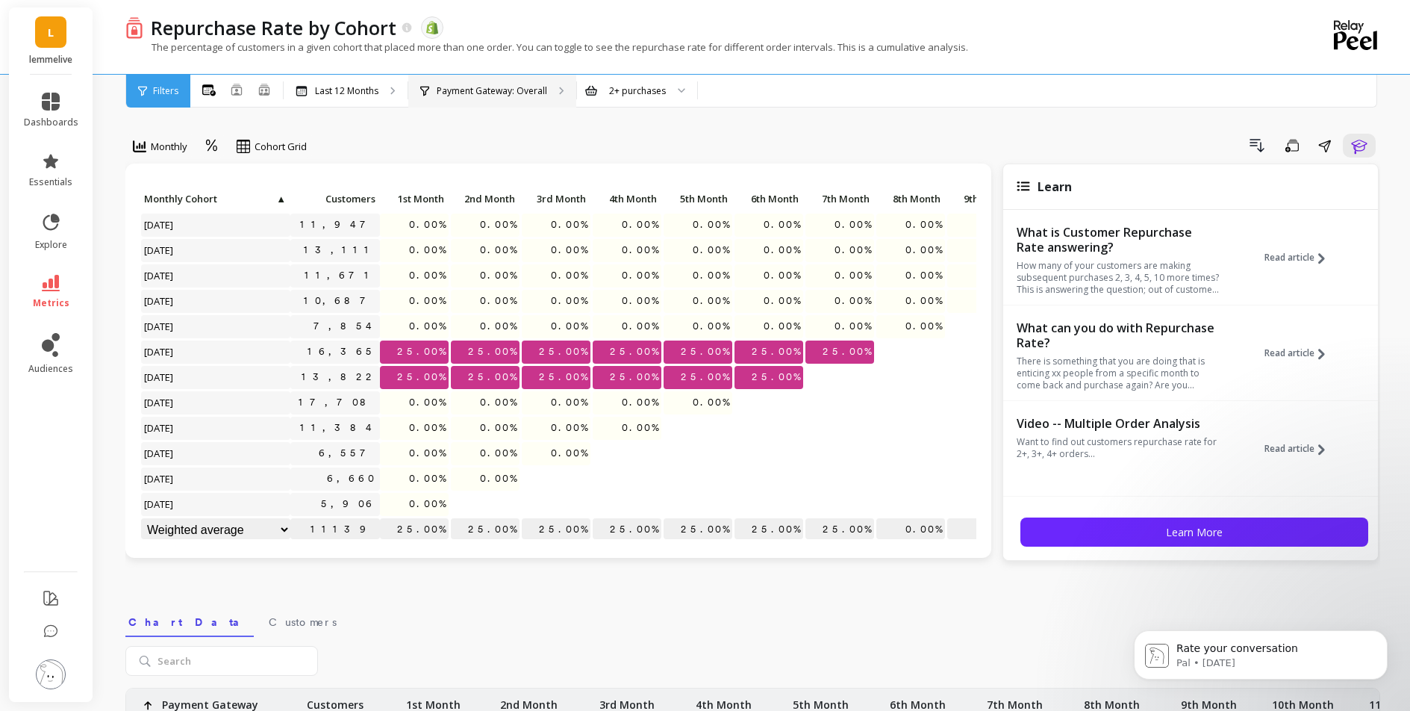
click at [542, 100] on div "Payment Gateway: Overall" at bounding box center [492, 91] width 168 height 33
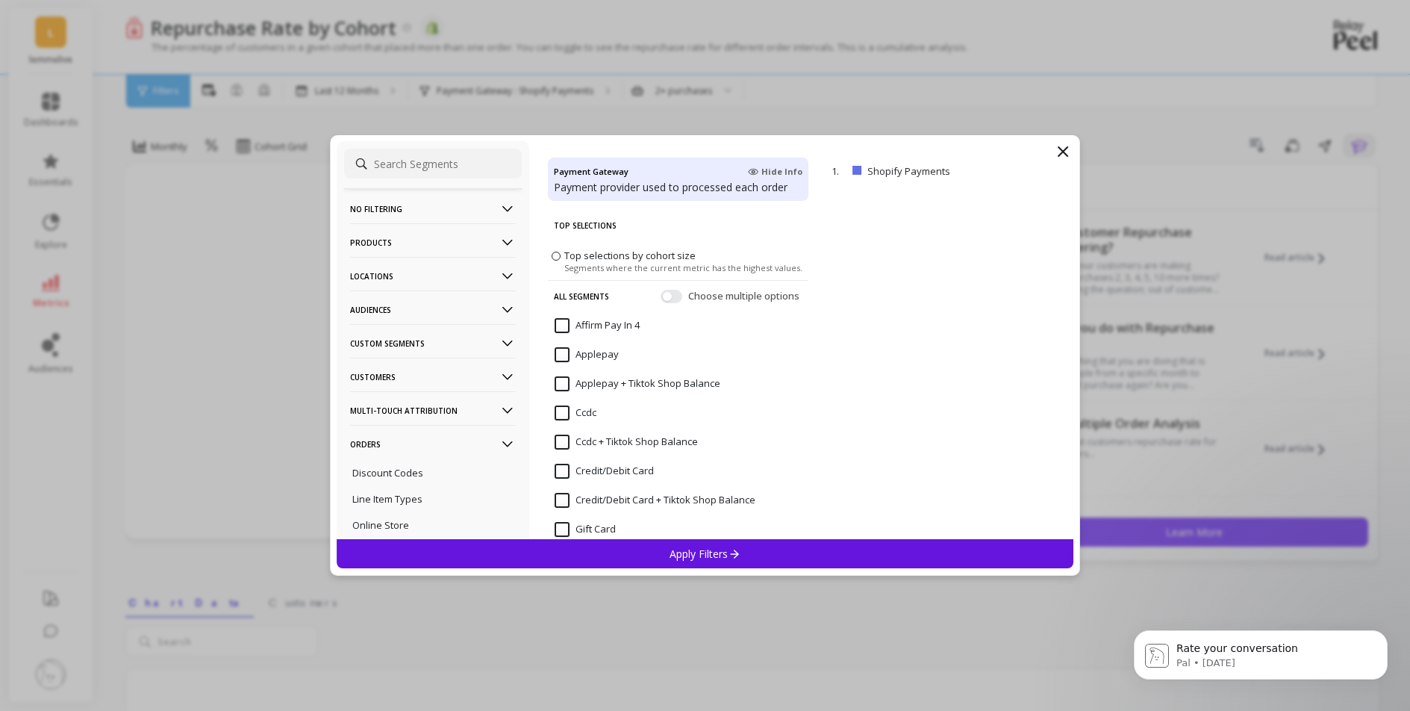
click at [0, 0] on p "remove" at bounding box center [0, 0] width 0 height 0
click at [1067, 149] on icon at bounding box center [1063, 152] width 18 height 18
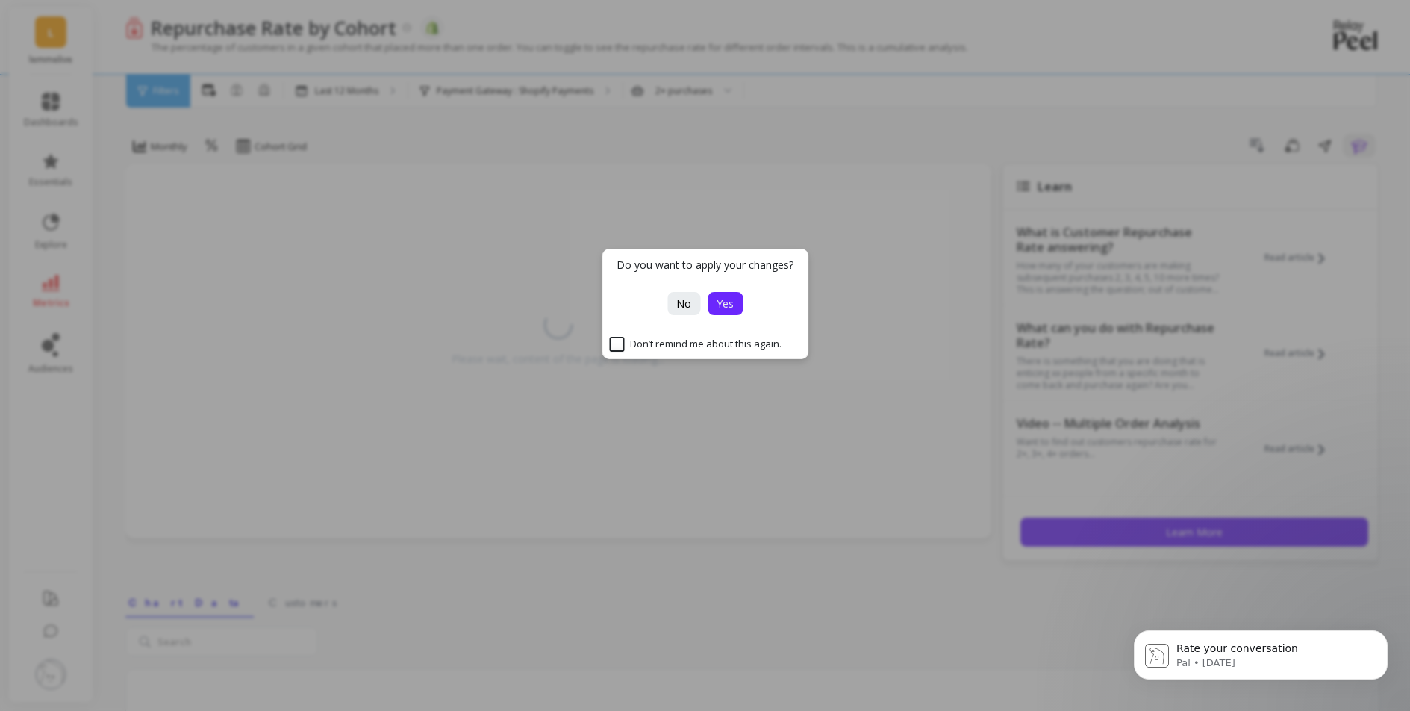
click at [725, 308] on span "Yes" at bounding box center [725, 303] width 17 height 14
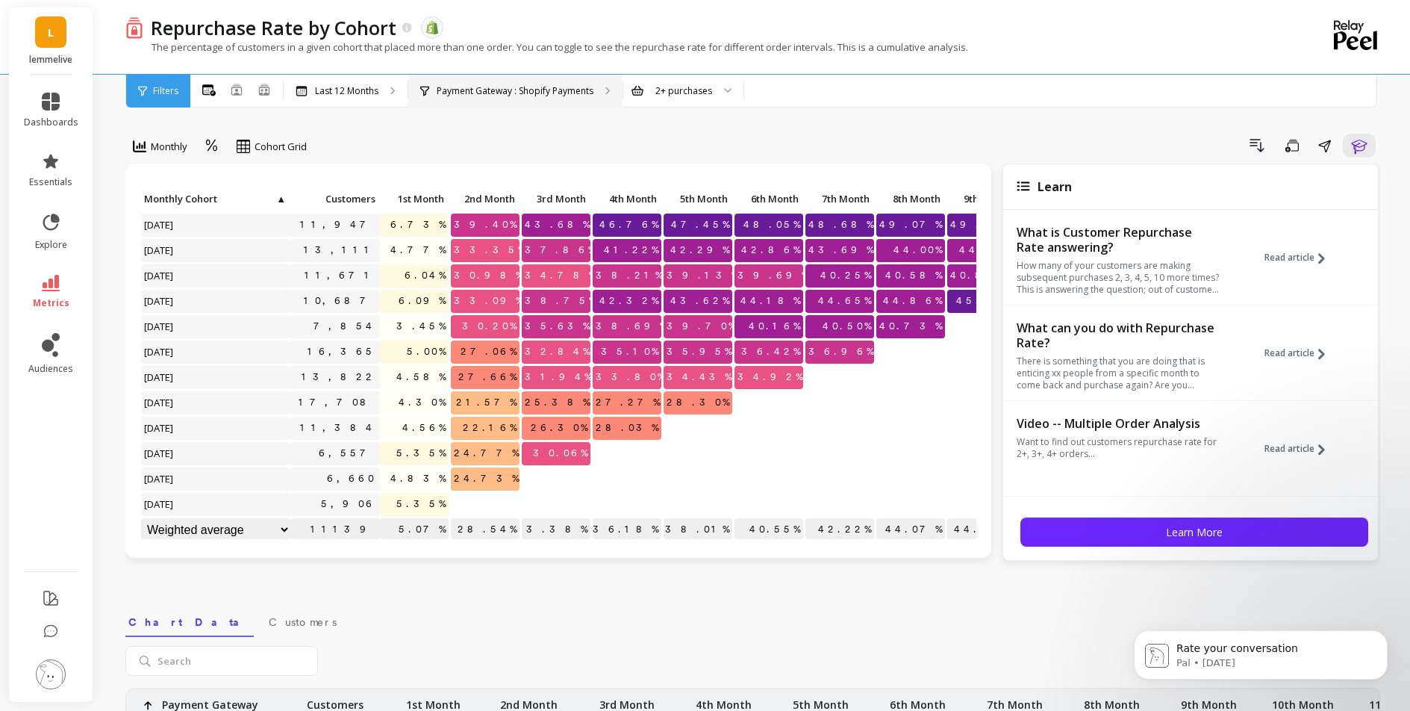
click at [513, 96] on p "Payment Gateway : Shopify Payments" at bounding box center [515, 91] width 157 height 12
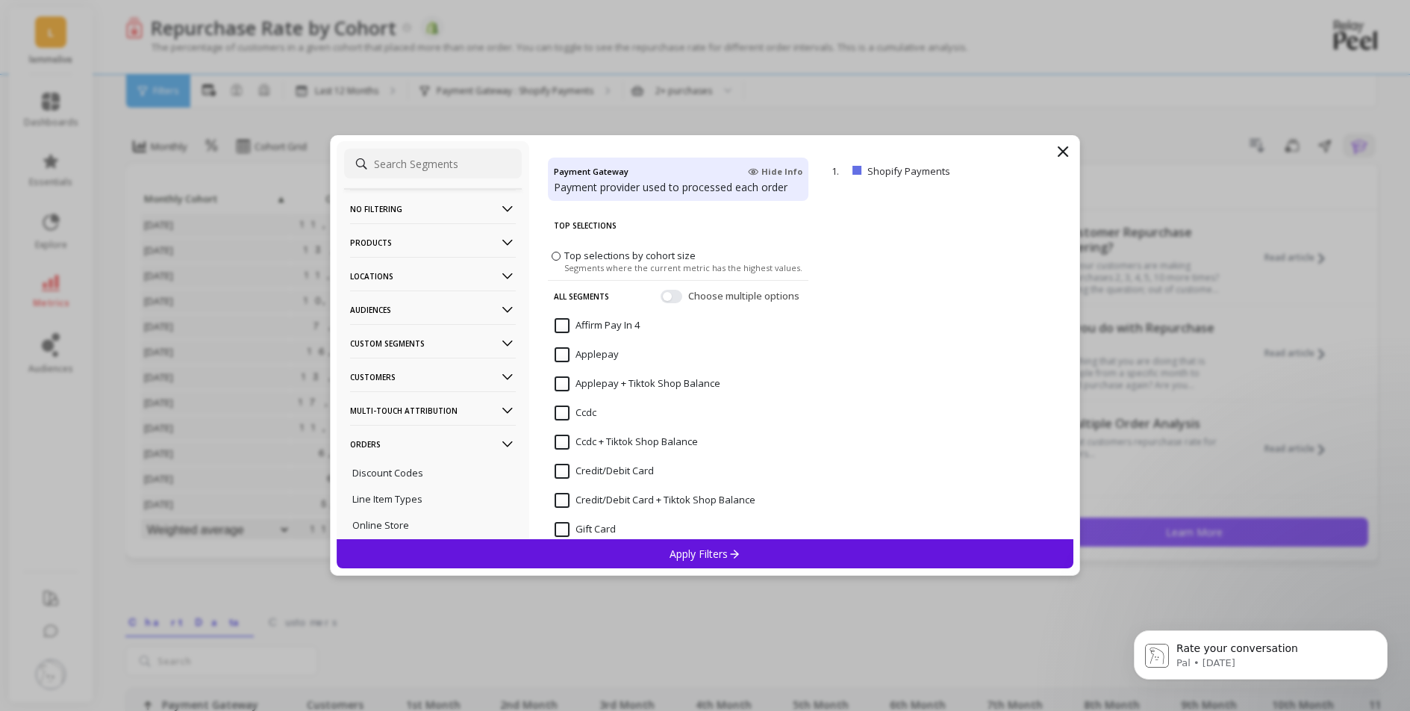
click at [890, 139] on div "No filtering Overall Products Product Collections Product Tags Product Types Pr…" at bounding box center [705, 355] width 751 height 440
click at [1058, 151] on icon at bounding box center [1063, 152] width 18 height 18
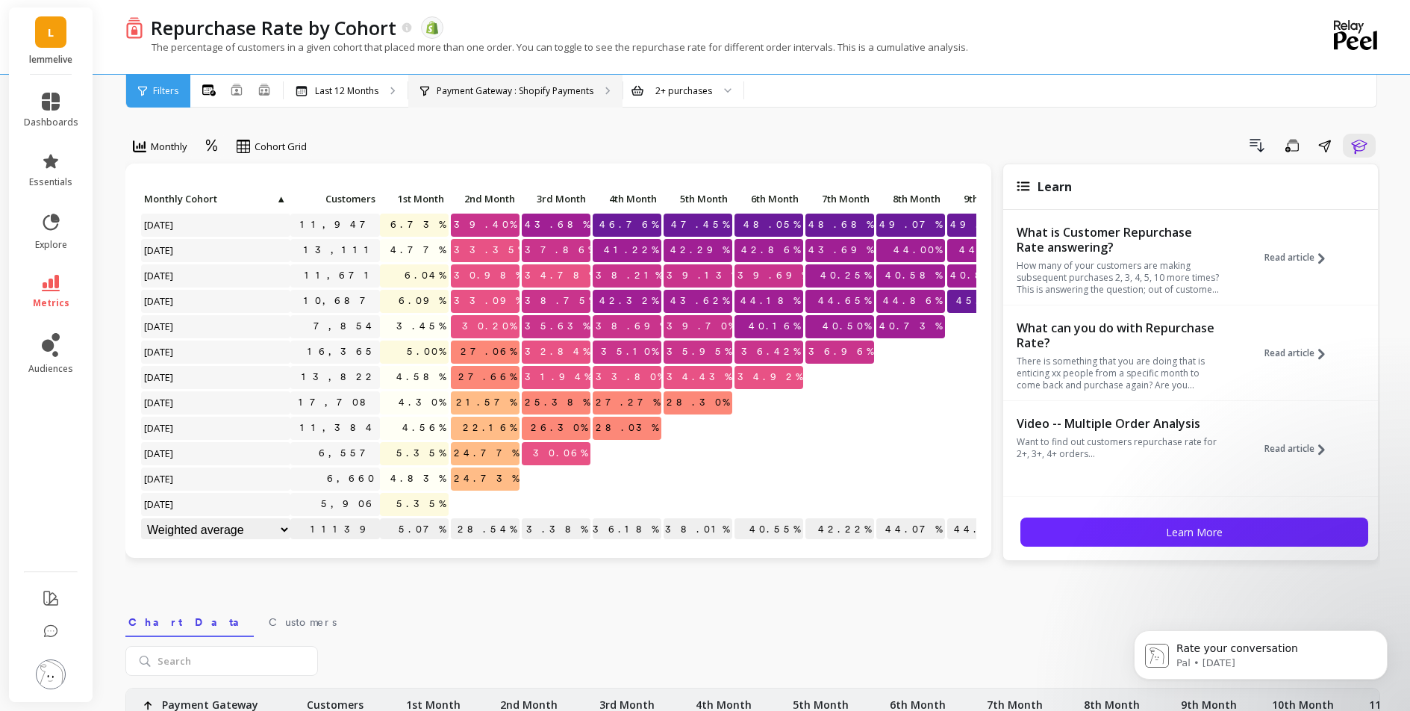
click at [497, 96] on p "Payment Gateway : Shopify Payments" at bounding box center [515, 91] width 157 height 12
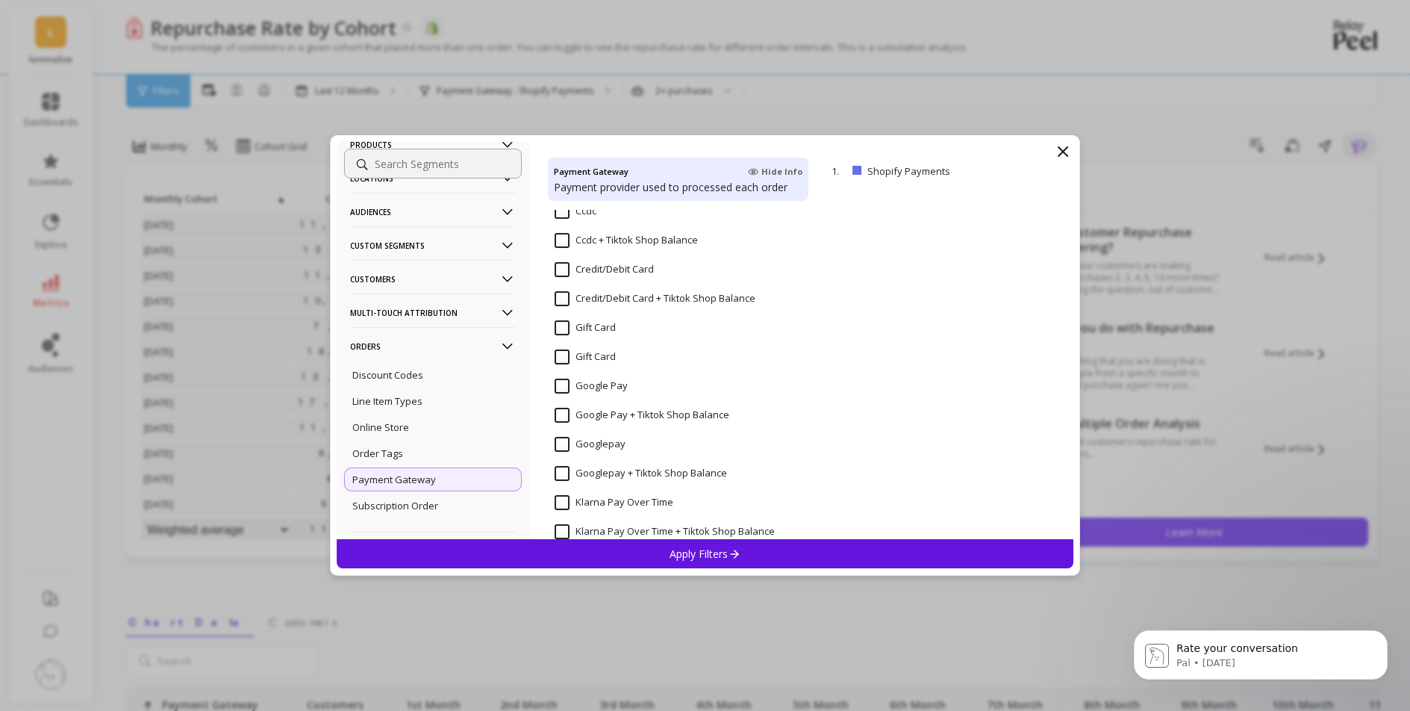
scroll to position [147, 0]
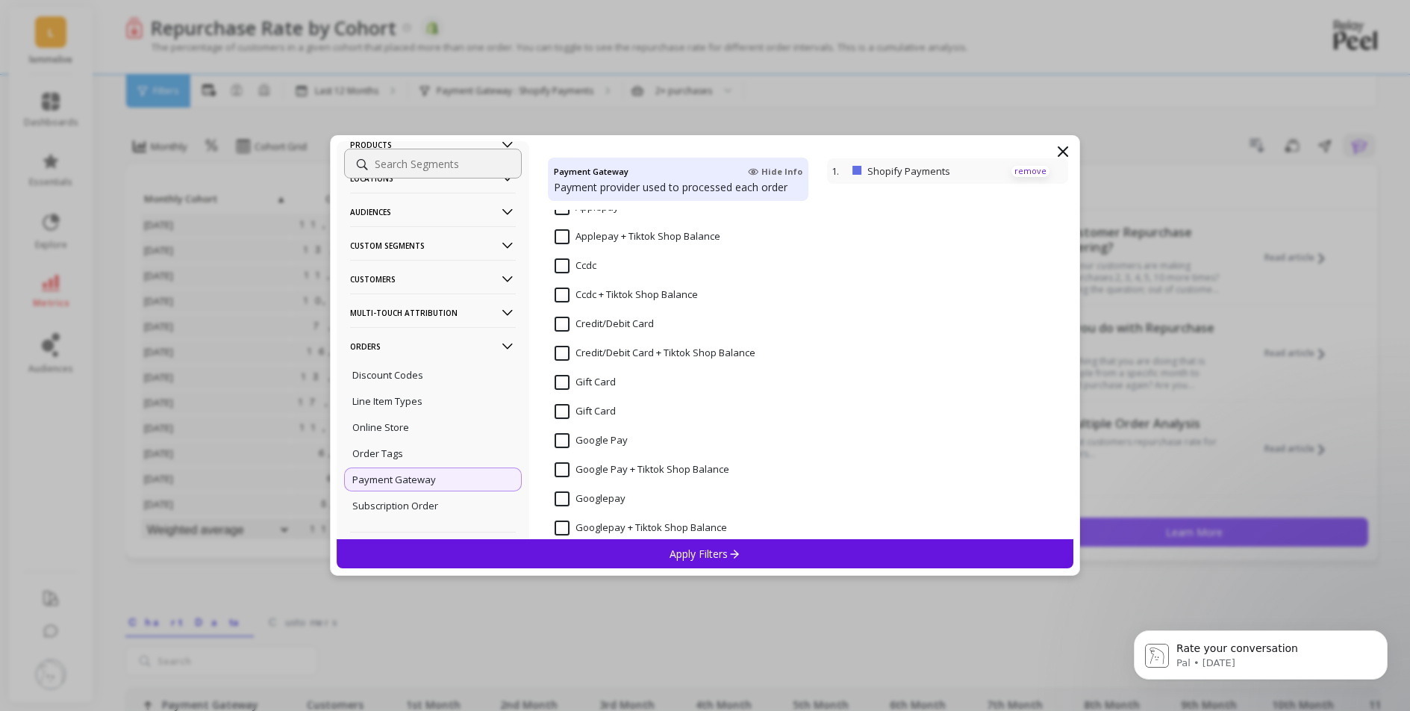
click at [1025, 171] on p "remove" at bounding box center [1030, 171] width 38 height 11
click at [390, 434] on div "Online Store" at bounding box center [433, 427] width 178 height 24
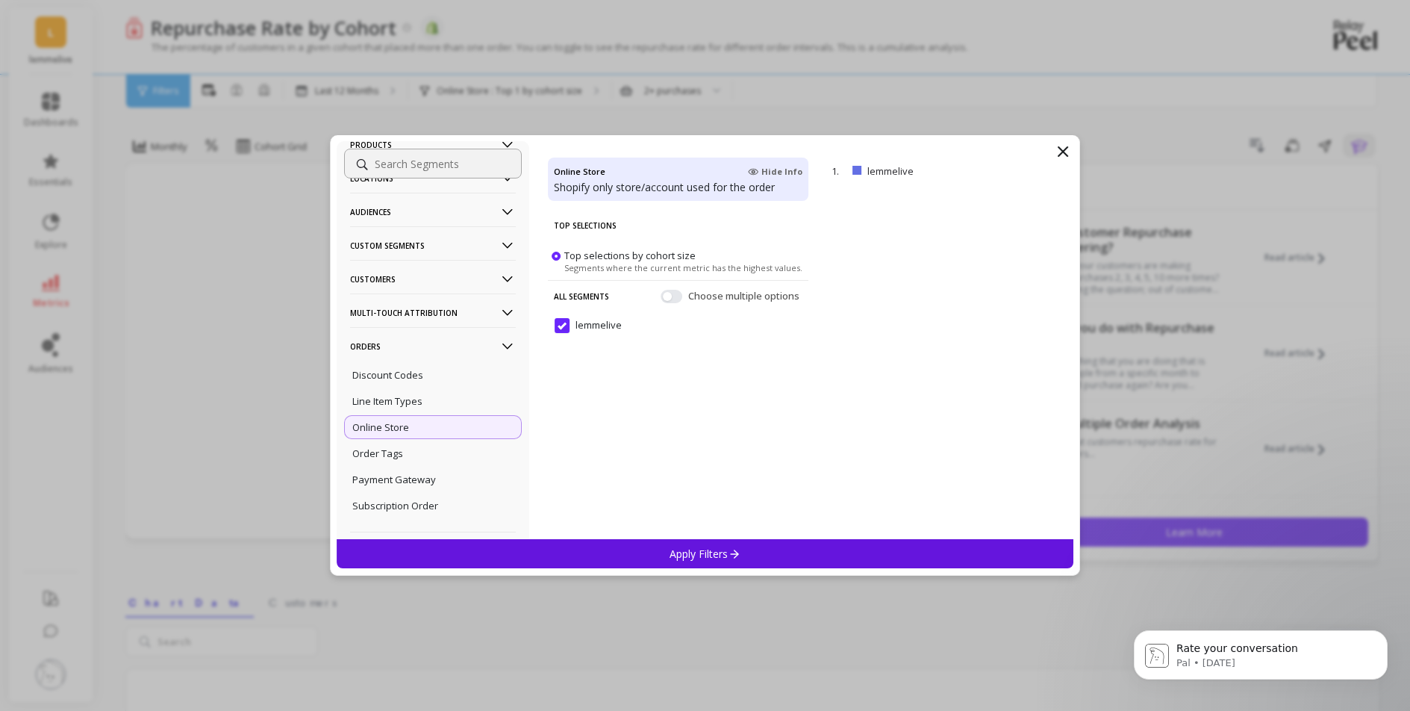
click at [762, 554] on div "Apply Filters" at bounding box center [705, 553] width 737 height 29
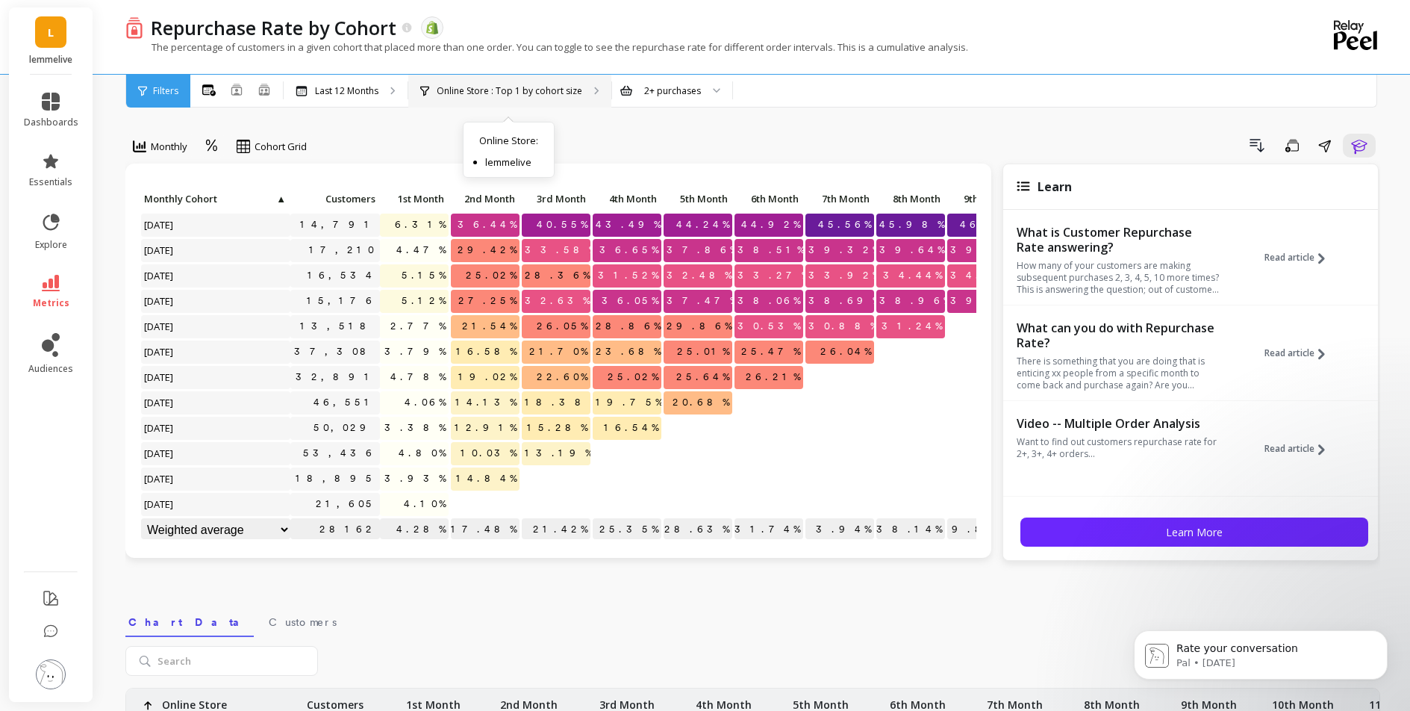
click at [502, 90] on p "Online Store : Top 1 by cohort size" at bounding box center [510, 91] width 146 height 12
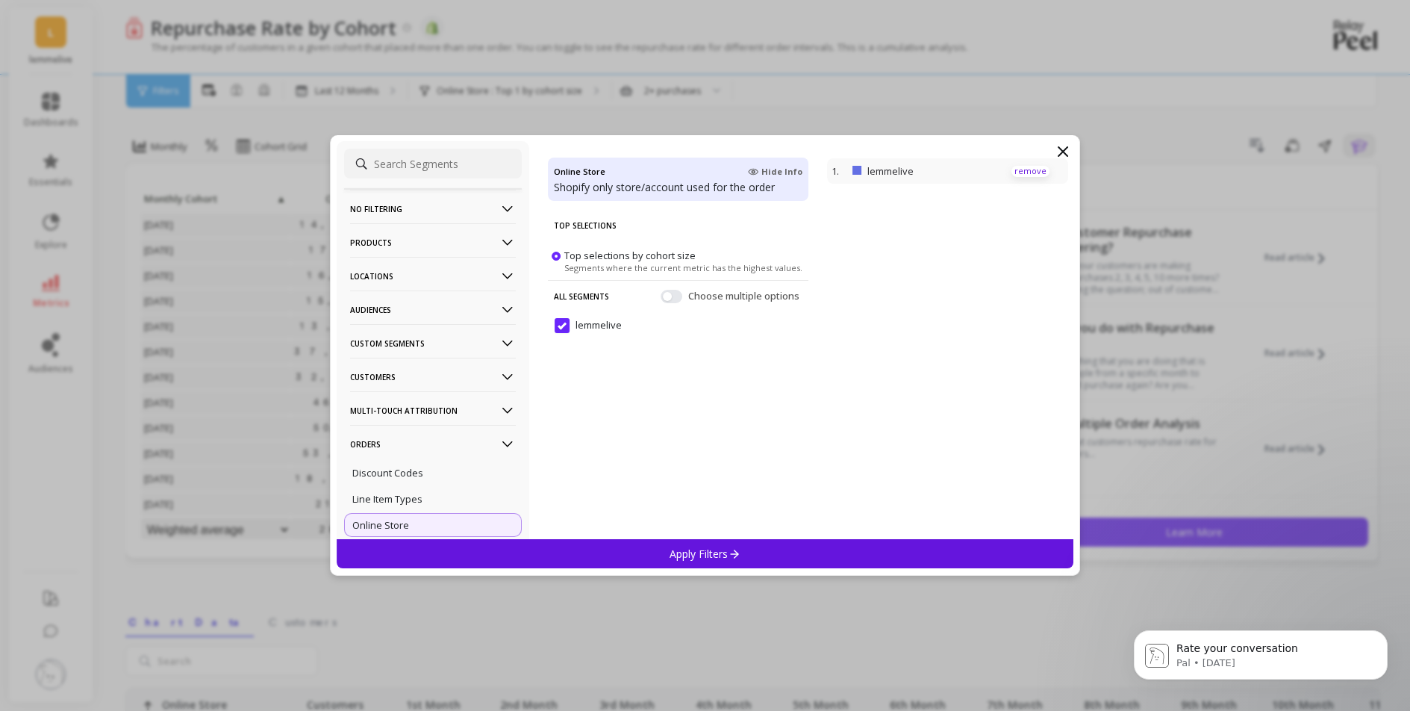
click at [1016, 173] on p "remove" at bounding box center [1030, 171] width 38 height 11
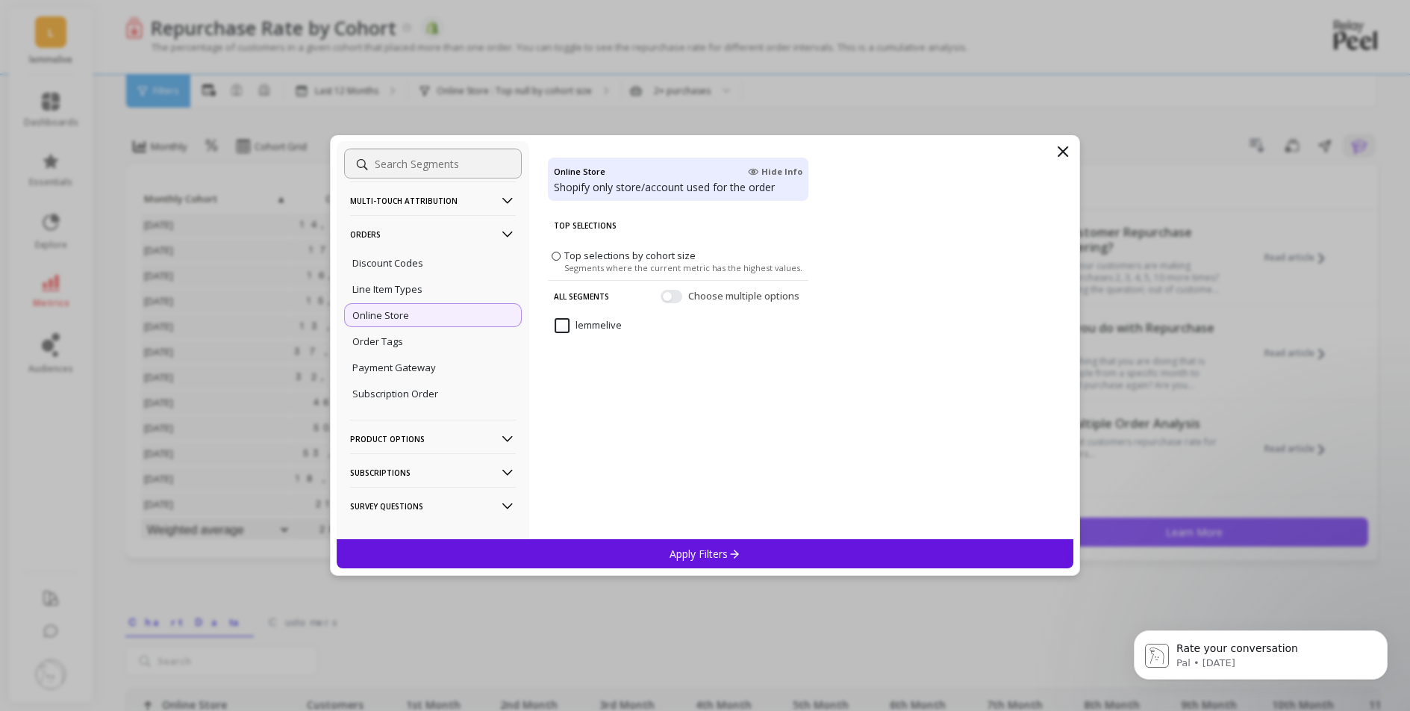
scroll to position [228, 0]
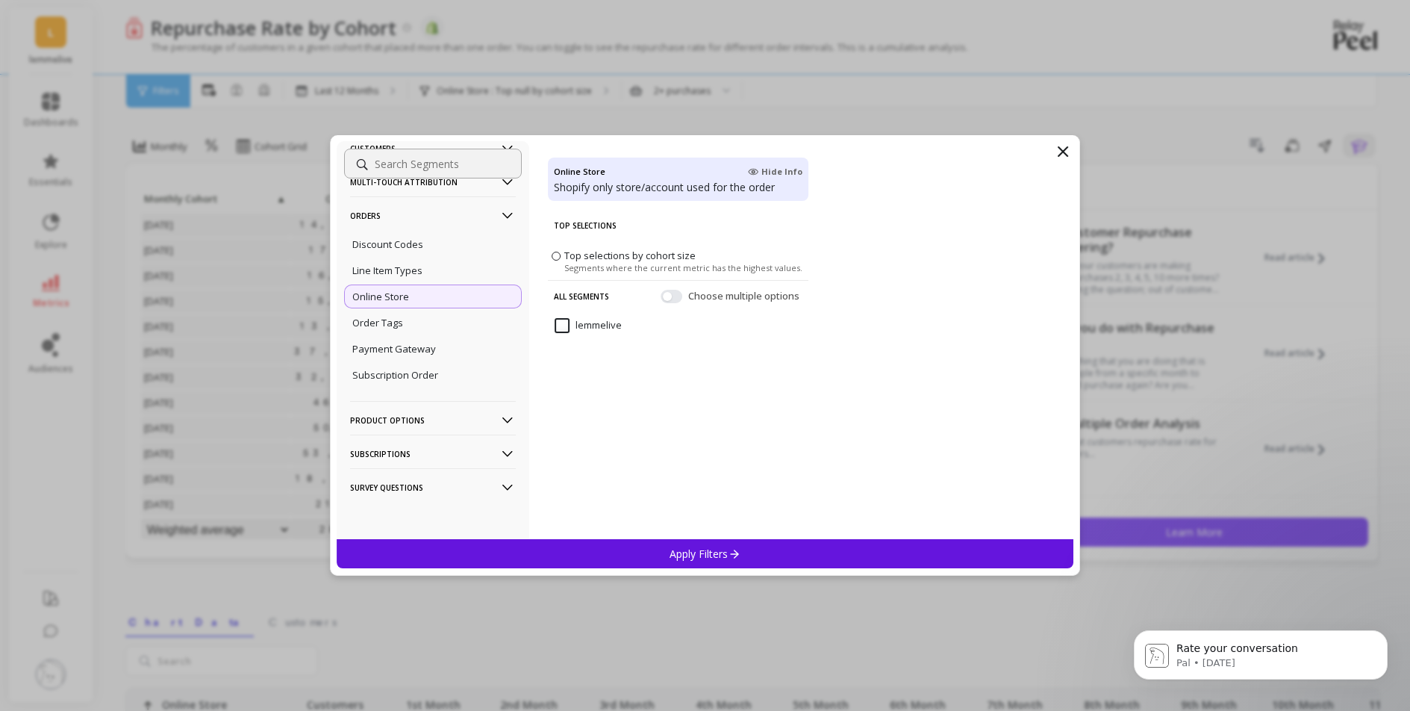
click at [1061, 146] on icon at bounding box center [1063, 152] width 18 height 18
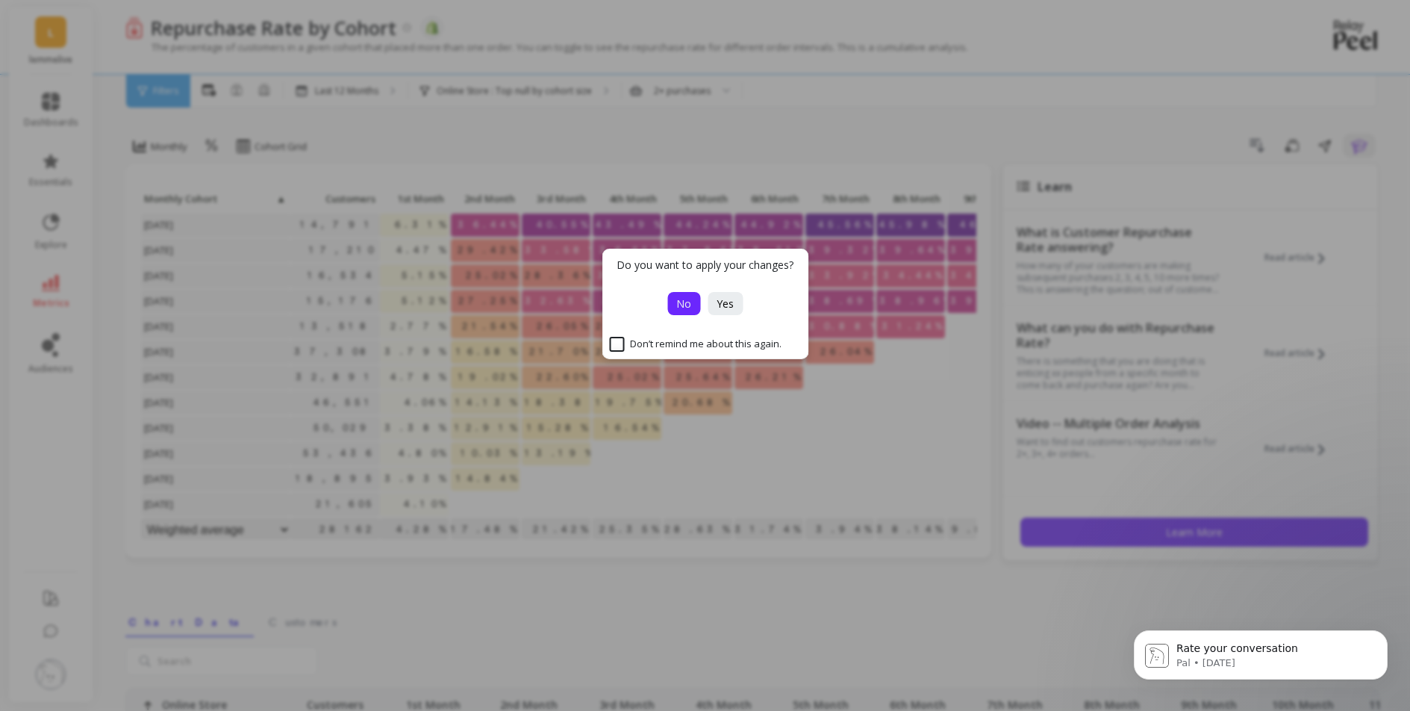
click at [688, 308] on span "No" at bounding box center [683, 303] width 15 height 14
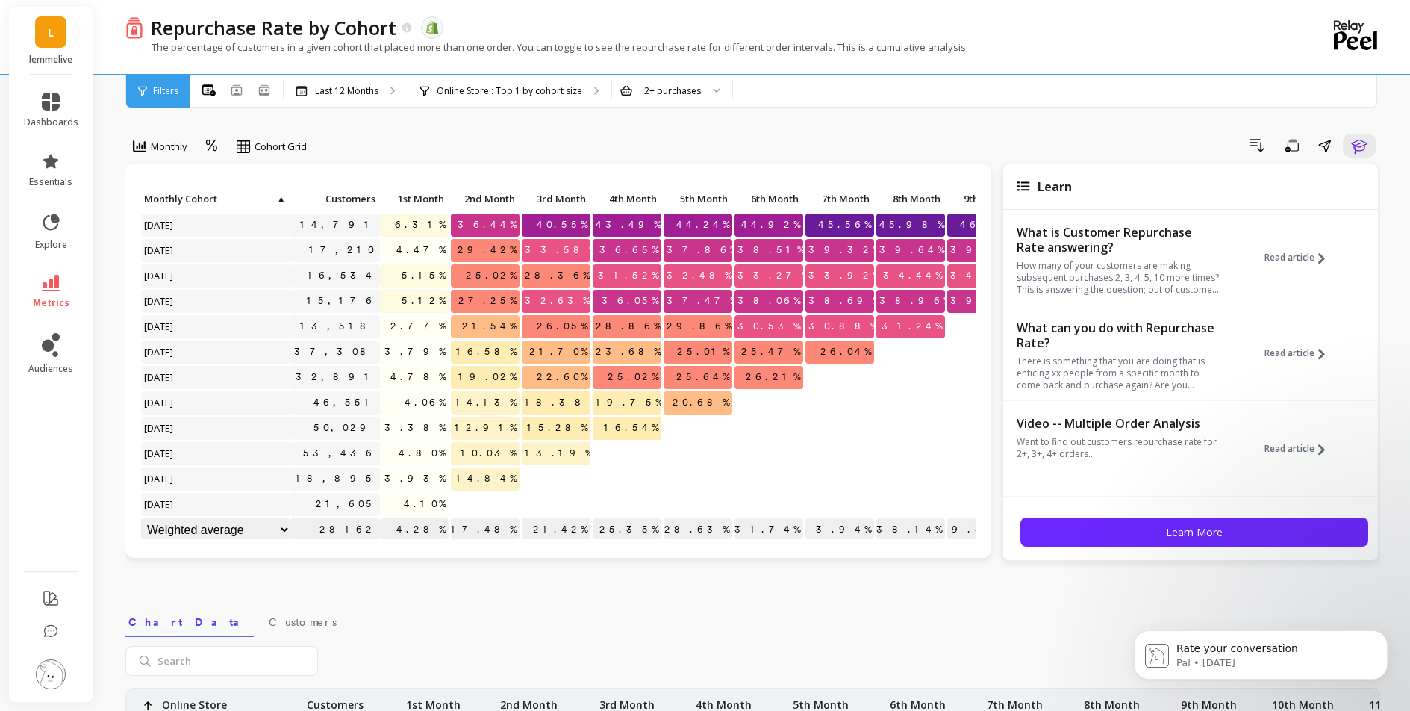
click at [148, 96] on div "Filters" at bounding box center [158, 91] width 64 height 33
click at [519, 97] on div "Online Store : Top 1 by cohort size Online Store : lemmelive" at bounding box center [509, 91] width 203 height 33
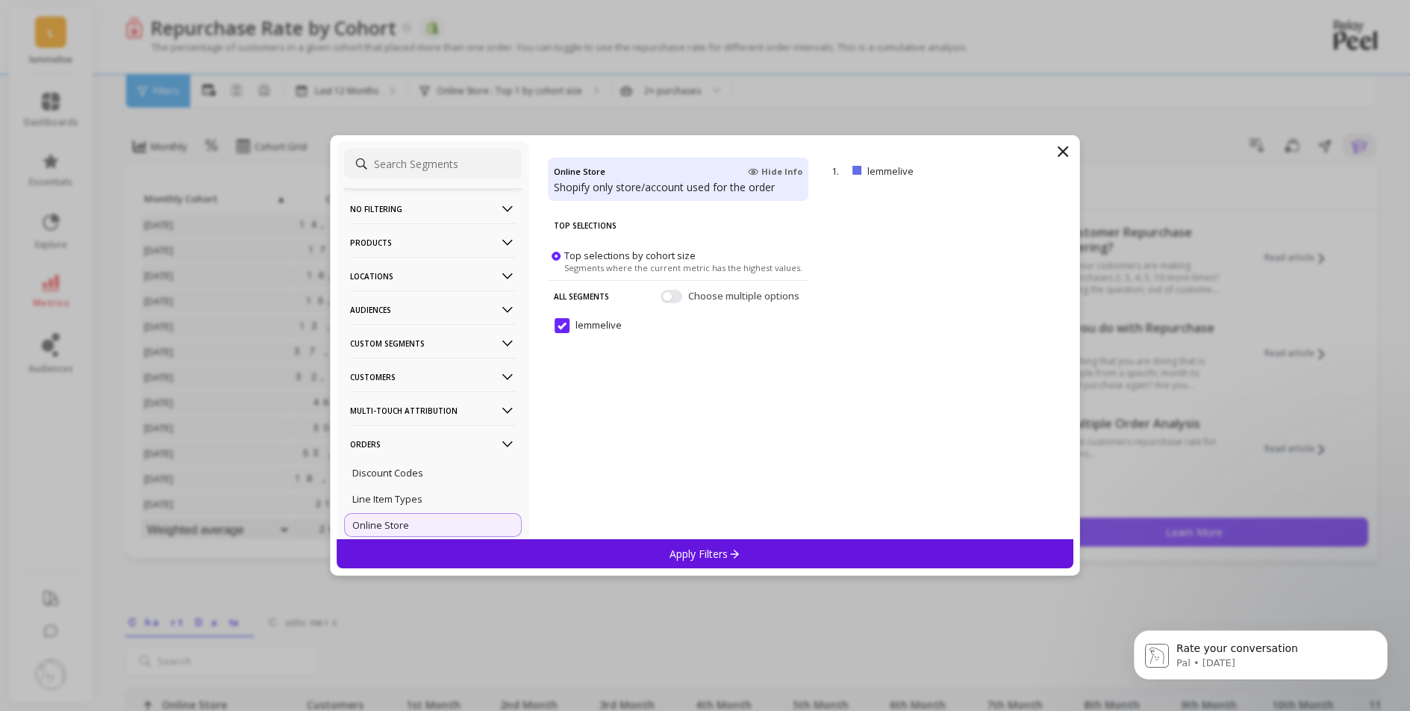
click at [0, 0] on p "remove" at bounding box center [0, 0] width 0 height 0
click at [828, 561] on div "Apply Filters" at bounding box center [705, 553] width 737 height 29
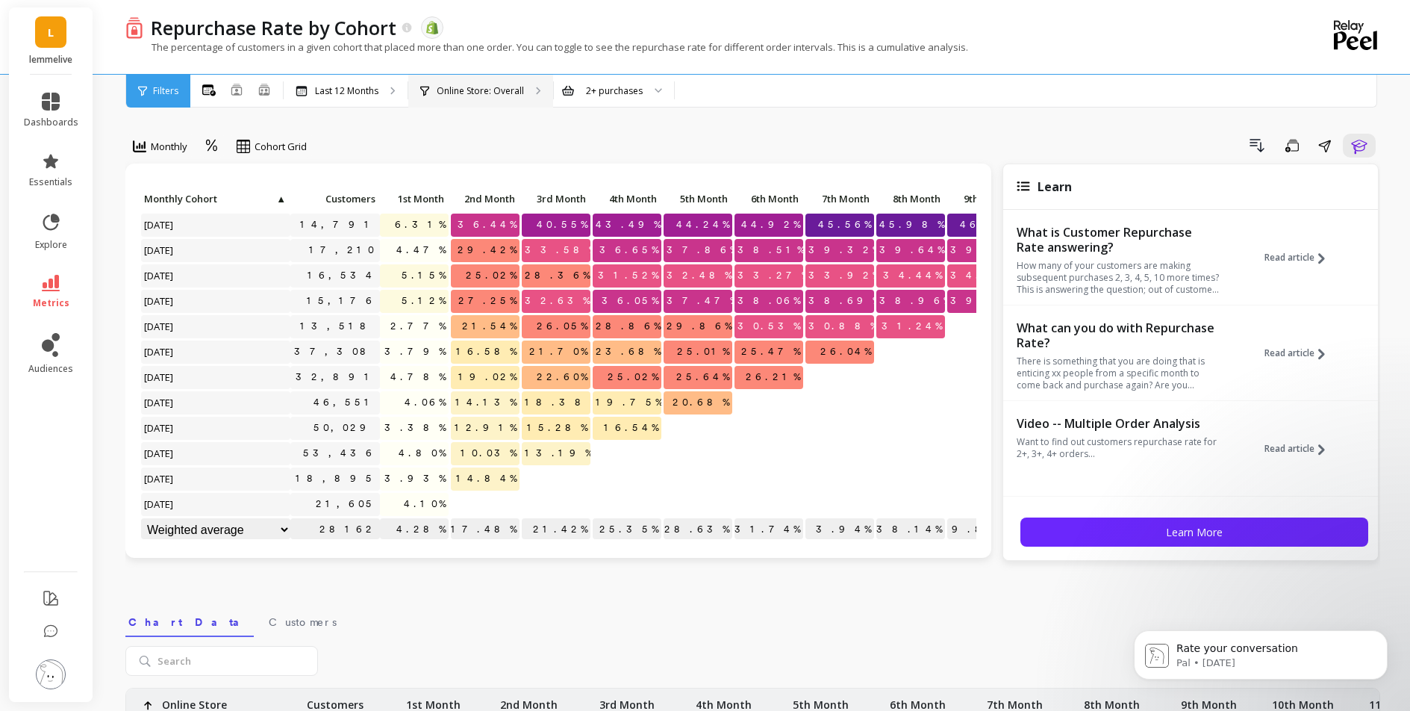
click at [522, 93] on p "Online Store: Overall" at bounding box center [480, 91] width 87 height 12
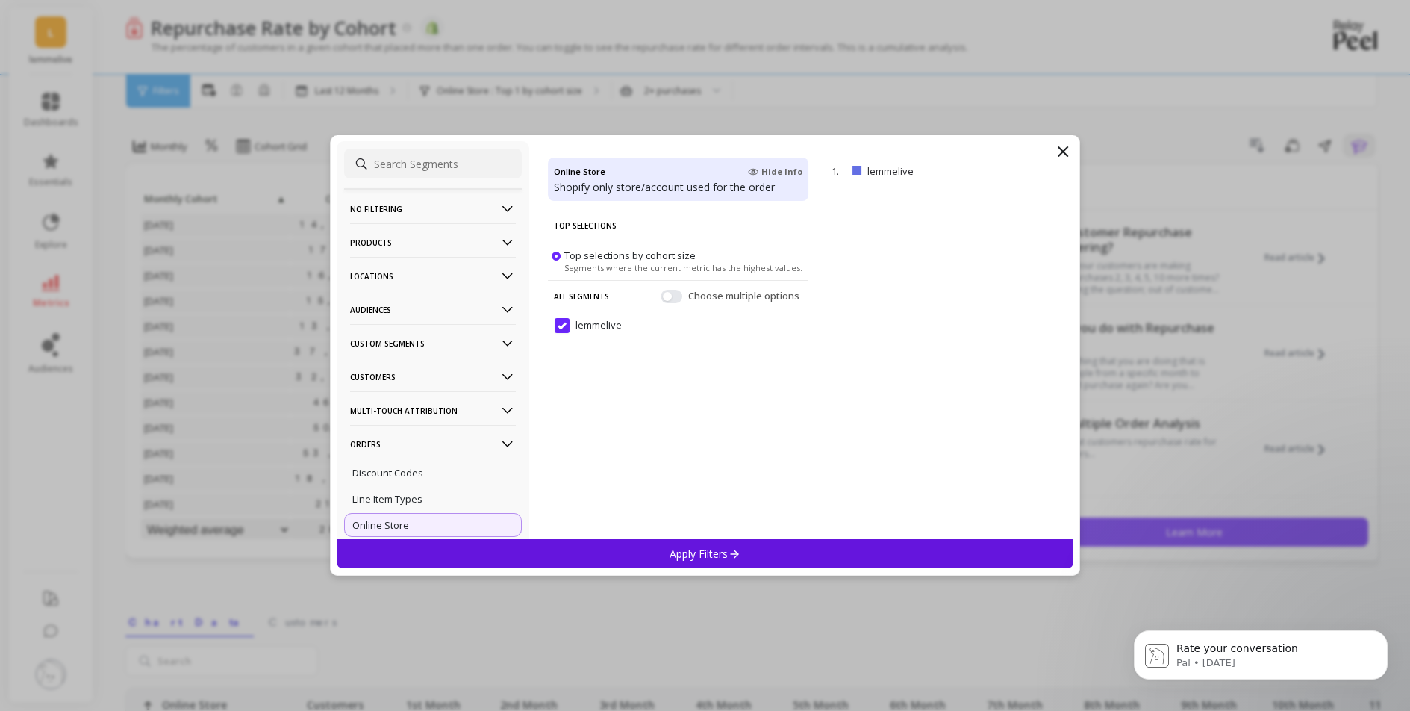
click at [776, 172] on span "Hide Info" at bounding box center [775, 172] width 54 height 12
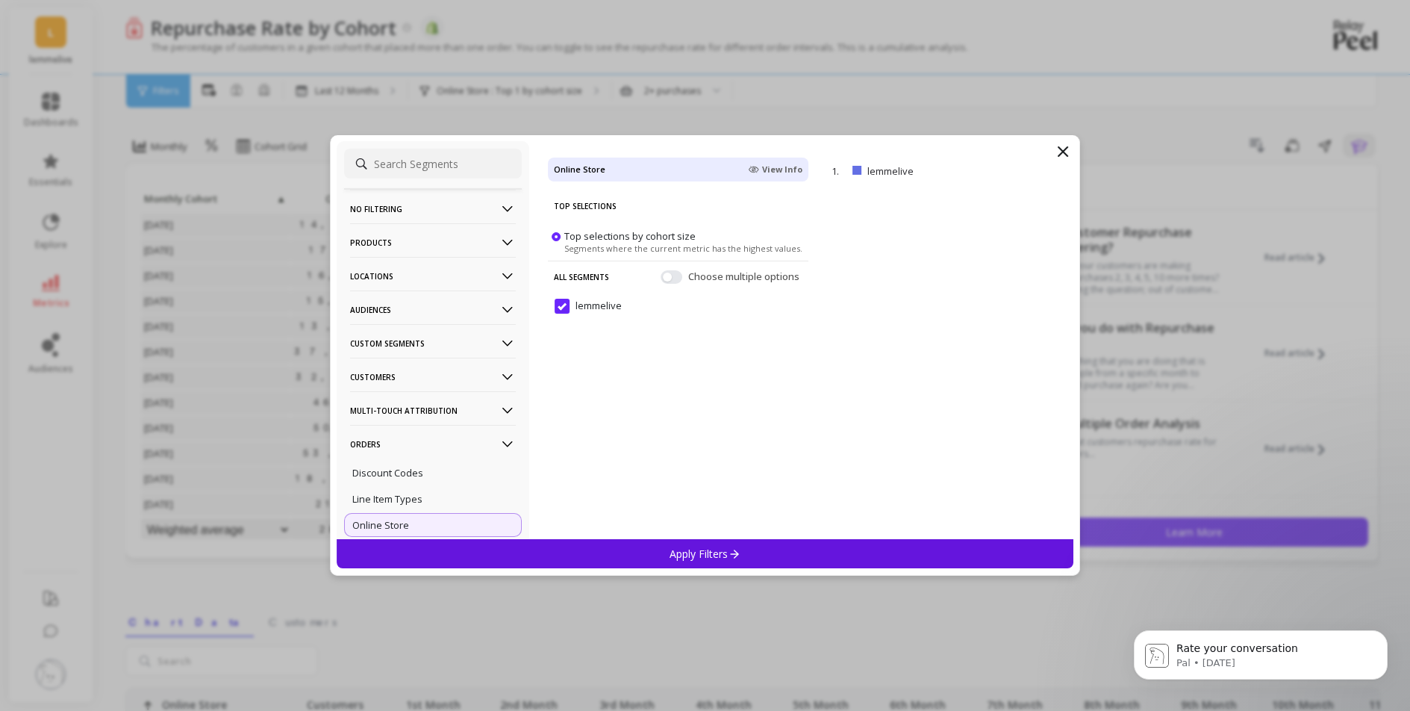
click at [558, 307] on input "lemmelive" at bounding box center [588, 306] width 67 height 15
click at [773, 551] on div "Apply Filters" at bounding box center [705, 553] width 737 height 29
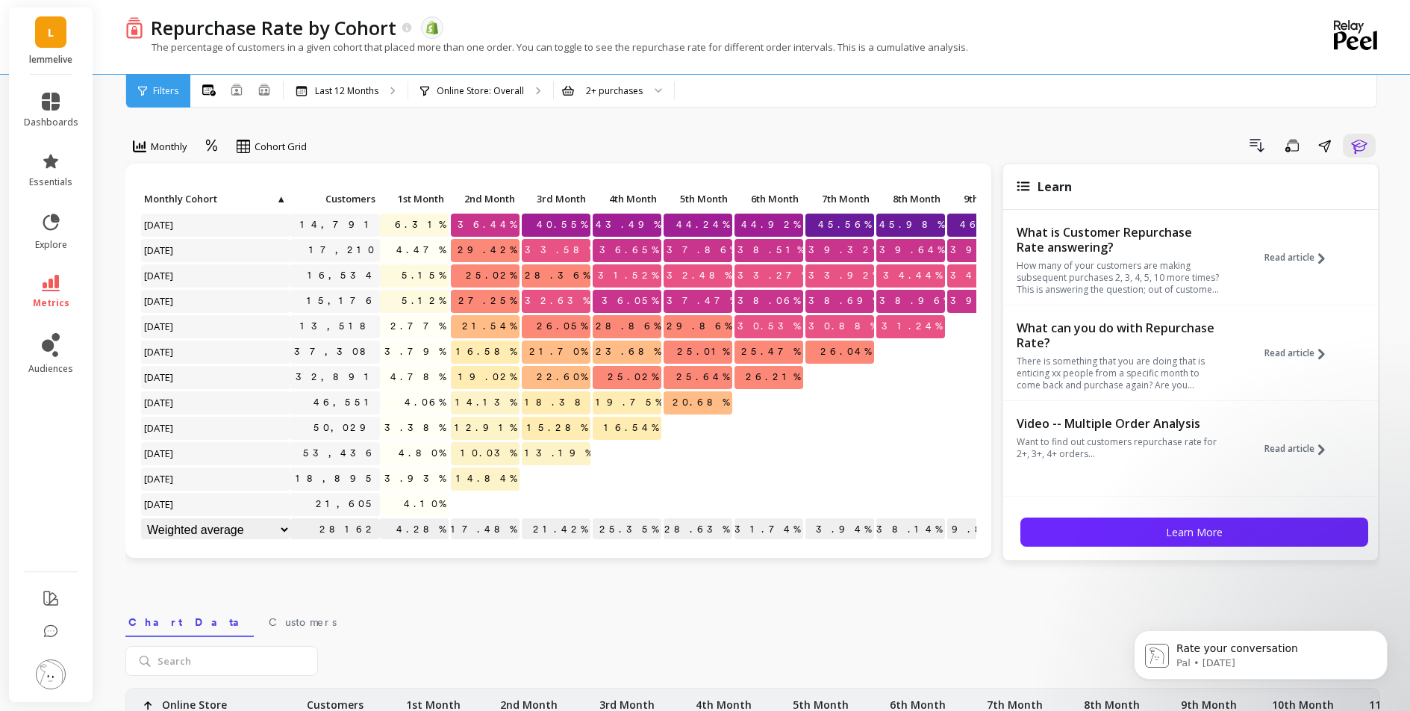
click at [160, 102] on div "Filters" at bounding box center [158, 91] width 64 height 33
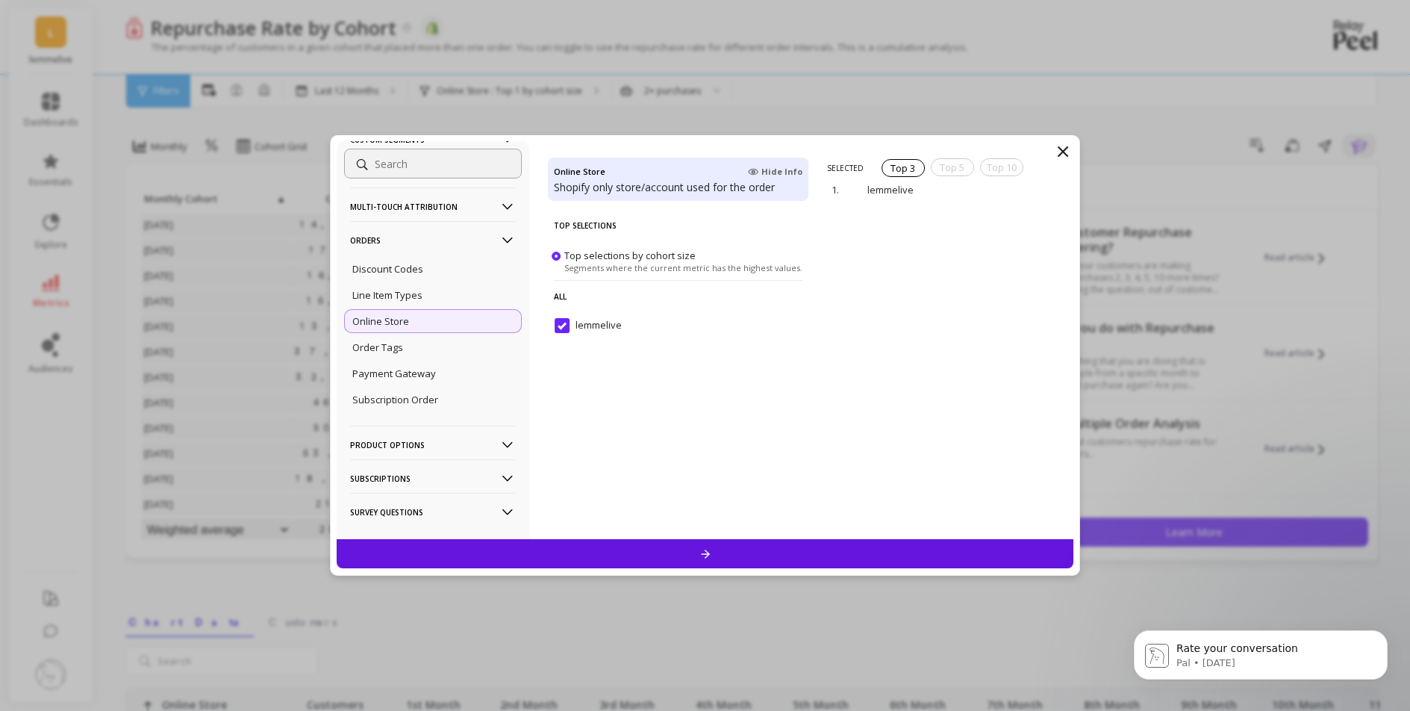
scroll to position [210, 0]
click at [395, 368] on p "Payment Gateway" at bounding box center [394, 367] width 84 height 13
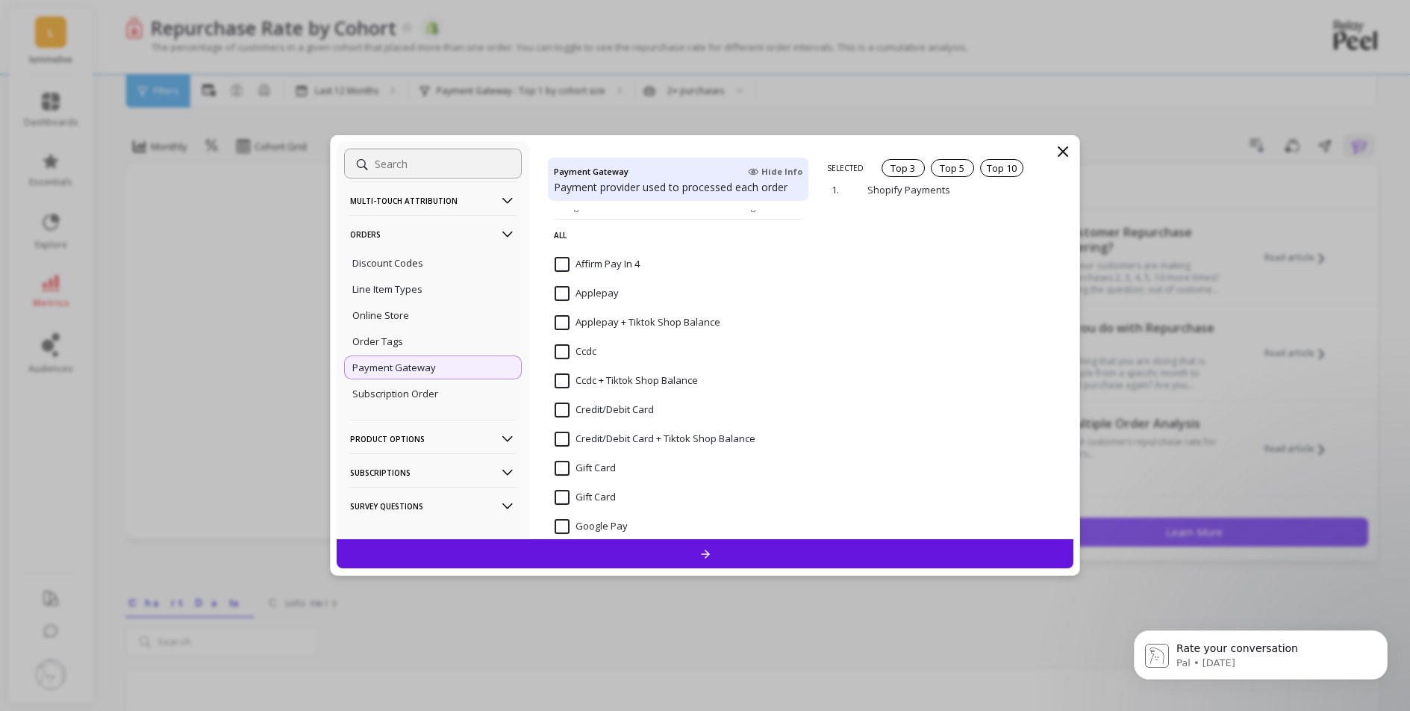
scroll to position [59, 0]
click at [988, 169] on div "Top 10" at bounding box center [1001, 168] width 43 height 18
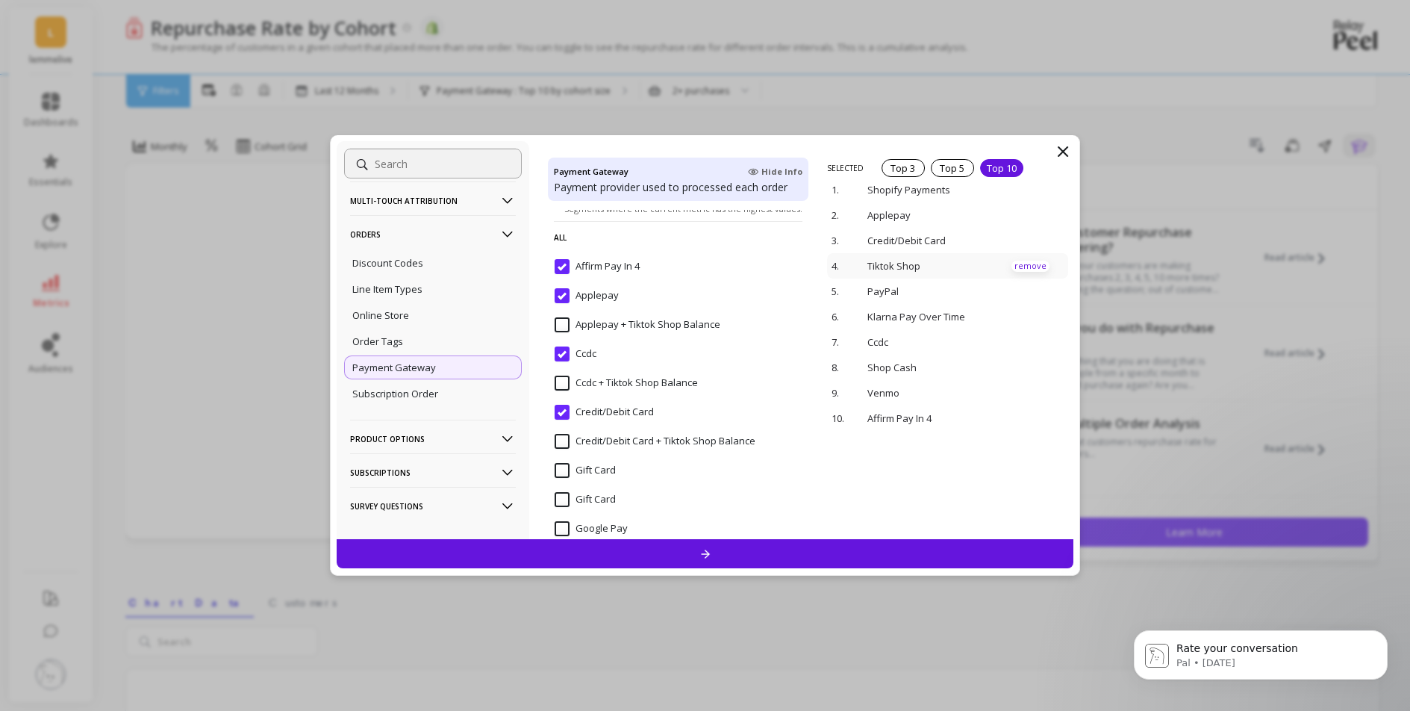
click at [1011, 263] on p "remove" at bounding box center [1030, 265] width 38 height 11
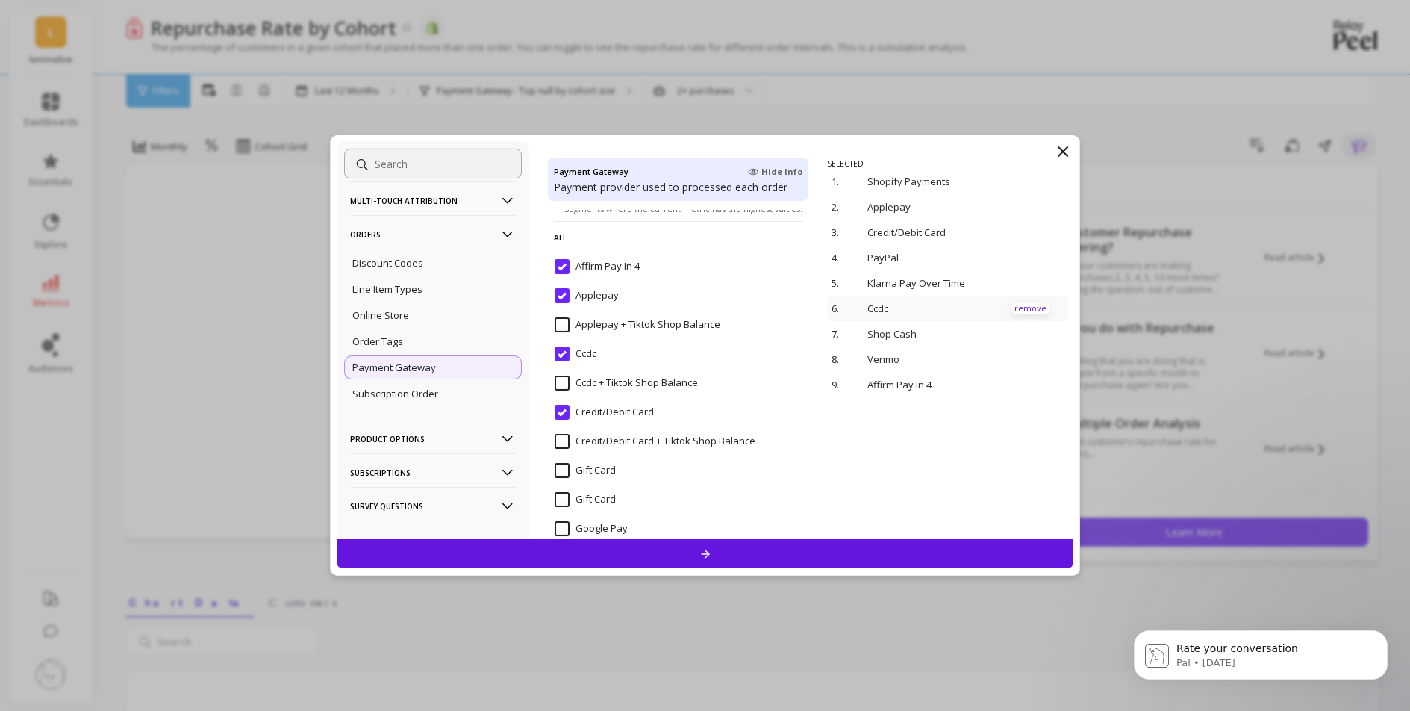
click at [1025, 309] on p "remove" at bounding box center [1030, 308] width 38 height 11
click at [890, 547] on div at bounding box center [705, 553] width 737 height 29
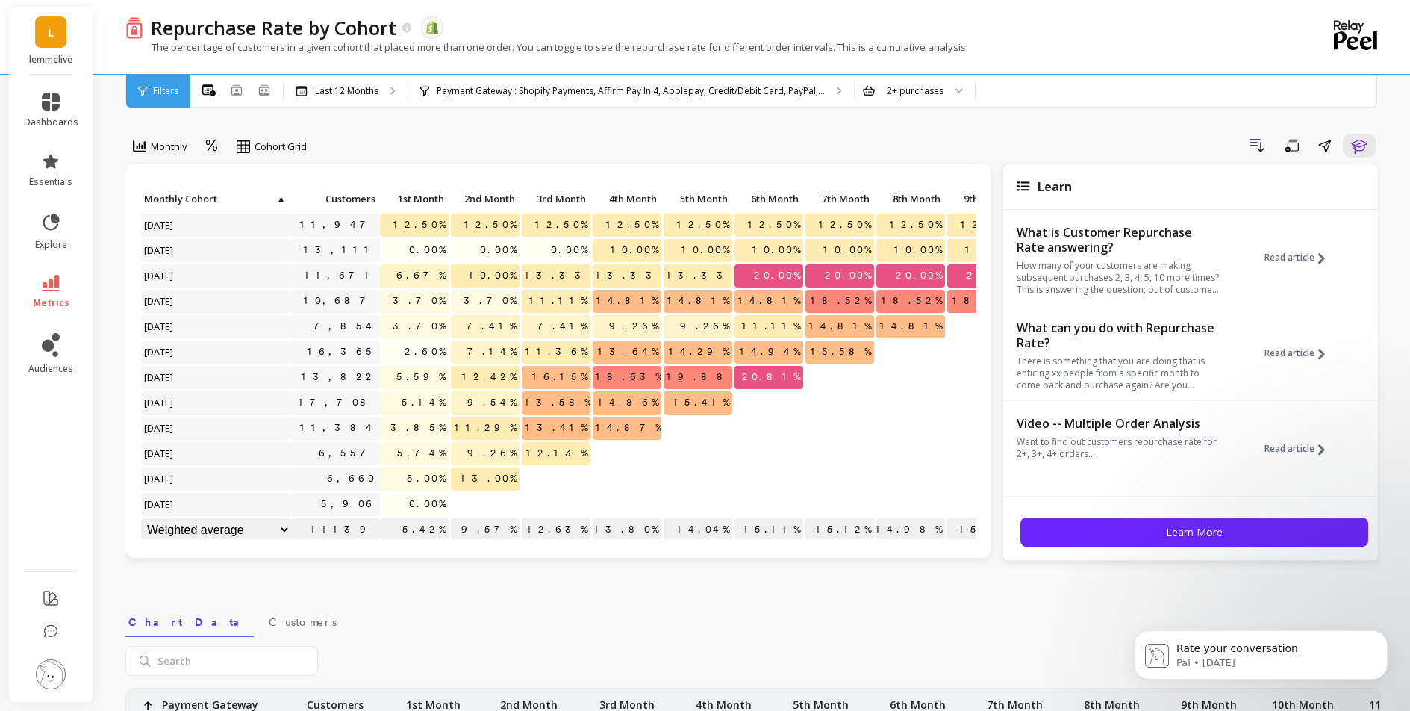
scroll to position [12, 0]
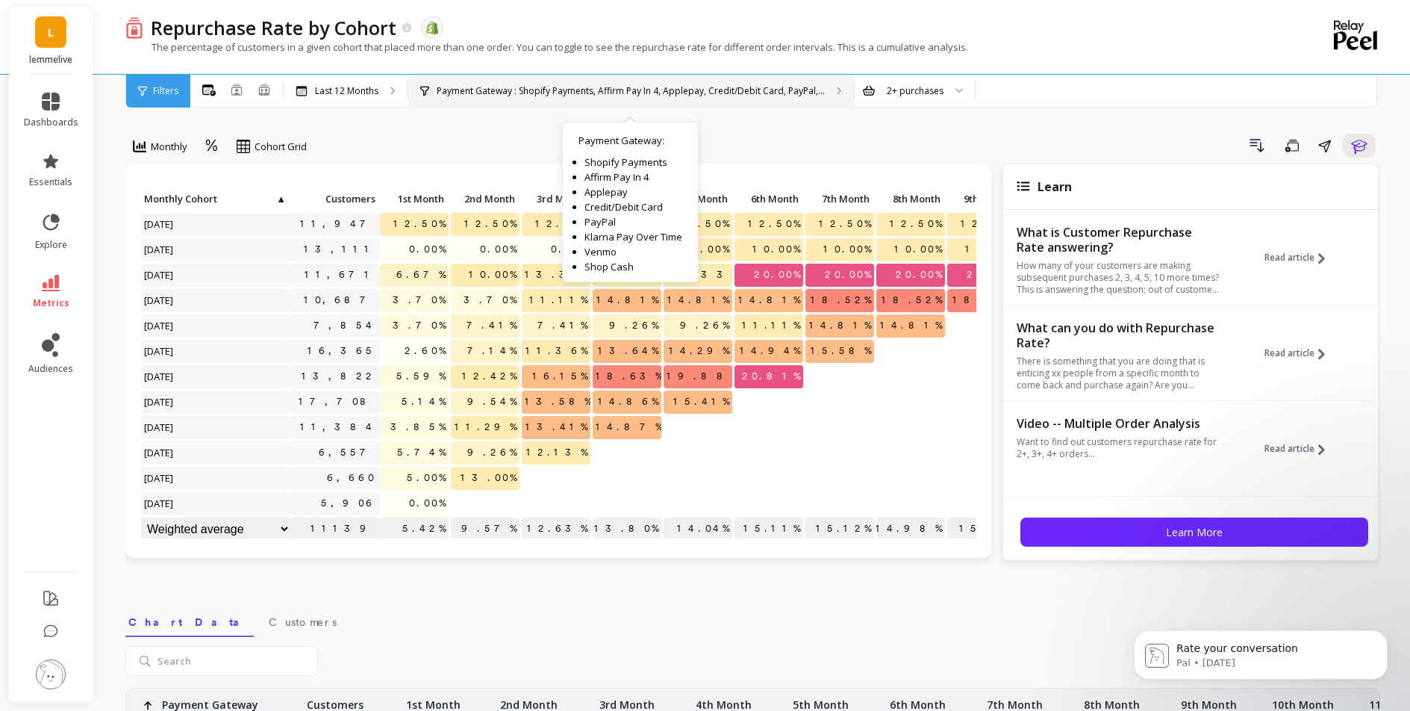
click at [690, 94] on p "Payment Gateway : Shopify Payments, Affirm Pay In 4, Applepay, Credit/Debit Car…" at bounding box center [631, 91] width 388 height 12
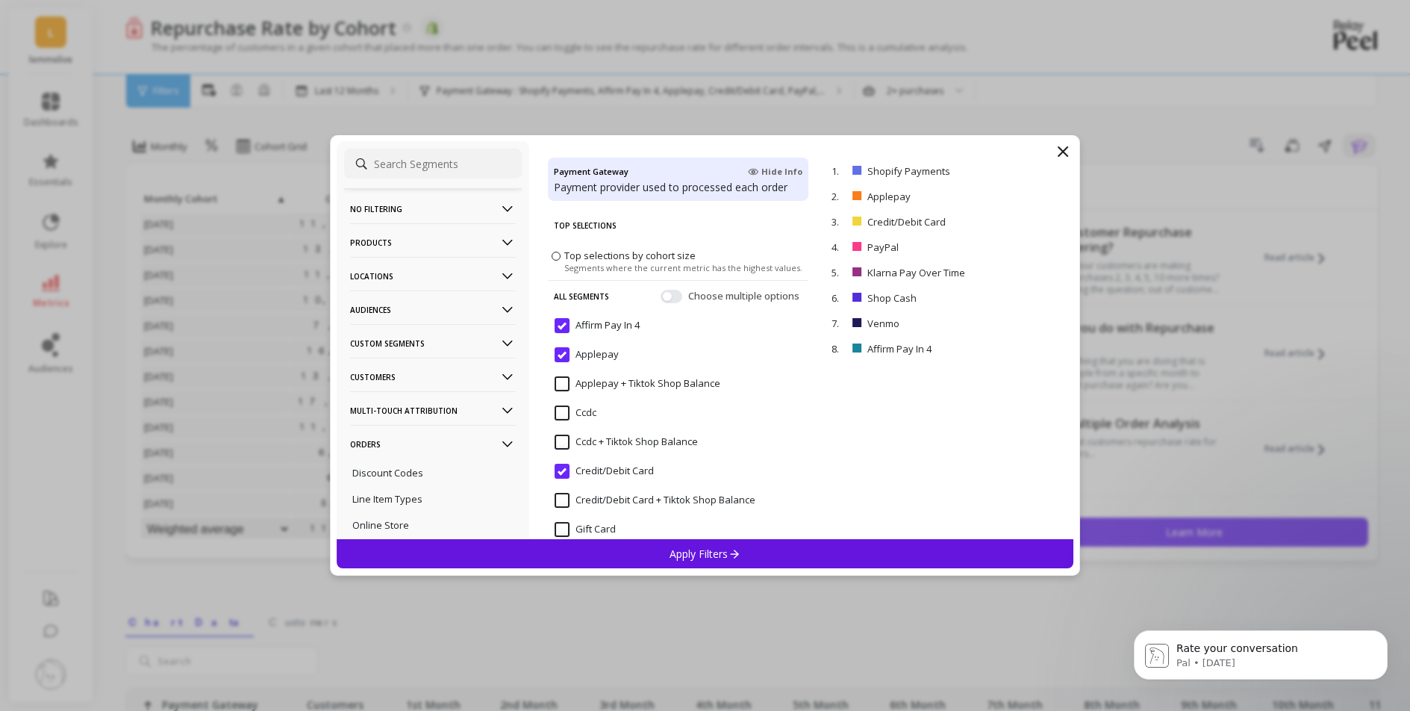
click at [586, 410] on input "Ccdc" at bounding box center [576, 412] width 42 height 15
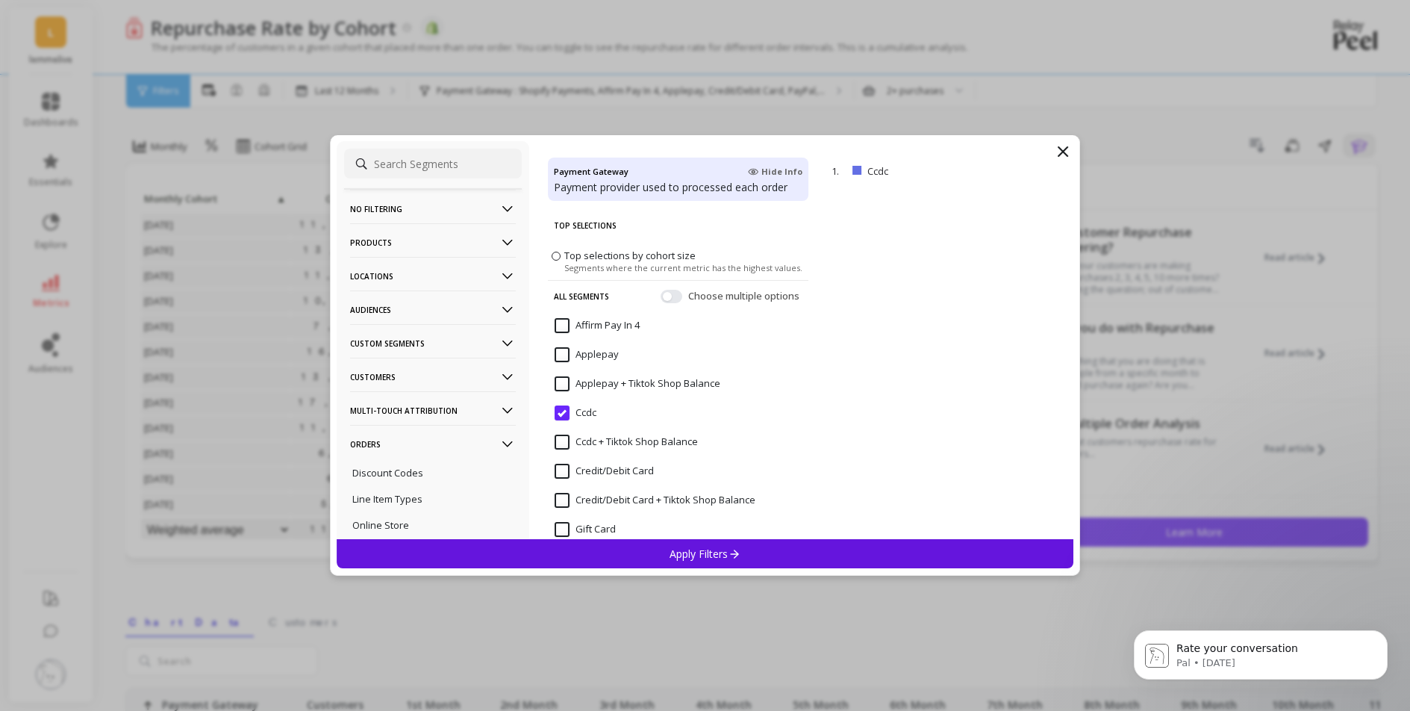
click at [673, 293] on div "Choose multiple options" at bounding box center [732, 296] width 142 height 15
click at [662, 295] on button "button" at bounding box center [672, 296] width 22 height 13
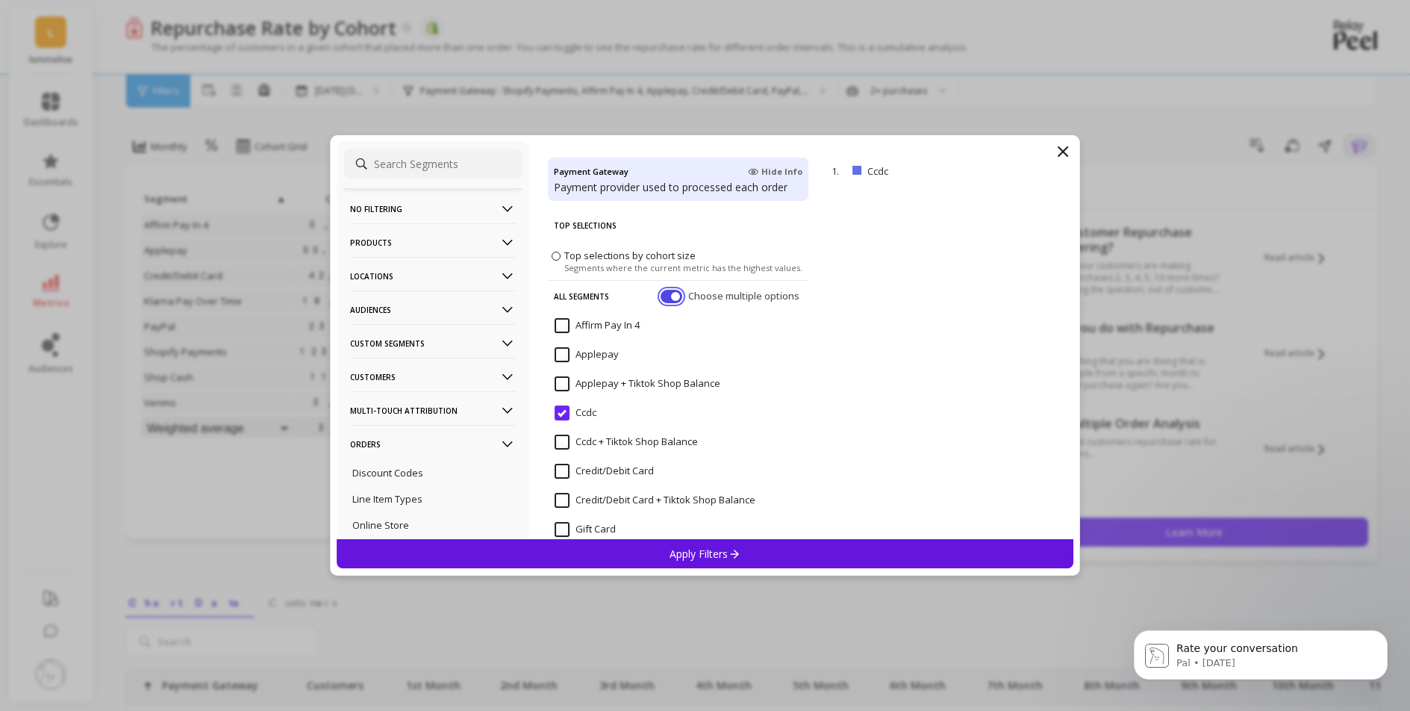
click at [661, 299] on button "button" at bounding box center [672, 296] width 22 height 13
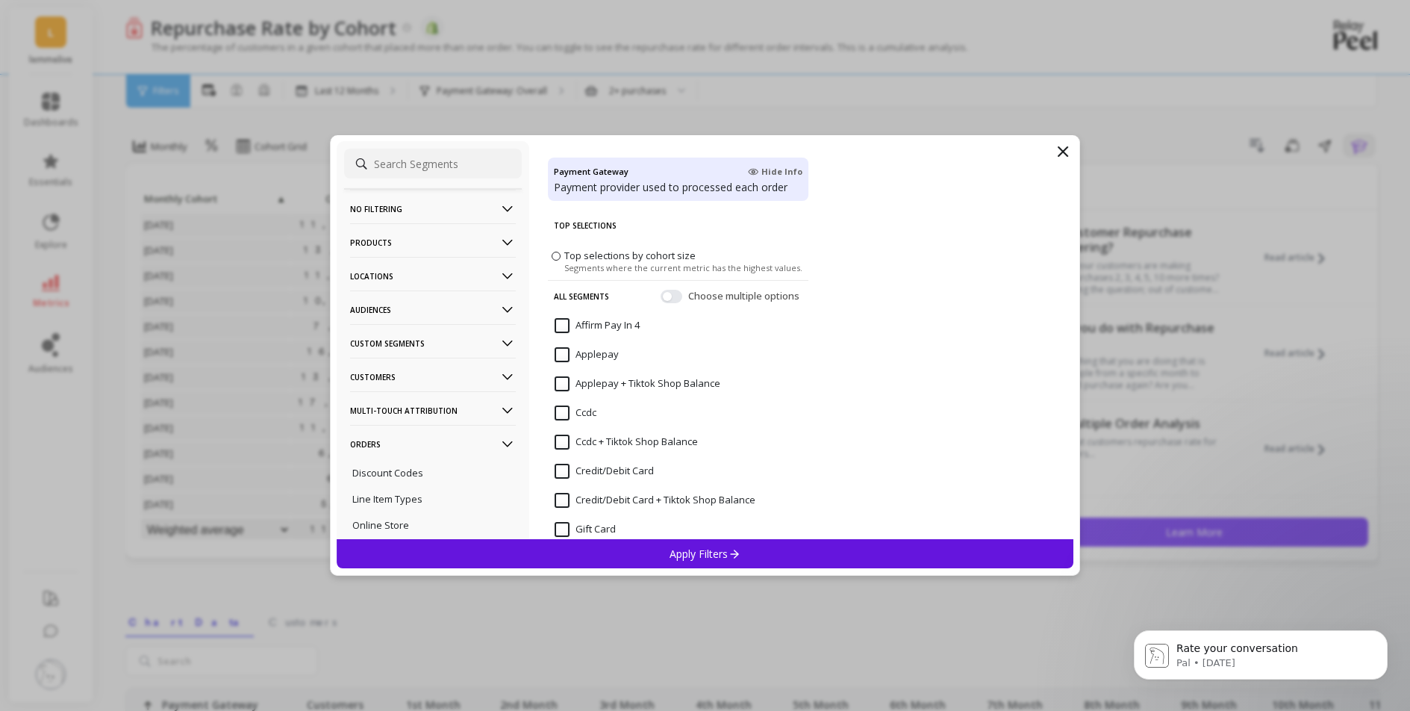
click at [785, 170] on span "Hide Info" at bounding box center [775, 172] width 54 height 12
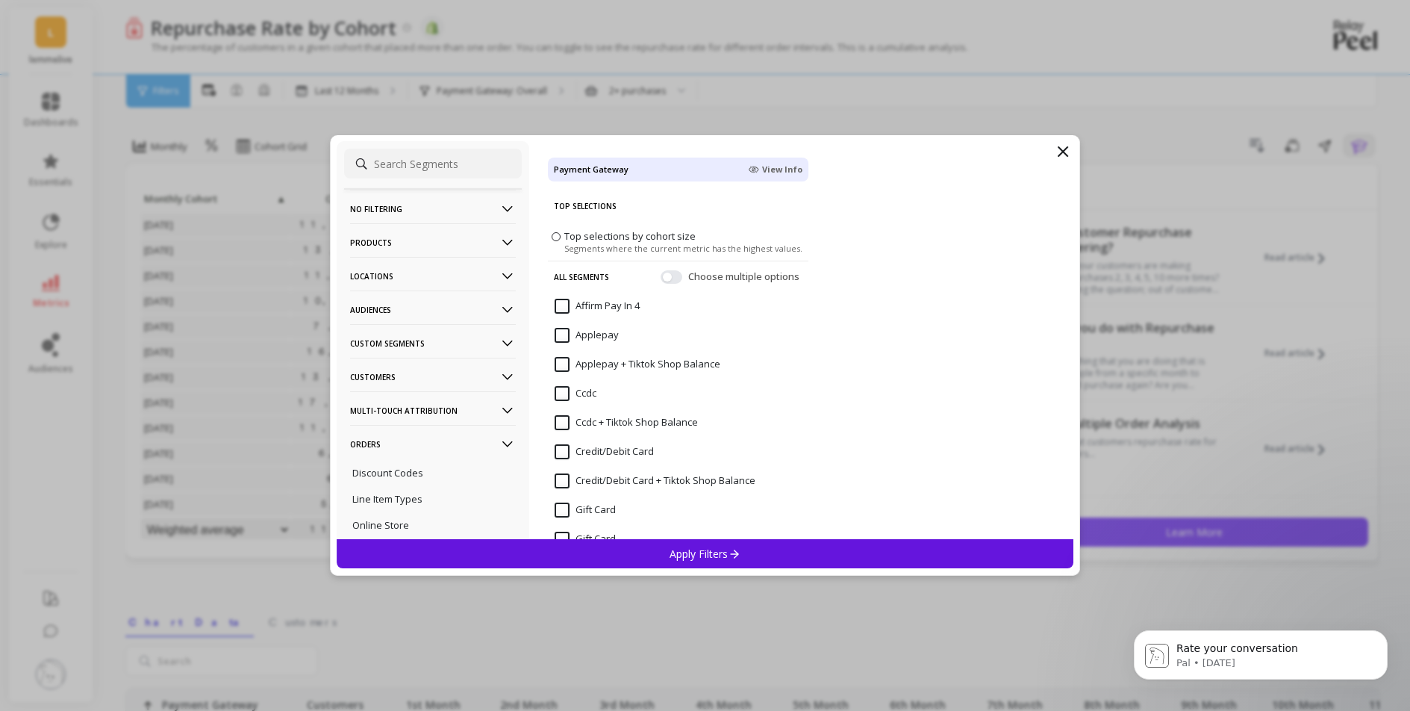
click at [785, 170] on span "View Info" at bounding box center [775, 169] width 54 height 12
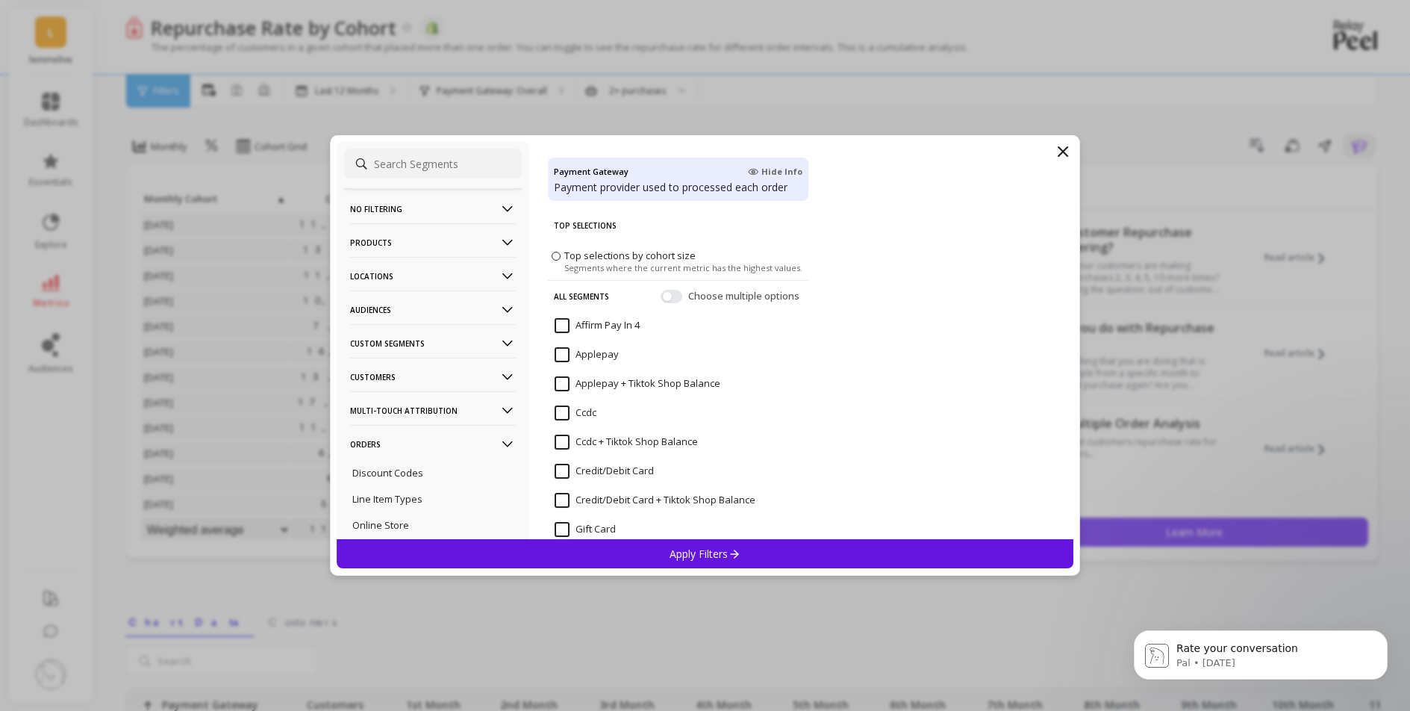
click at [562, 252] on label "Top selections by cohort size Segments where the current metric has the highest…" at bounding box center [677, 261] width 251 height 25
click at [0, 0] on input "Top selections by cohort size Segments where the current metric has the highest…" at bounding box center [0, 0] width 0 height 0
click at [556, 256] on span at bounding box center [556, 256] width 9 height 9
click at [0, 0] on input "Top selections by cohort size Segments where the current metric has the highest…" at bounding box center [0, 0] width 0 height 0
click at [1064, 149] on icon at bounding box center [1063, 152] width 18 height 18
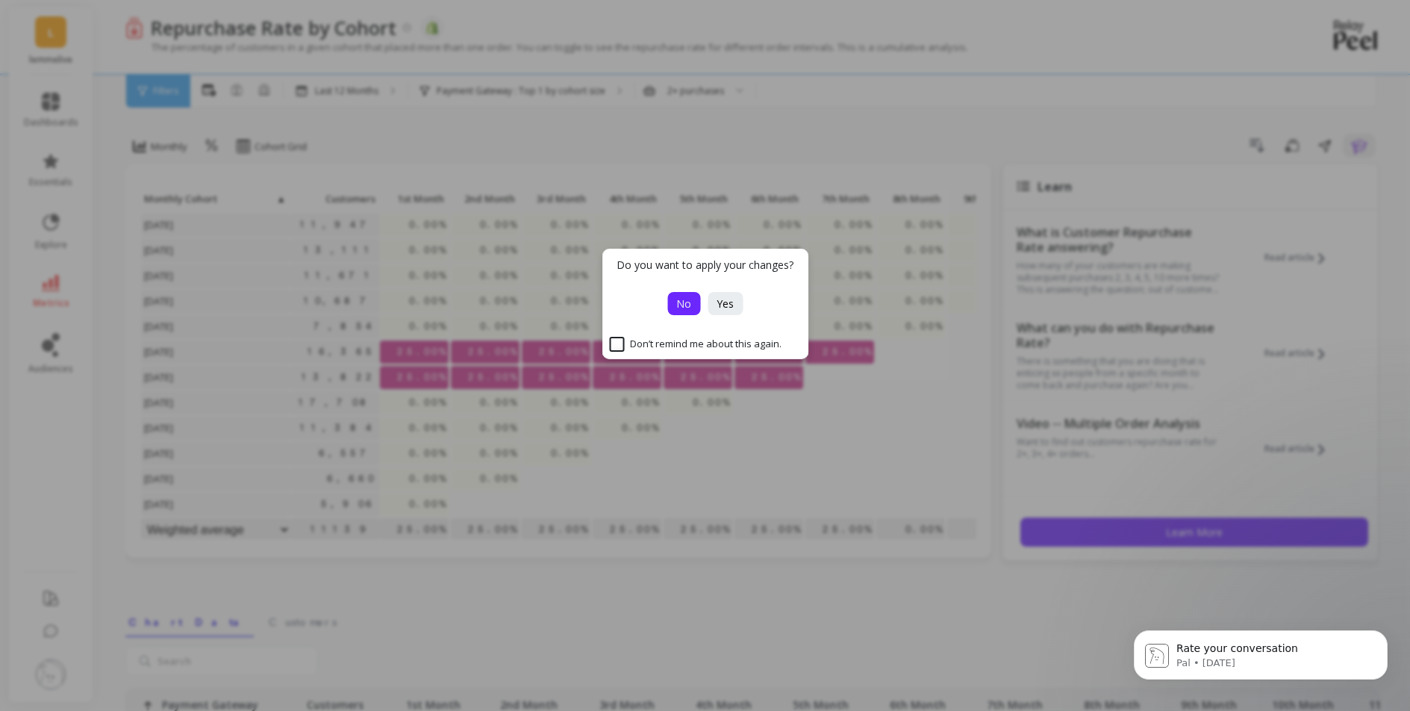
click at [689, 308] on span "No" at bounding box center [683, 303] width 15 height 14
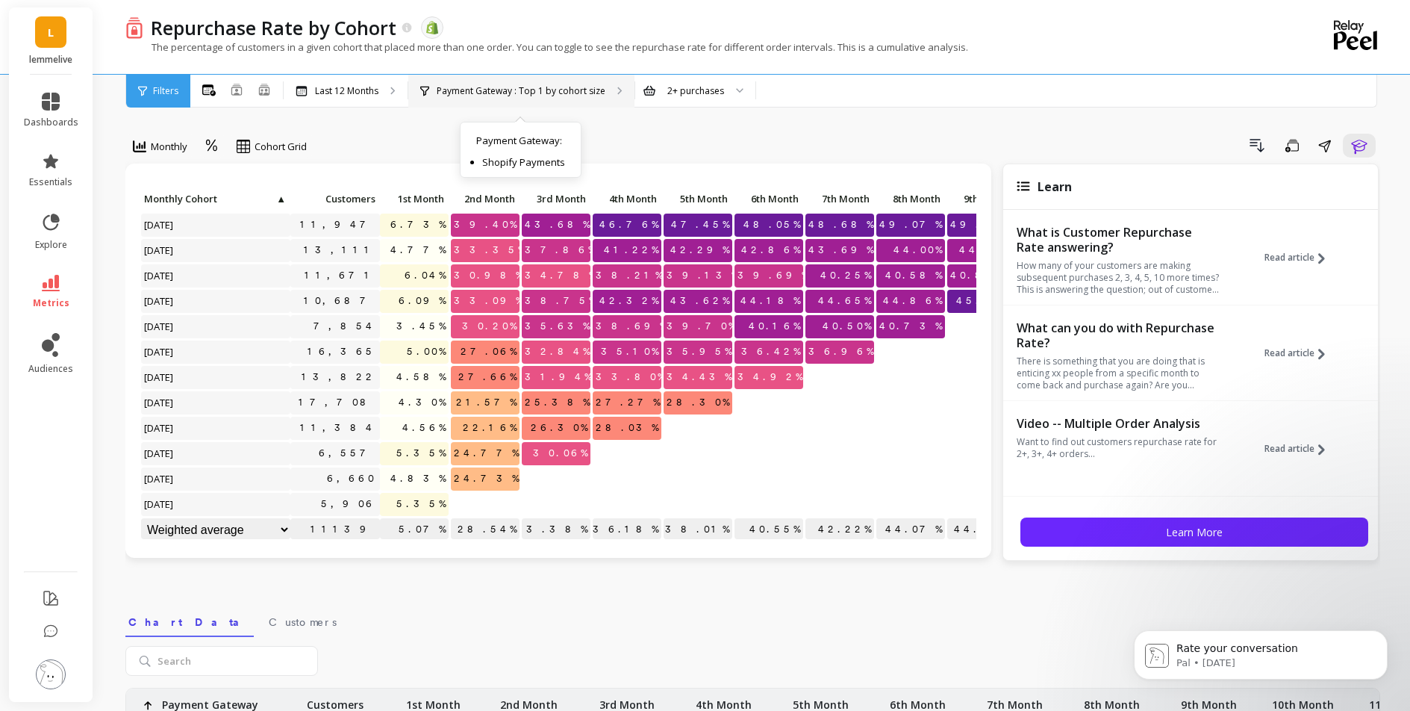
click at [547, 90] on p "Payment Gateway : Top 1 by cohort size" at bounding box center [521, 91] width 169 height 12
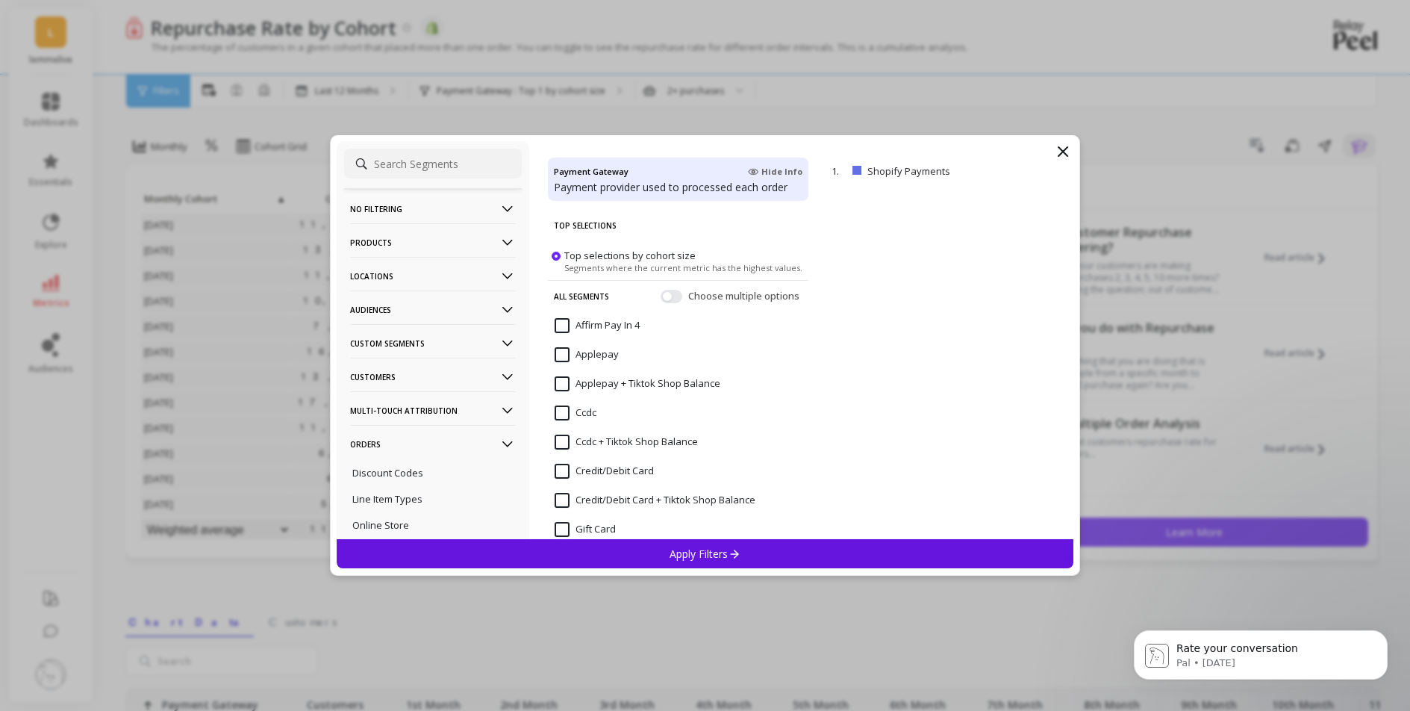
click at [1070, 150] on icon at bounding box center [1063, 152] width 18 height 18
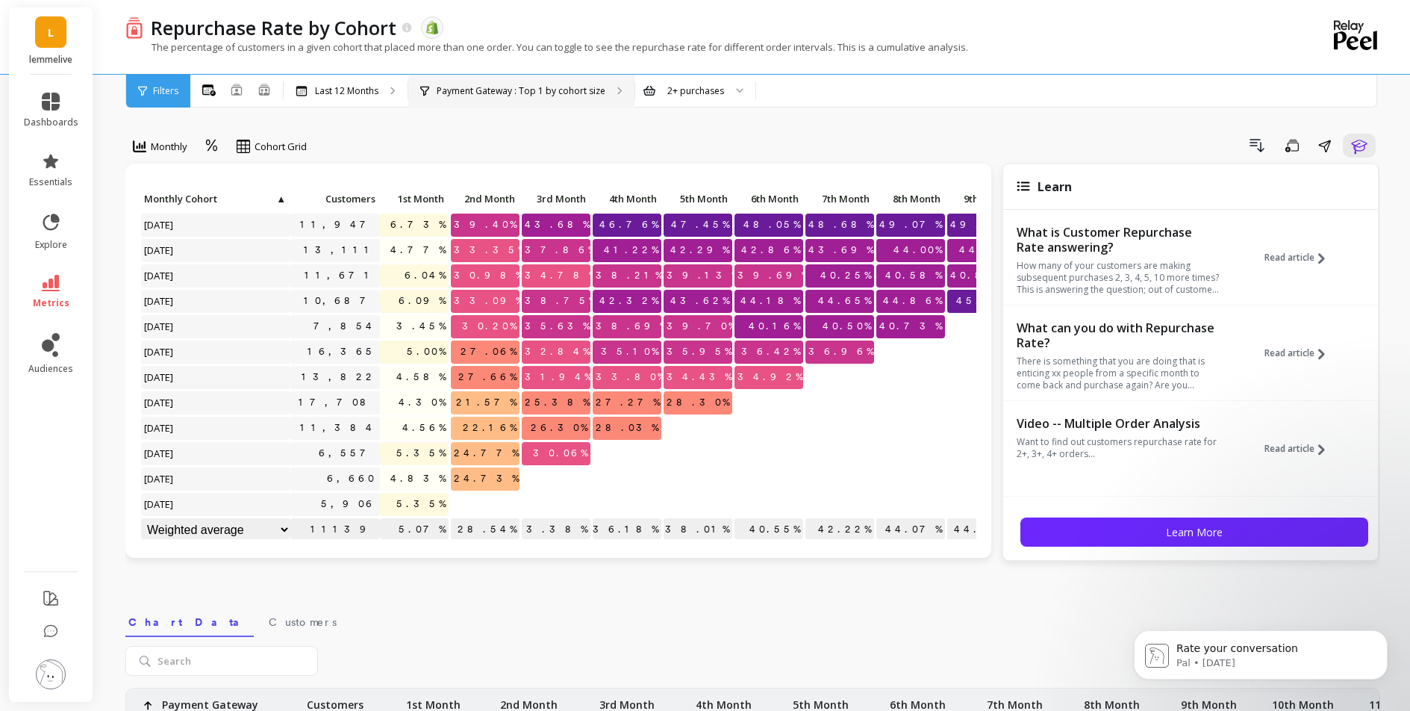
click at [581, 95] on p "Payment Gateway : Top 1 by cohort size" at bounding box center [521, 91] width 169 height 12
click at [156, 93] on span "Filters" at bounding box center [165, 91] width 25 height 12
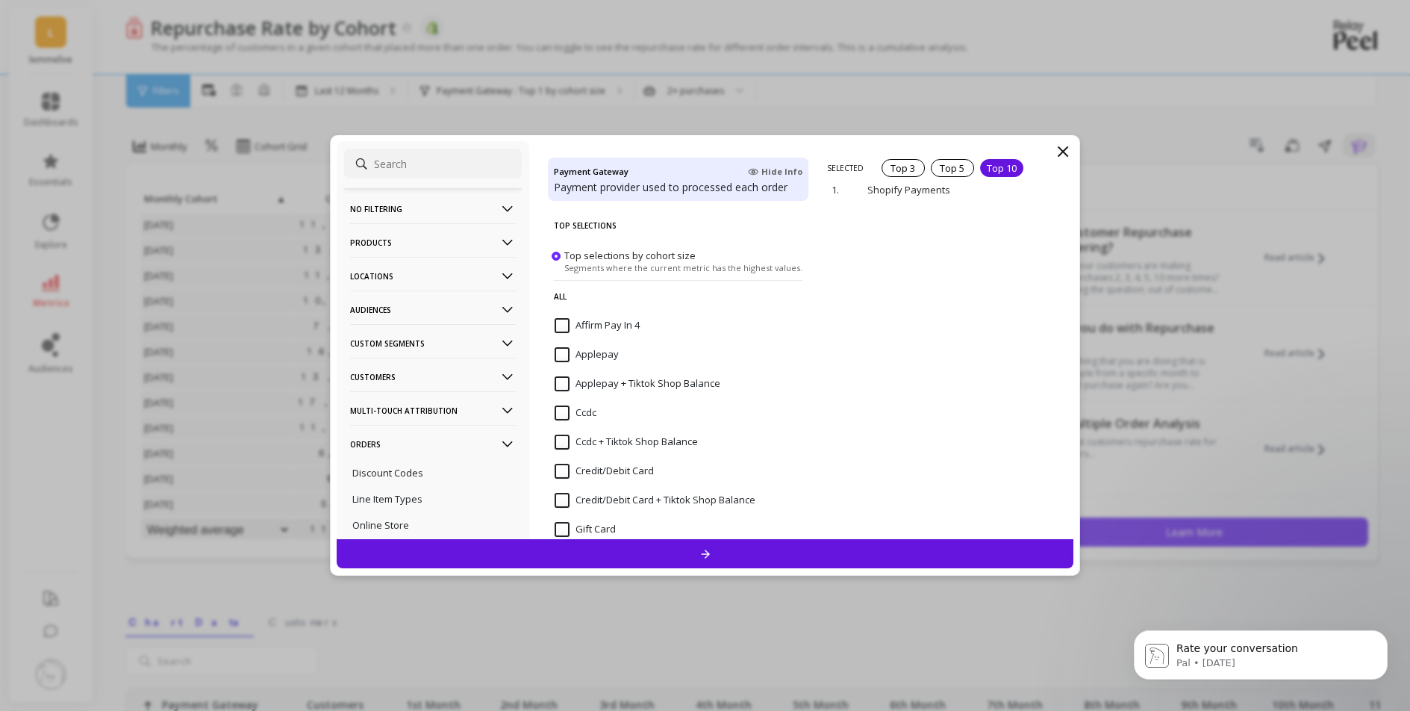
click at [990, 164] on div "Top 10" at bounding box center [1001, 168] width 43 height 18
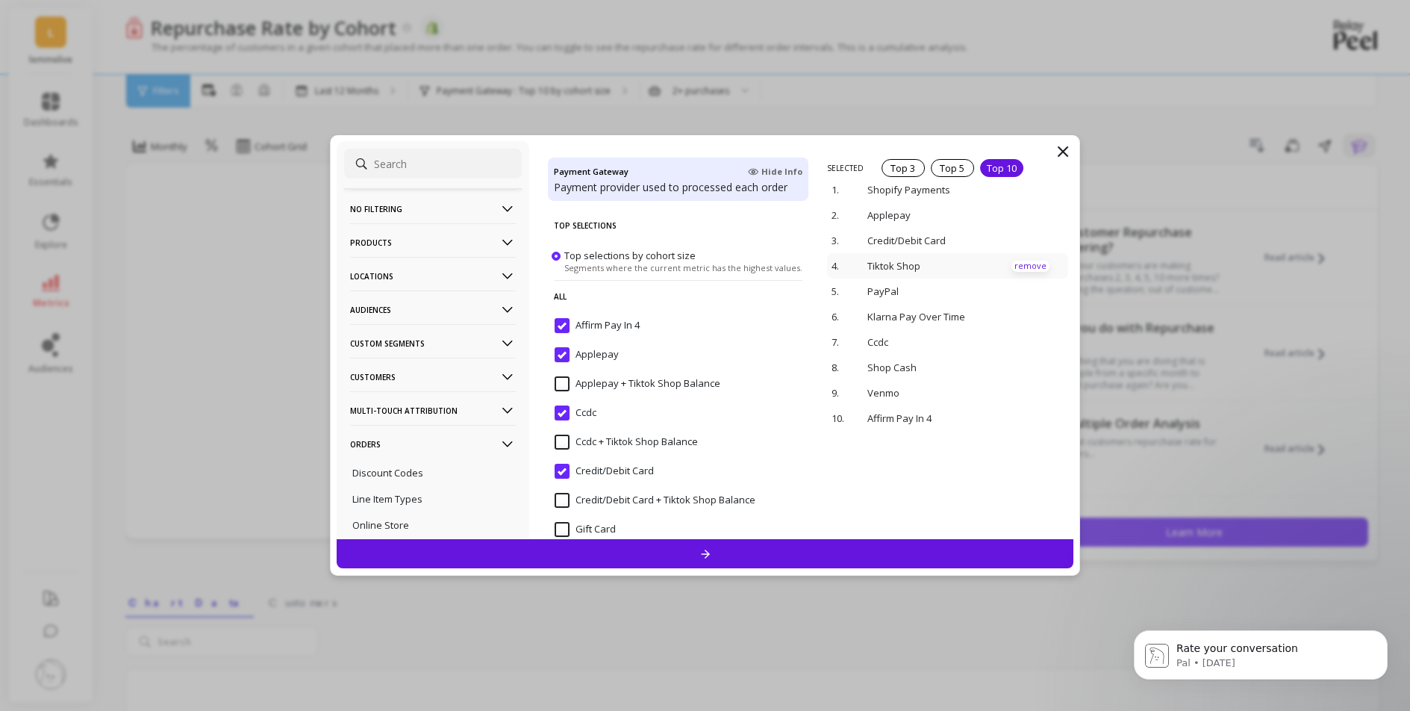
click at [1014, 260] on p "remove" at bounding box center [1030, 265] width 38 height 11
click at [834, 560] on div at bounding box center [705, 553] width 737 height 29
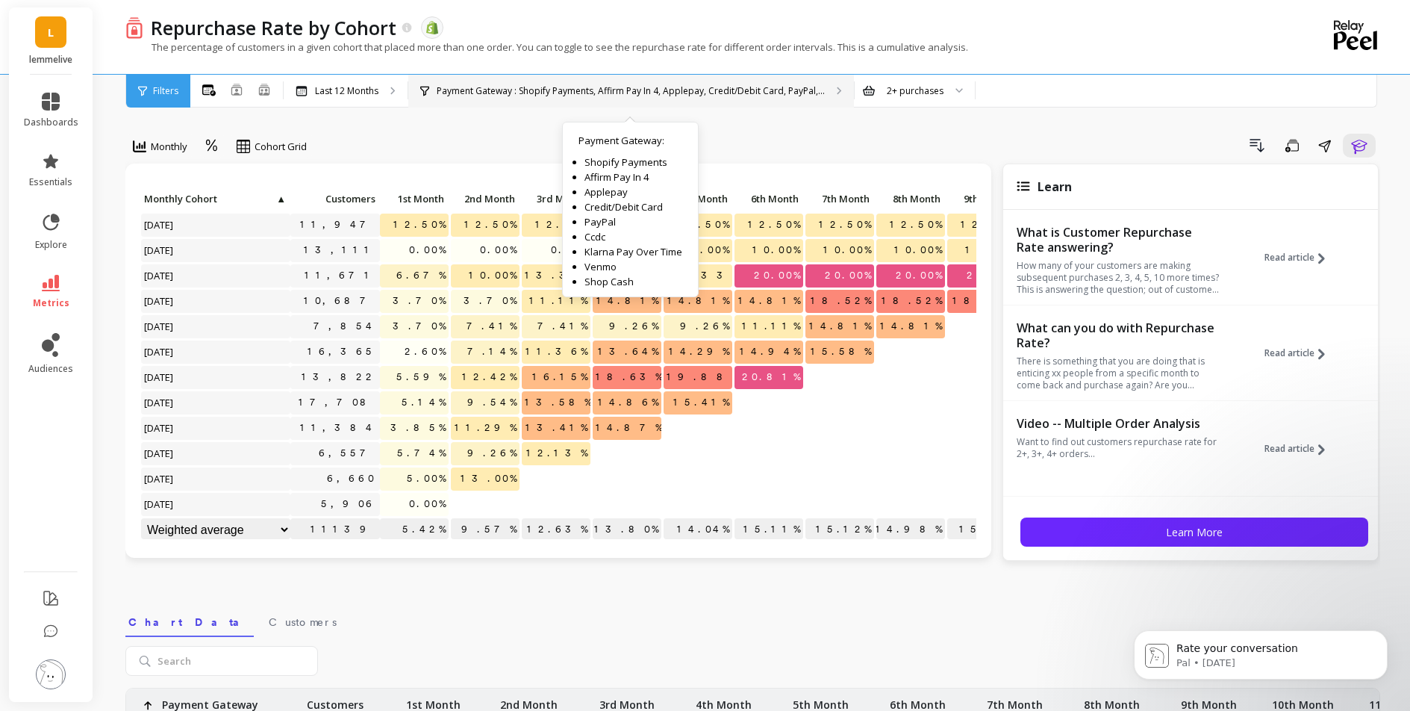
click at [752, 80] on div "Payment Gateway : Shopify Payments, Affirm Pay In 4, Applepay, Credit/Debit Car…" at bounding box center [631, 91] width 446 height 33
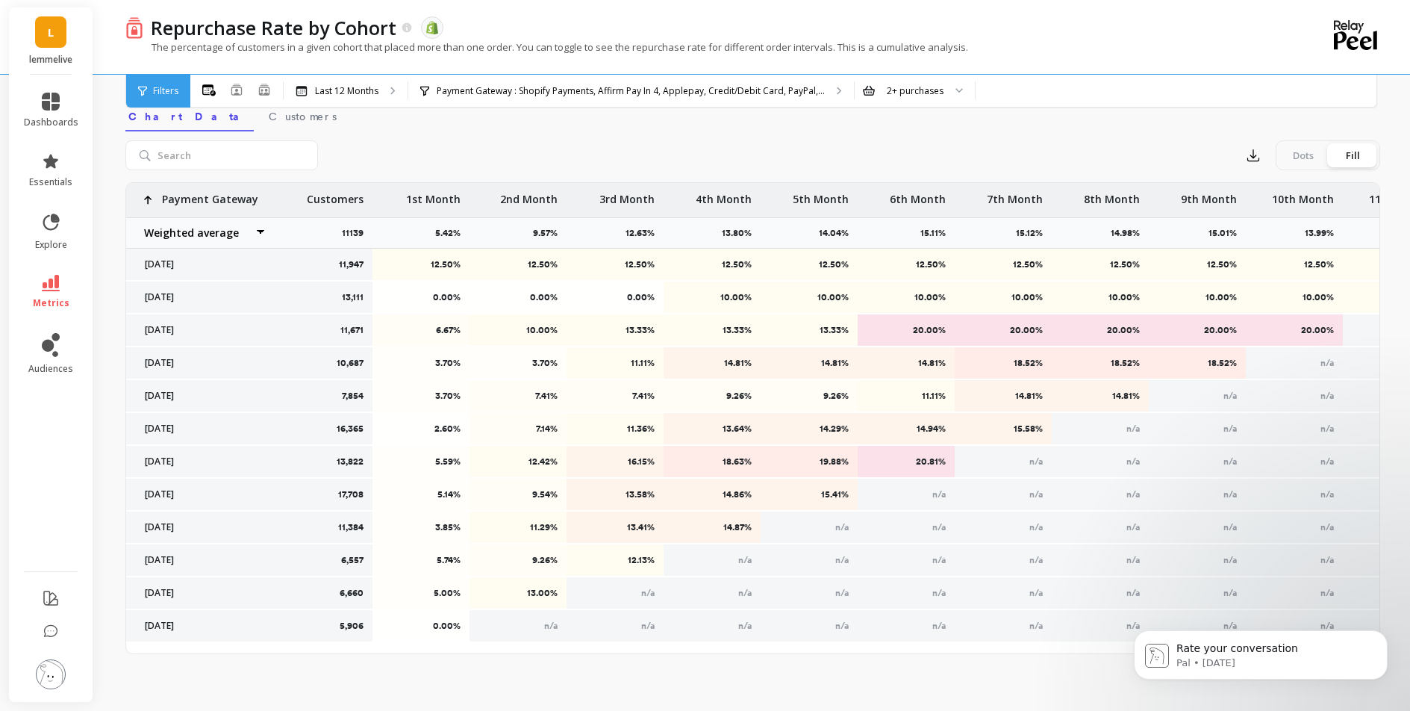
scroll to position [508, 0]
drag, startPoint x: 1412, startPoint y: 193, endPoint x: 250, endPoint y: 1, distance: 1178.0
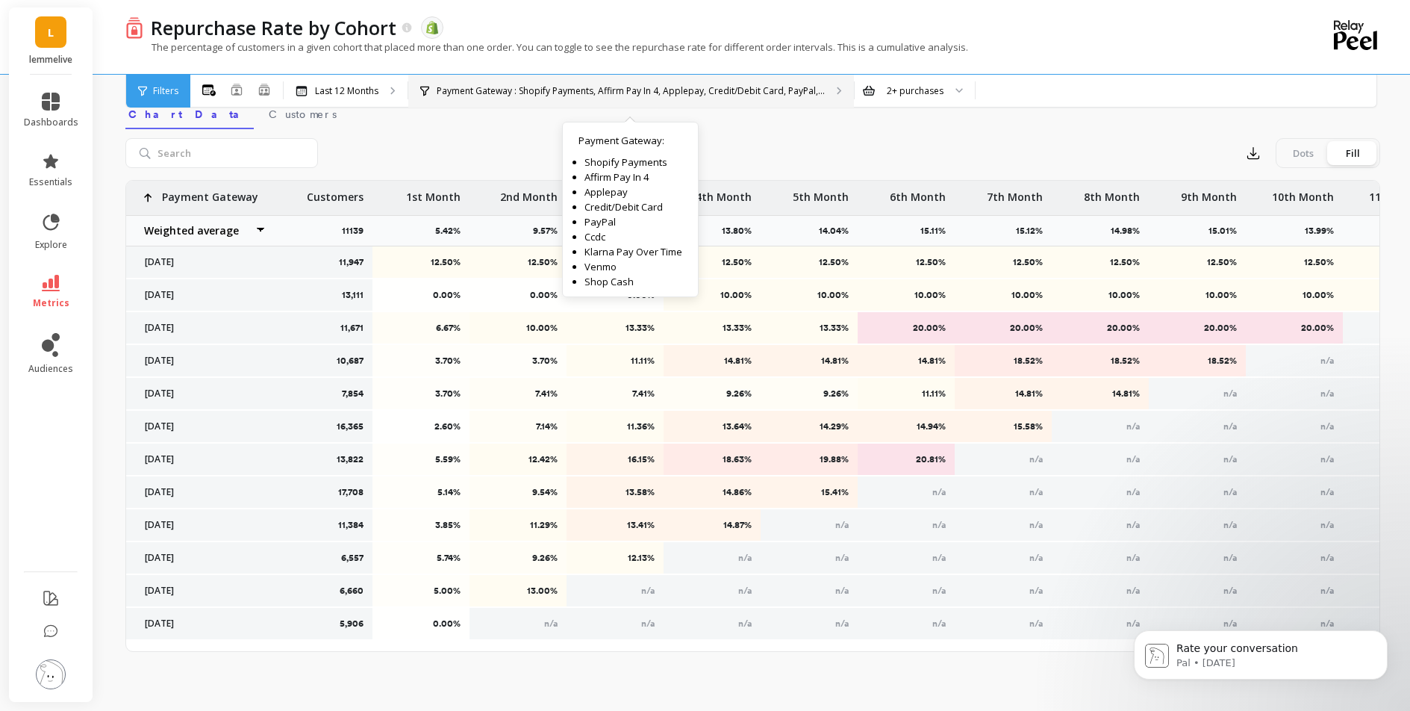
click at [771, 89] on p "Payment Gateway : Shopify Payments, Affirm Pay In 4, Applepay, Credit/Debit Car…" at bounding box center [631, 91] width 388 height 12
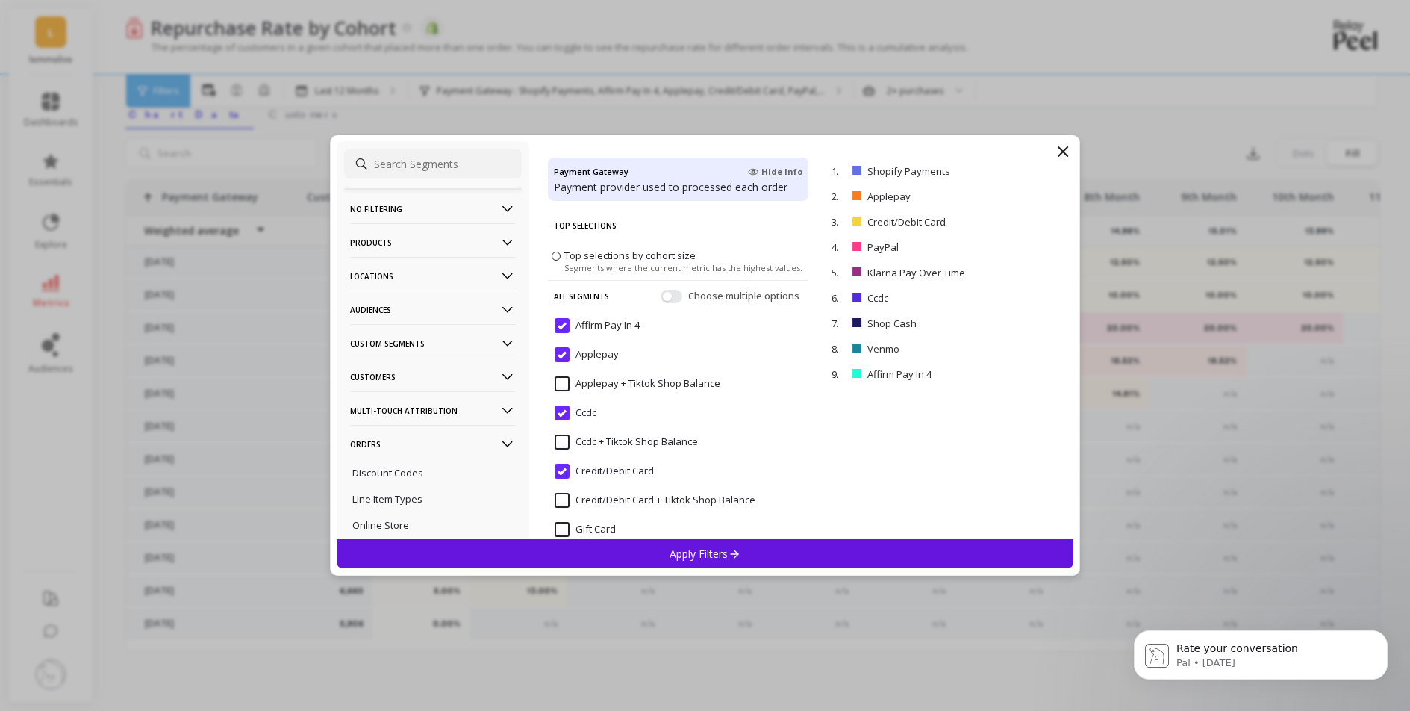
click at [416, 201] on p "No filtering" at bounding box center [433, 209] width 166 height 38
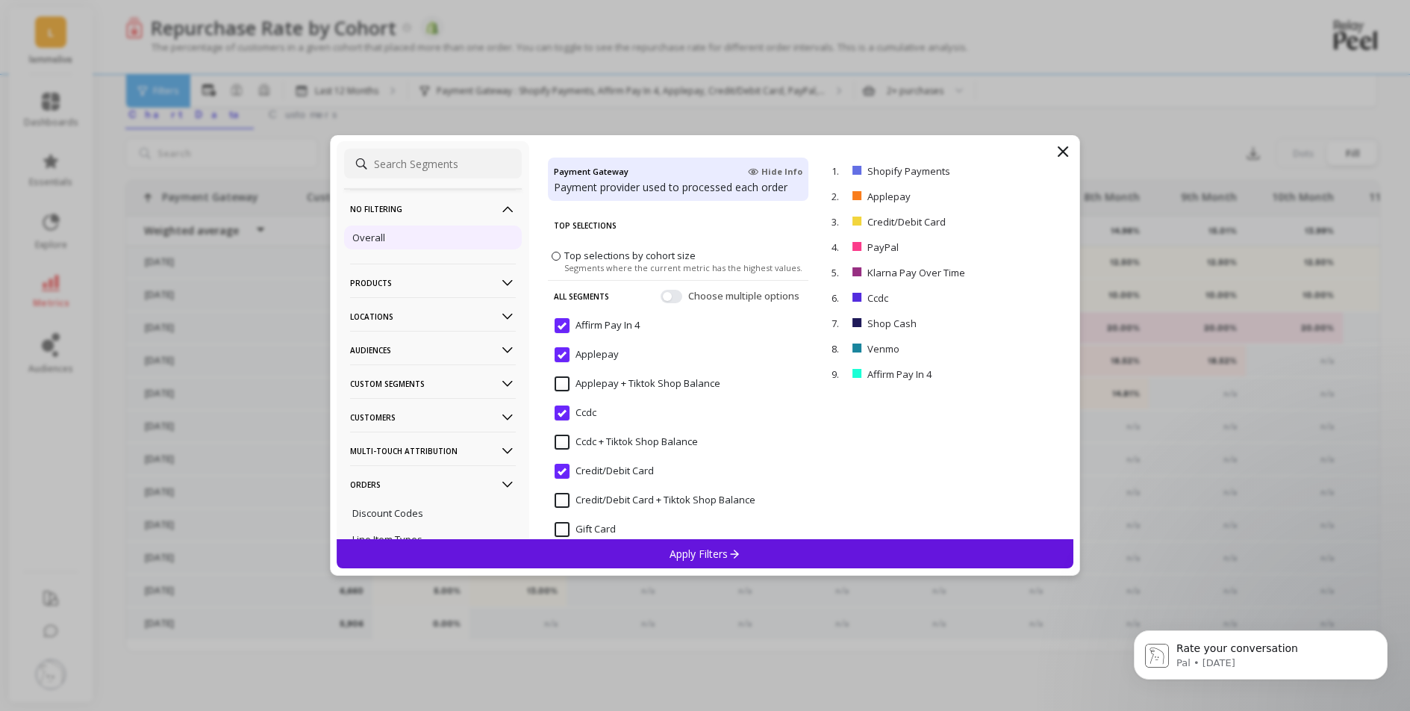
click at [401, 236] on div "Overall" at bounding box center [433, 237] width 178 height 24
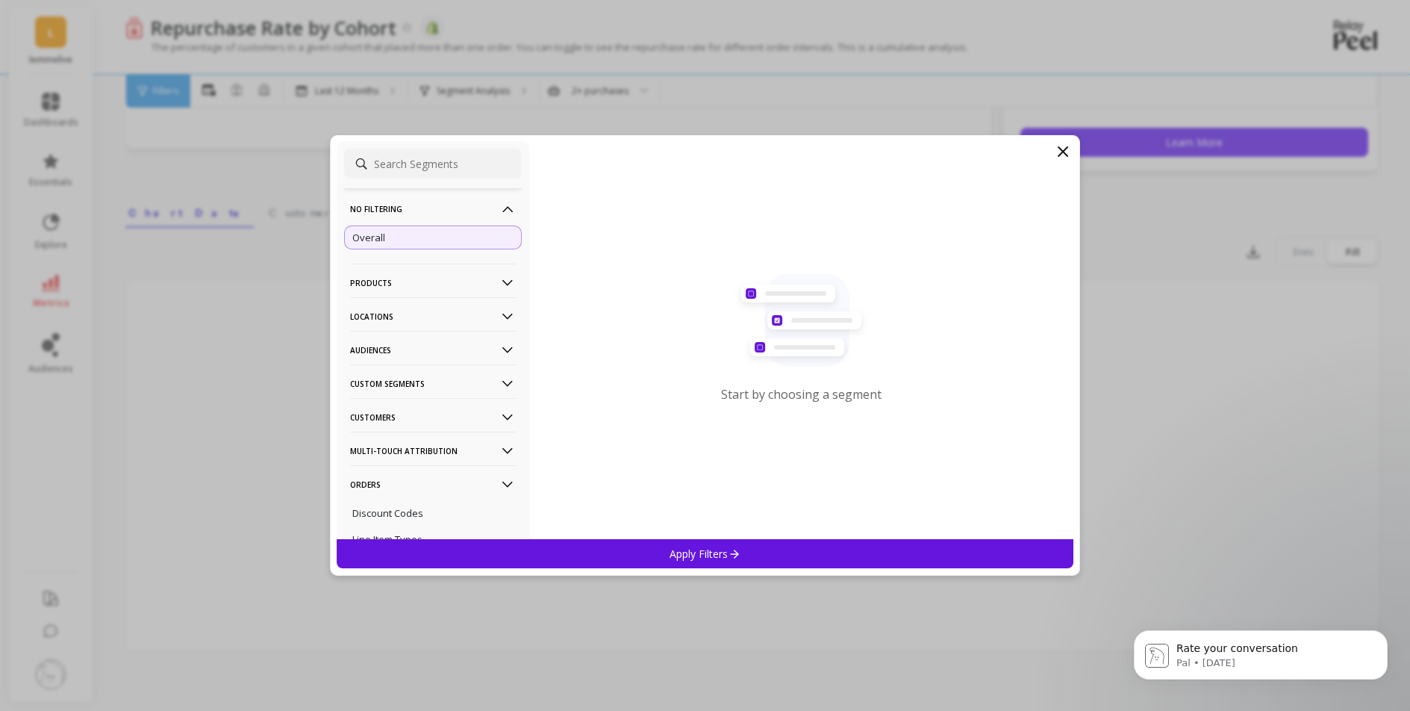
click at [870, 555] on div "Apply Filters" at bounding box center [705, 553] width 737 height 29
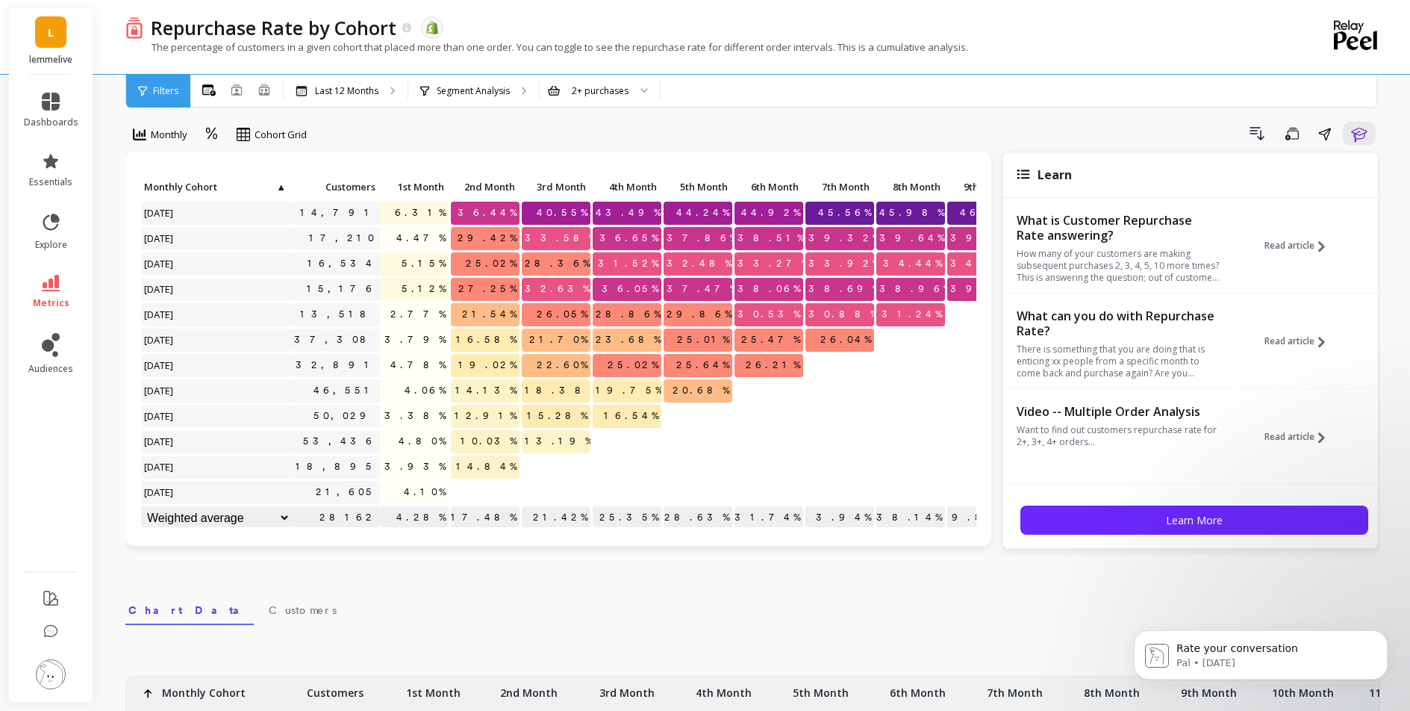
scroll to position [0, 0]
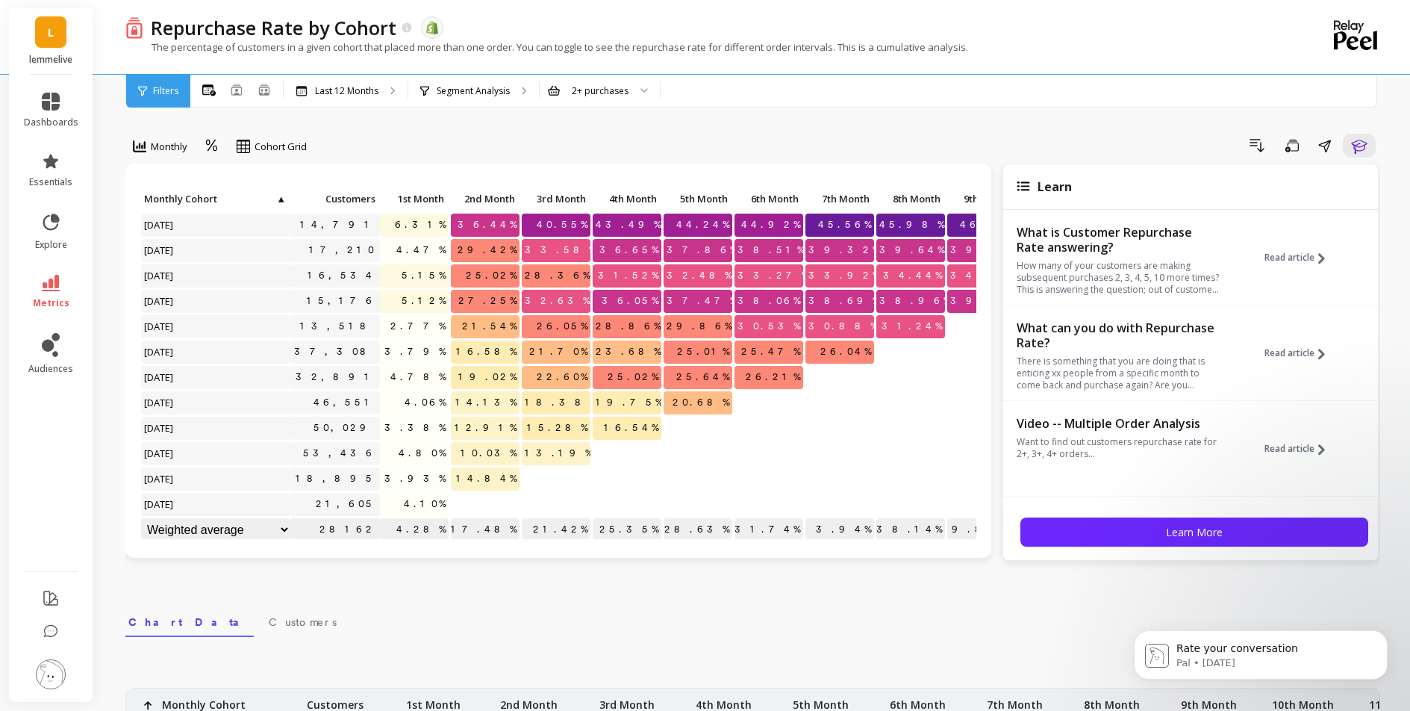
click at [162, 96] on div "Filters" at bounding box center [158, 91] width 64 height 33
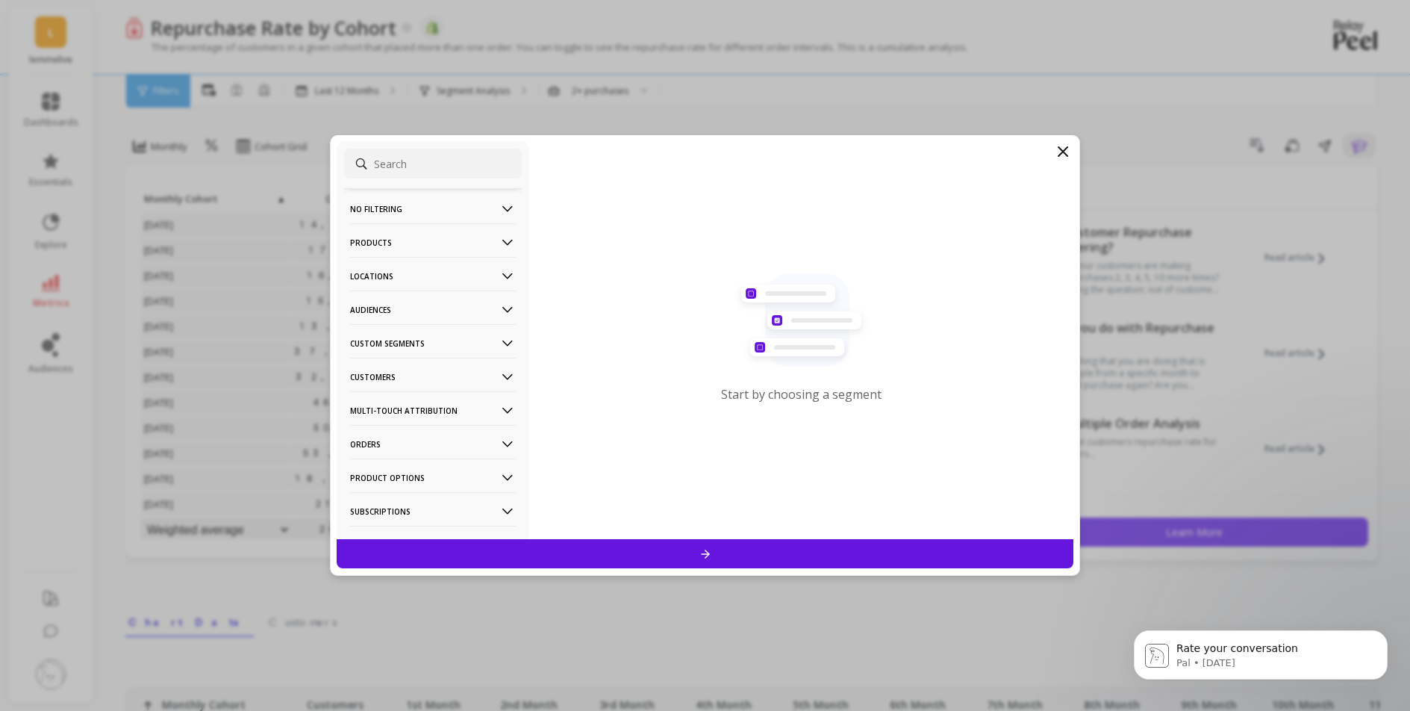
click at [500, 376] on icon at bounding box center [507, 377] width 16 height 16
click at [499, 372] on icon at bounding box center [507, 377] width 16 height 16
click at [499, 442] on icon at bounding box center [507, 444] width 16 height 16
click at [422, 372] on p "Payment Gateway" at bounding box center [394, 370] width 84 height 13
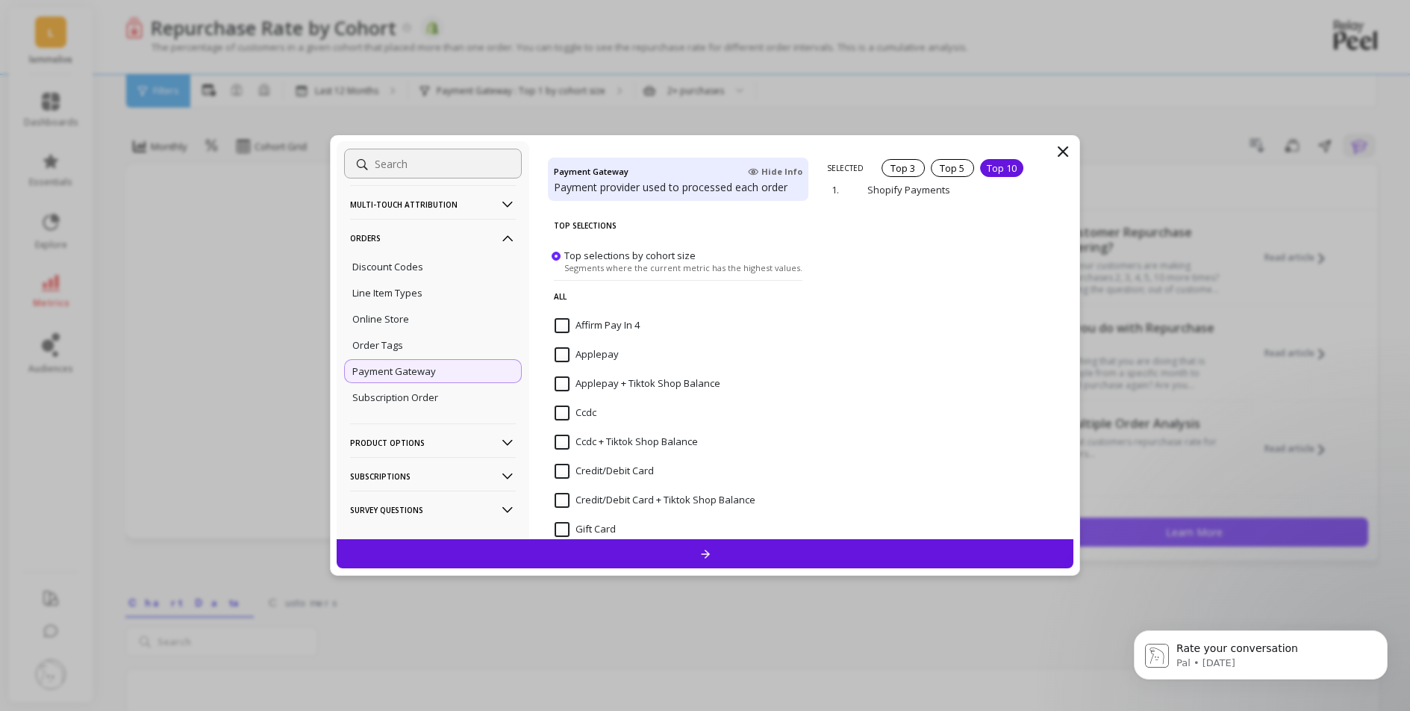
click at [999, 175] on div "Top 10" at bounding box center [1001, 168] width 43 height 18
click at [1013, 266] on p "remove" at bounding box center [1030, 265] width 38 height 11
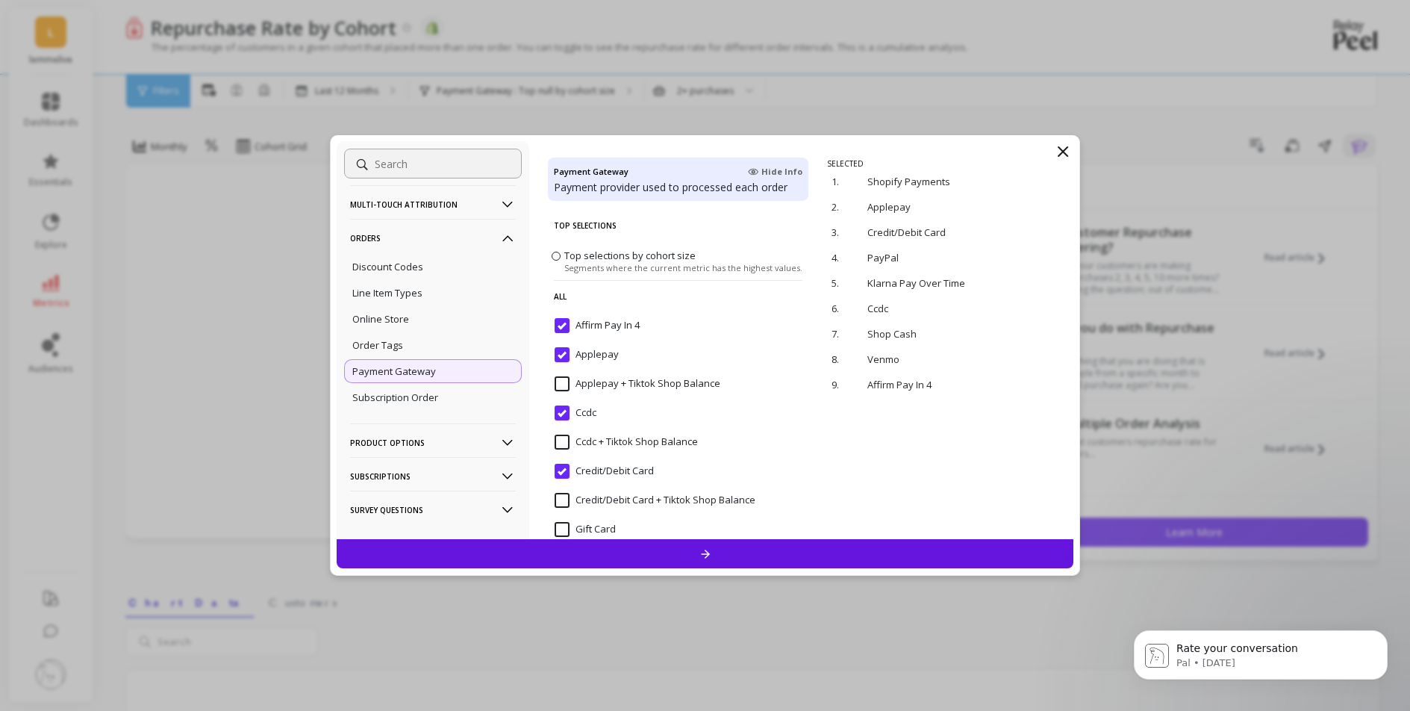
click at [850, 558] on div at bounding box center [705, 553] width 737 height 29
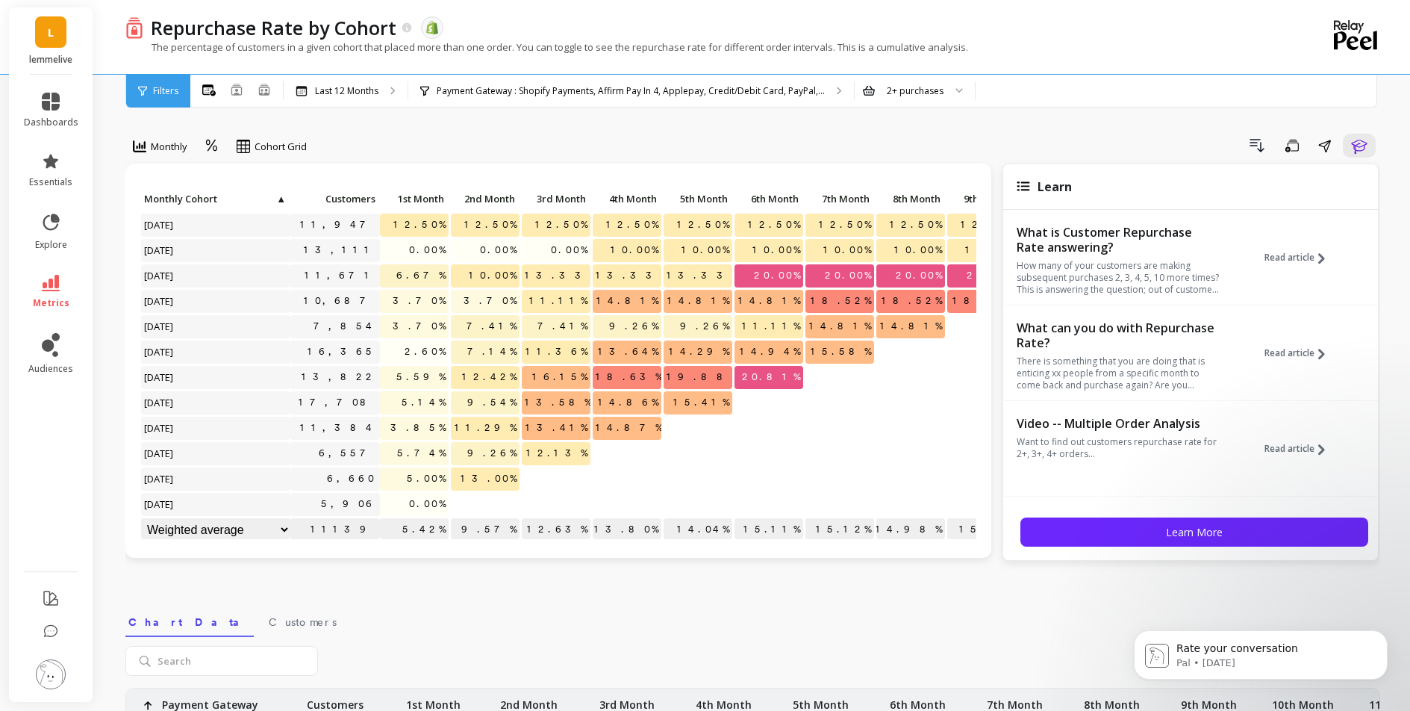
scroll to position [12, 0]
click at [269, 627] on span "Customers" at bounding box center [303, 621] width 68 height 15
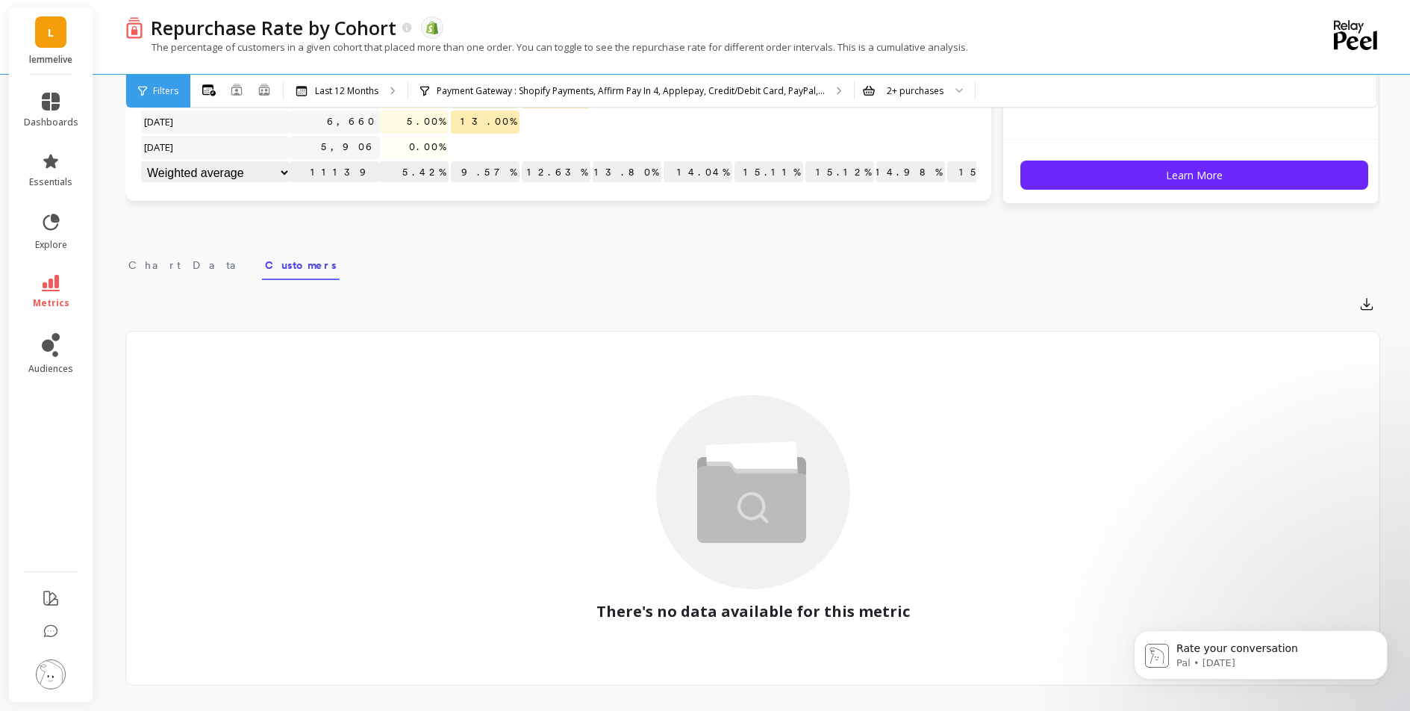
scroll to position [431, 0]
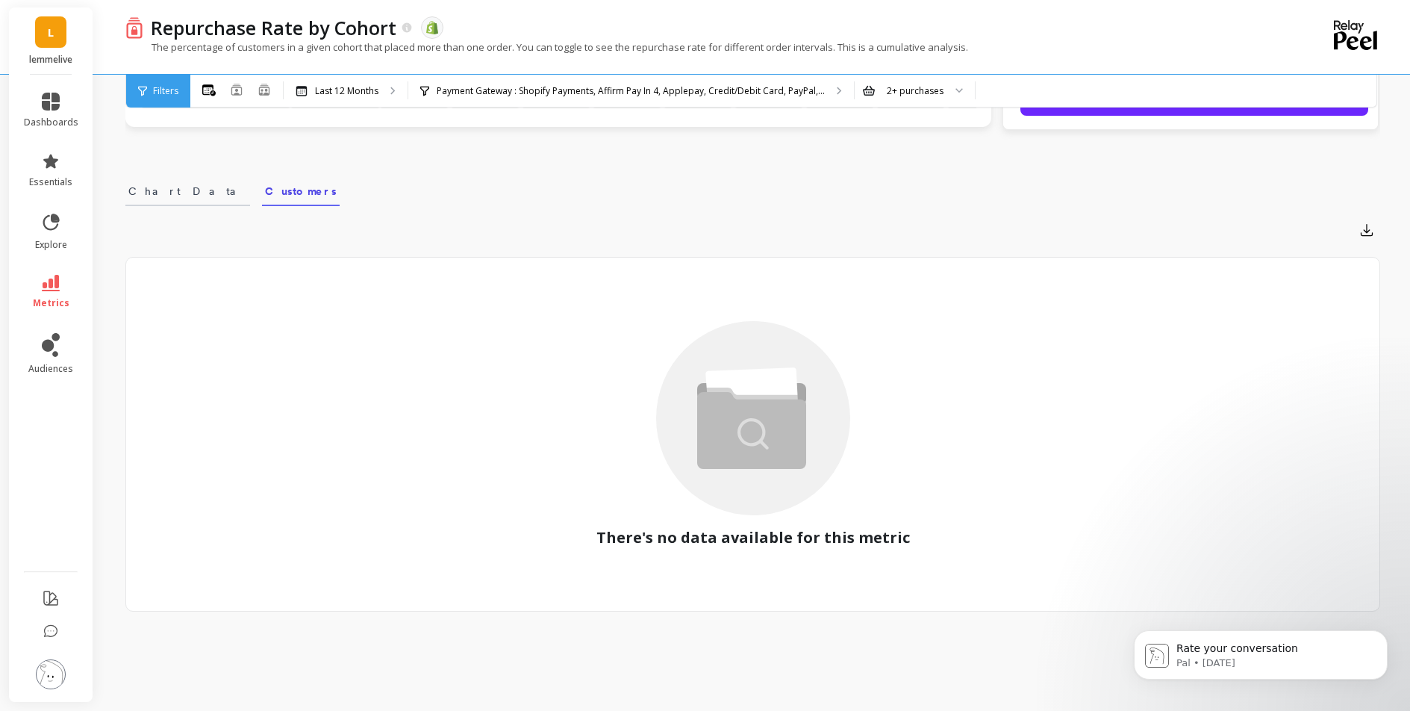
click at [143, 188] on span "Chart Data" at bounding box center [187, 191] width 119 height 15
